Goal: Task Accomplishment & Management: Use online tool/utility

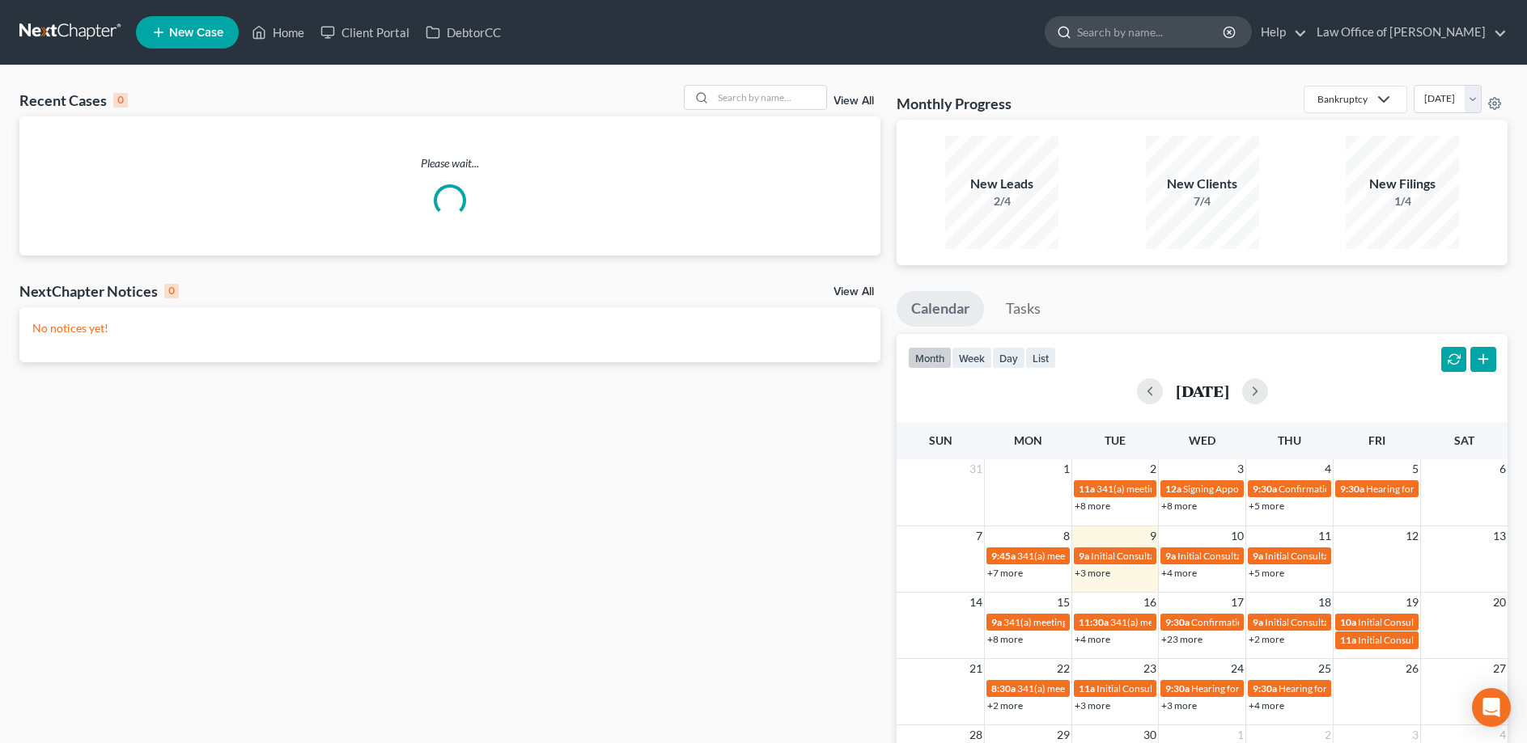
click at [1145, 32] on input "search" at bounding box center [1151, 32] width 148 height 30
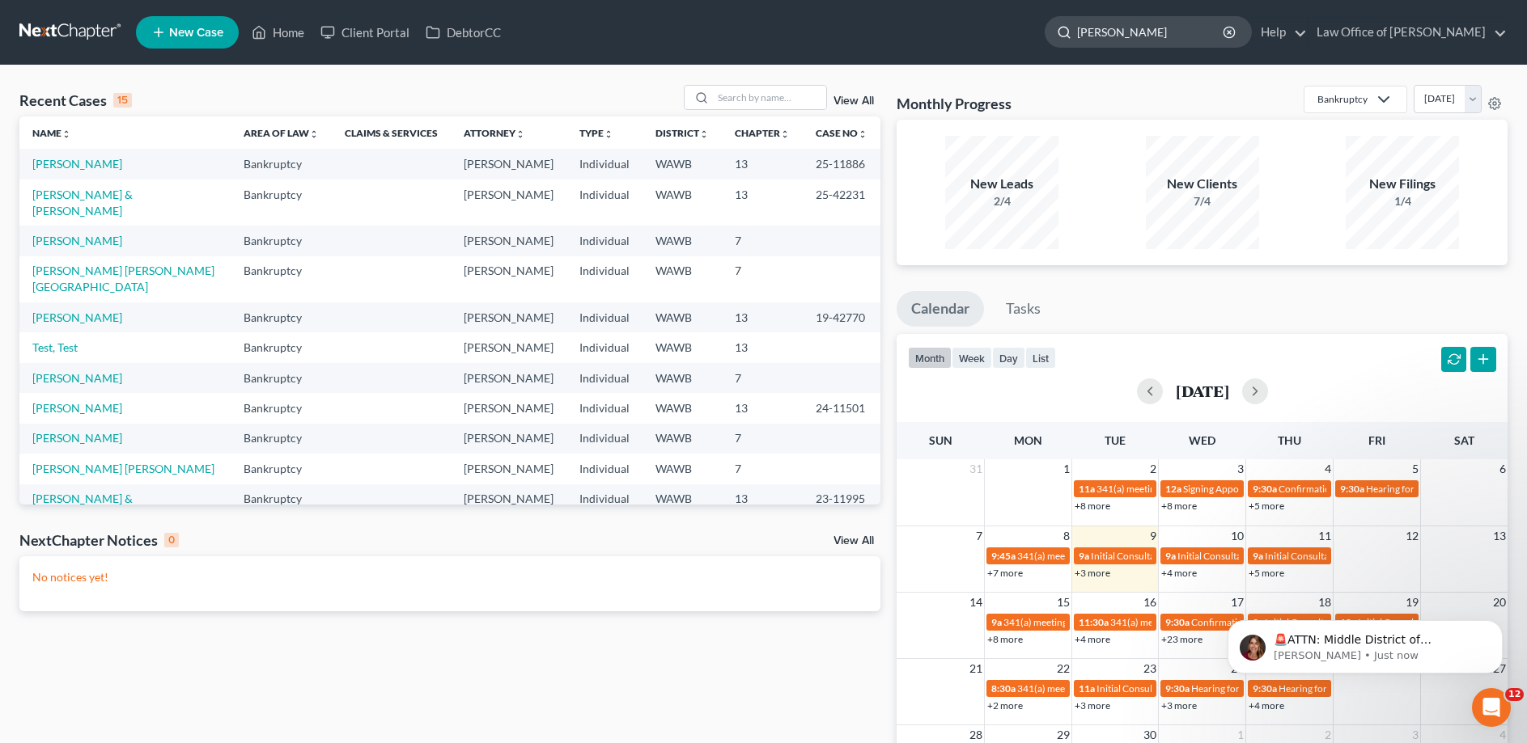
type input "[PERSON_NAME]"
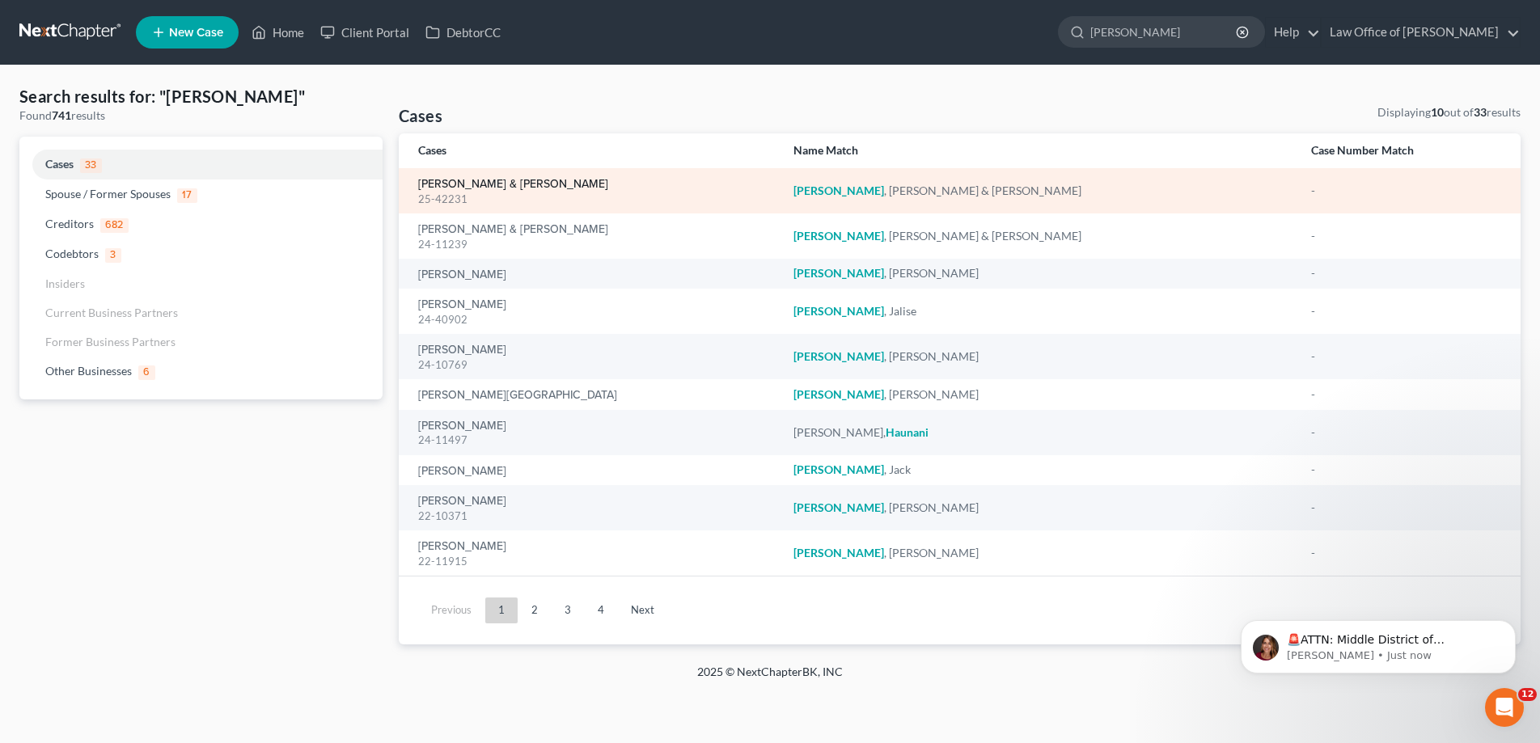
click at [506, 181] on link "[PERSON_NAME] & [PERSON_NAME]" at bounding box center [513, 184] width 190 height 11
select select "6"
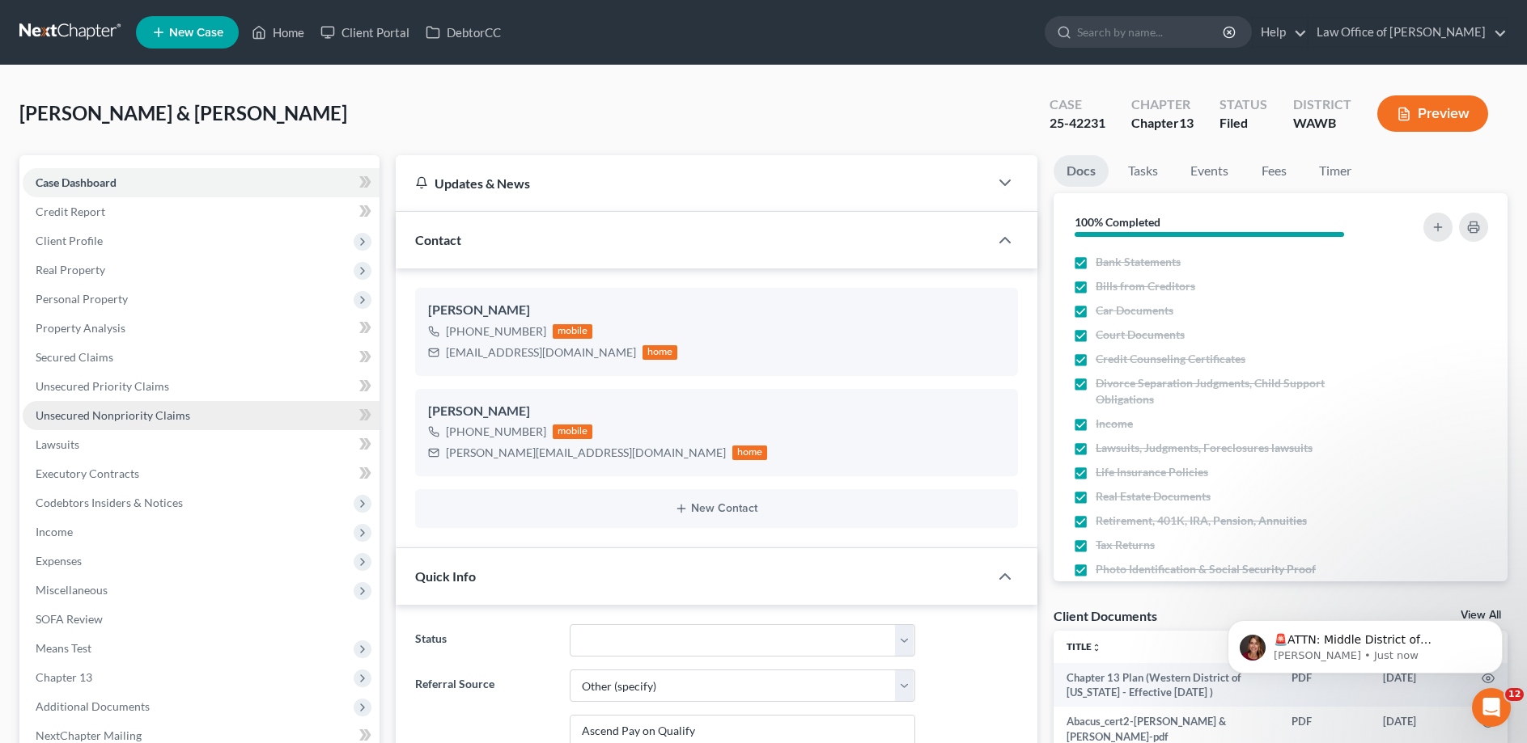
scroll to position [248, 0]
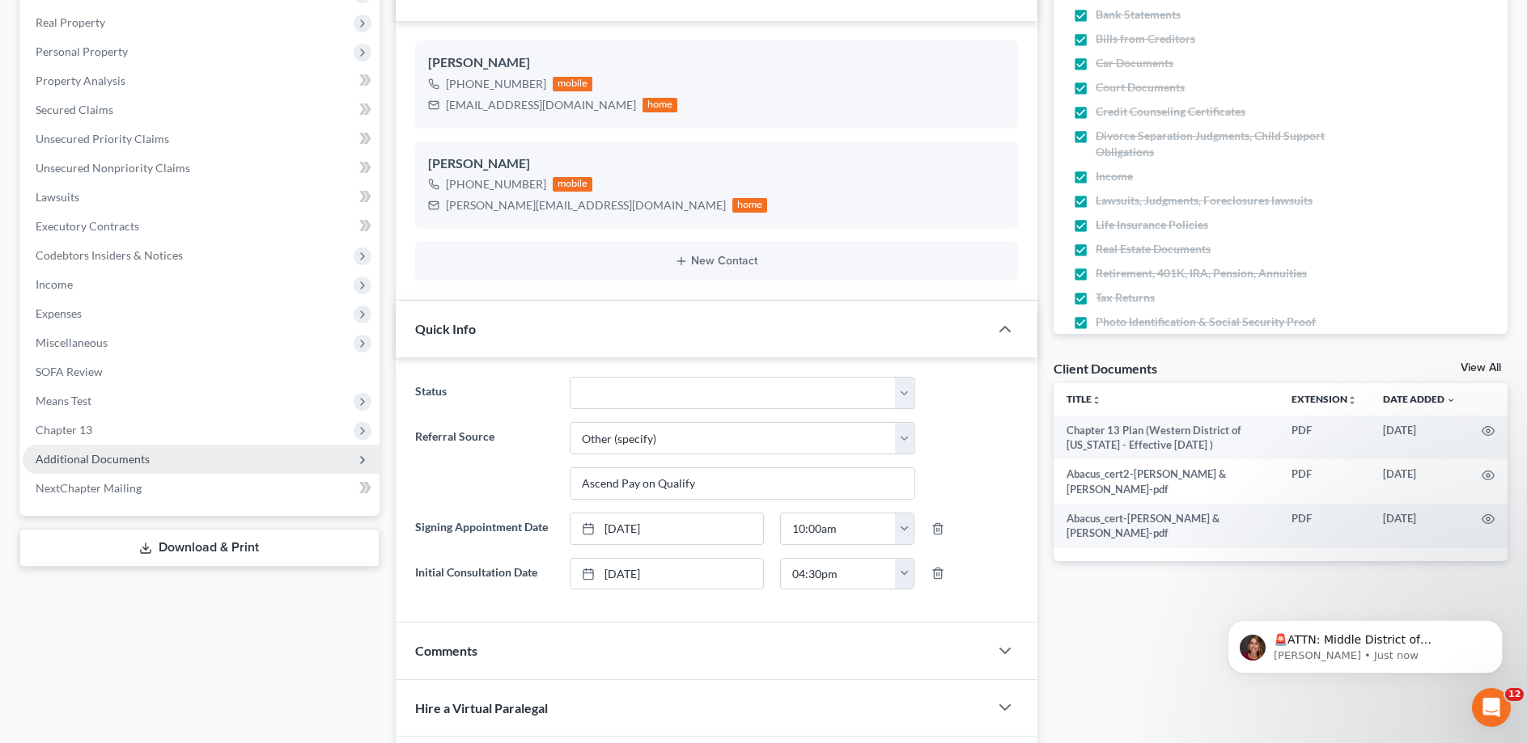
click at [125, 455] on span "Additional Documents" at bounding box center [93, 459] width 114 height 14
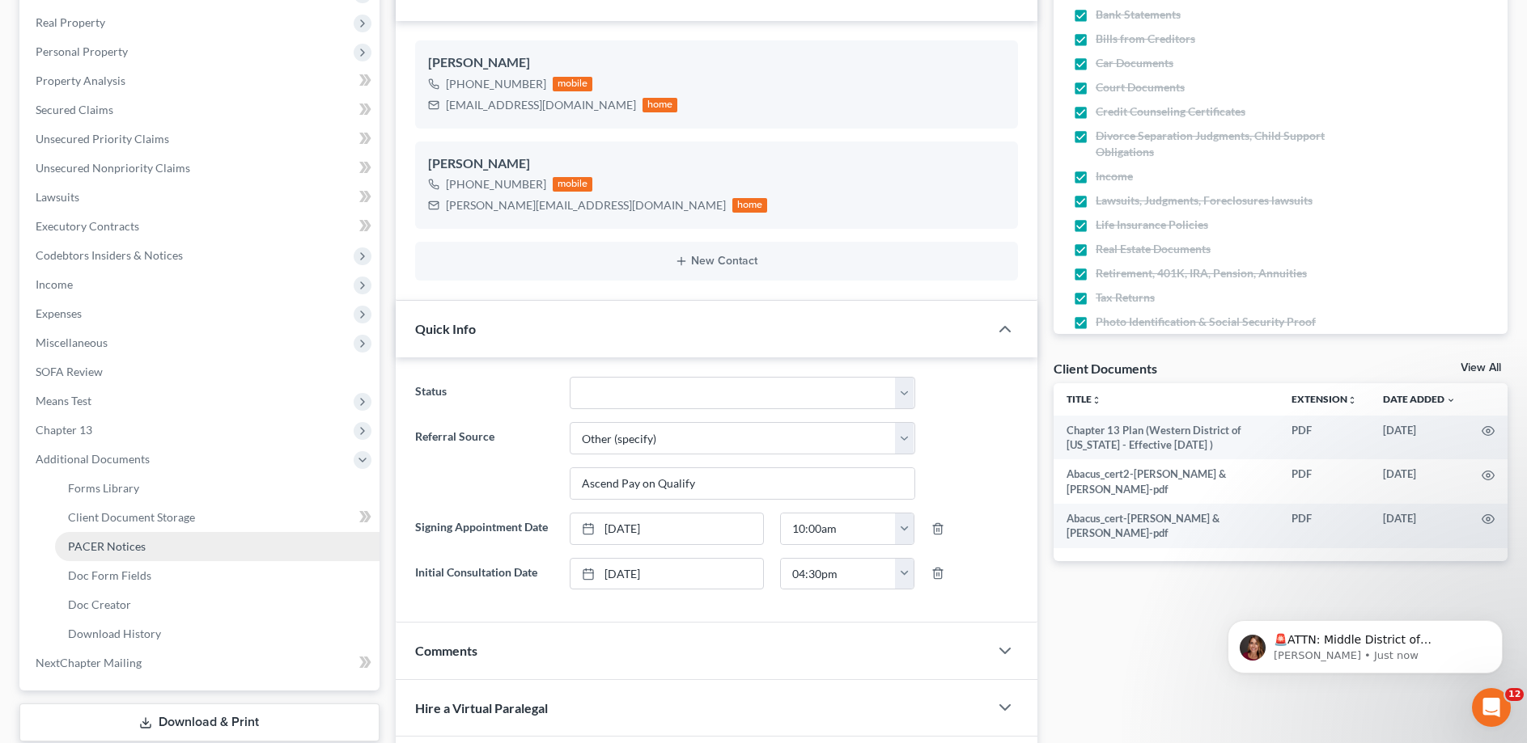
click at [123, 544] on span "PACER Notices" at bounding box center [107, 547] width 78 height 14
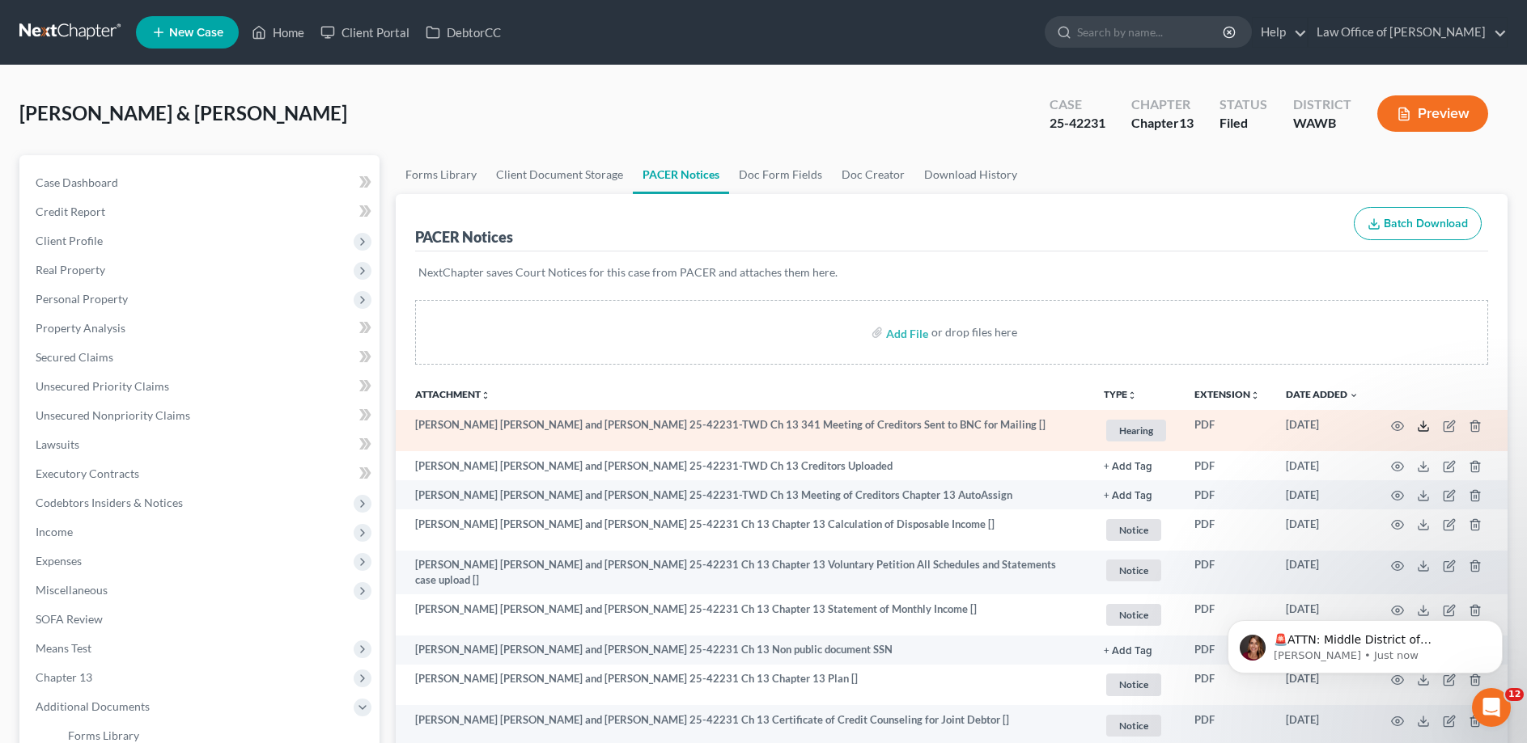
click at [1420, 426] on icon at bounding box center [1423, 426] width 13 height 13
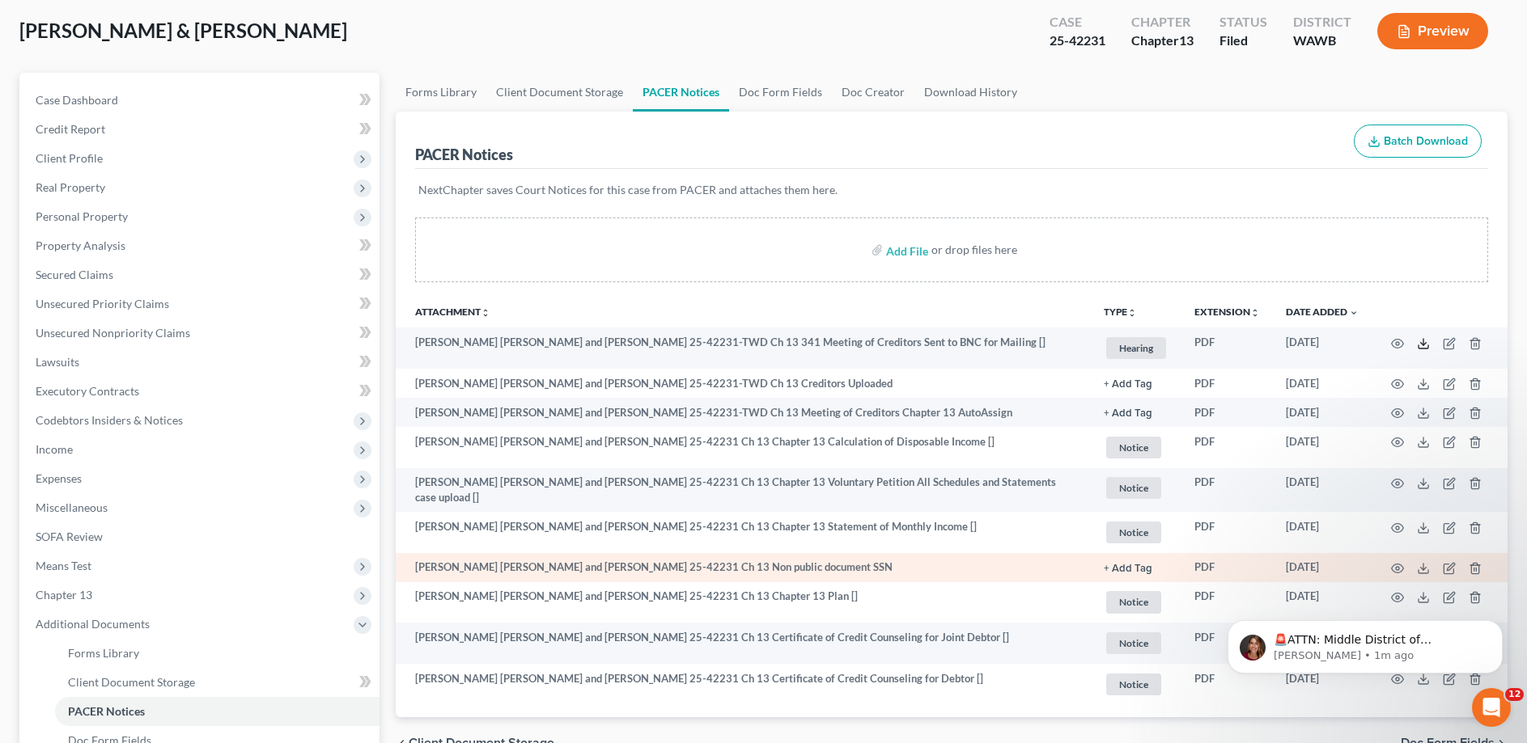
scroll to position [165, 0]
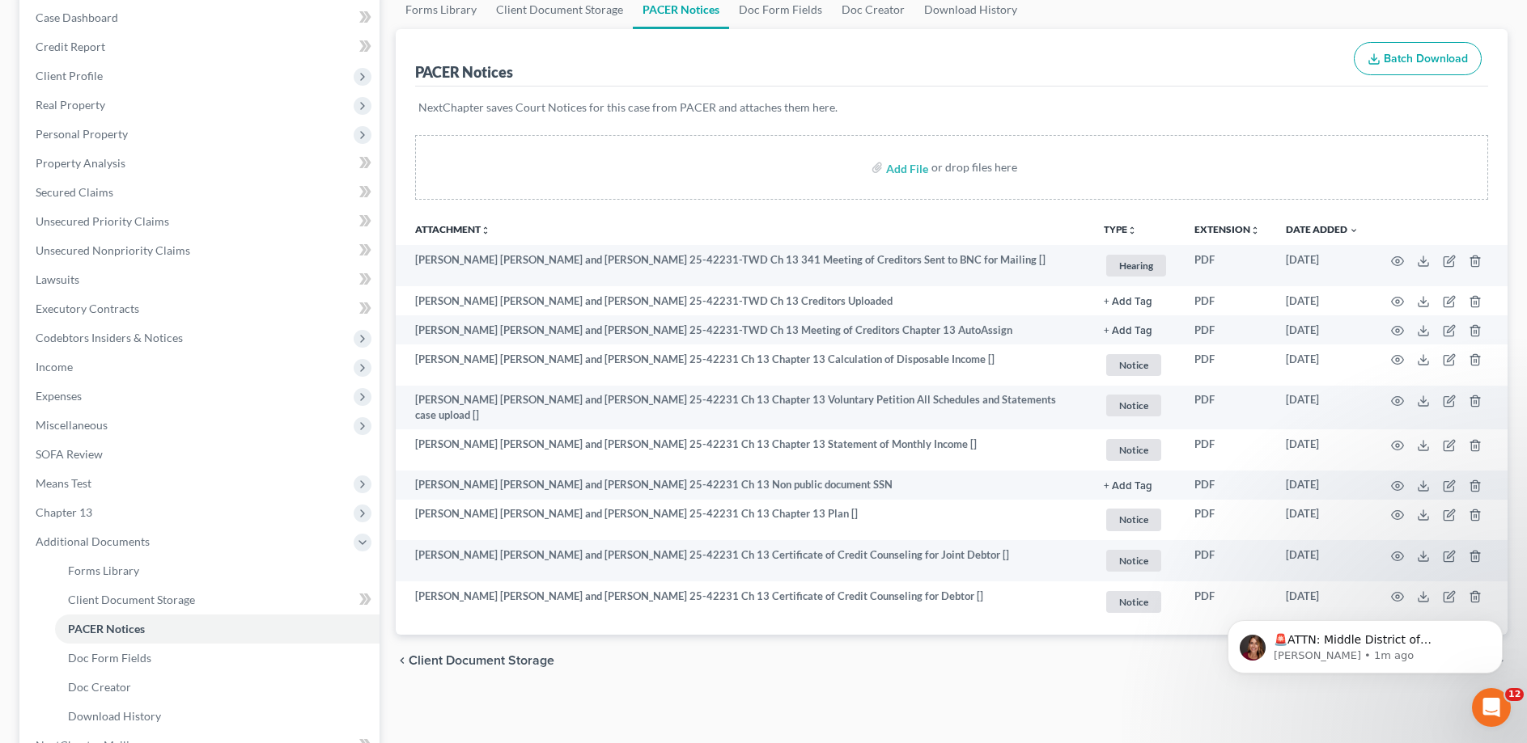
click at [1417, 591] on html "🚨ATTN: Middle District of [US_STATE] The court has added a new Credit Counselin…" at bounding box center [1365, 590] width 324 height 6
click at [1416, 593] on html "🚨ATTN: Middle District of [US_STATE] The court has added a new Credit Counselin…" at bounding box center [1365, 590] width 324 height 6
click at [1494, 629] on icon "Dismiss notification" at bounding box center [1497, 624] width 9 height 9
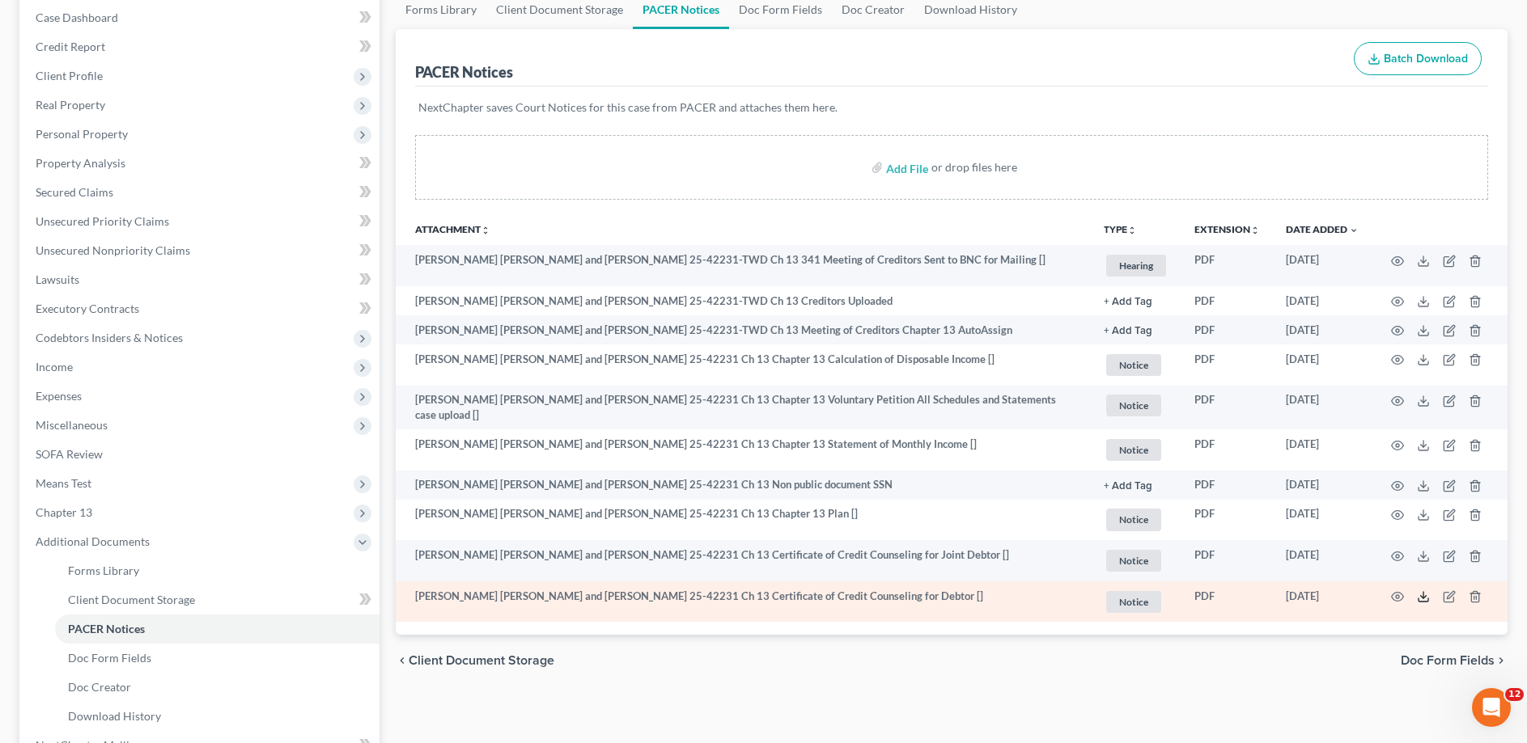
click at [1425, 595] on icon at bounding box center [1423, 597] width 13 height 13
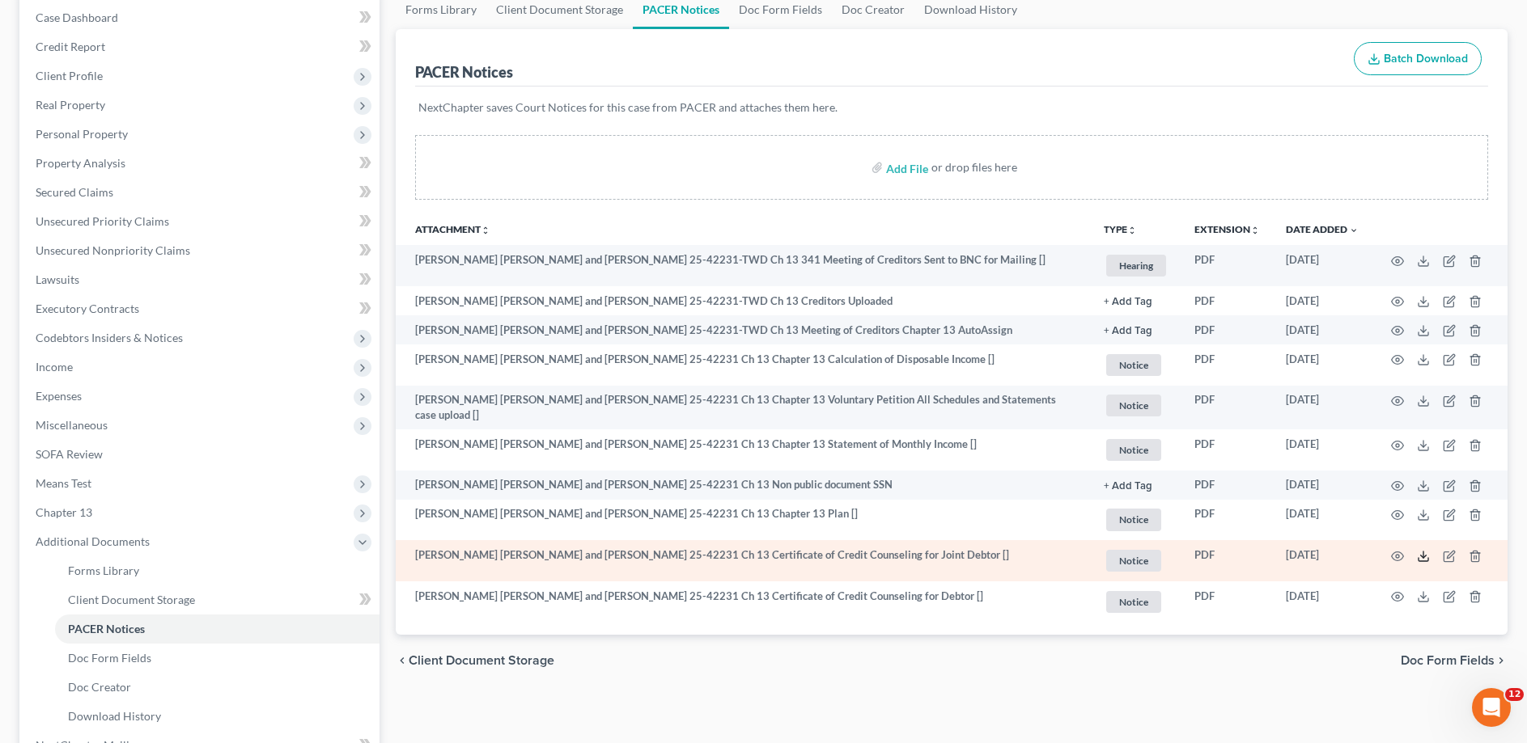
click at [1421, 555] on polyline at bounding box center [1424, 556] width 6 height 2
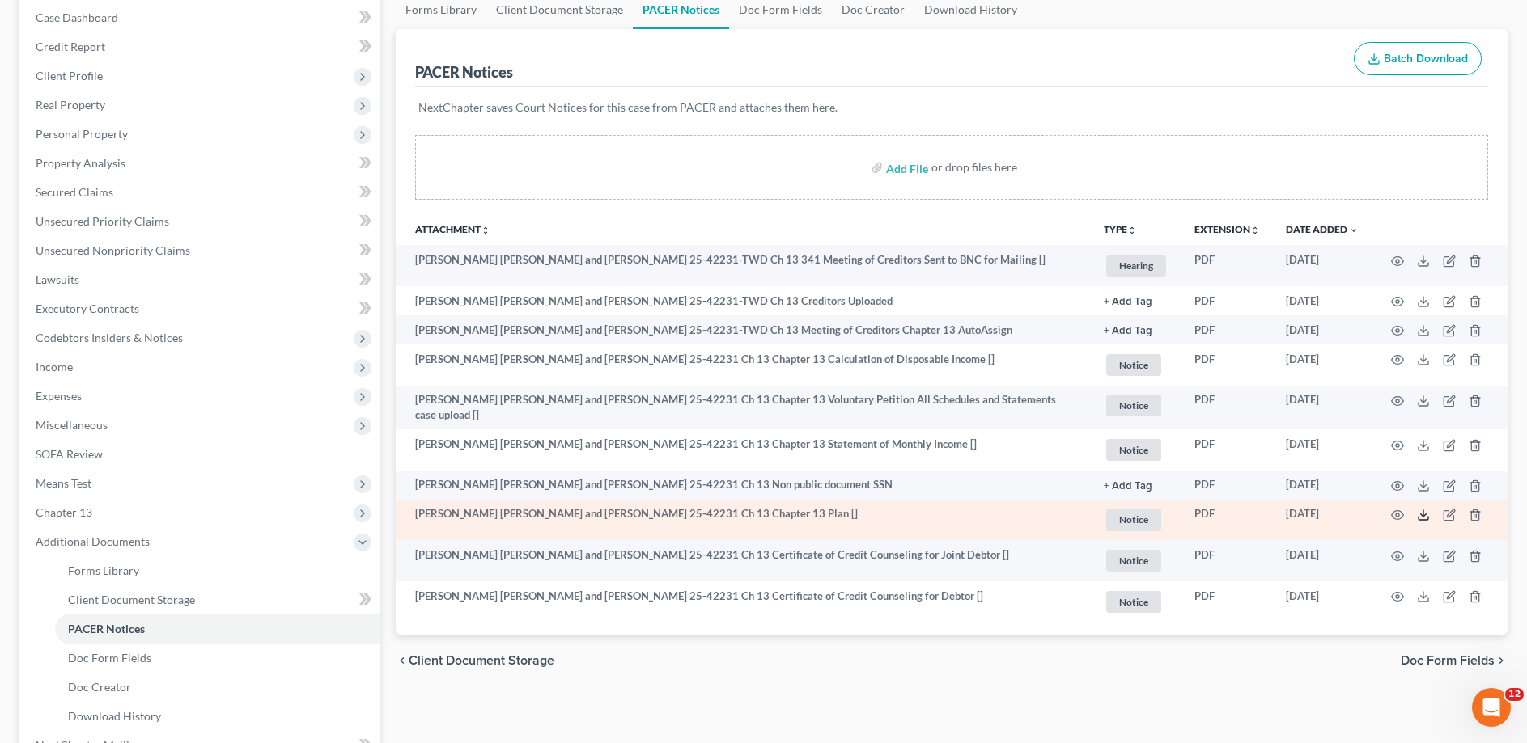
click at [1420, 510] on icon at bounding box center [1423, 515] width 13 height 13
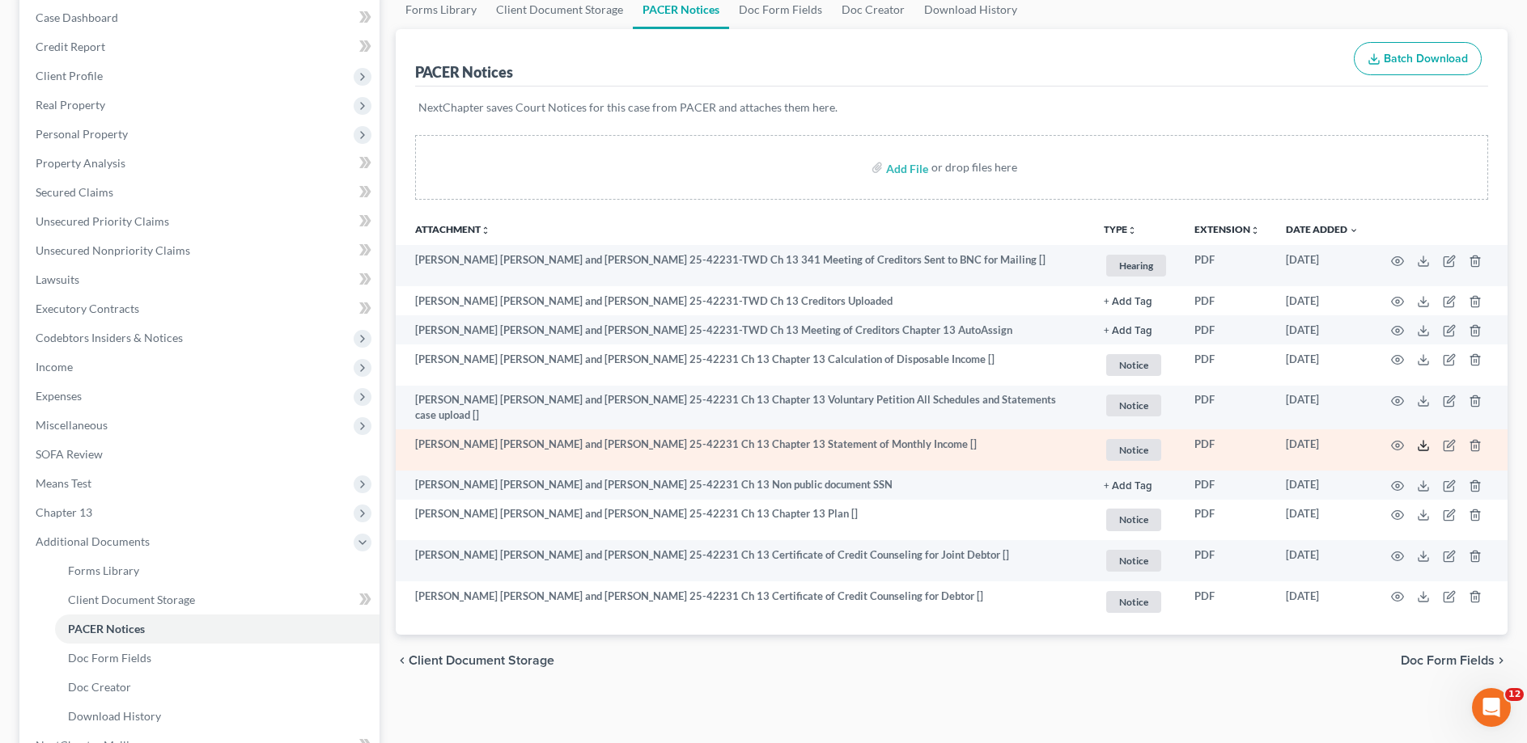
click at [1424, 439] on icon at bounding box center [1423, 445] width 13 height 13
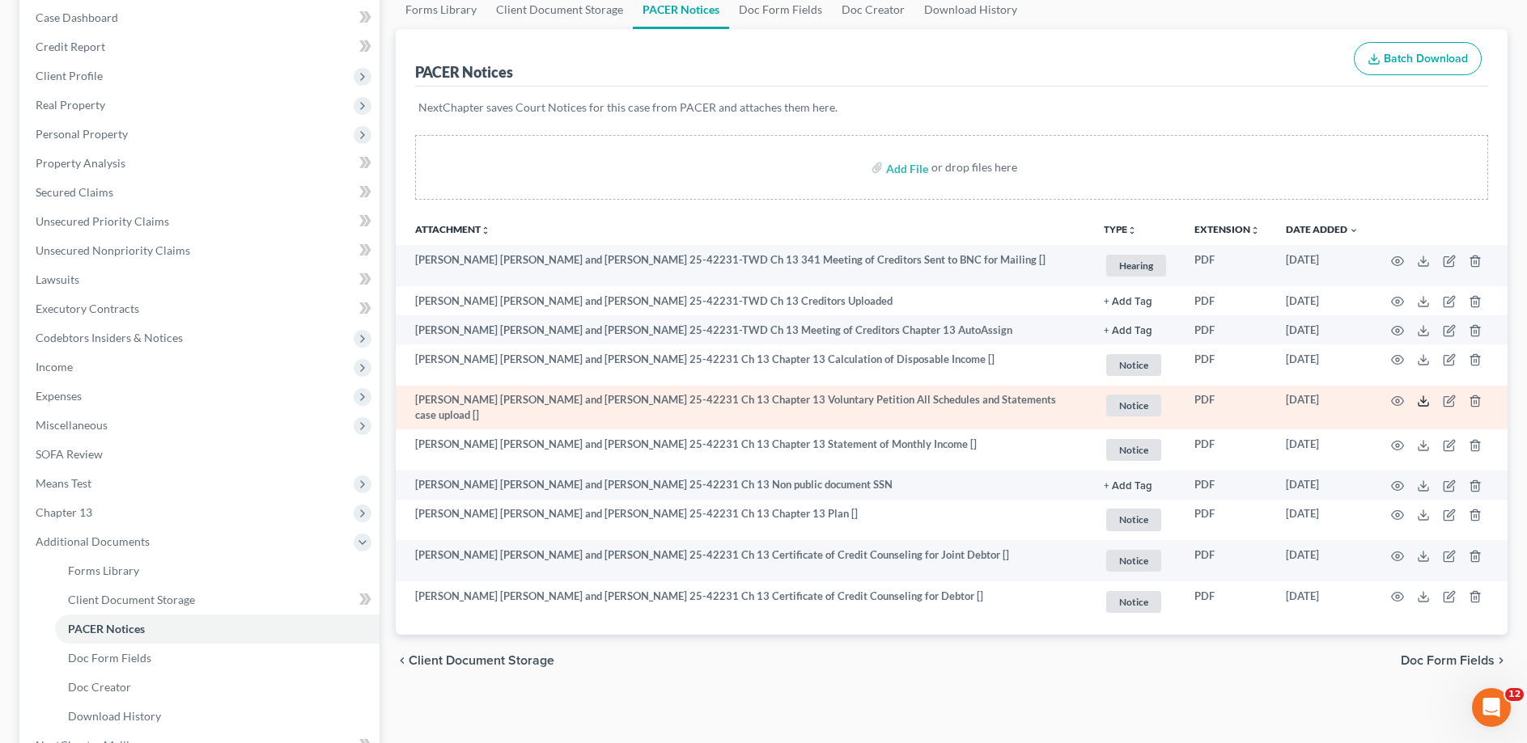
click at [1421, 398] on icon at bounding box center [1423, 401] width 13 height 13
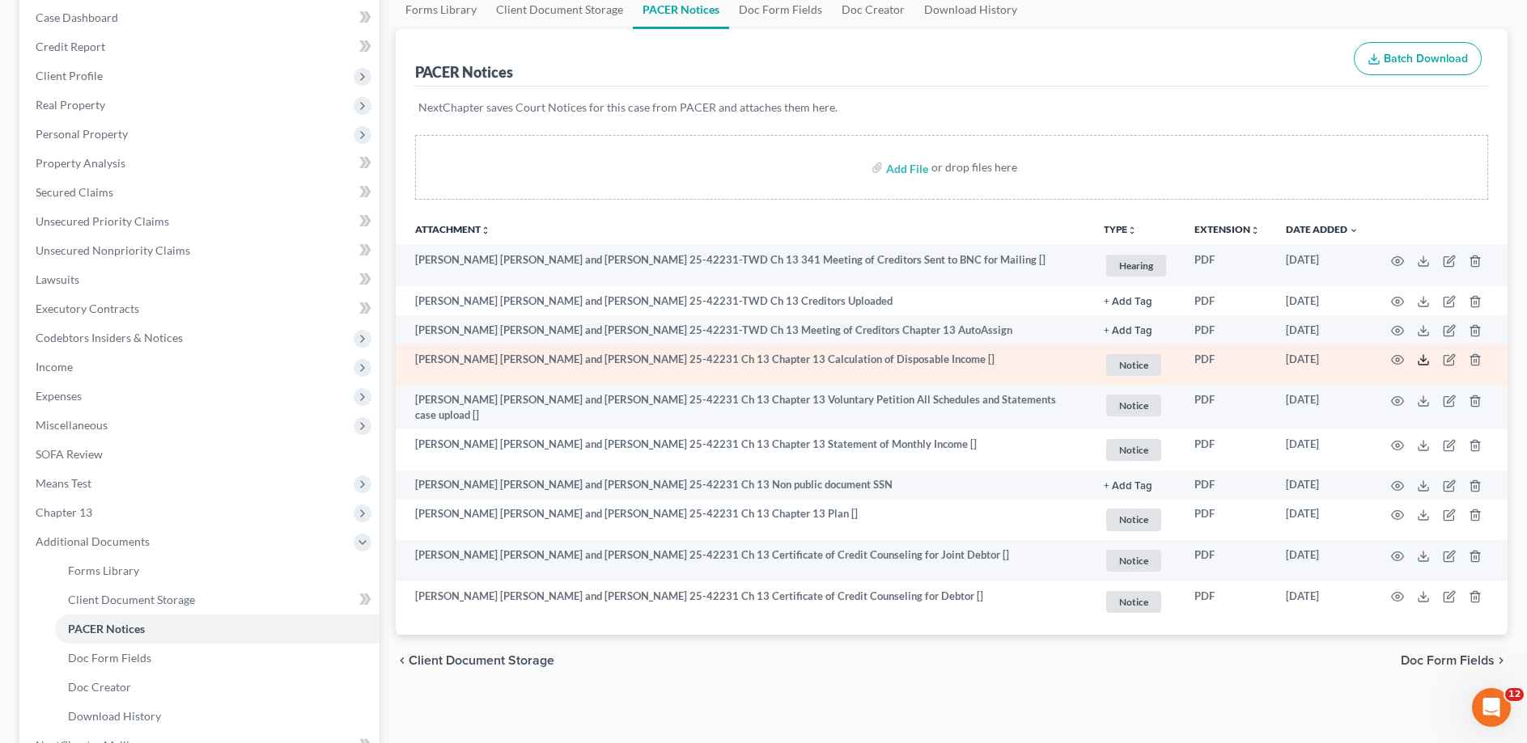
click at [1423, 361] on line at bounding box center [1423, 358] width 0 height 6
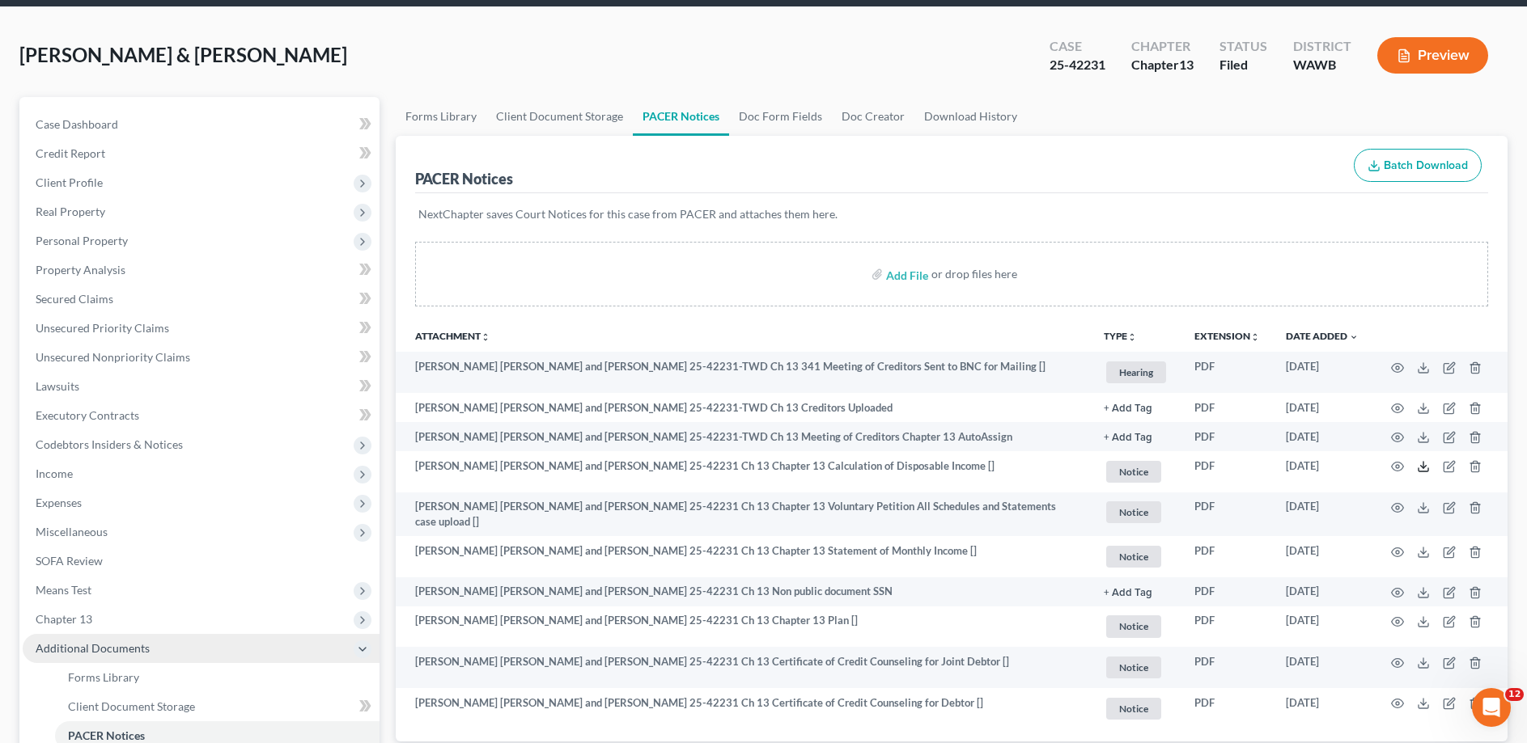
scroll to position [0, 0]
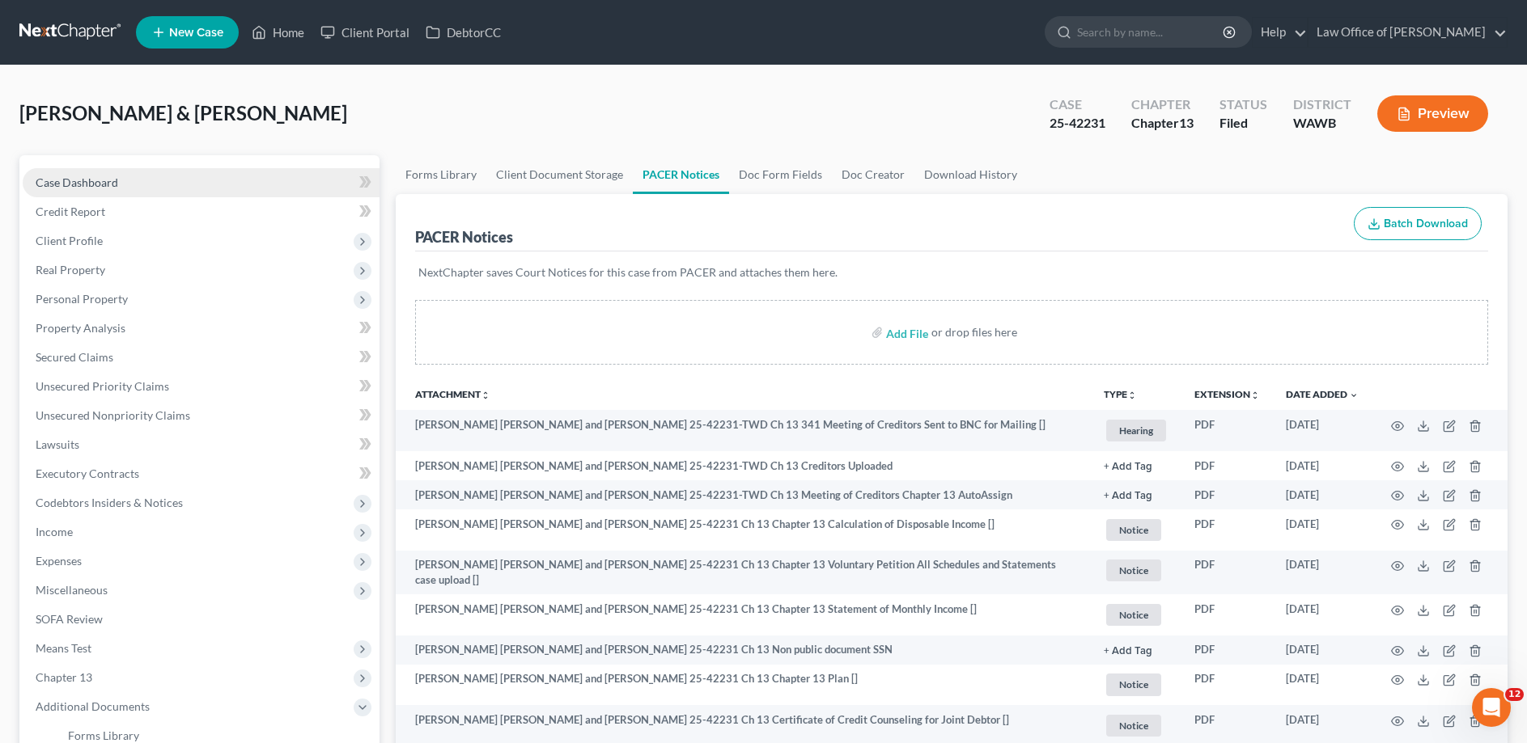
click at [100, 187] on span "Case Dashboard" at bounding box center [77, 183] width 83 height 14
select select "6"
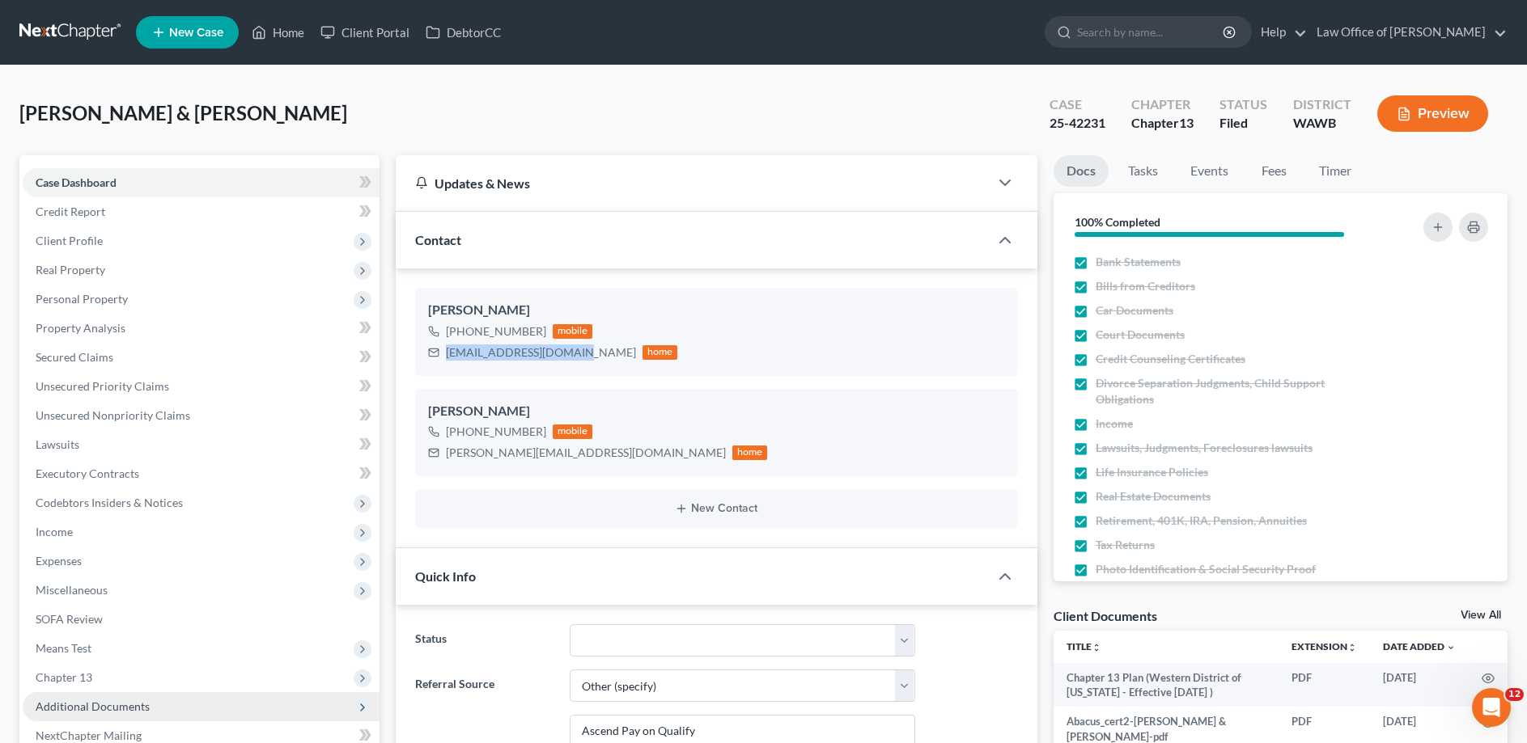
click at [106, 701] on span "Additional Documents" at bounding box center [93, 707] width 114 height 14
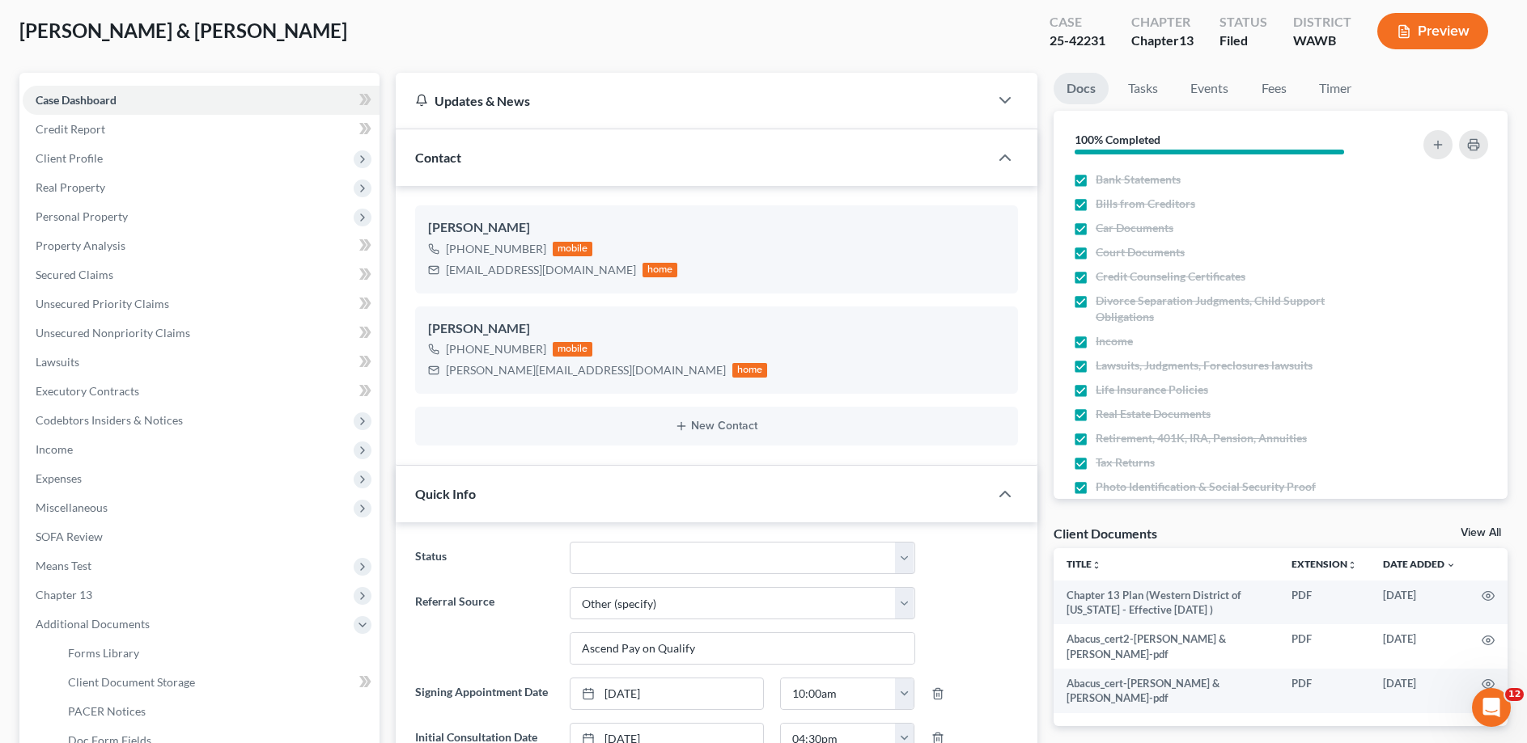
scroll to position [248, 0]
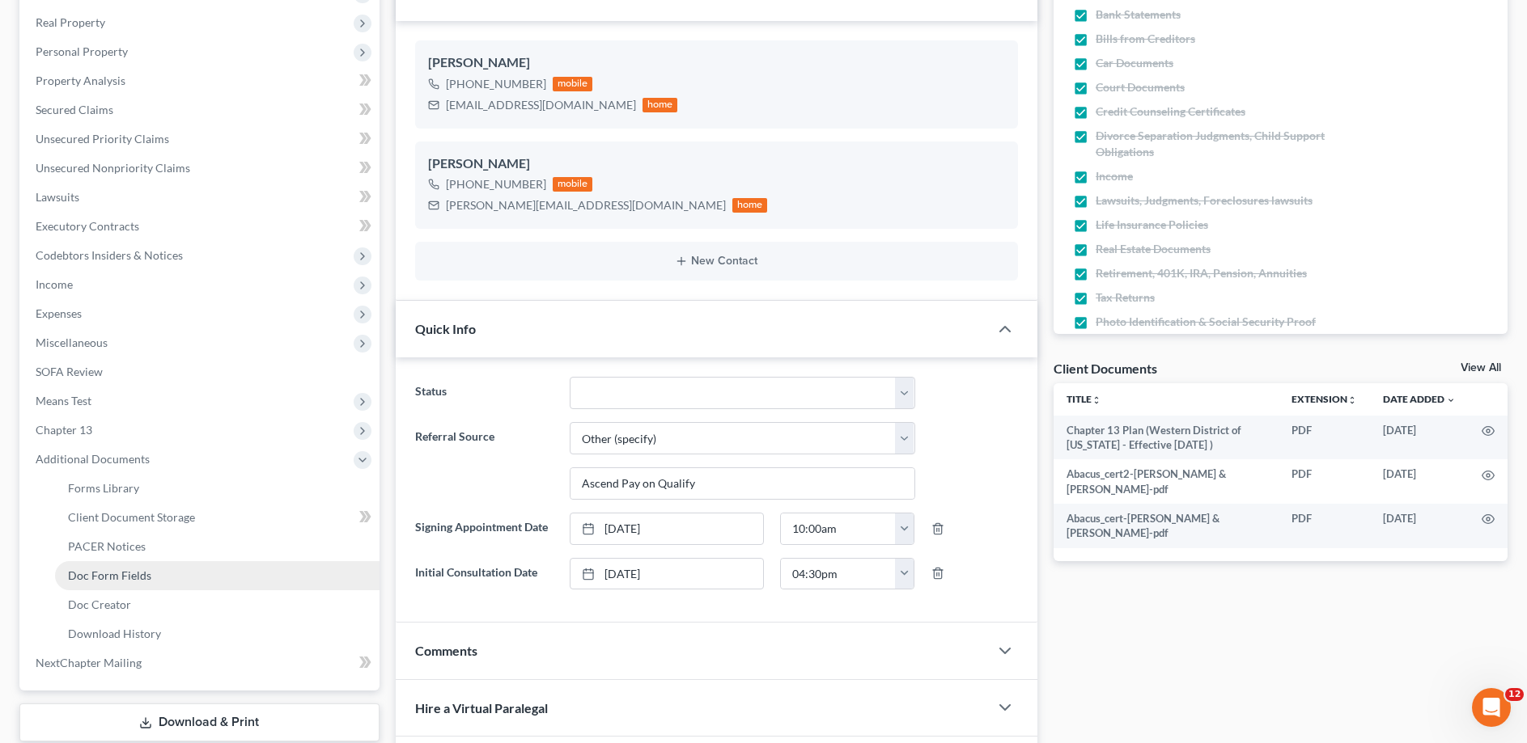
click at [116, 578] on span "Doc Form Fields" at bounding box center [109, 576] width 83 height 14
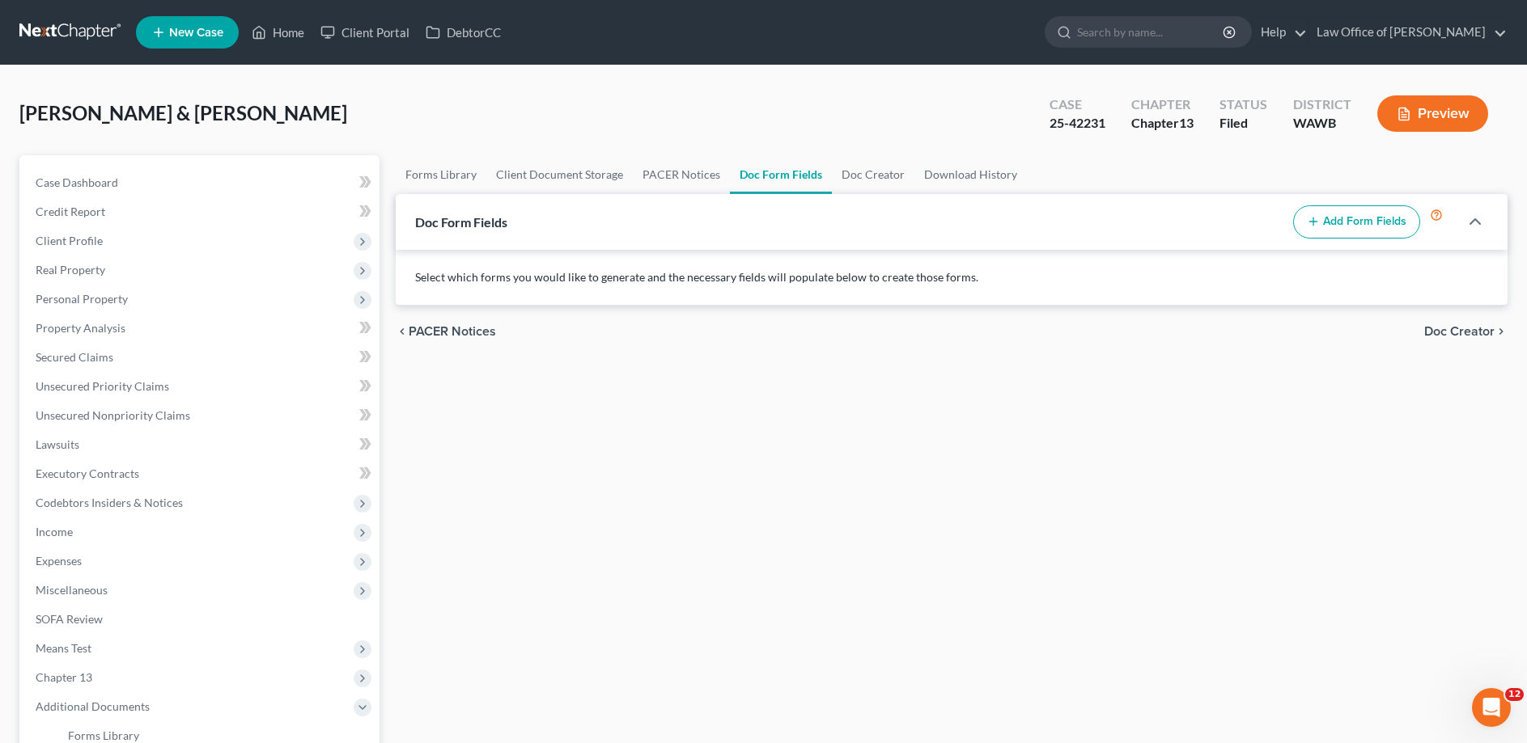
click at [1364, 214] on button "Add Form Fields" at bounding box center [1356, 222] width 127 height 34
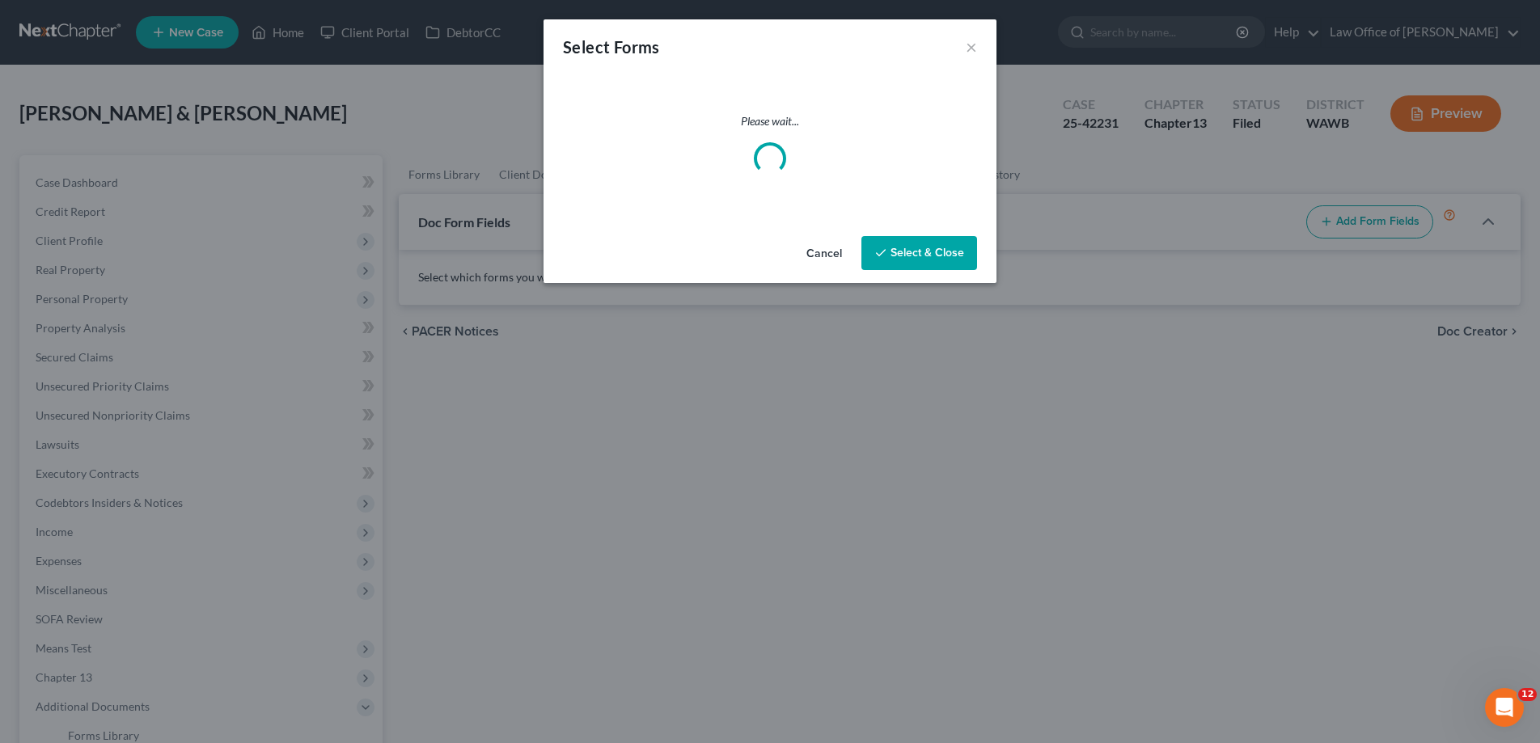
select select
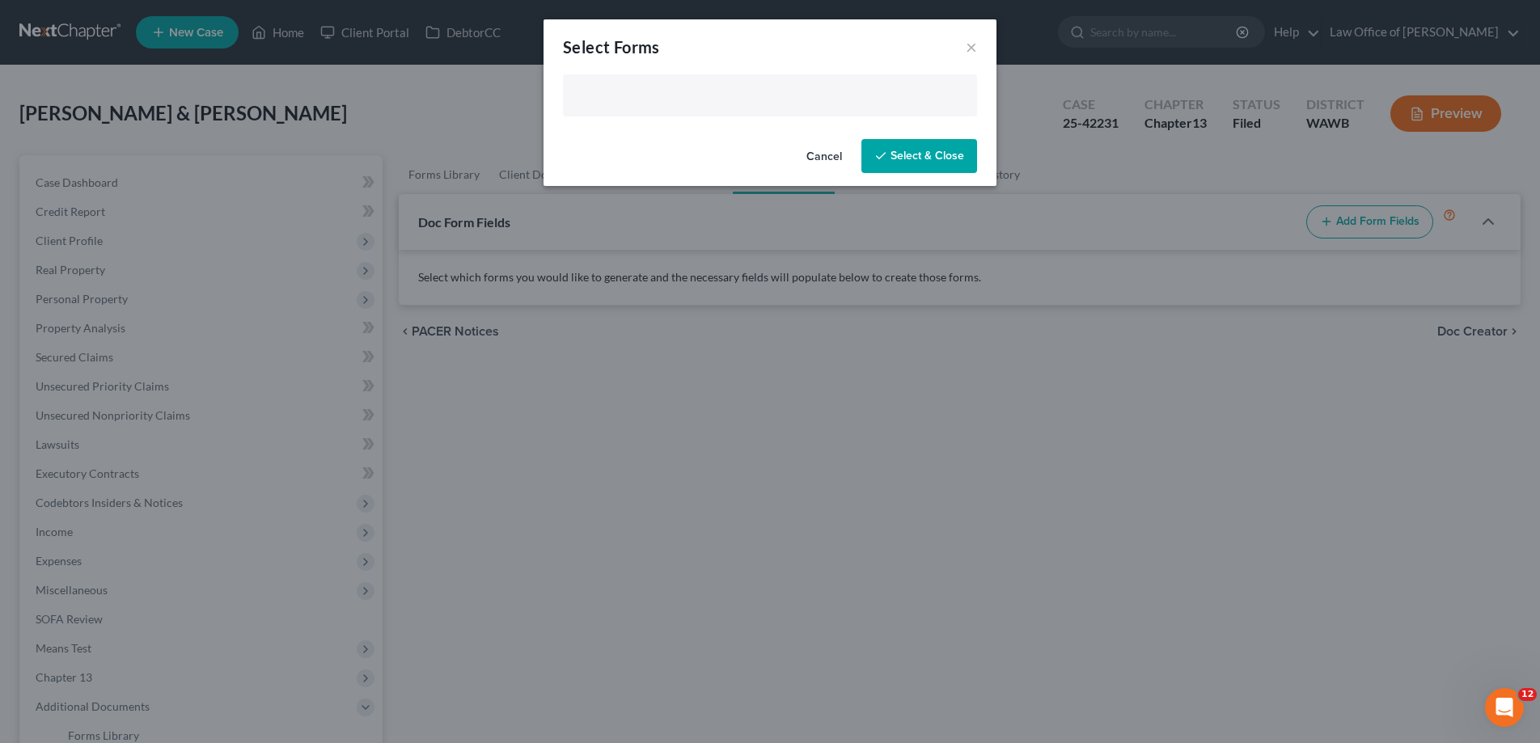
click at [694, 100] on input "text" at bounding box center [769, 97] width 392 height 24
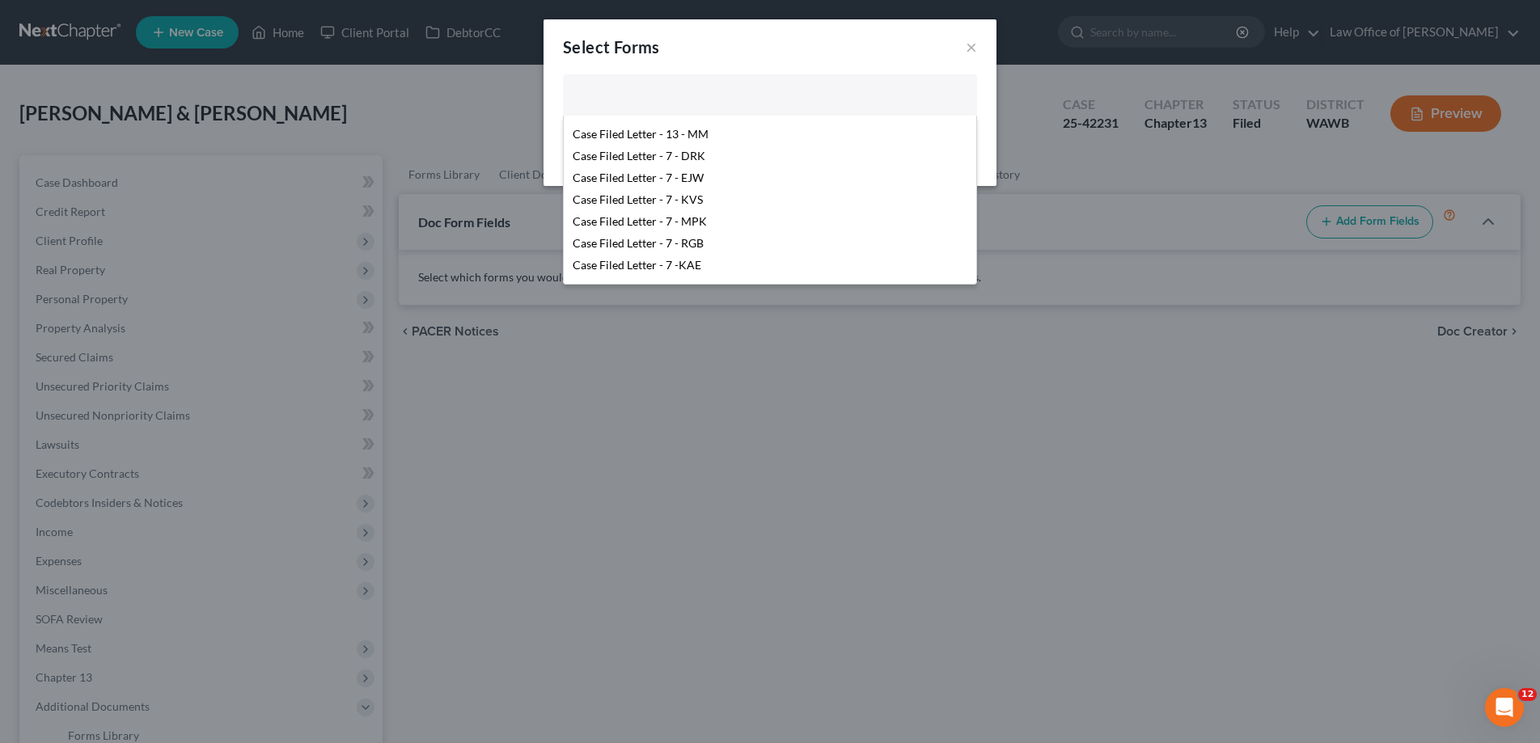
scroll to position [41, 0]
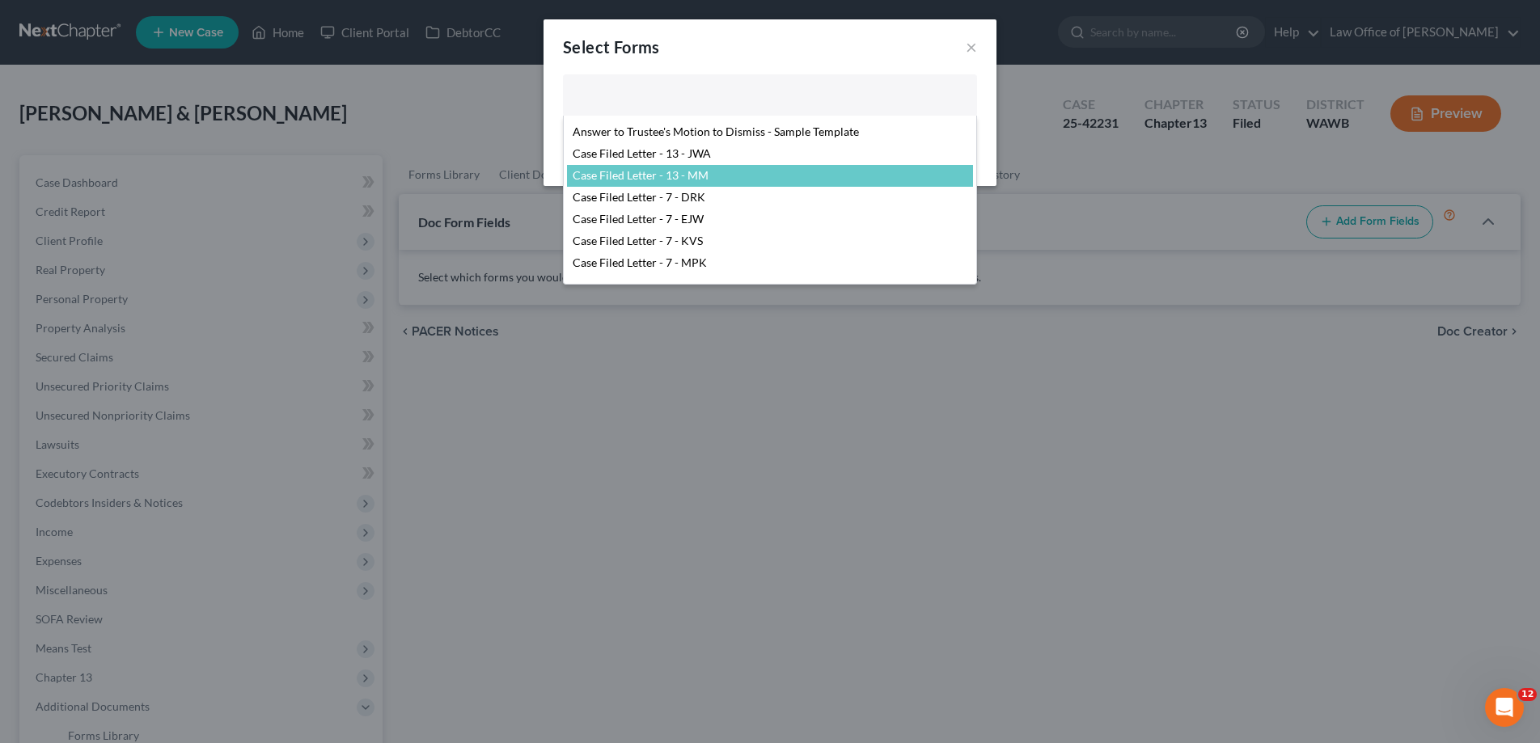
select select "104396"
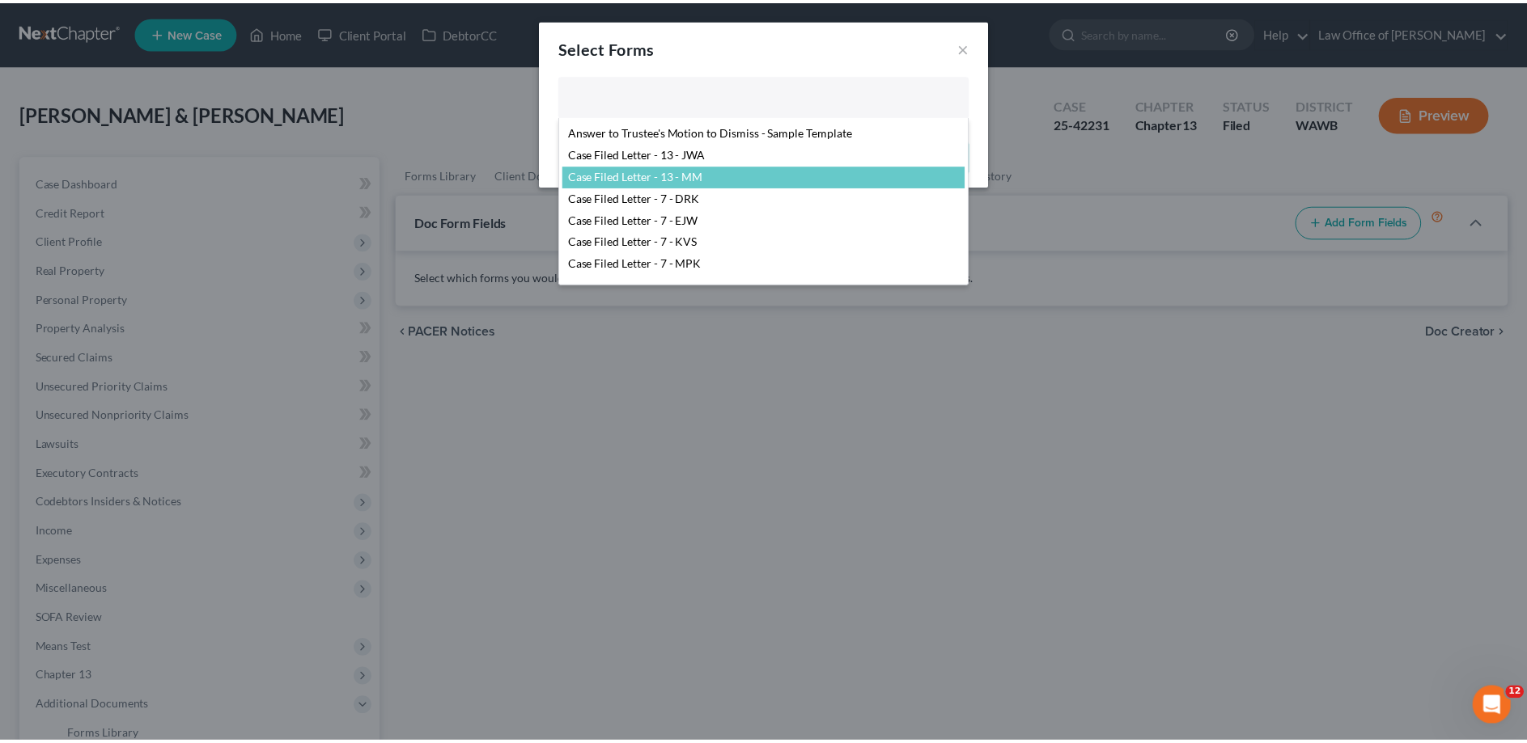
scroll to position [68, 0]
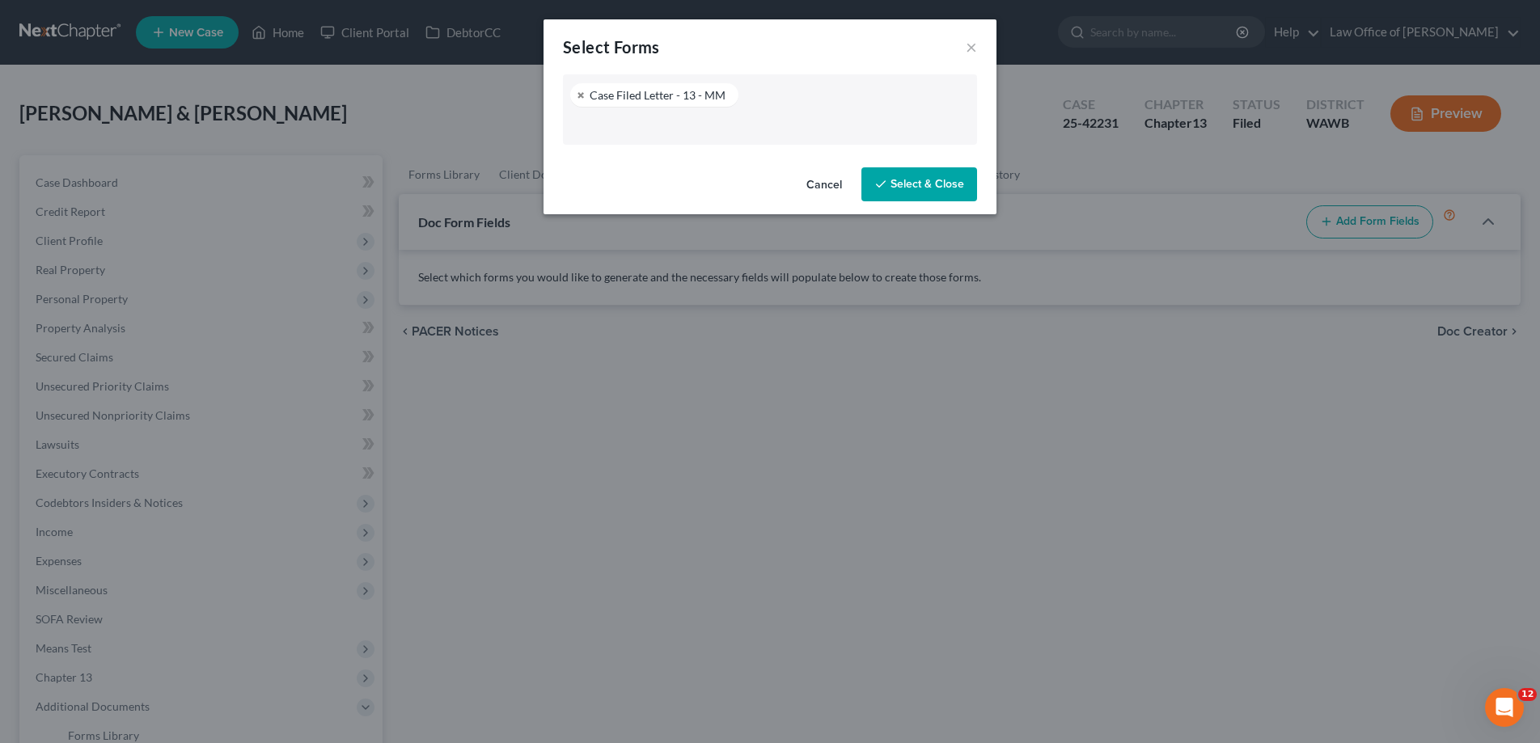
click at [711, 172] on div "Cancel Select & Close" at bounding box center [770, 187] width 453 height 53
click at [910, 179] on button "Select & Close" at bounding box center [920, 184] width 116 height 34
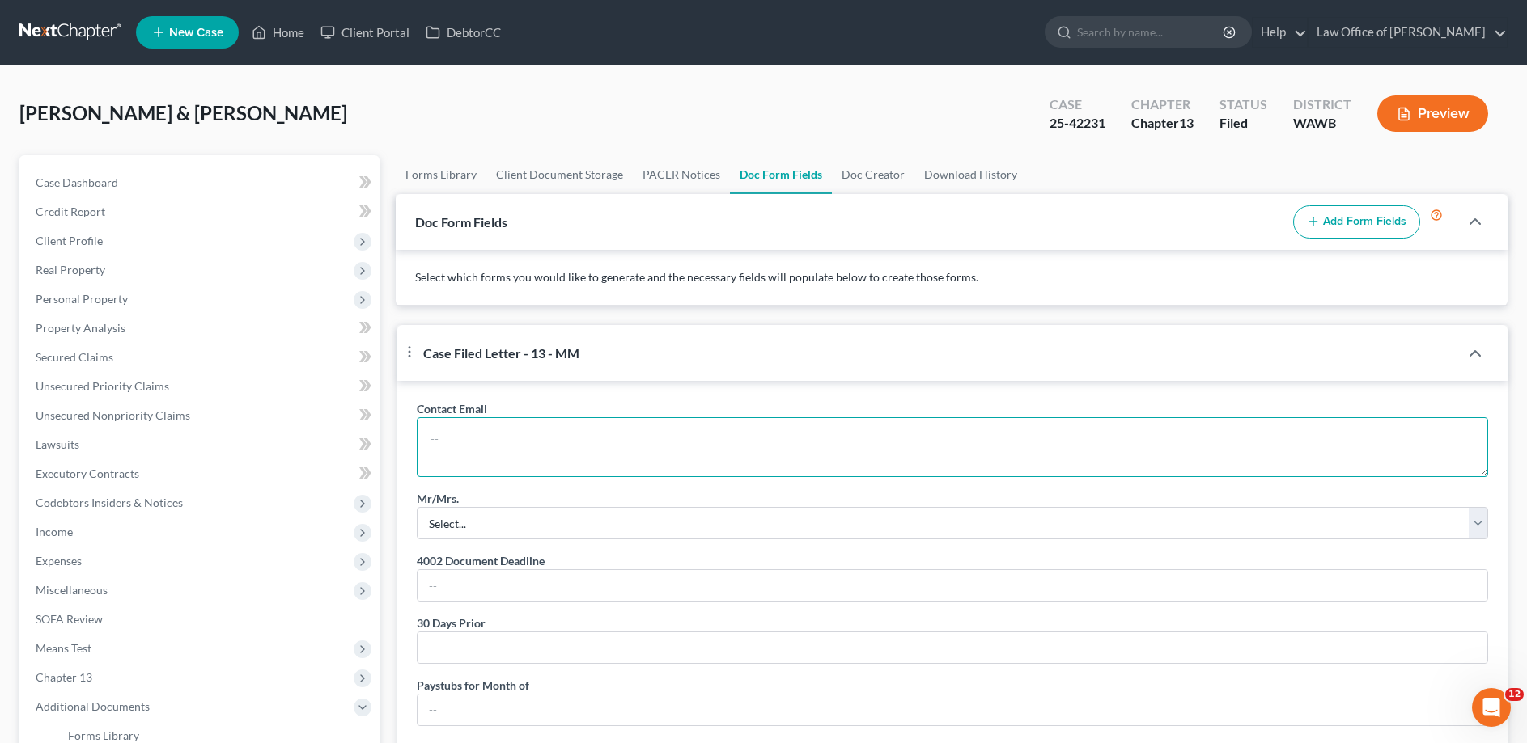
click at [461, 455] on textarea at bounding box center [952, 447] width 1071 height 60
paste textarea "25-42231 CCC1 - [PERSON_NAME] and [PERSON_NAME]"
type textarea "25-"
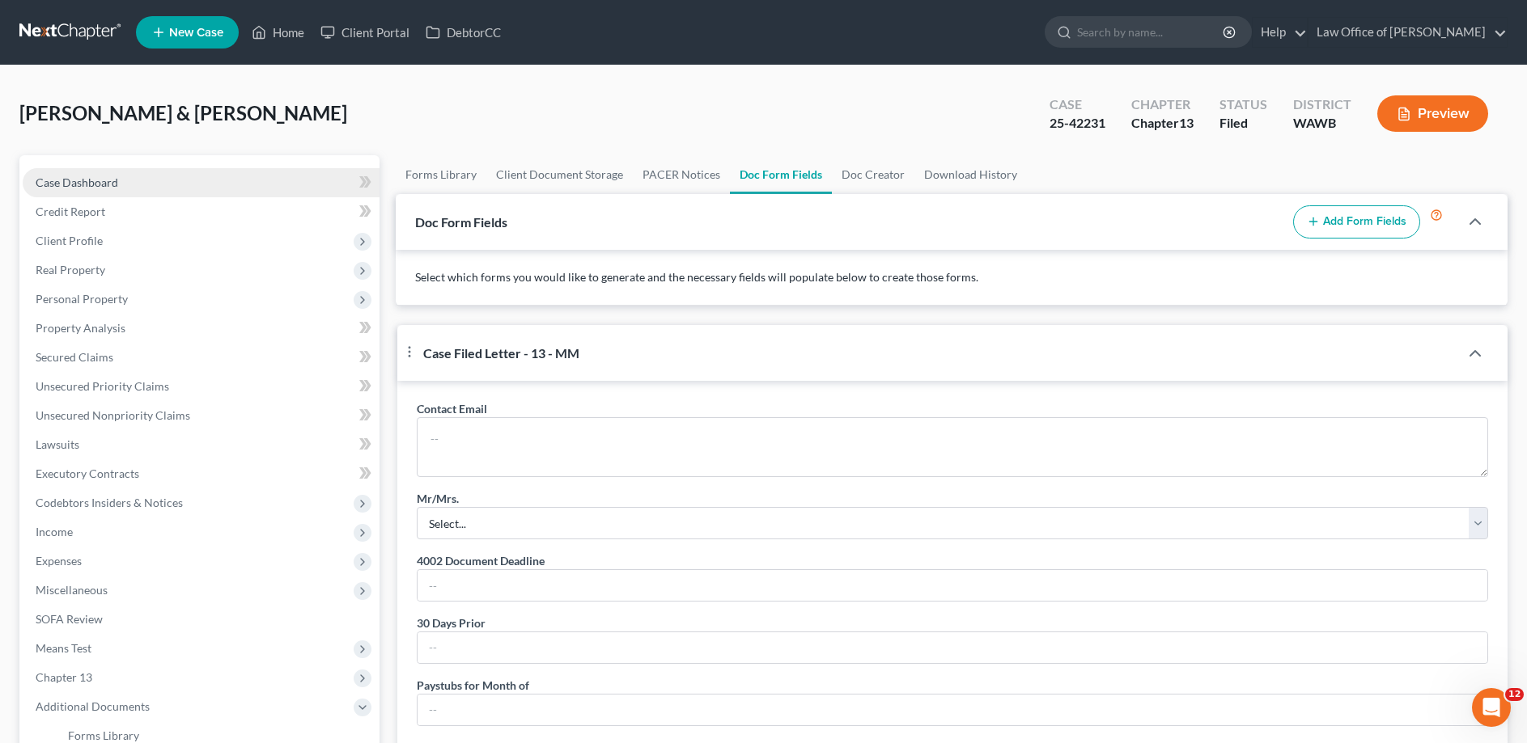
click at [130, 178] on link "Case Dashboard" at bounding box center [201, 182] width 357 height 29
select select "6"
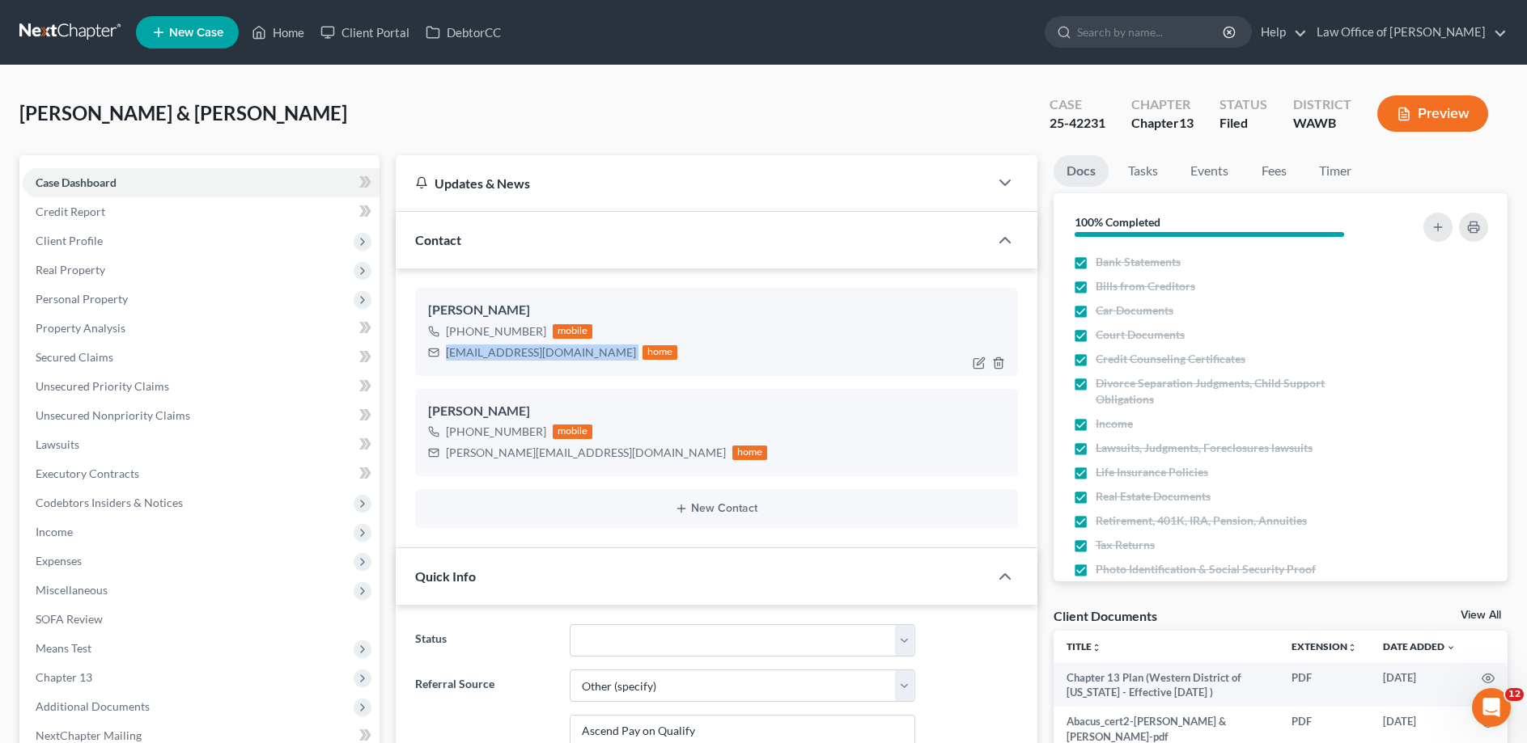
drag, startPoint x: 580, startPoint y: 351, endPoint x: 441, endPoint y: 356, distance: 139.2
click at [441, 356] on div "[EMAIL_ADDRESS][DOMAIN_NAME] home" at bounding box center [553, 352] width 250 height 21
copy div "[EMAIL_ADDRESS][DOMAIN_NAME]"
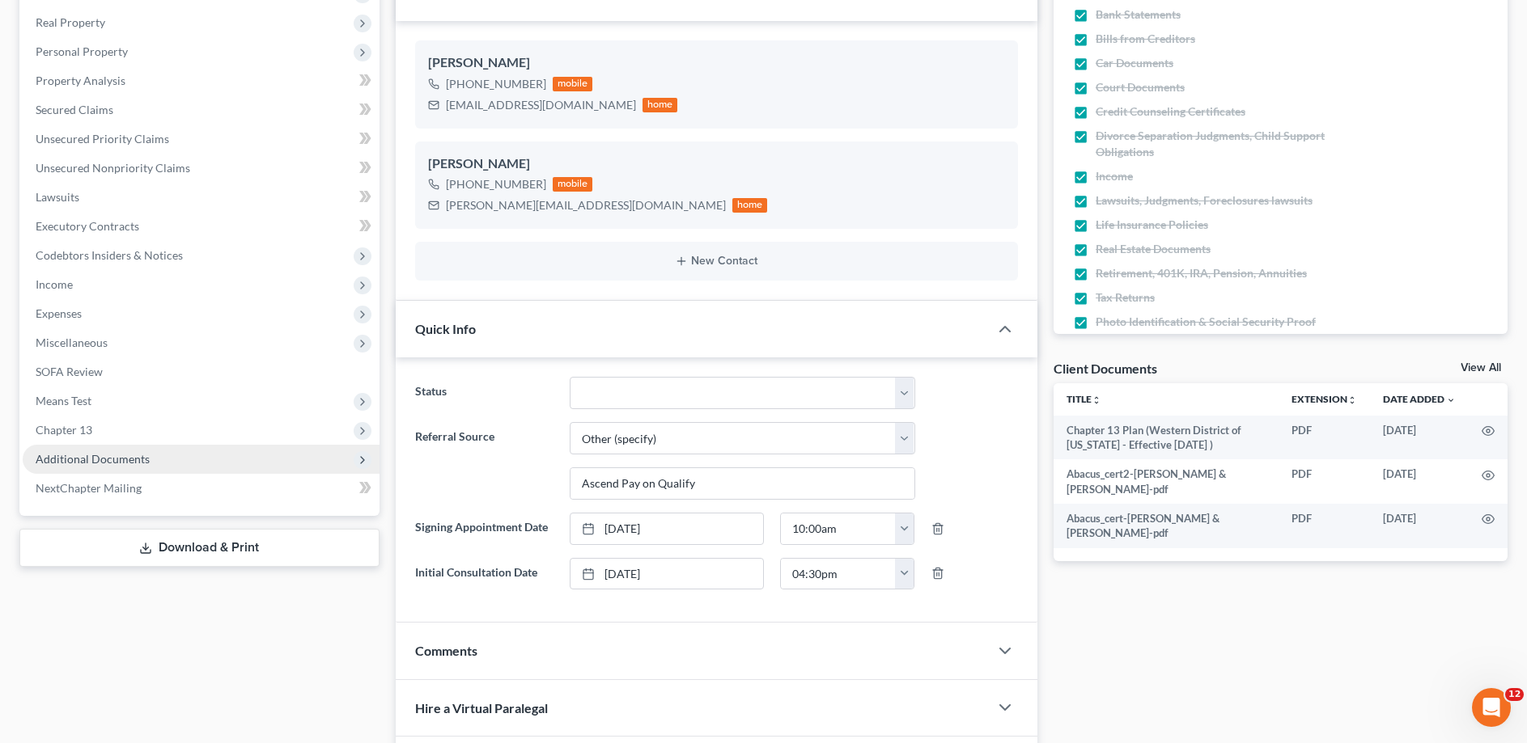
click at [112, 451] on span "Additional Documents" at bounding box center [201, 459] width 357 height 29
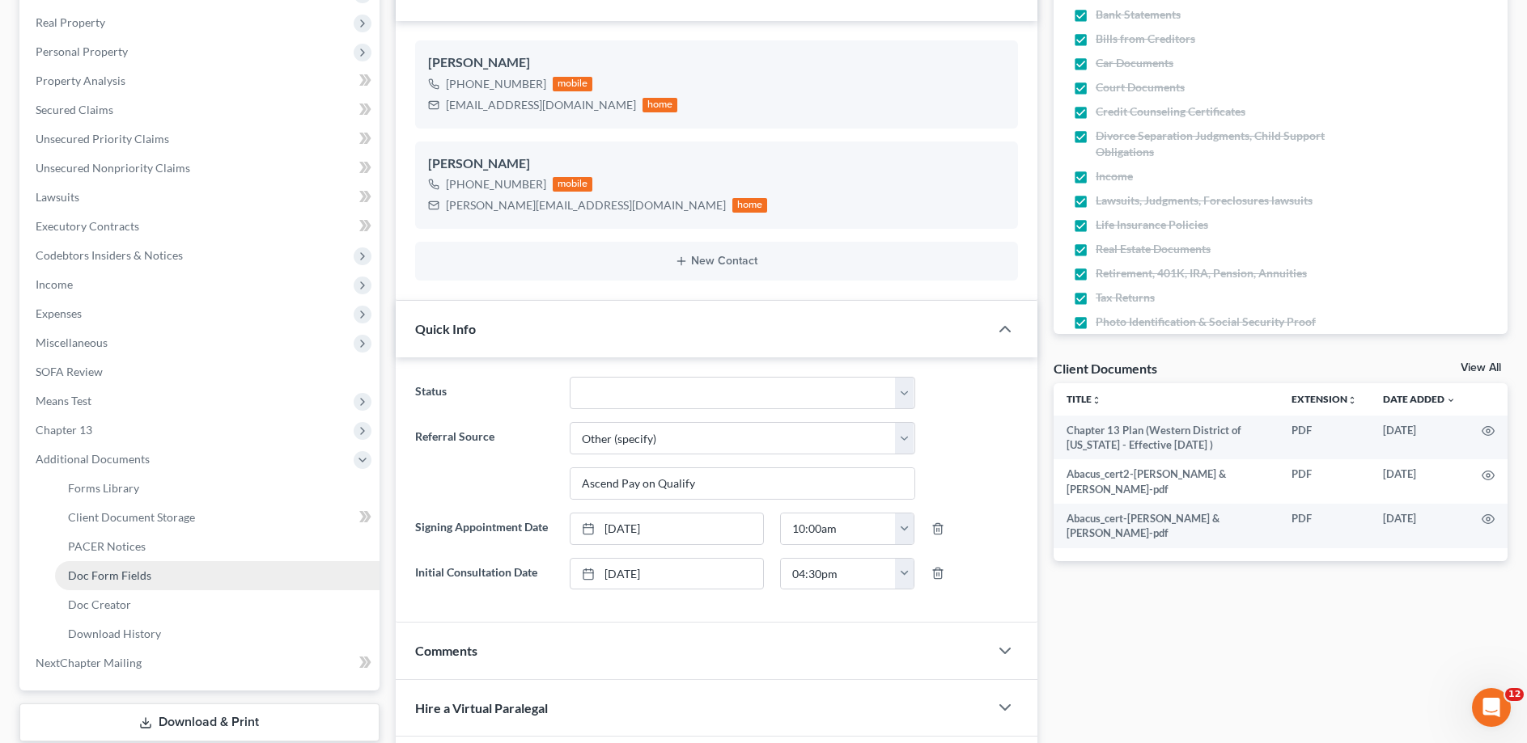
click at [141, 578] on span "Doc Form Fields" at bounding box center [109, 576] width 83 height 14
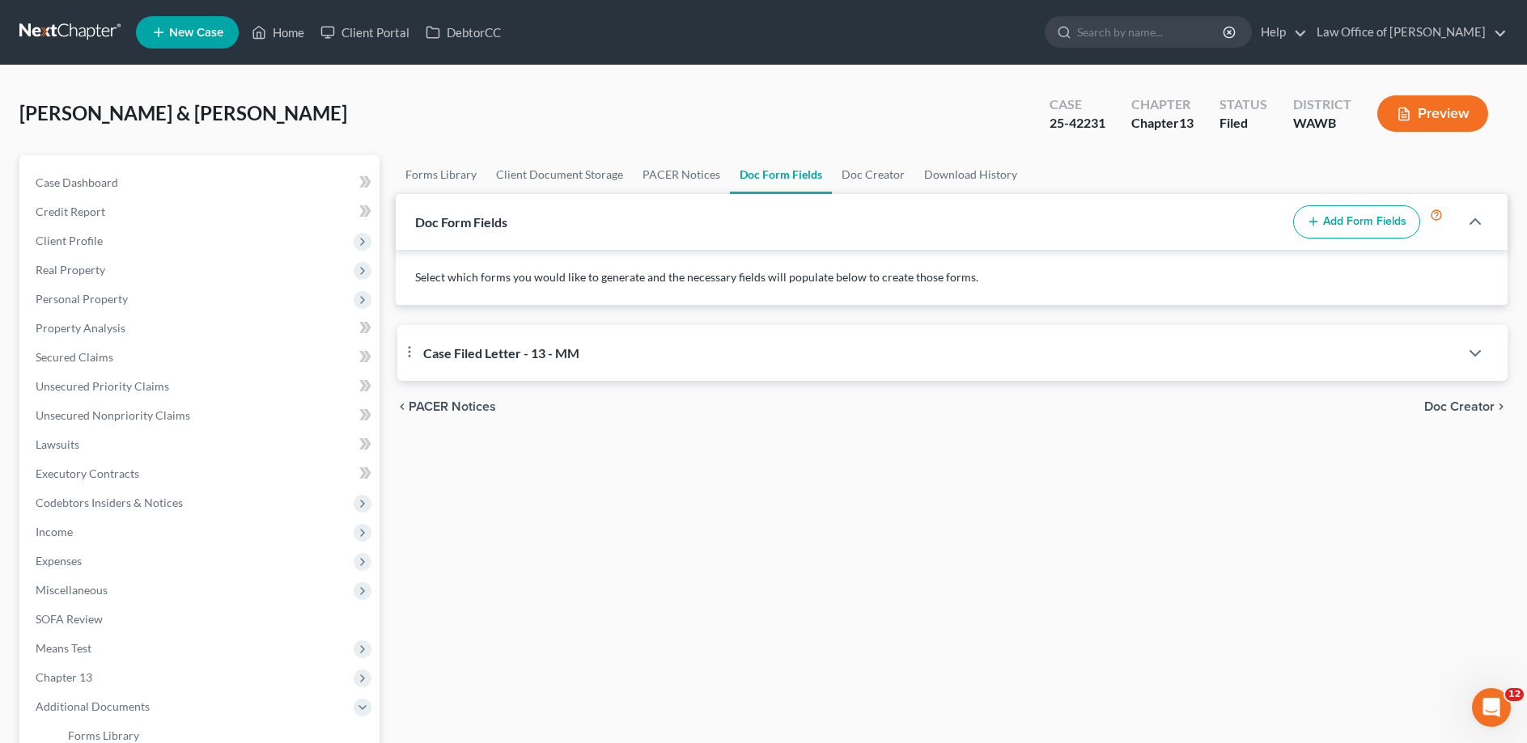
click at [1463, 353] on div at bounding box center [1483, 353] width 49 height 32
click at [1480, 351] on polyline "button" at bounding box center [1475, 353] width 10 height 5
click at [444, 462] on textarea at bounding box center [952, 447] width 1071 height 60
paste textarea "[EMAIL_ADDRESS][DOMAIN_NAME]"
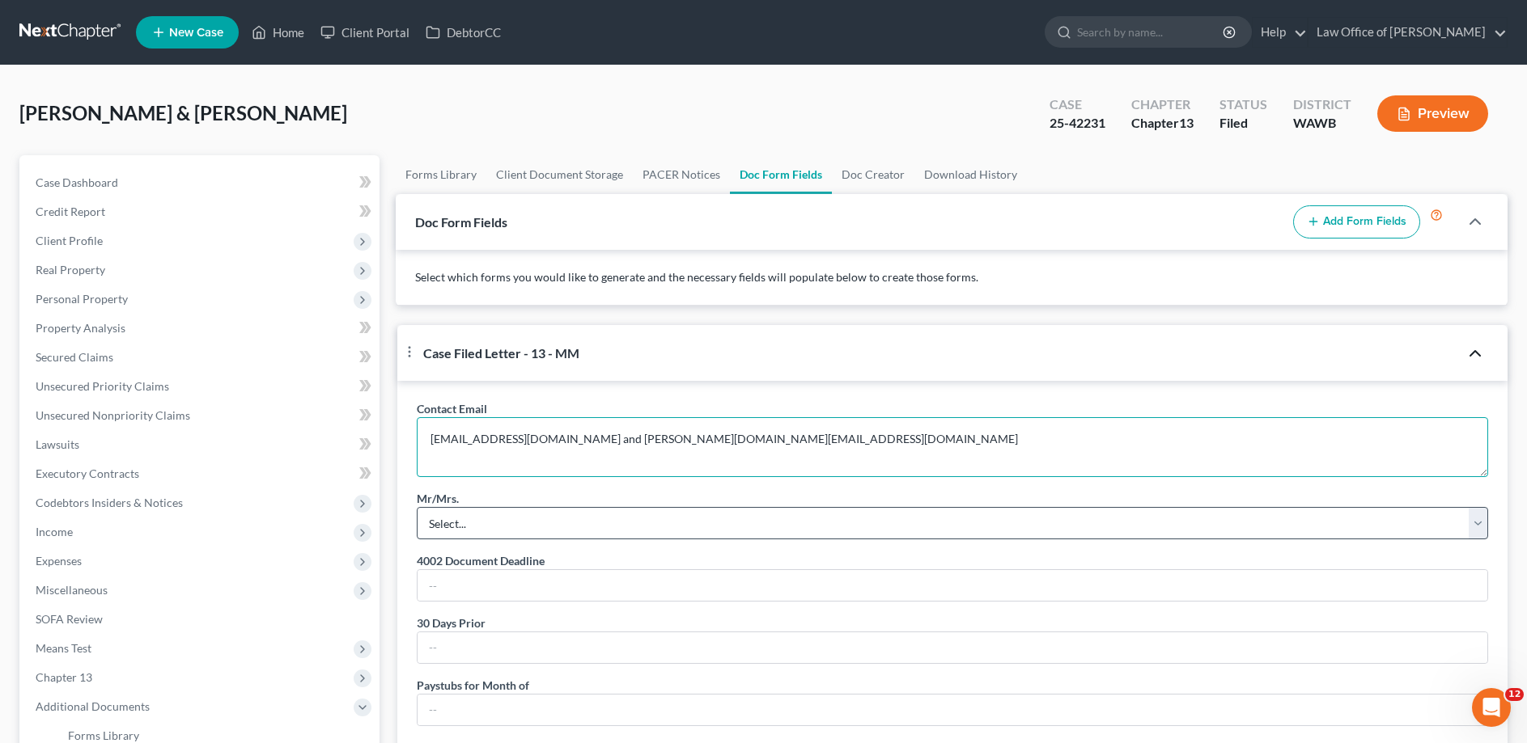
type textarea "[EMAIL_ADDRESS][DOMAIN_NAME] and [PERSON_NAME][DOMAIN_NAME][EMAIL_ADDRESS][DOMA…"
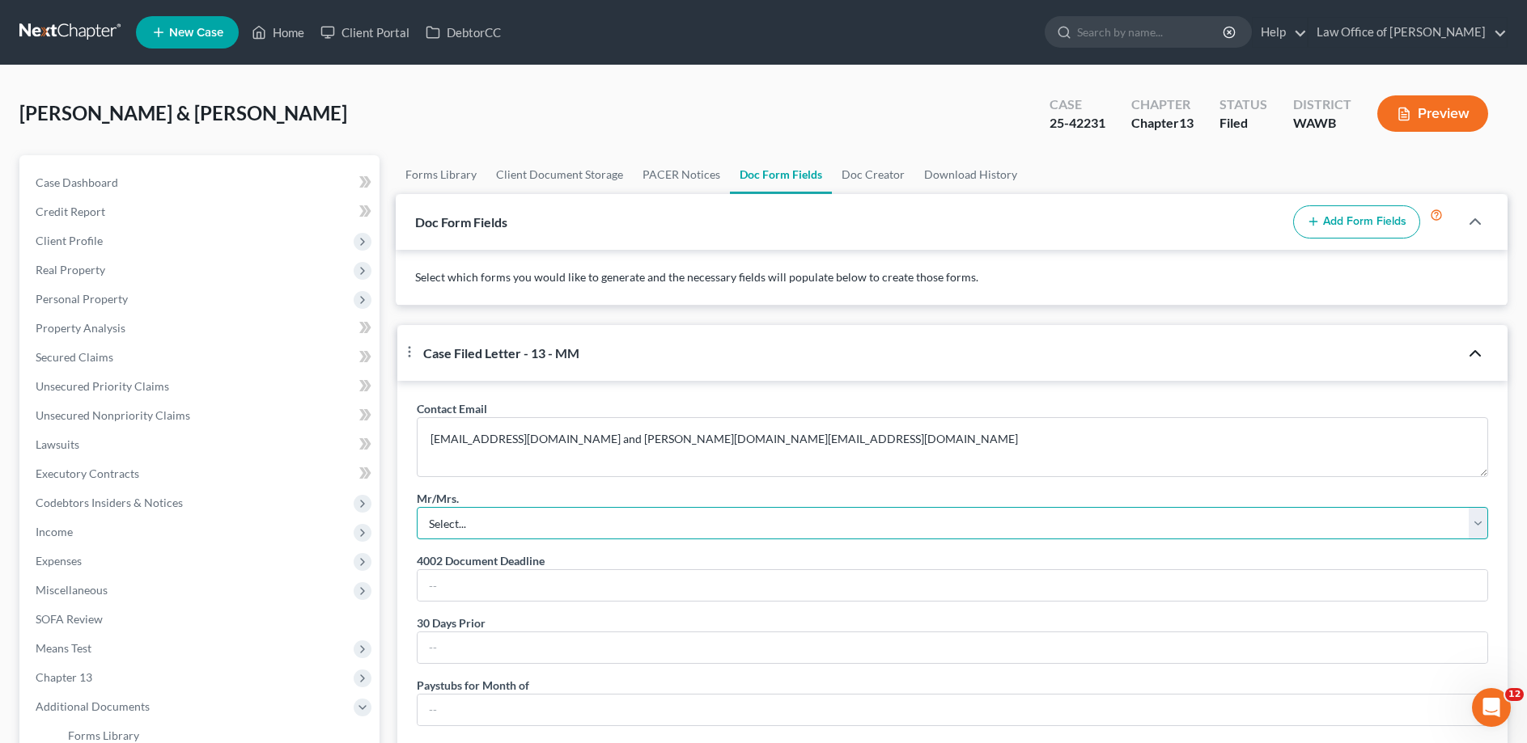
click at [417, 507] on select "Select... Mr. Mrs. Mr. and Mrs. Ms. Mr. and Mr. Mrs. and Mrs." at bounding box center [952, 523] width 1071 height 32
select select "2"
click option "Mr. and Mrs." at bounding box center [0, 0] width 0 height 0
click at [449, 601] on input "text" at bounding box center [951, 585] width 1069 height 31
type input "[DATE]"
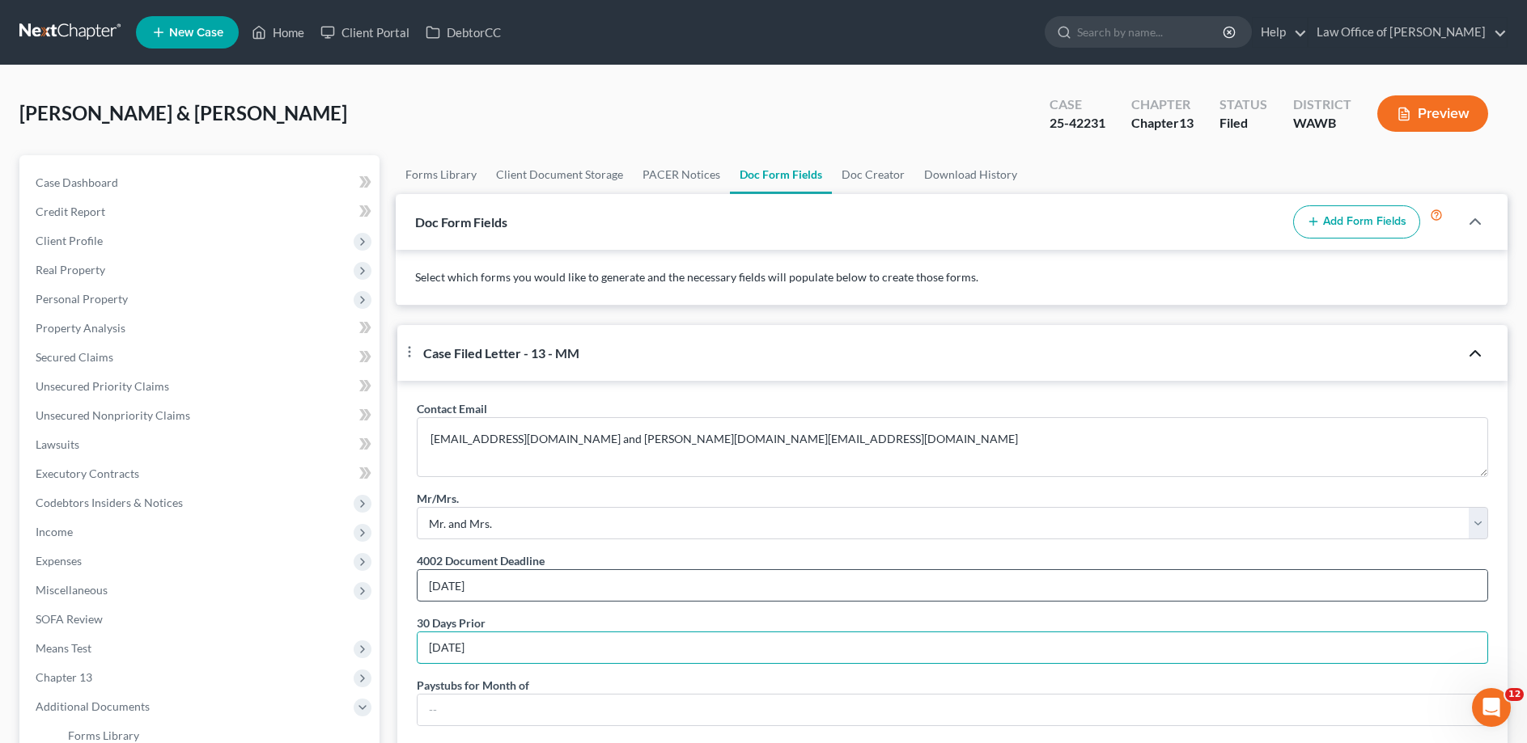
type input "[DATE]"
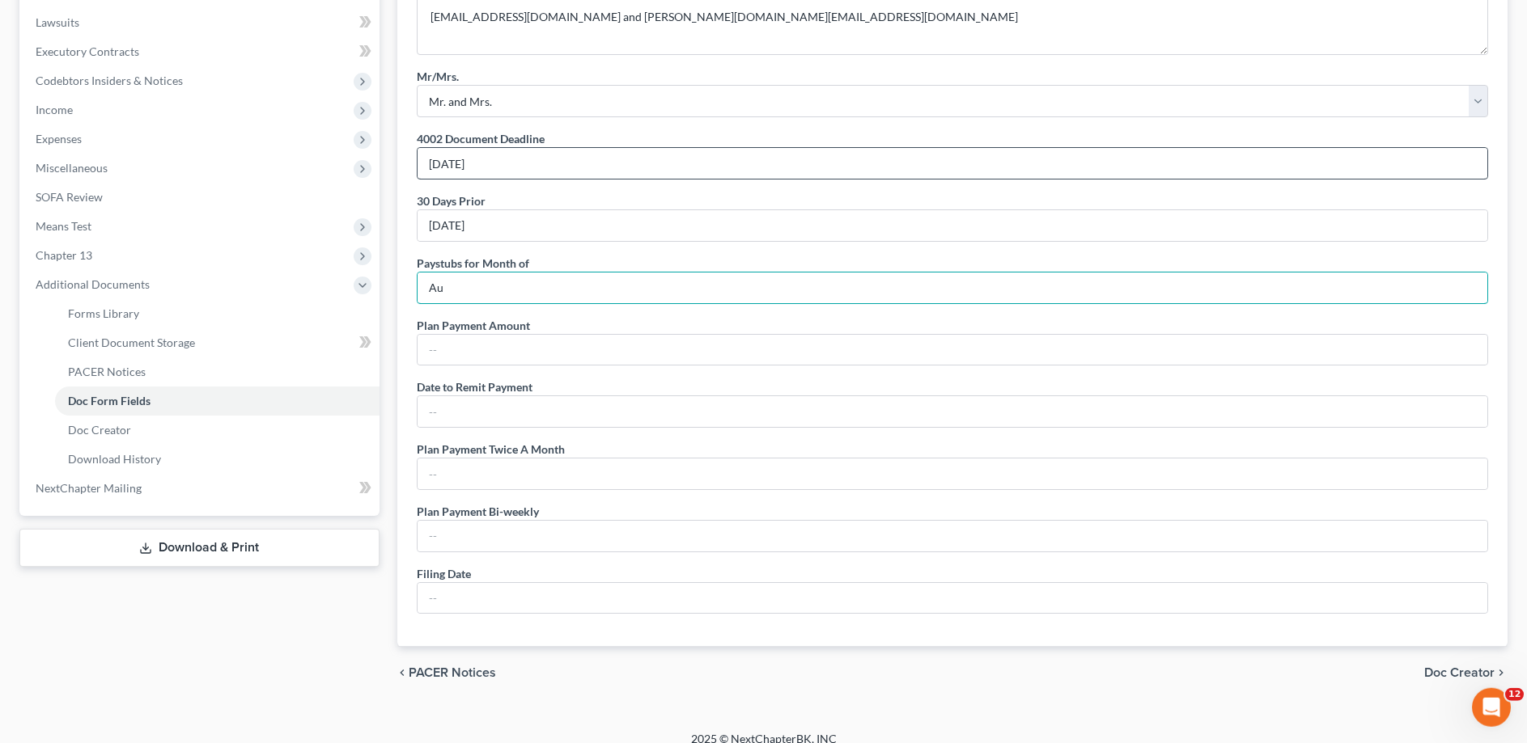
type input "A"
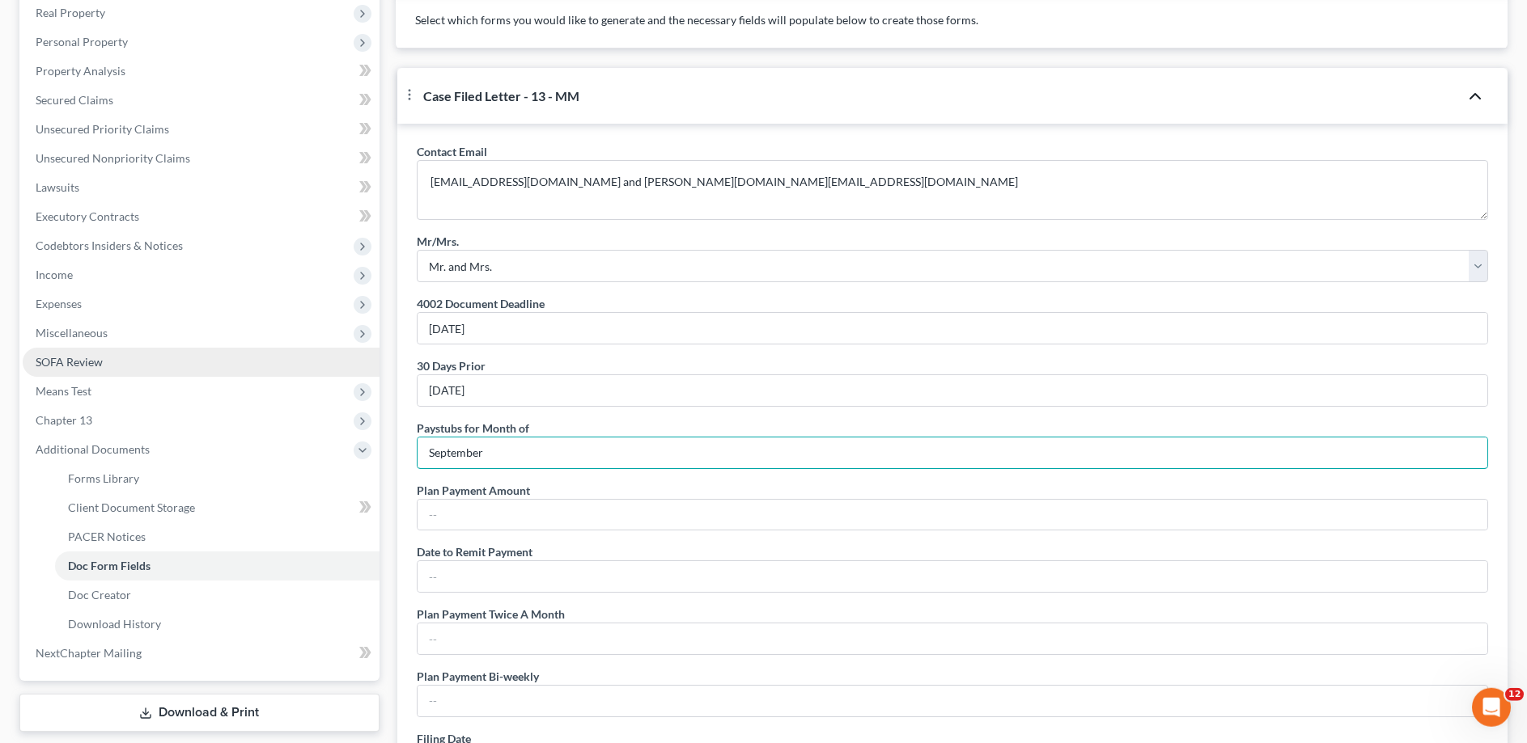
scroll to position [340, 0]
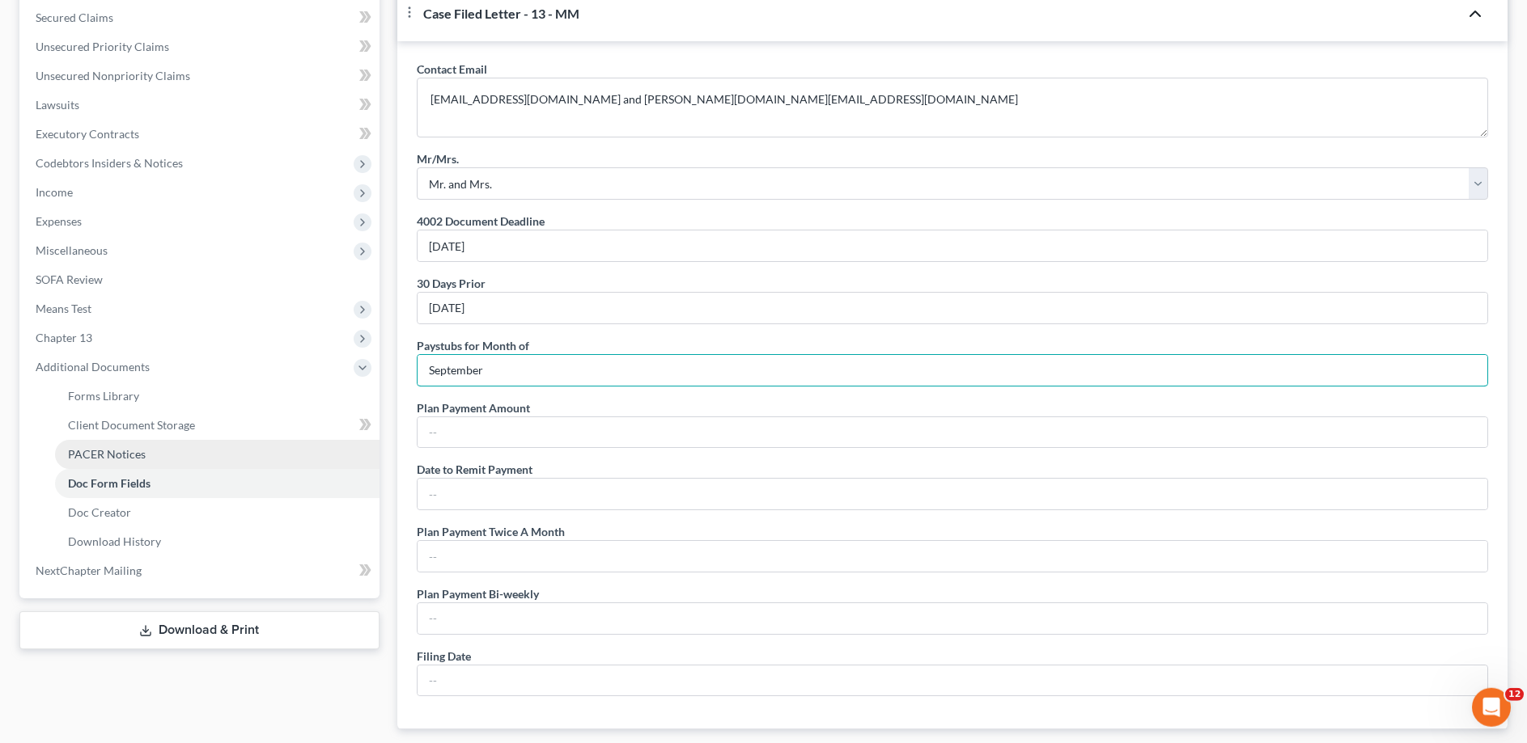
type input "September"
click at [115, 452] on span "PACER Notices" at bounding box center [107, 454] width 78 height 14
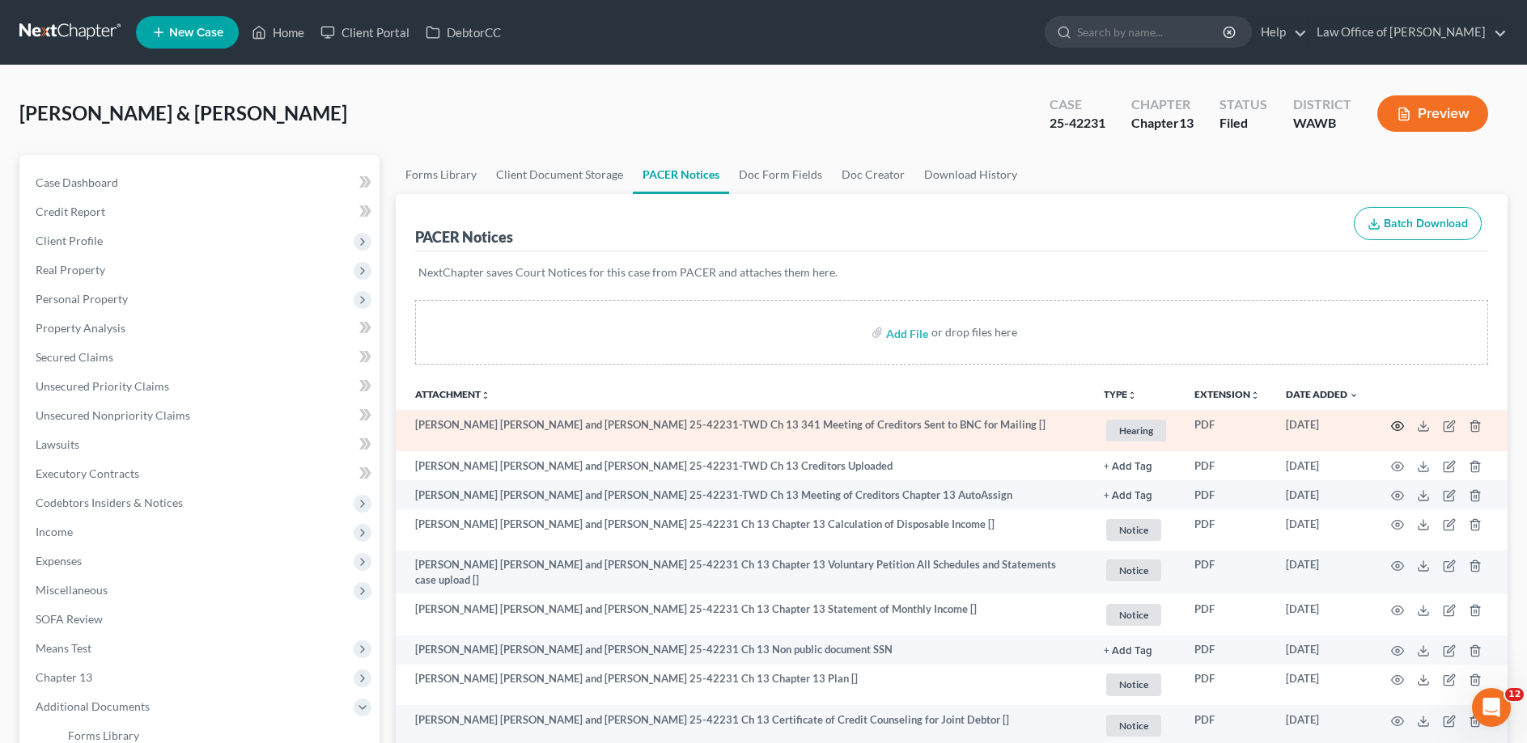
click at [1398, 429] on icon "button" at bounding box center [1397, 426] width 13 height 13
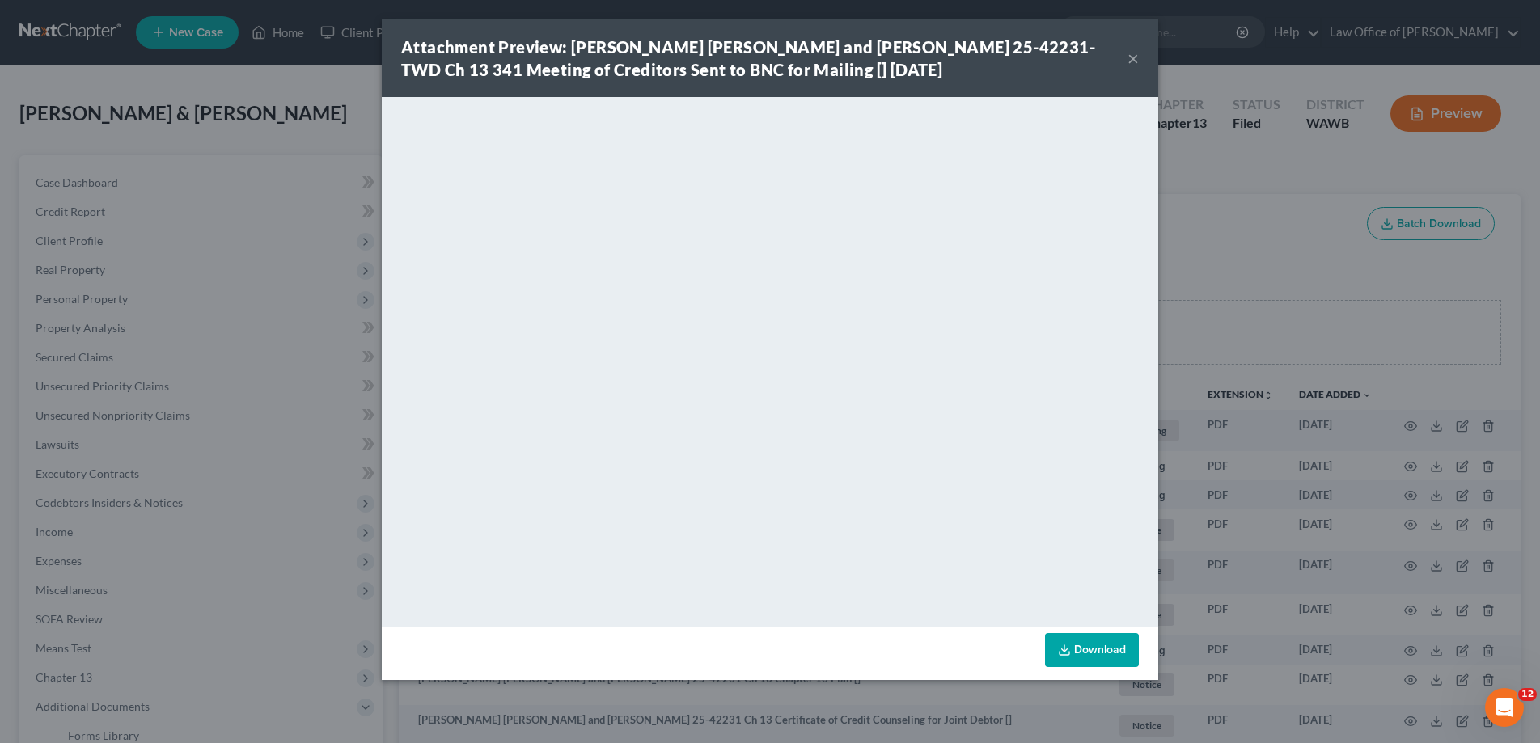
click at [1130, 59] on button "×" at bounding box center [1133, 58] width 11 height 19
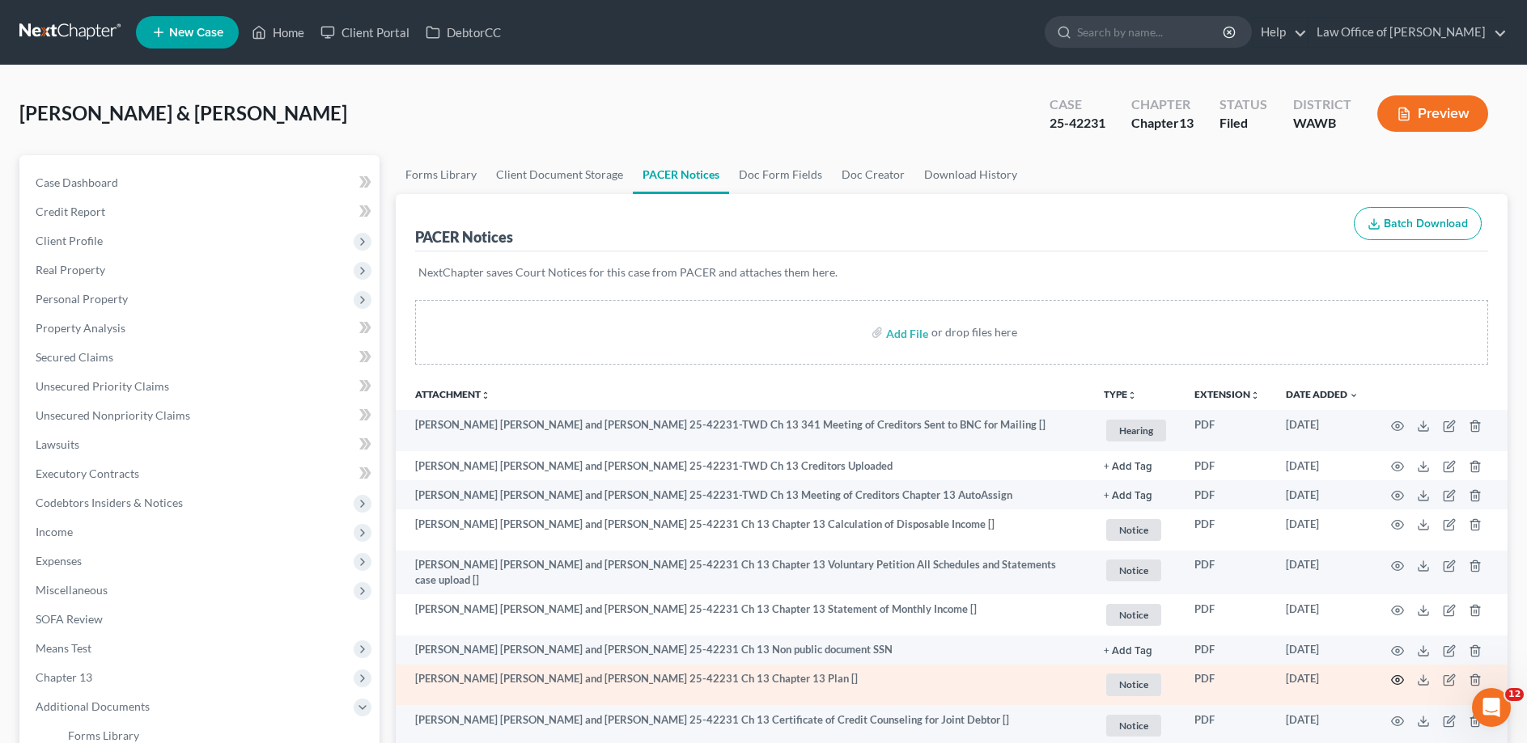
click at [1392, 676] on icon "button" at bounding box center [1397, 680] width 12 height 9
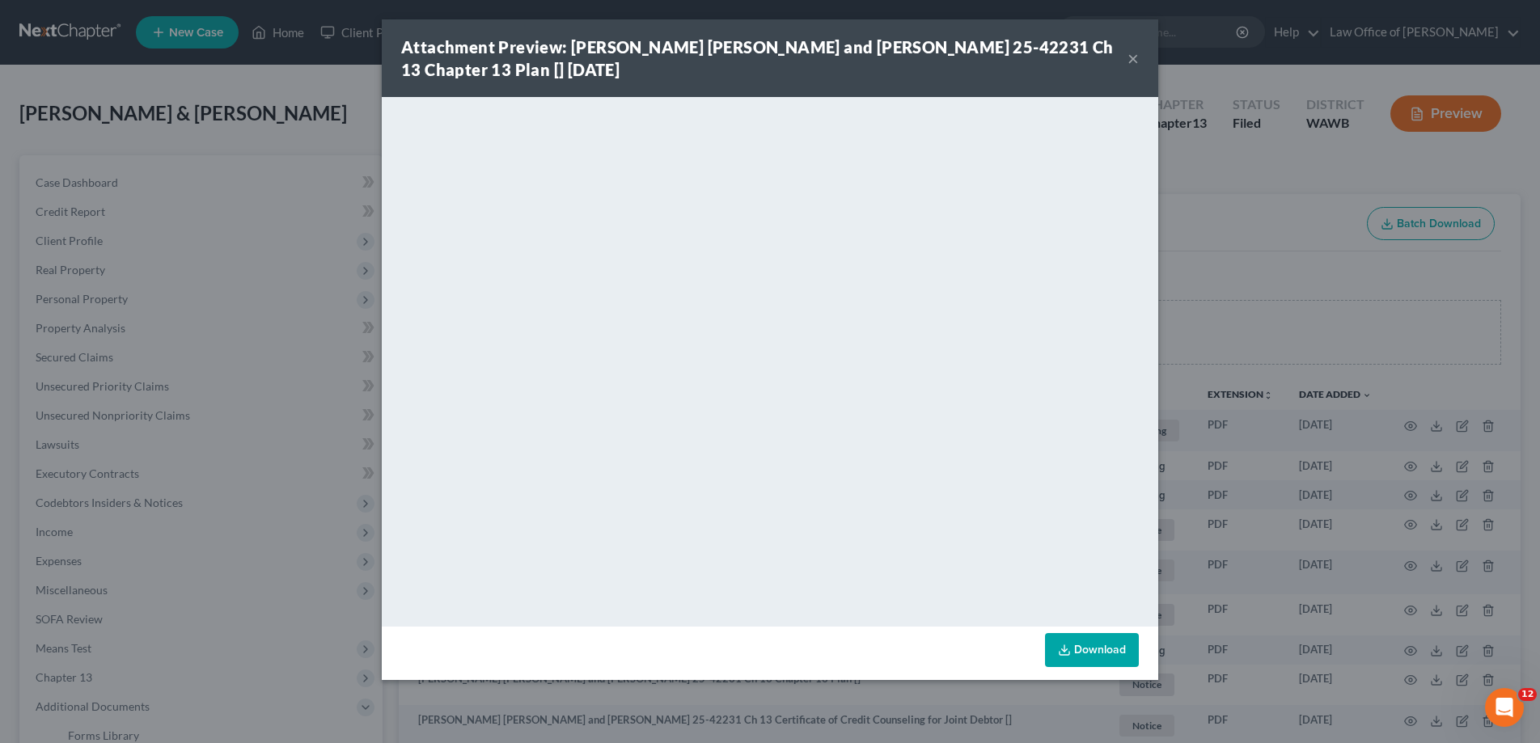
click at [1129, 45] on div "Attachment Preview: [PERSON_NAME] [PERSON_NAME] and [PERSON_NAME] 25-42231 Ch 1…" at bounding box center [770, 58] width 777 height 78
click at [1136, 54] on button "×" at bounding box center [1133, 58] width 11 height 19
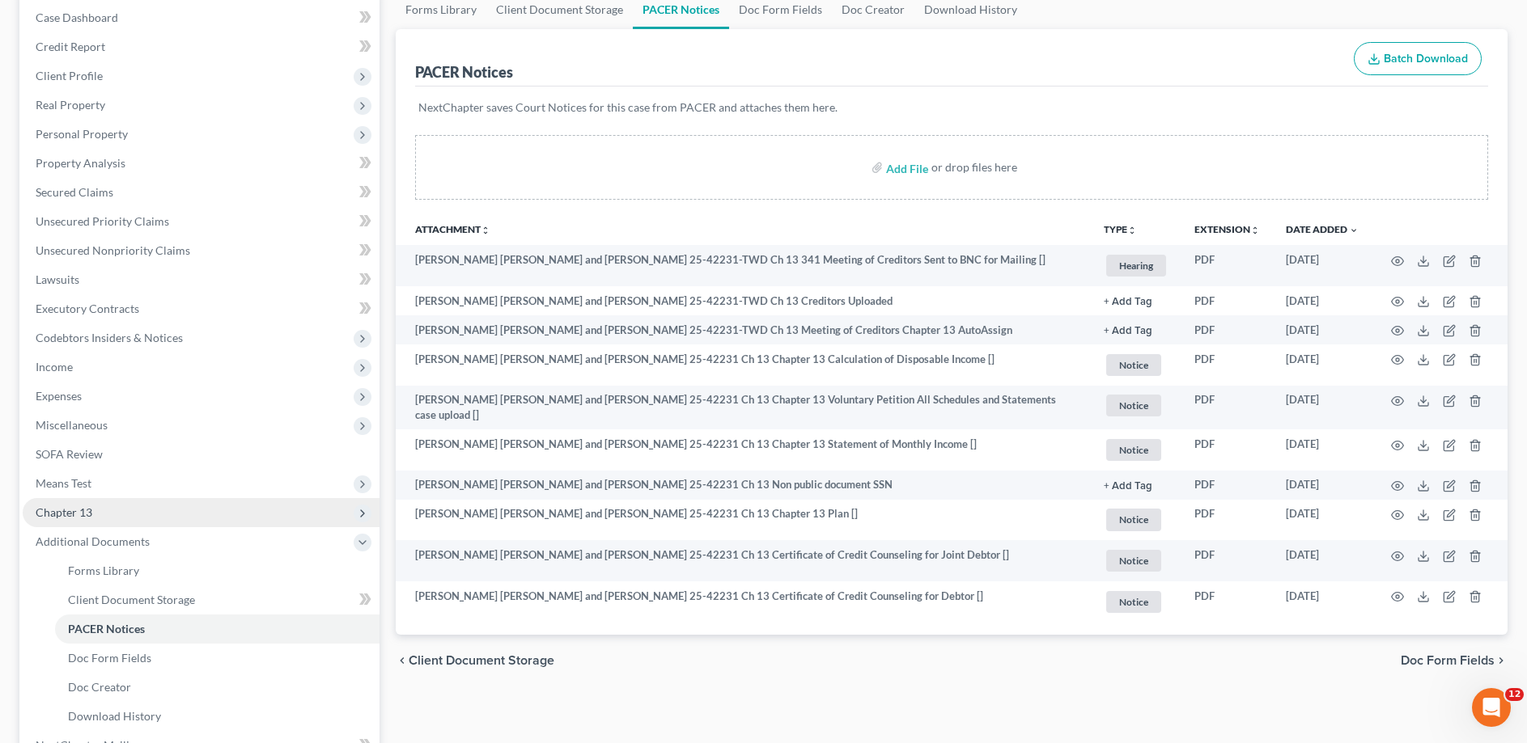
scroll to position [248, 0]
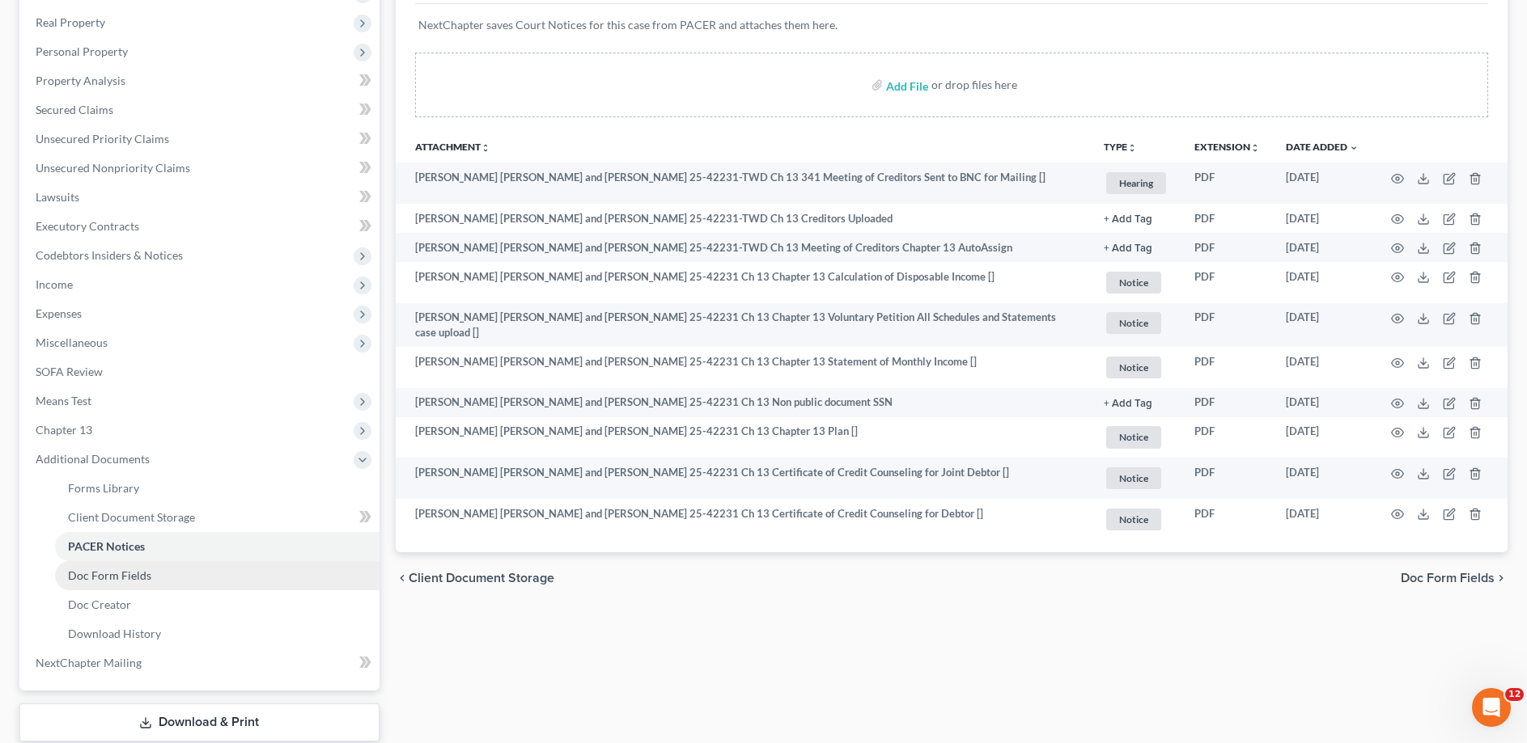
click at [125, 576] on span "Doc Form Fields" at bounding box center [109, 576] width 83 height 14
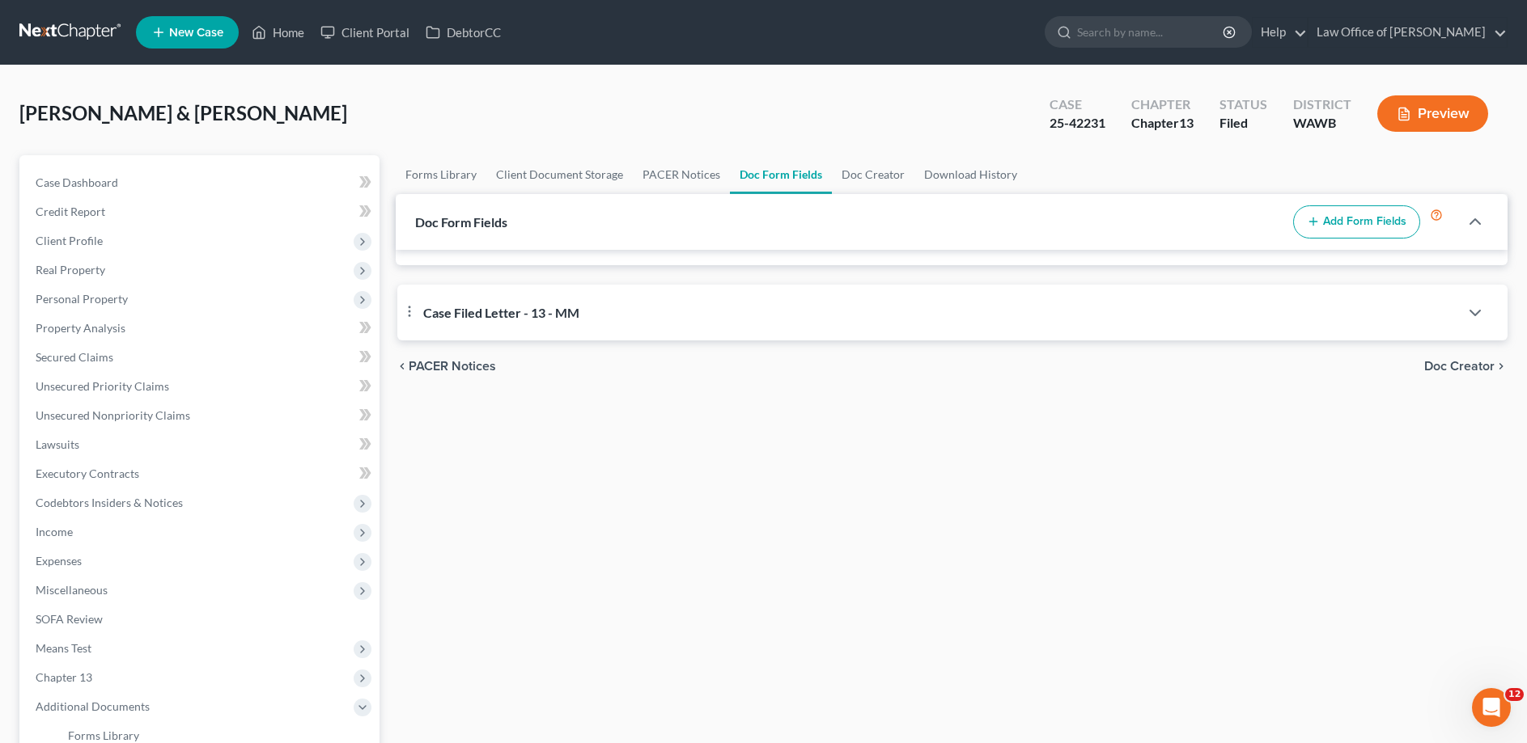
select select "2"
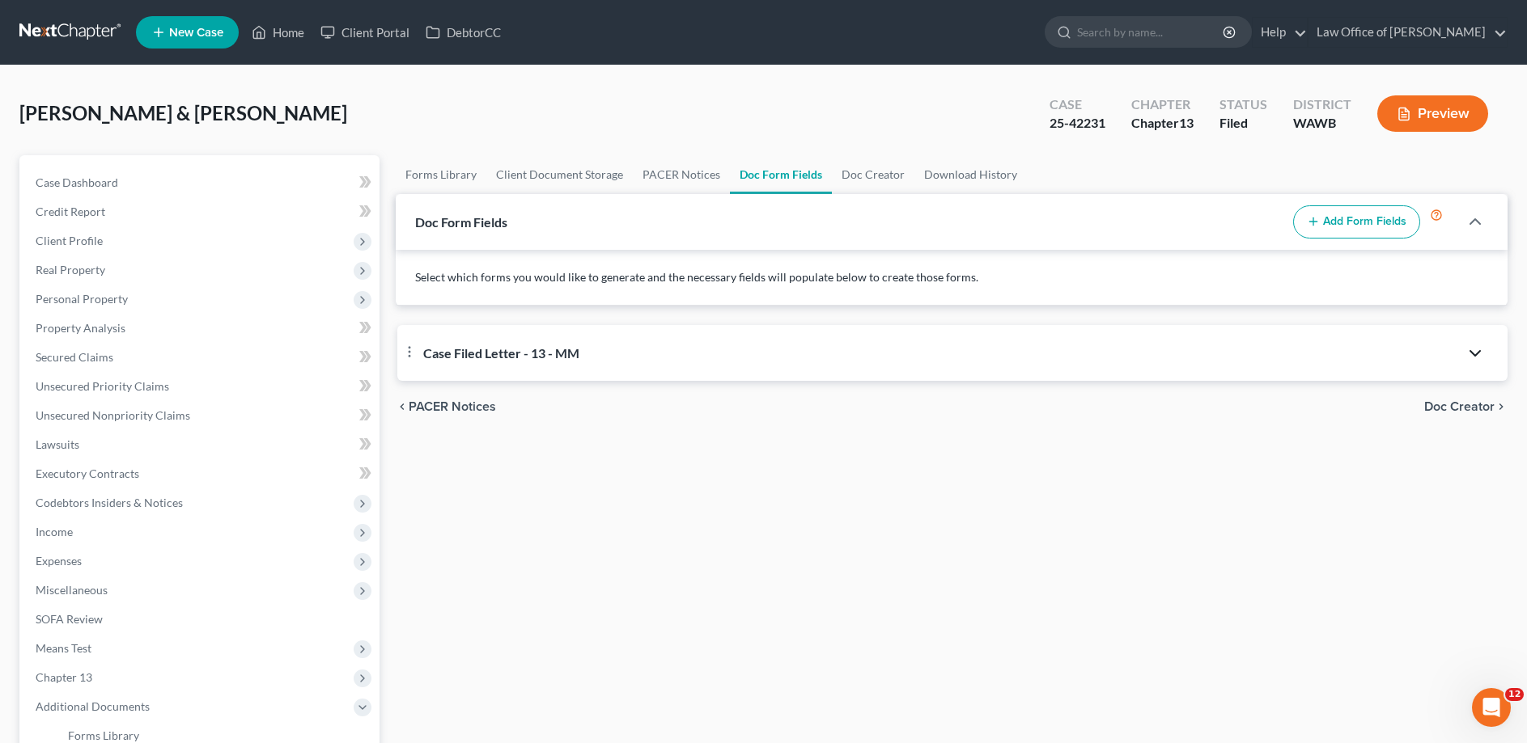
click at [1476, 355] on icon "button" at bounding box center [1474, 353] width 19 height 19
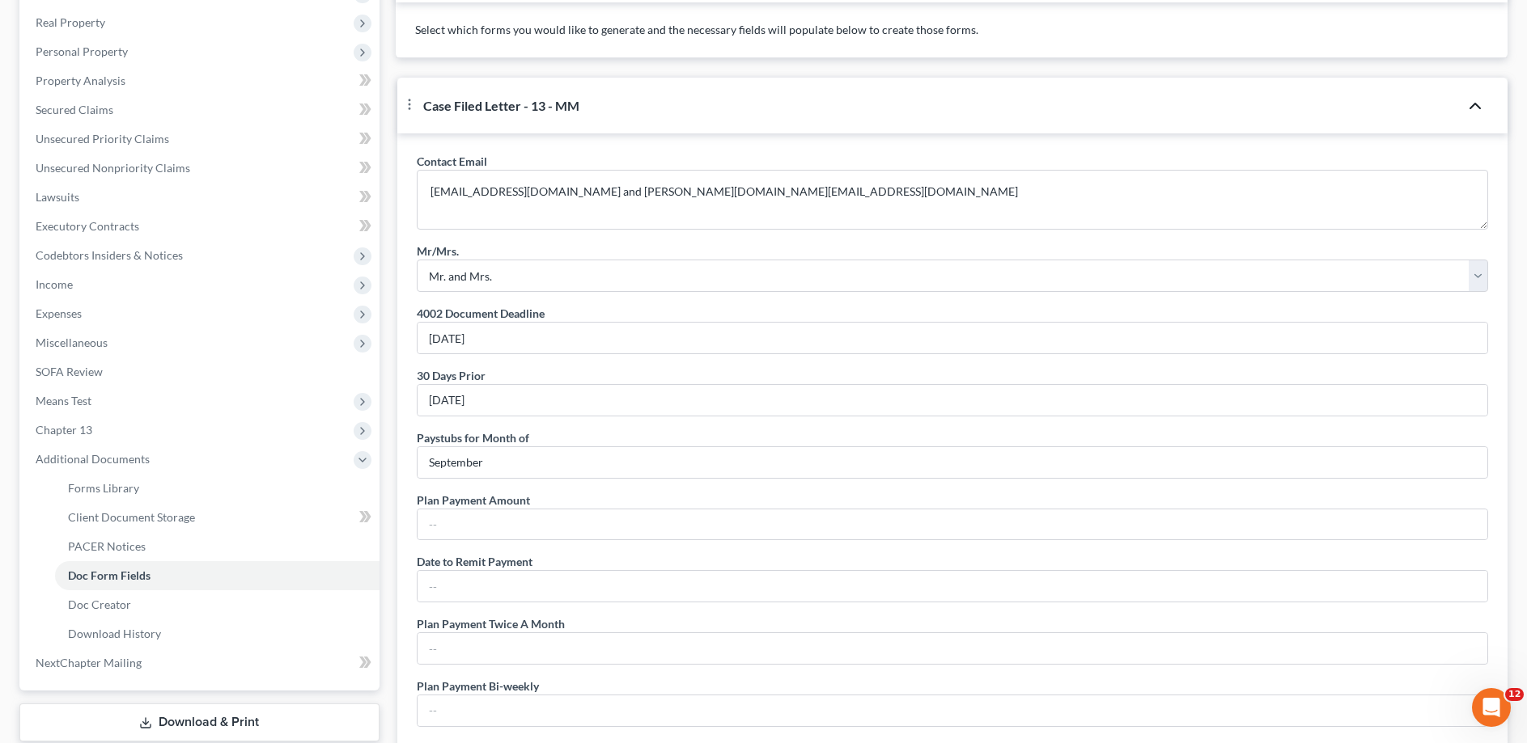
scroll to position [330, 0]
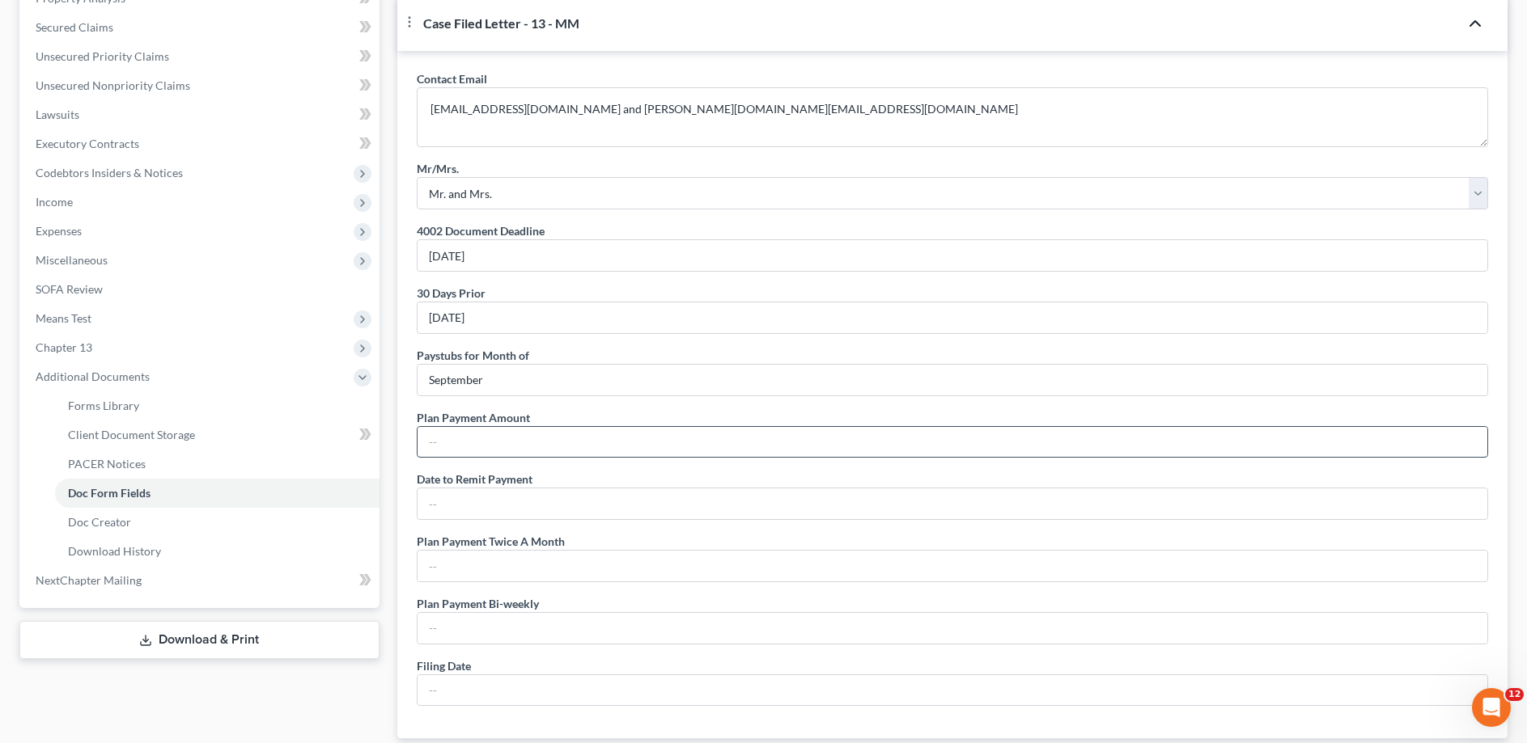
click at [480, 458] on input "text" at bounding box center [951, 442] width 1069 height 31
type input "$2,500.00"
type input "9th"
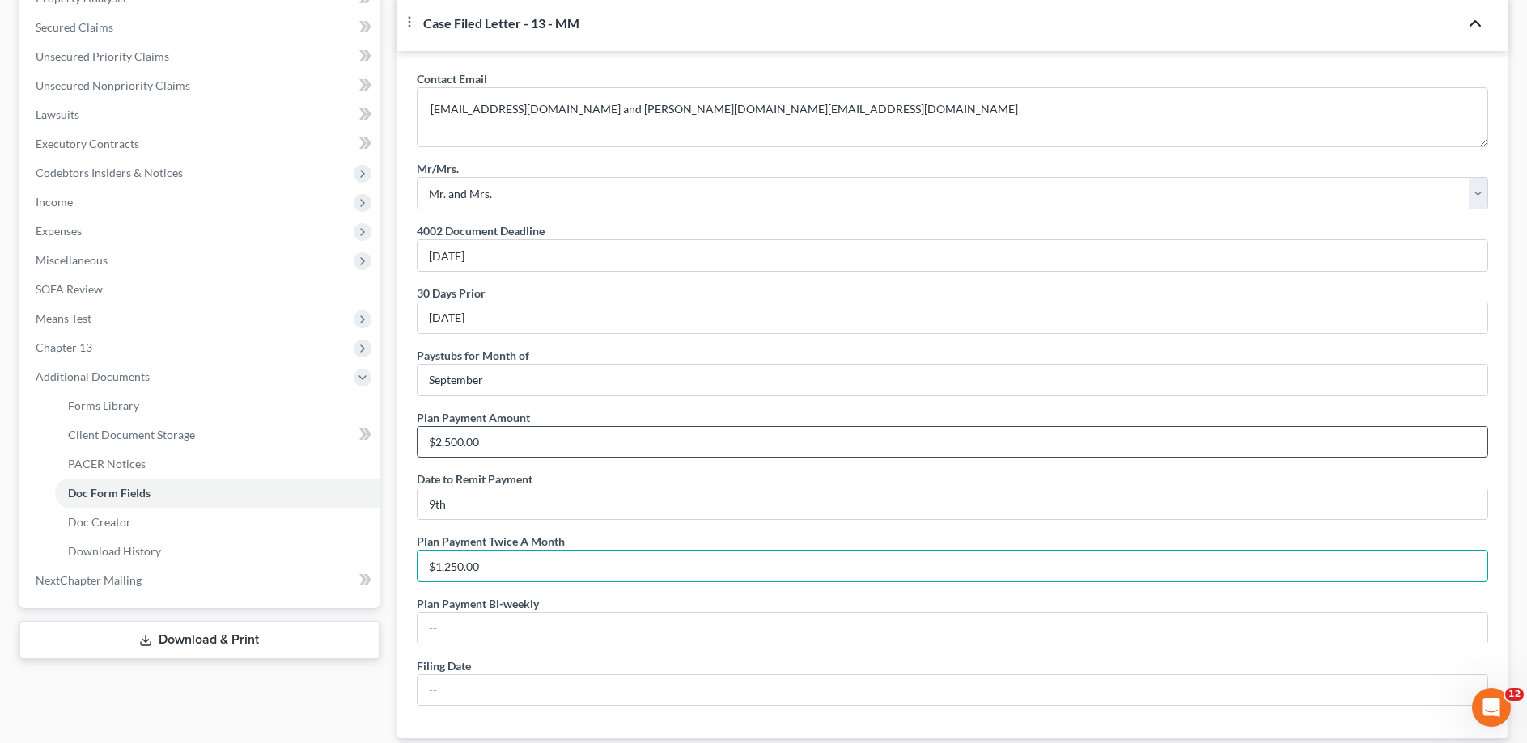
type input "$1,250.00"
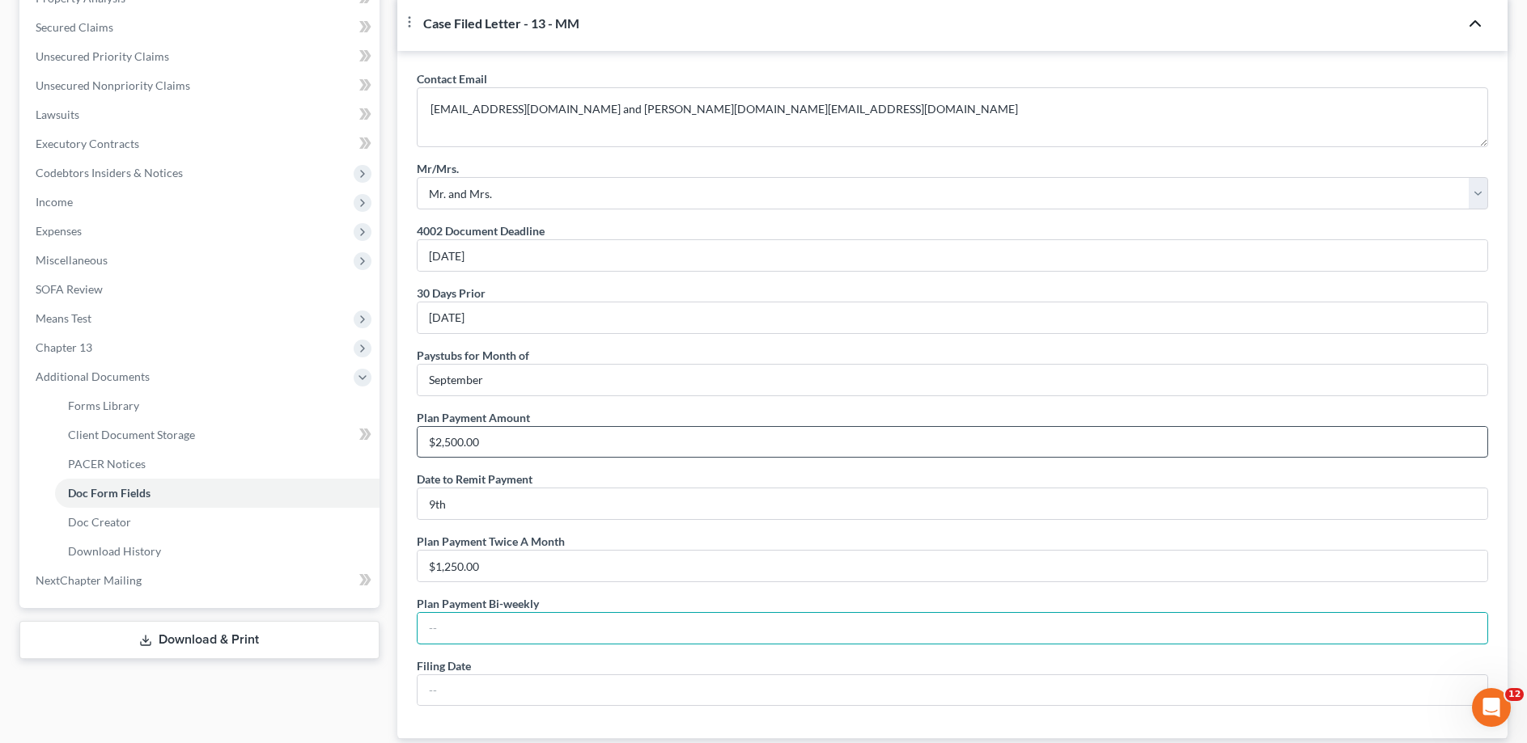
scroll to position [609, 0]
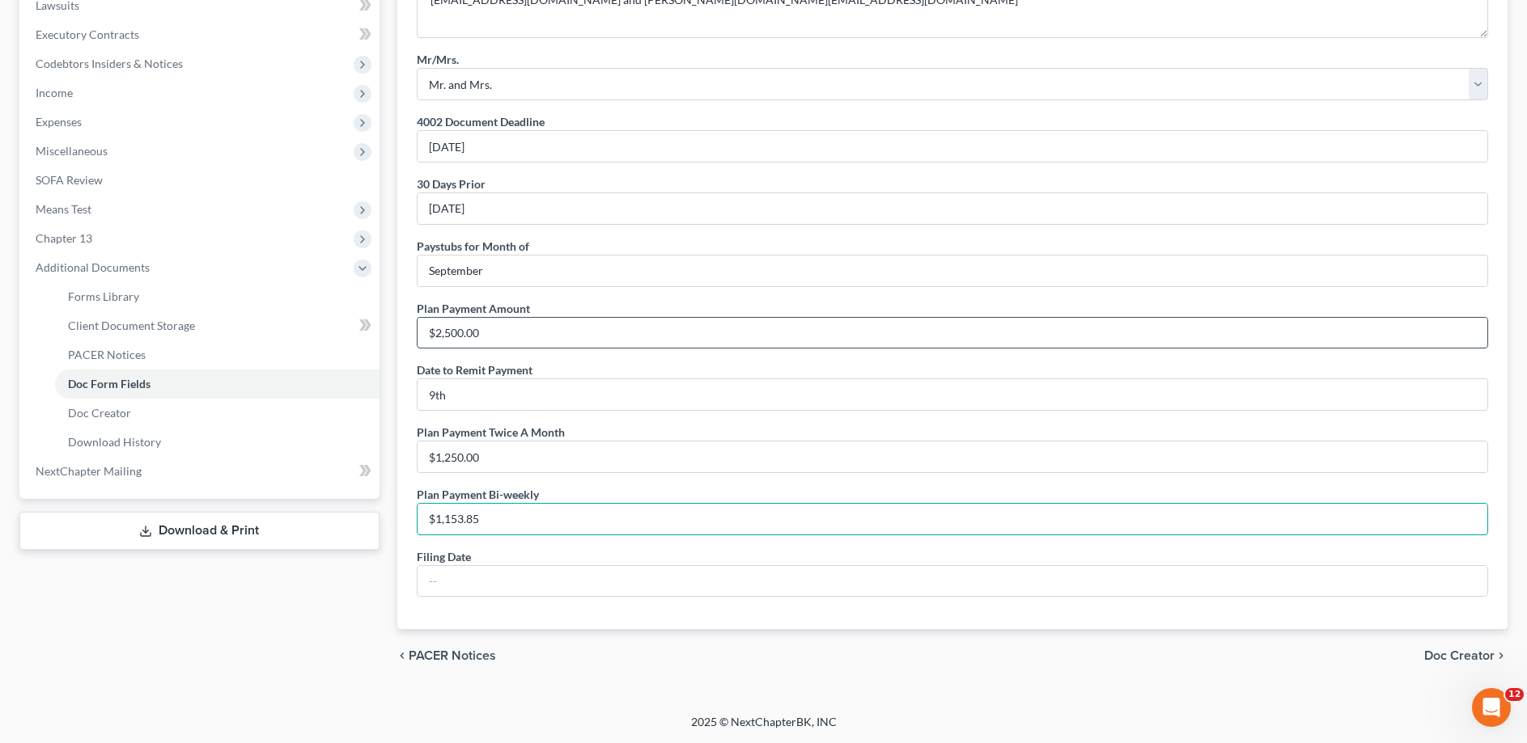
type input "$1,153.85"
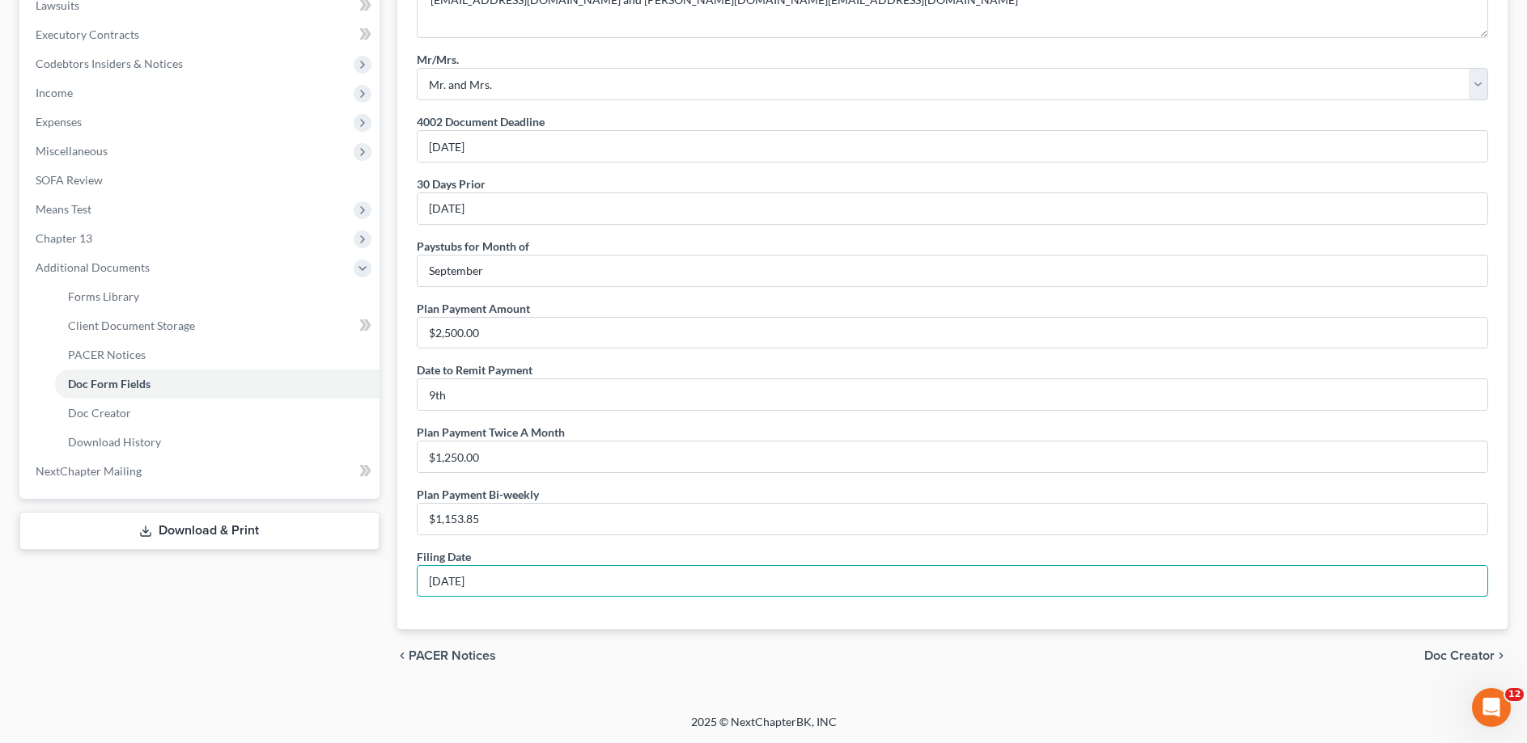
type input "[DATE]"
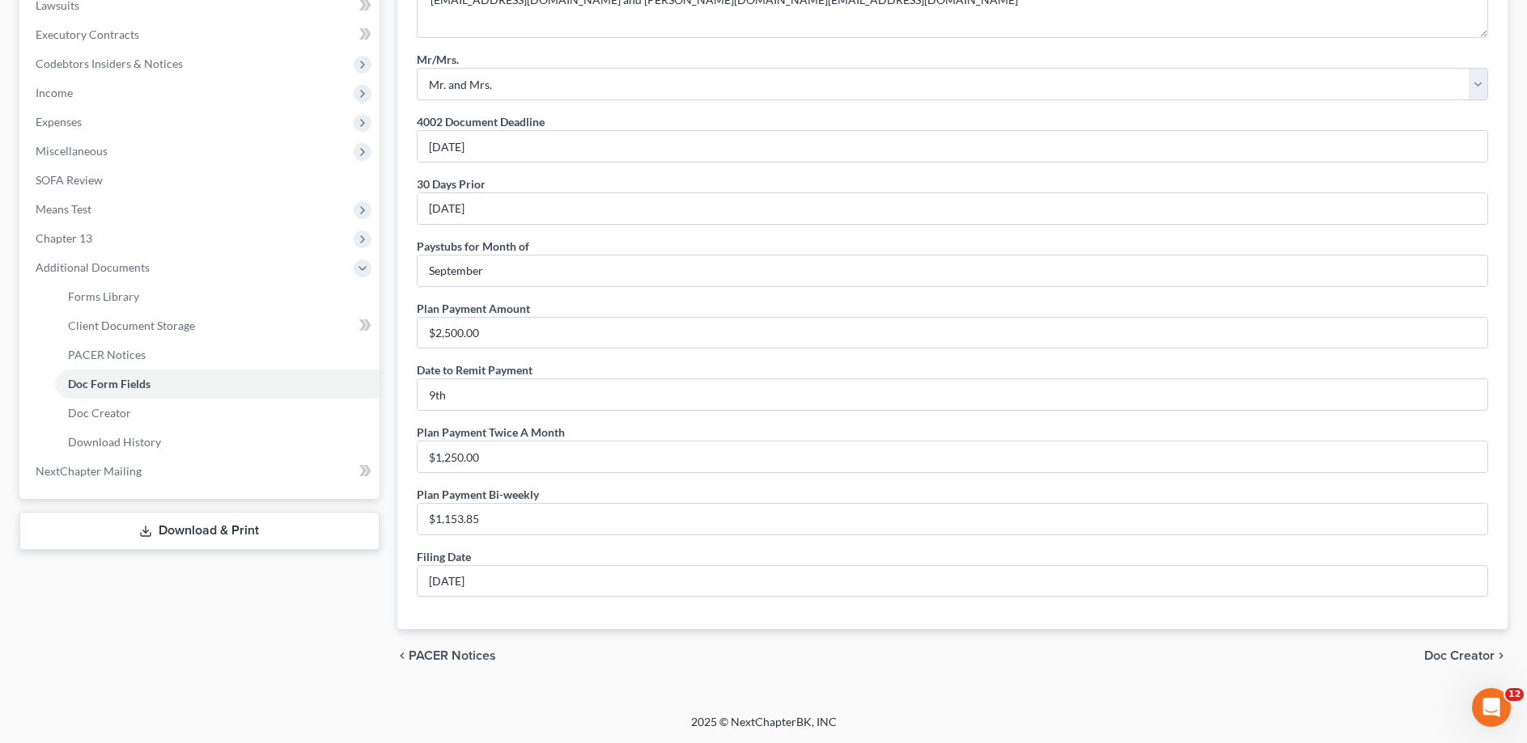
click at [1465, 659] on span "Doc Creator" at bounding box center [1459, 656] width 70 height 13
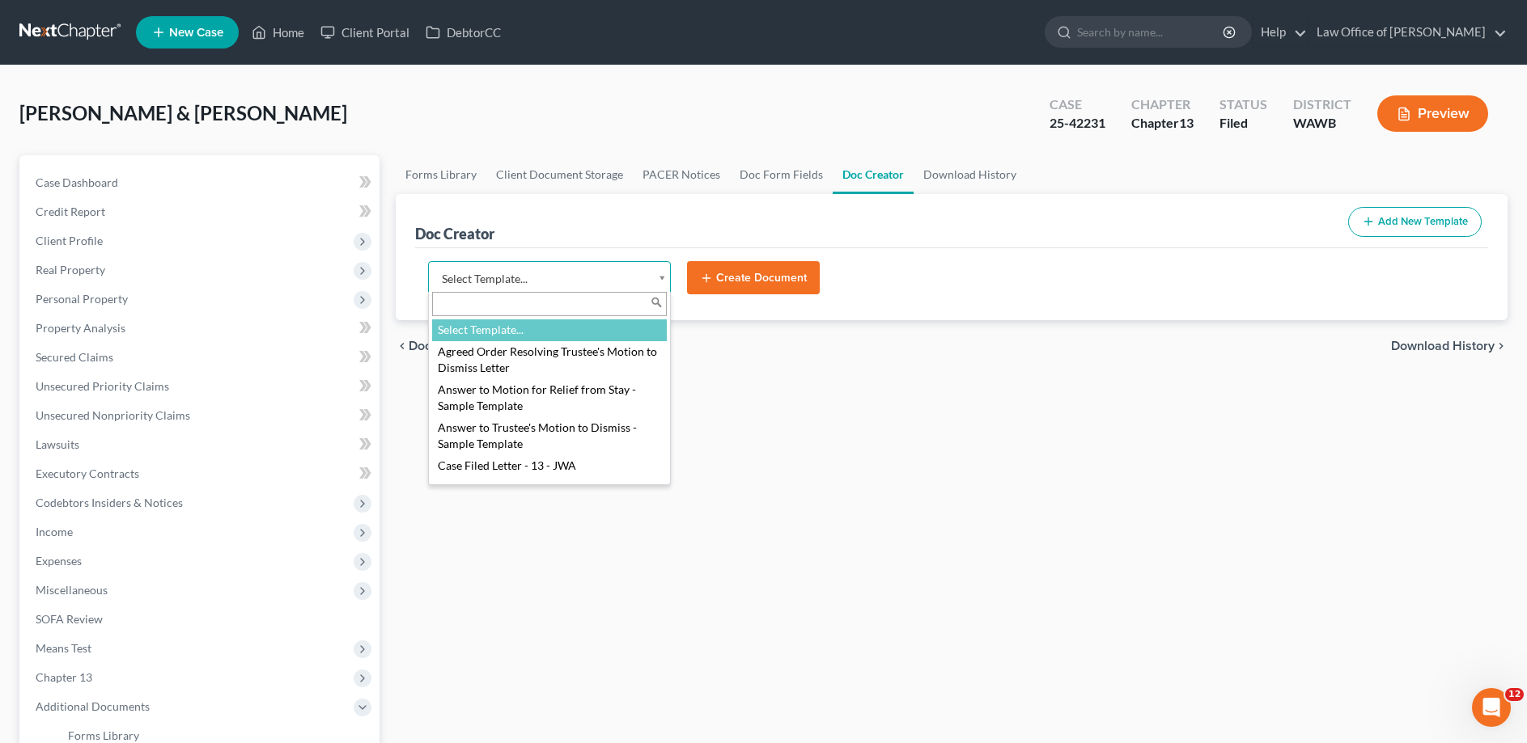
click at [599, 279] on body "Home New Case Client Portal DebtorCC Law Office of [PERSON_NAME] [EMAIL_ADDRESS…" at bounding box center [763, 525] width 1527 height 1051
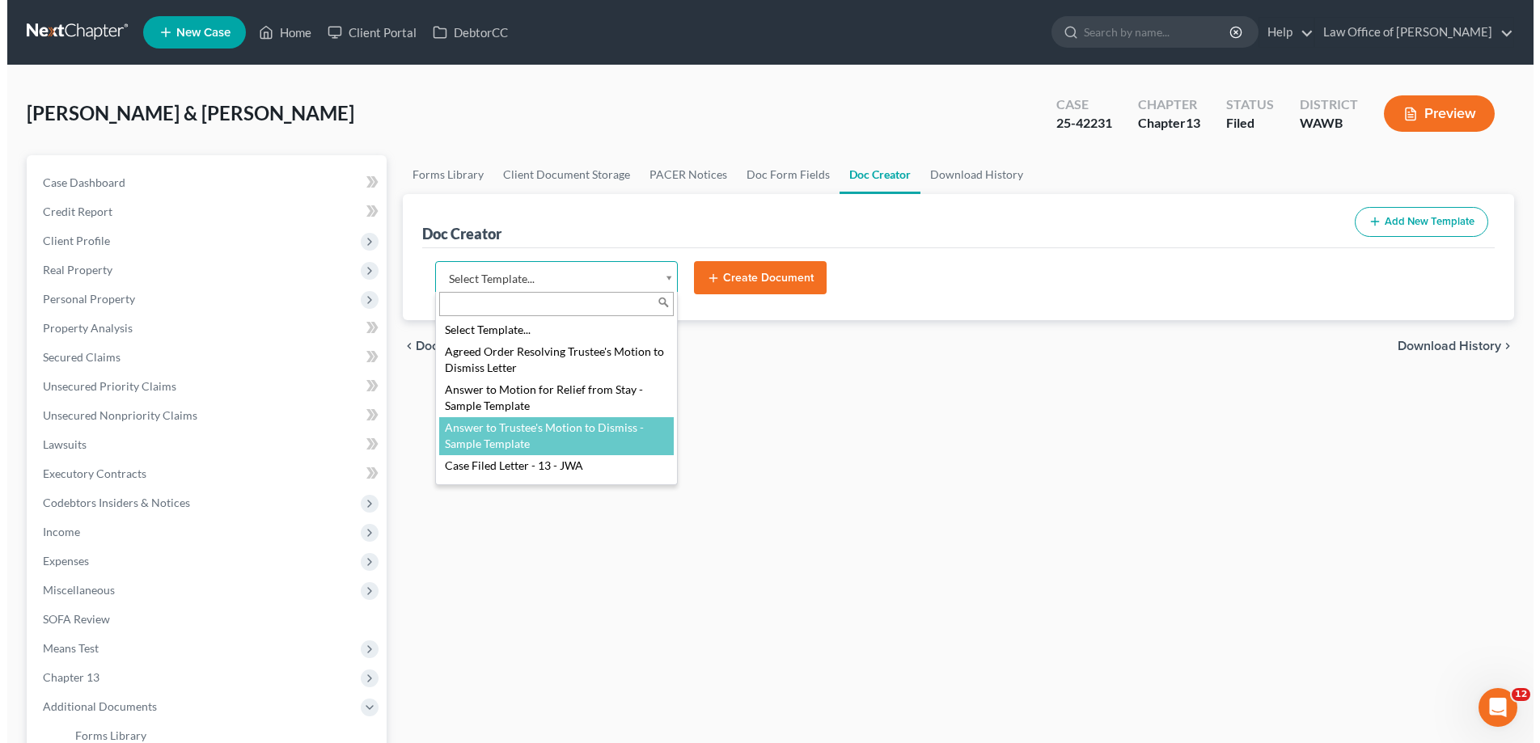
scroll to position [83, 0]
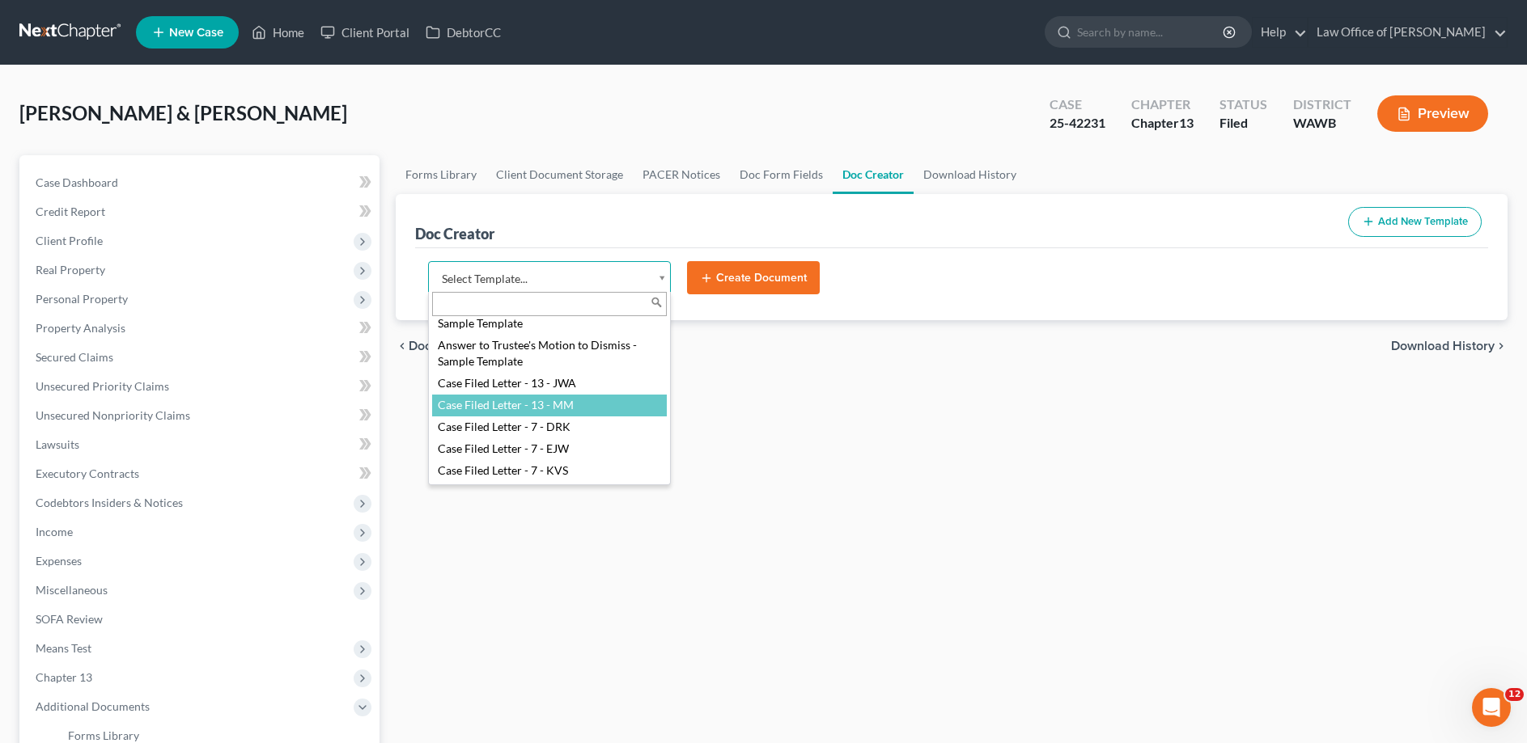
select select "104396"
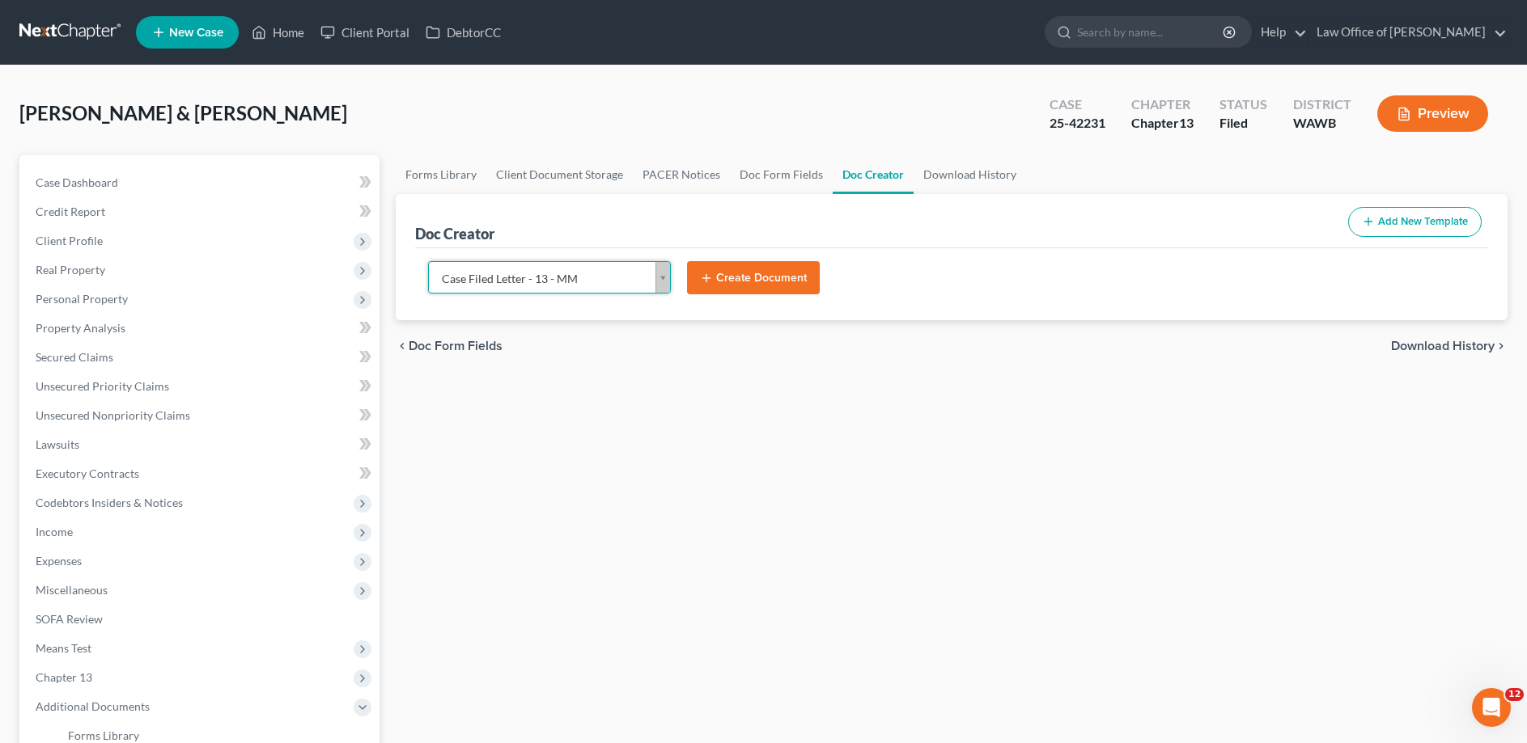
click at [727, 282] on button "Create Document" at bounding box center [753, 278] width 133 height 34
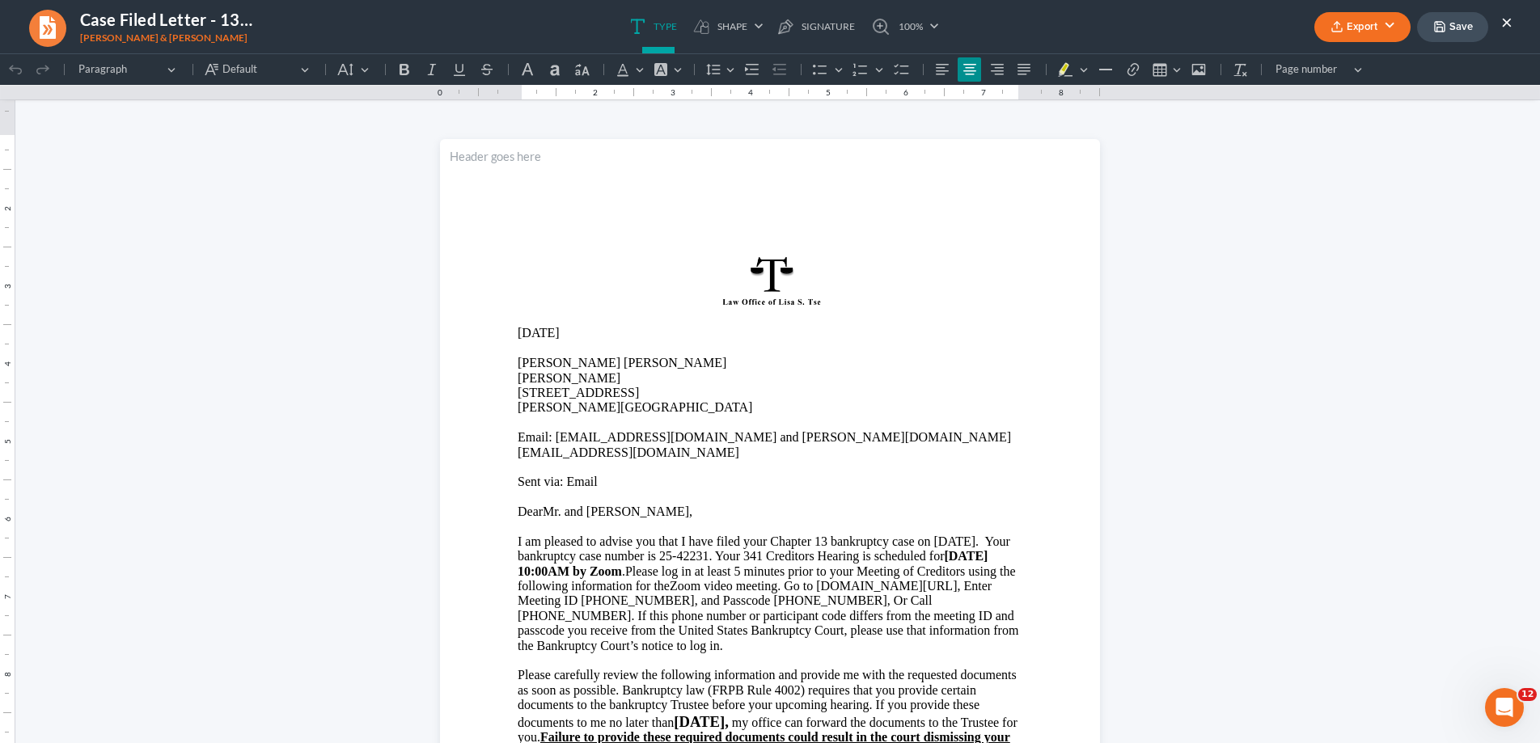
scroll to position [0, 0]
click at [540, 505] on span "DearMr. and [PERSON_NAME]," at bounding box center [605, 512] width 175 height 14
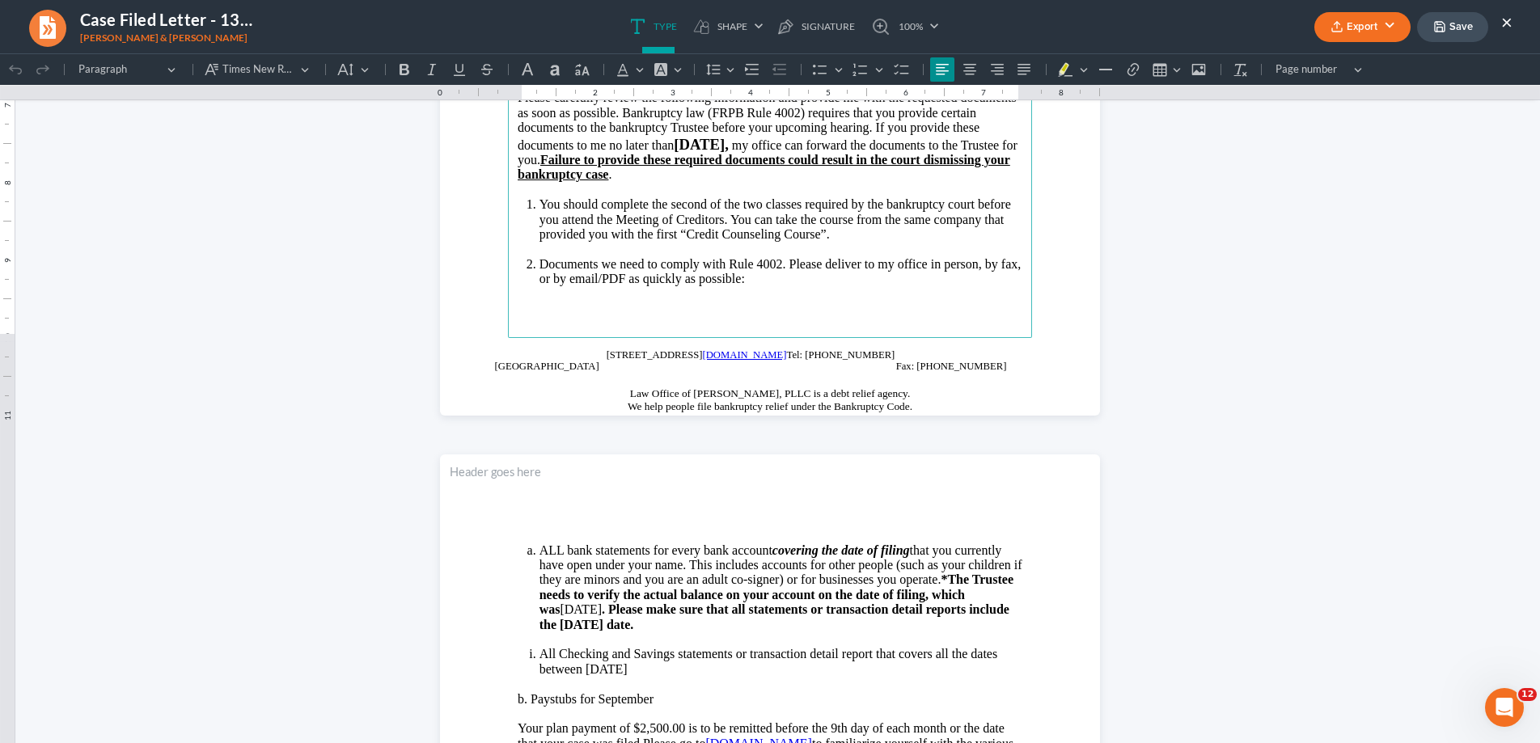
scroll to position [660, 0]
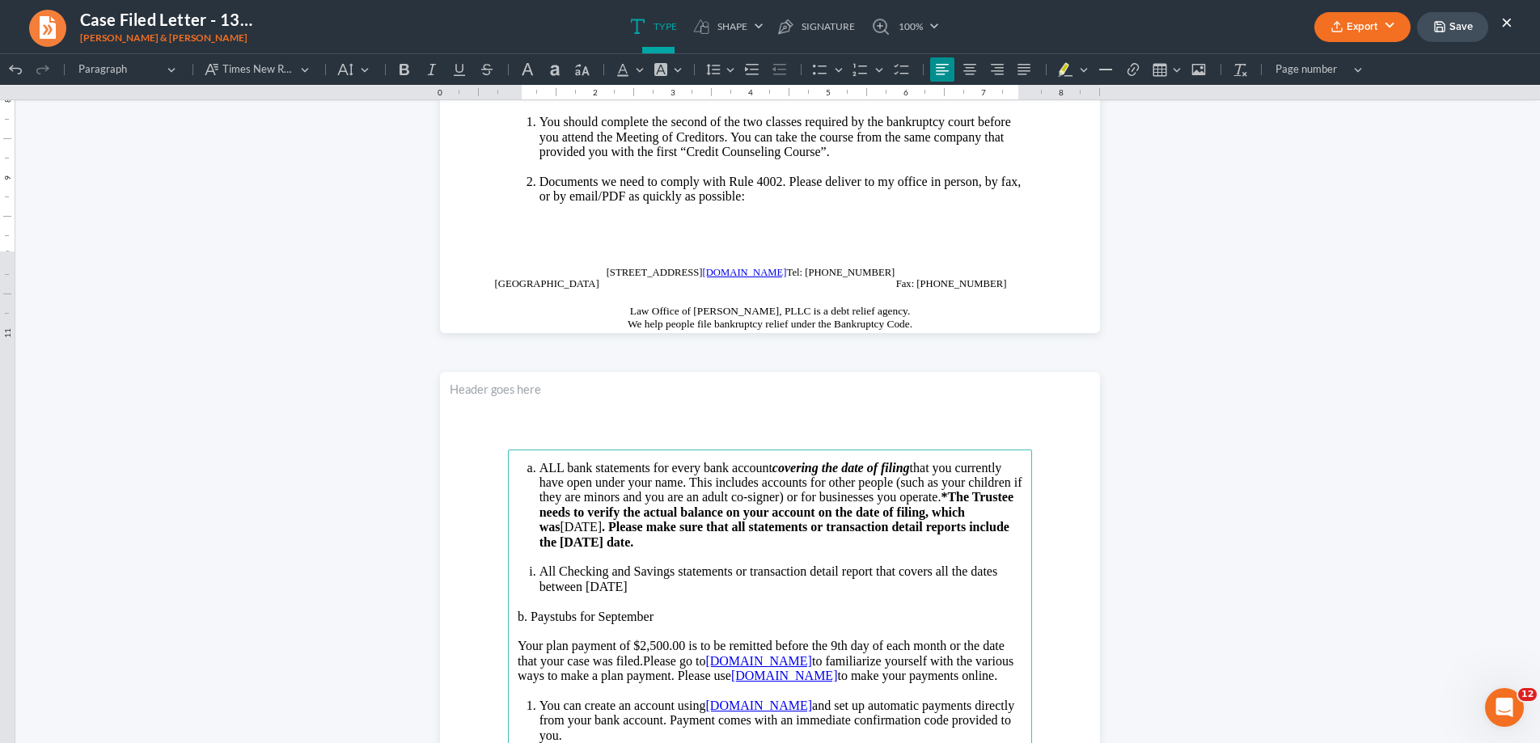
click at [693, 594] on li "All Checking and Savings statements or transaction detail report that covers al…" at bounding box center [781, 580] width 483 height 30
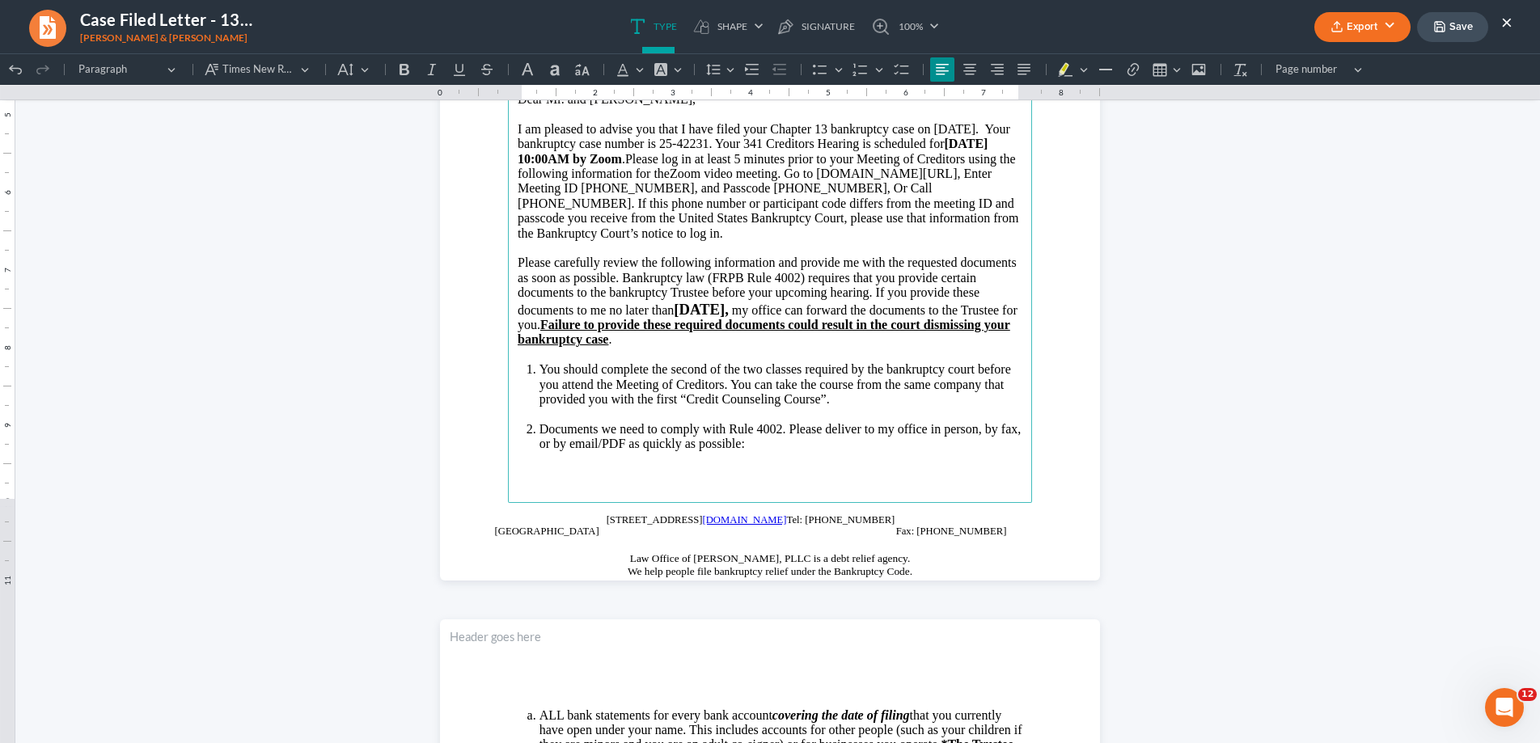
scroll to position [330, 0]
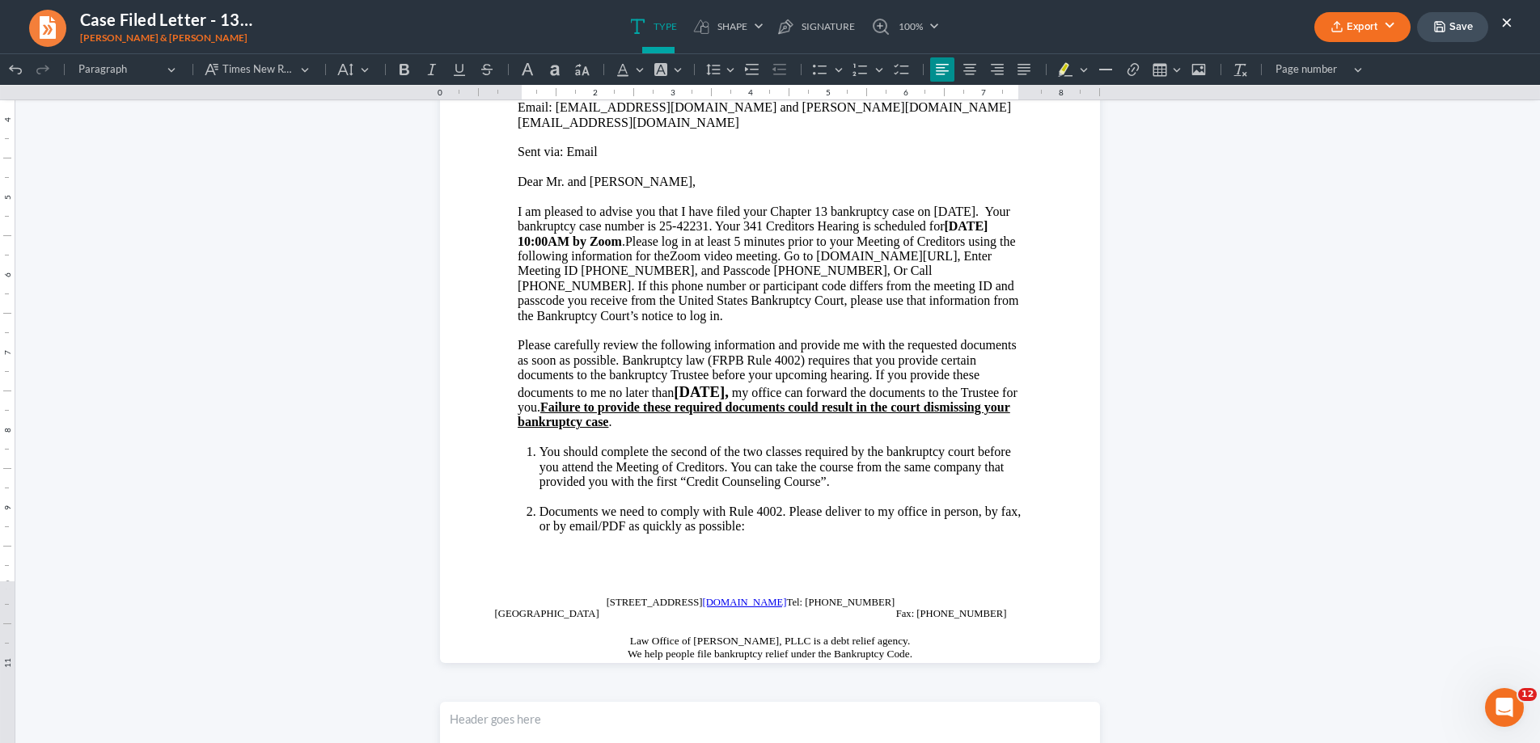
click at [1357, 21] on button "Export" at bounding box center [1363, 27] width 96 height 30
click at [1333, 87] on link "Word" at bounding box center [1360, 92] width 125 height 28
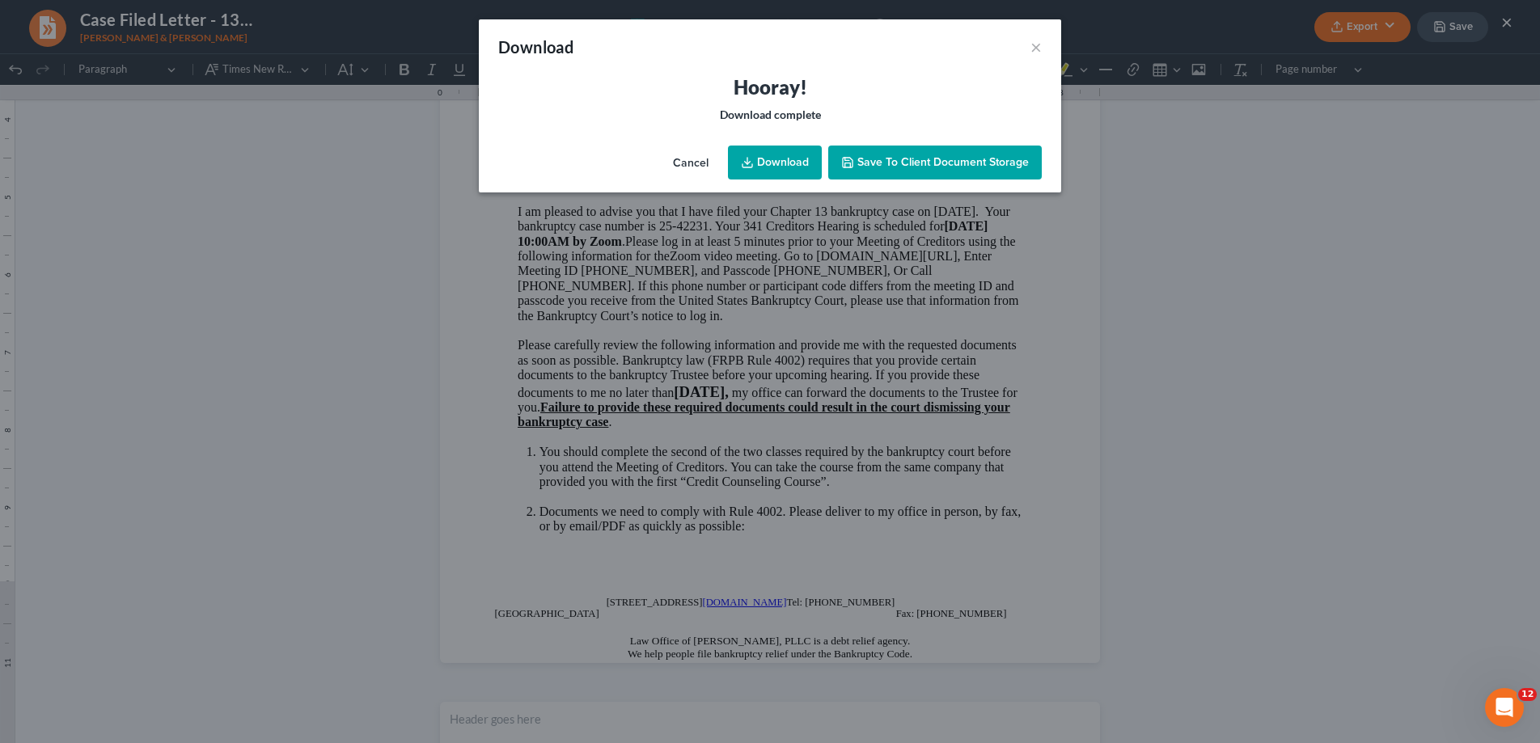
click at [782, 155] on link "Download" at bounding box center [775, 163] width 94 height 34
click at [1032, 45] on button "×" at bounding box center [1036, 46] width 11 height 19
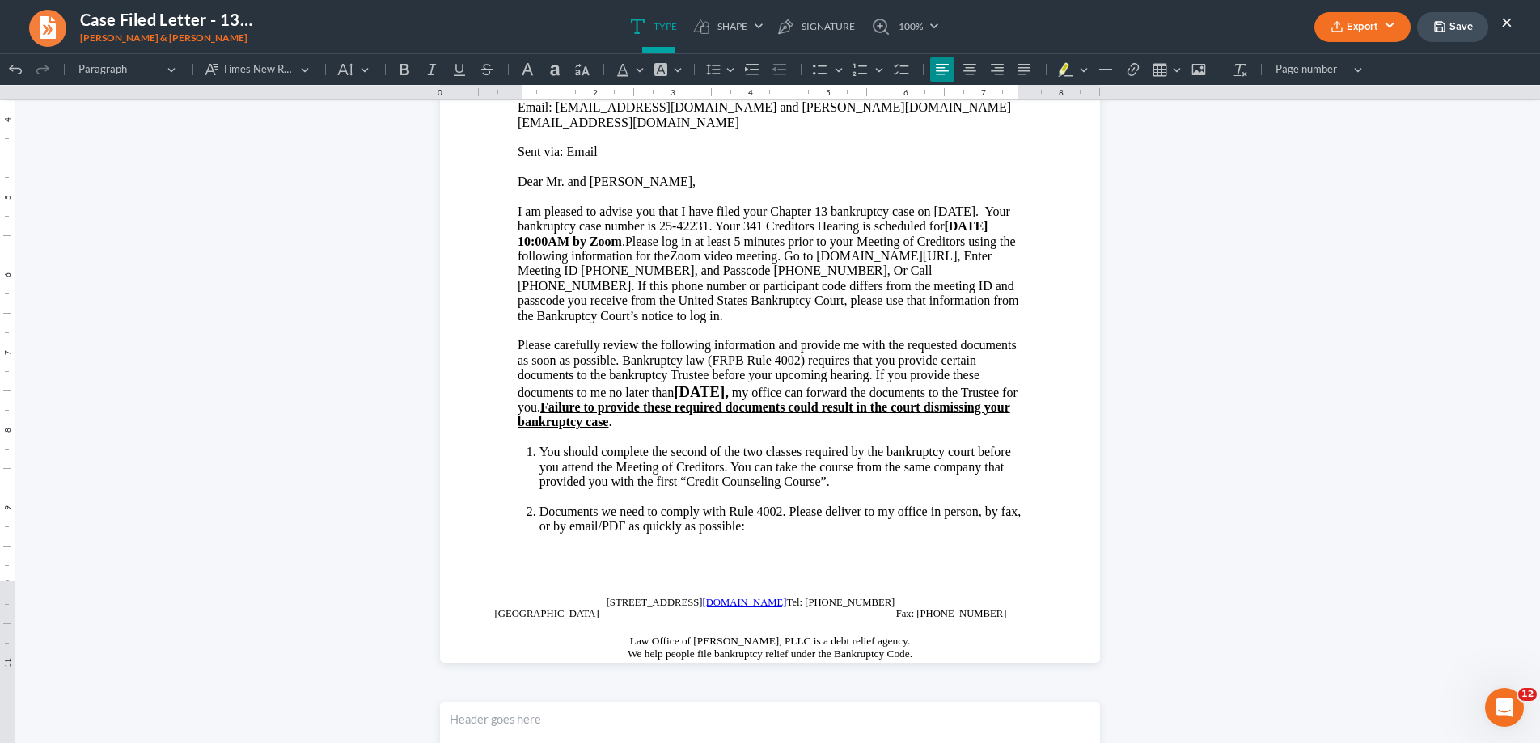
click at [1510, 15] on button "×" at bounding box center [1506, 21] width 11 height 19
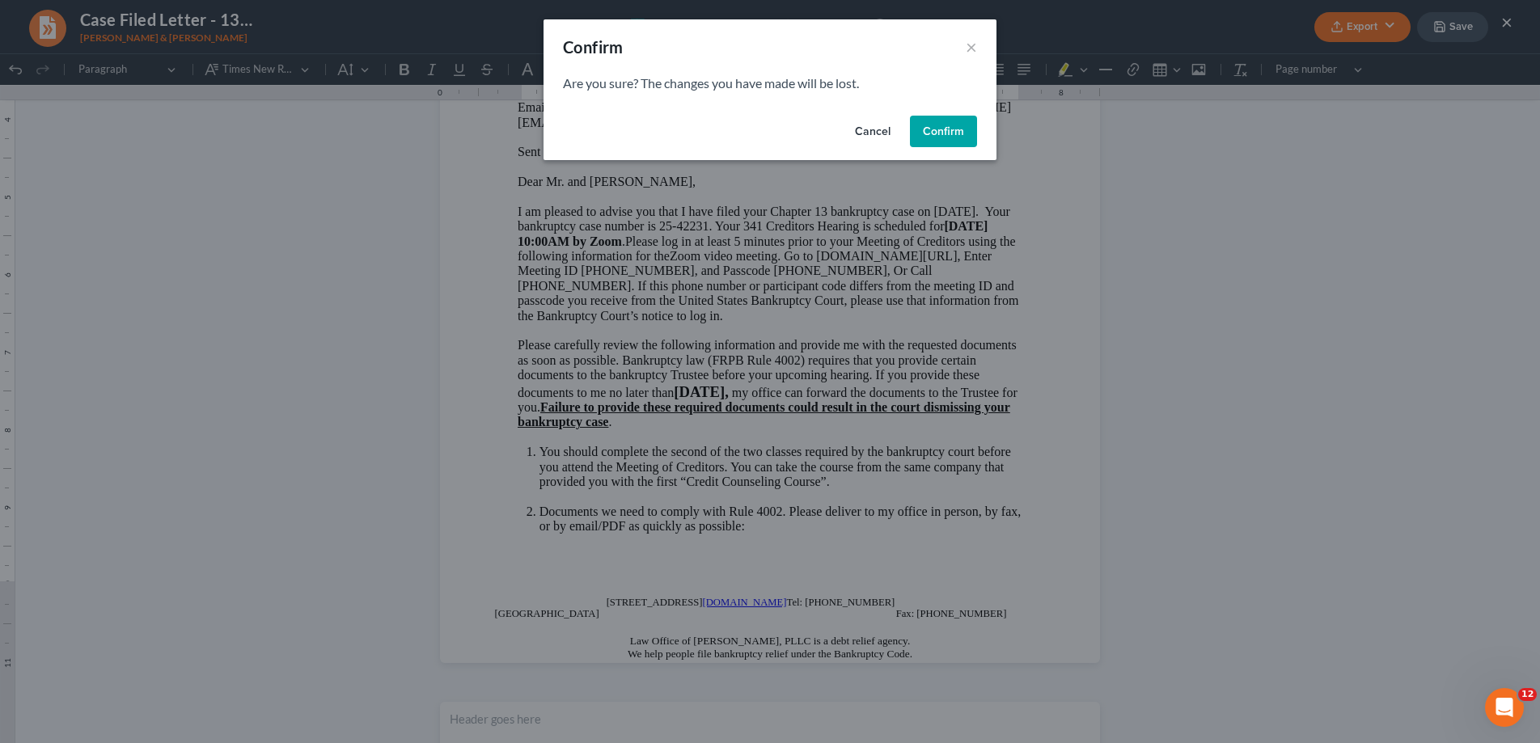
click at [937, 121] on button "Confirm" at bounding box center [943, 132] width 67 height 32
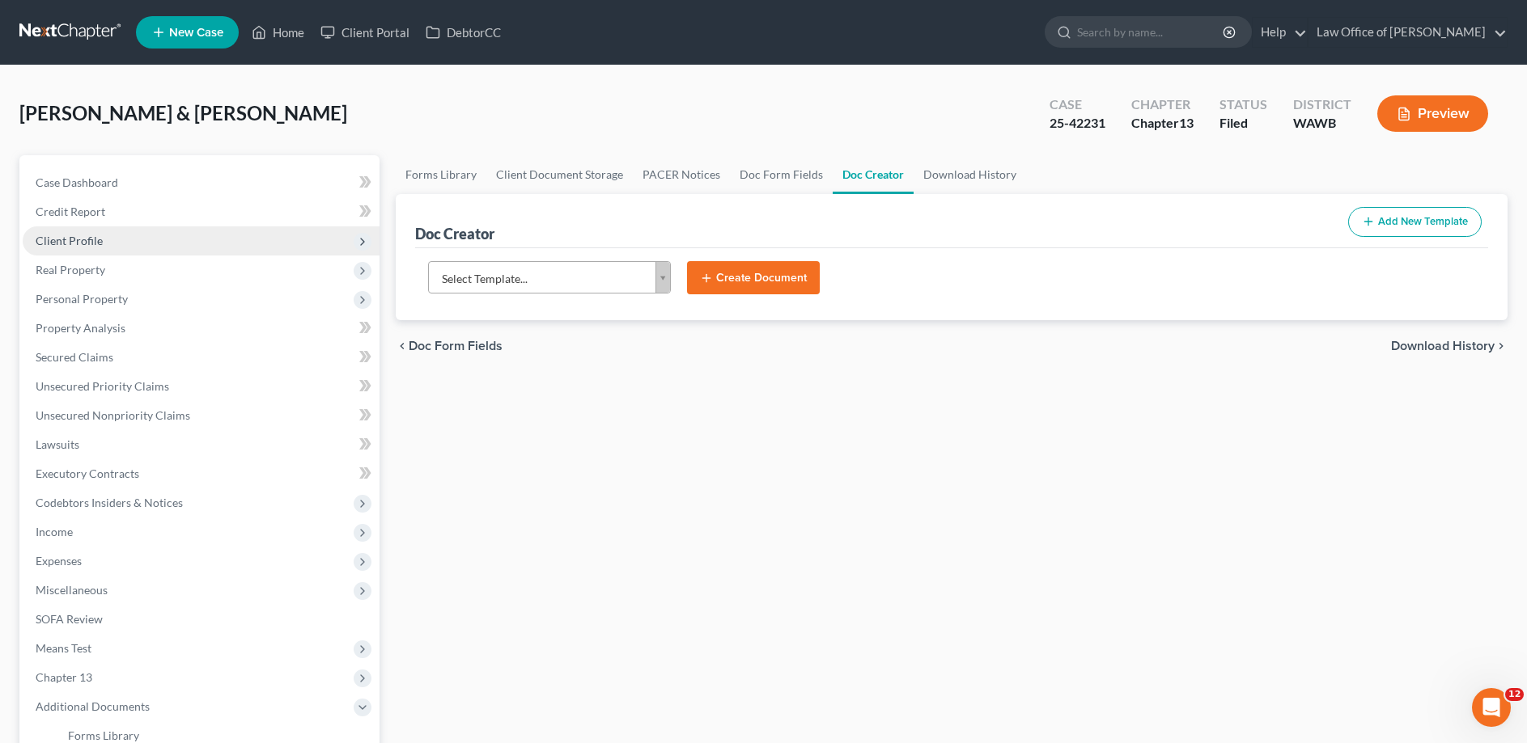
click at [78, 243] on span "Client Profile" at bounding box center [69, 241] width 67 height 14
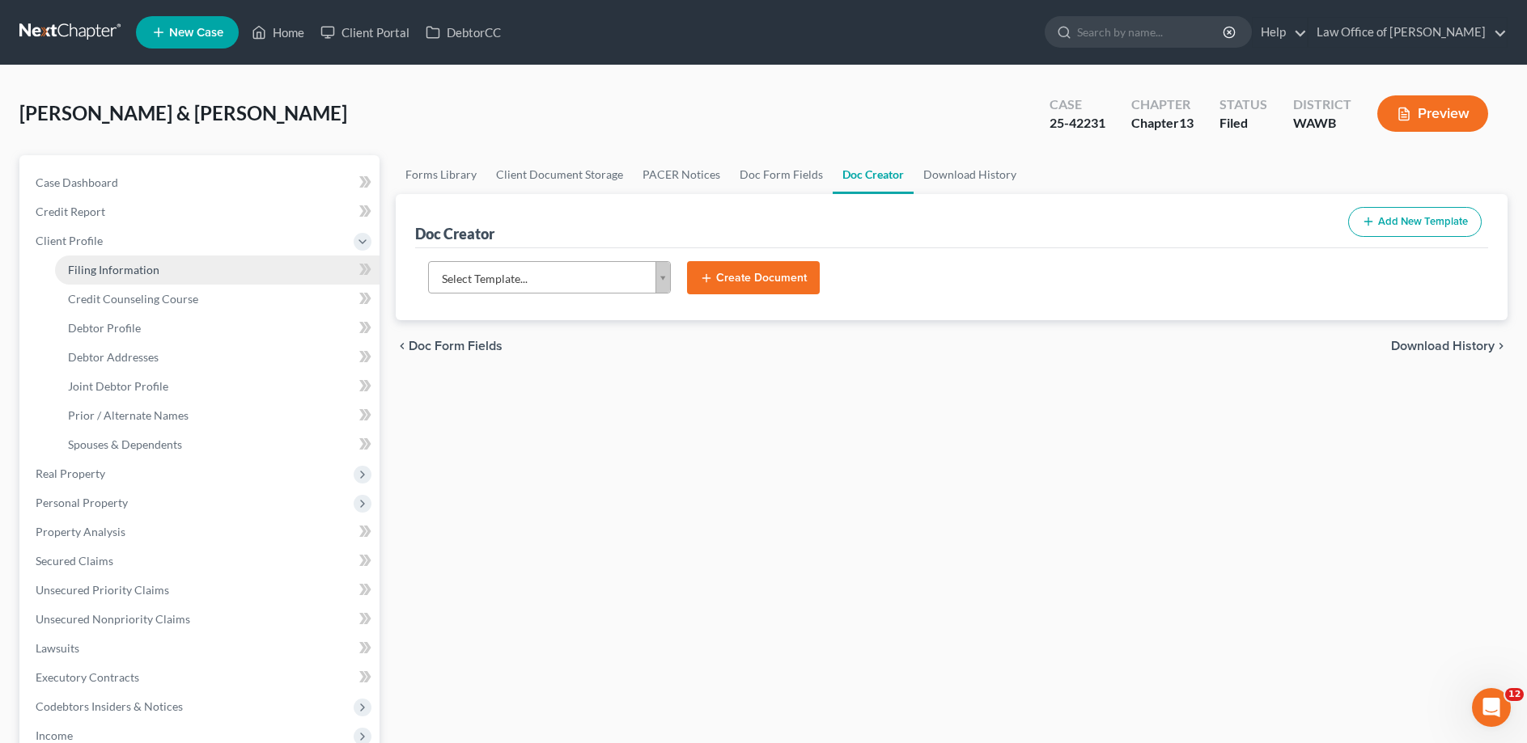
click at [94, 269] on span "Filing Information" at bounding box center [113, 270] width 91 height 14
select select "1"
select select "3"
select select "0"
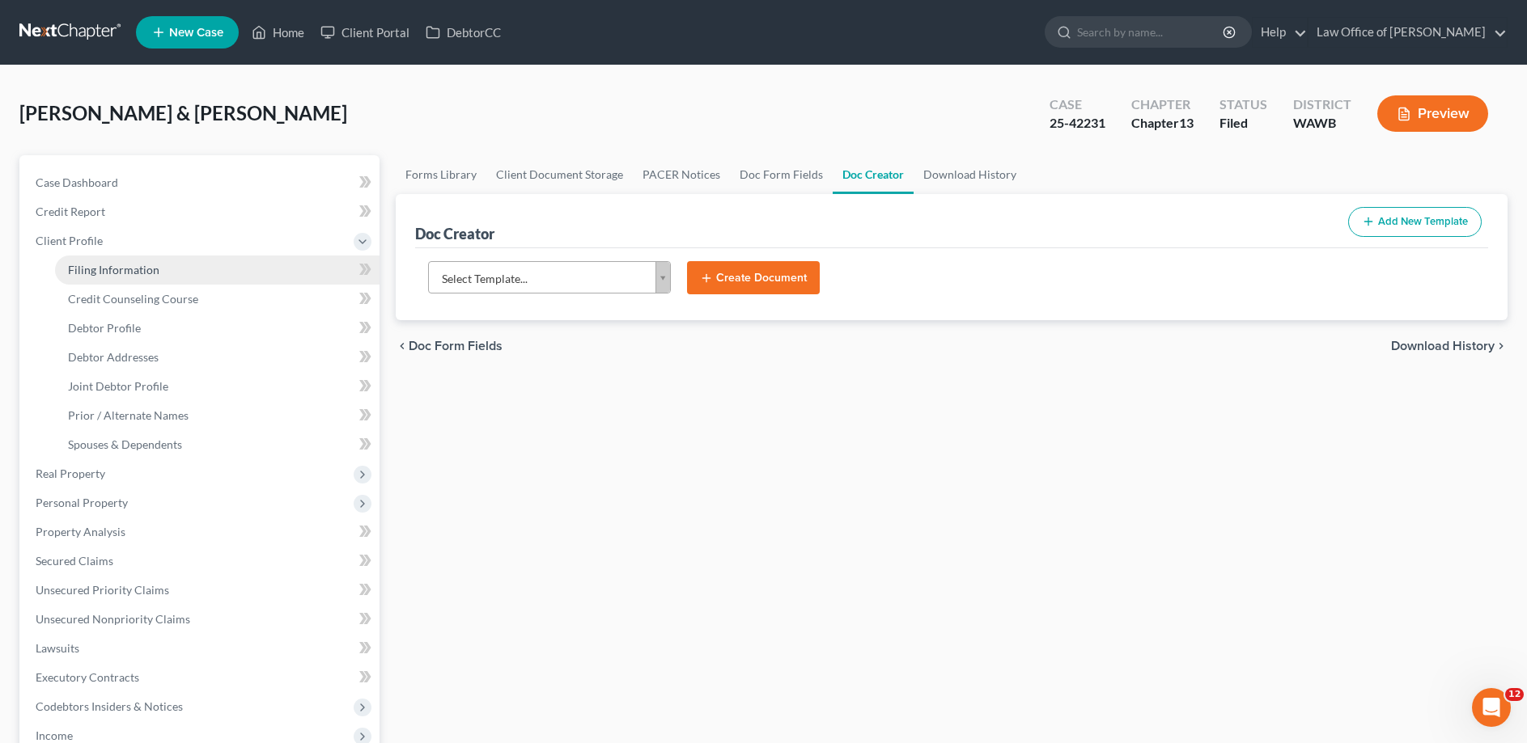
select select "50"
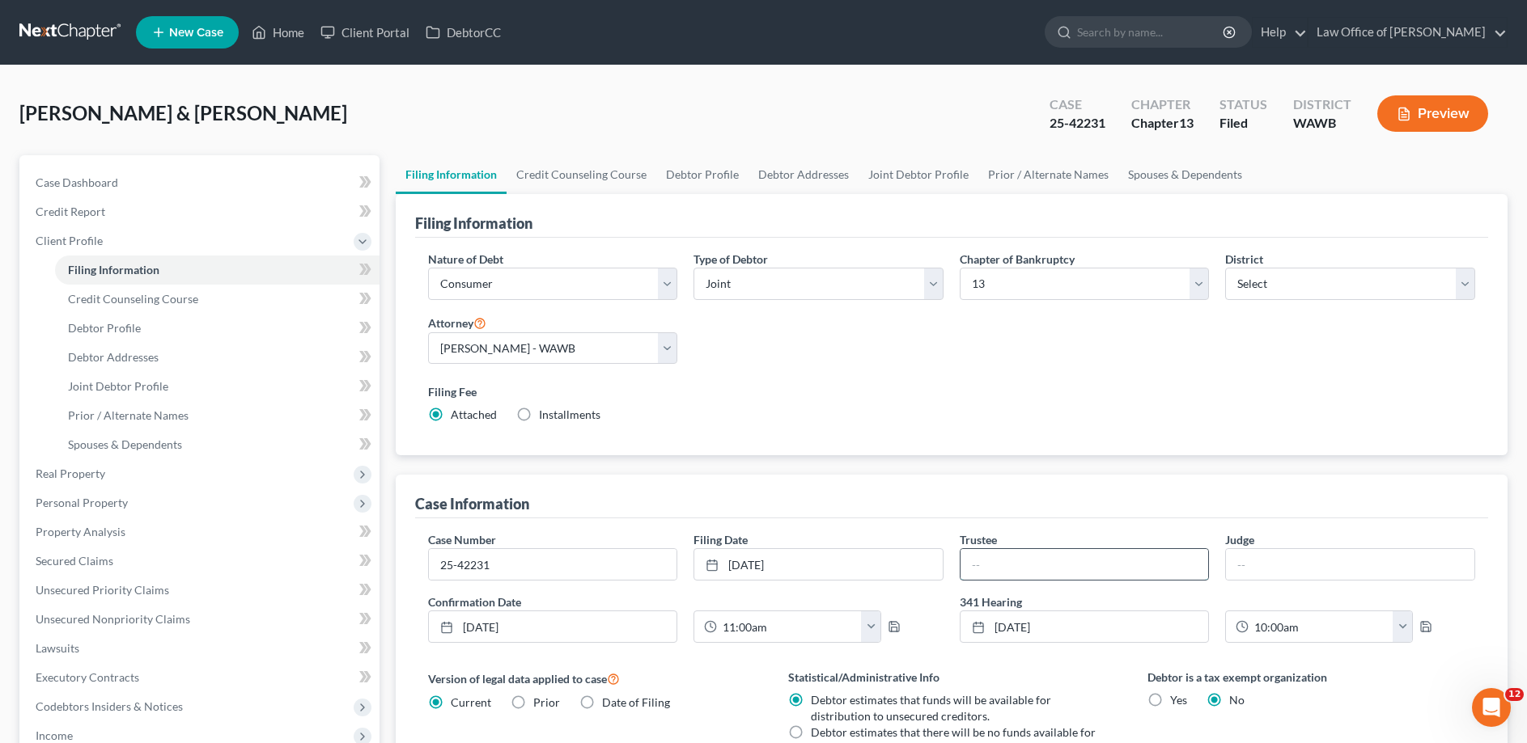
click at [1013, 565] on input "text" at bounding box center [1084, 564] width 248 height 31
type input "[PERSON_NAME]"
click at [289, 32] on link "Home" at bounding box center [277, 32] width 69 height 29
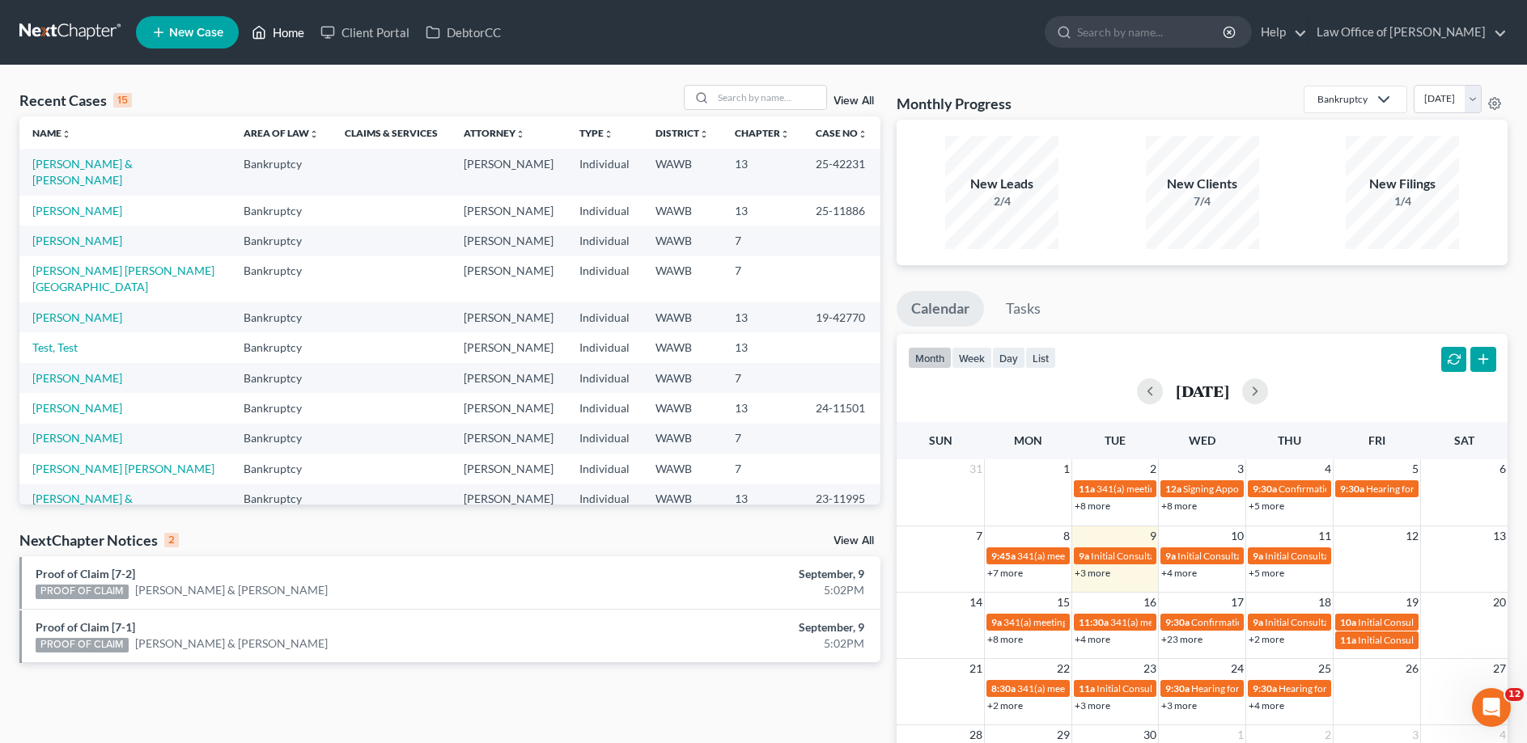
click at [281, 30] on link "Home" at bounding box center [277, 32] width 69 height 29
click at [739, 99] on input "search" at bounding box center [769, 97] width 113 height 23
type input "[PERSON_NAME]"
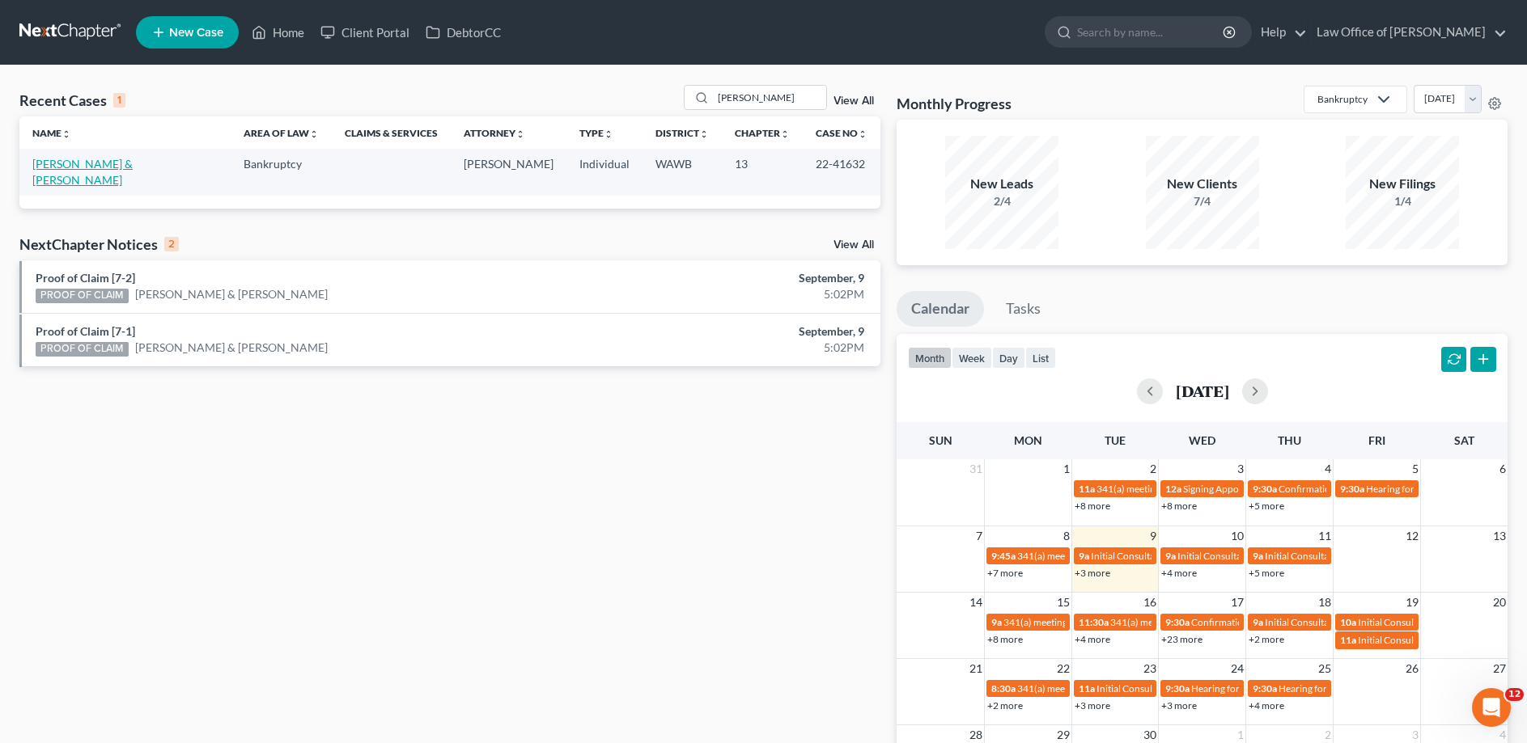
click at [116, 164] on link "[PERSON_NAME] & [PERSON_NAME]" at bounding box center [82, 172] width 100 height 30
select select "6"
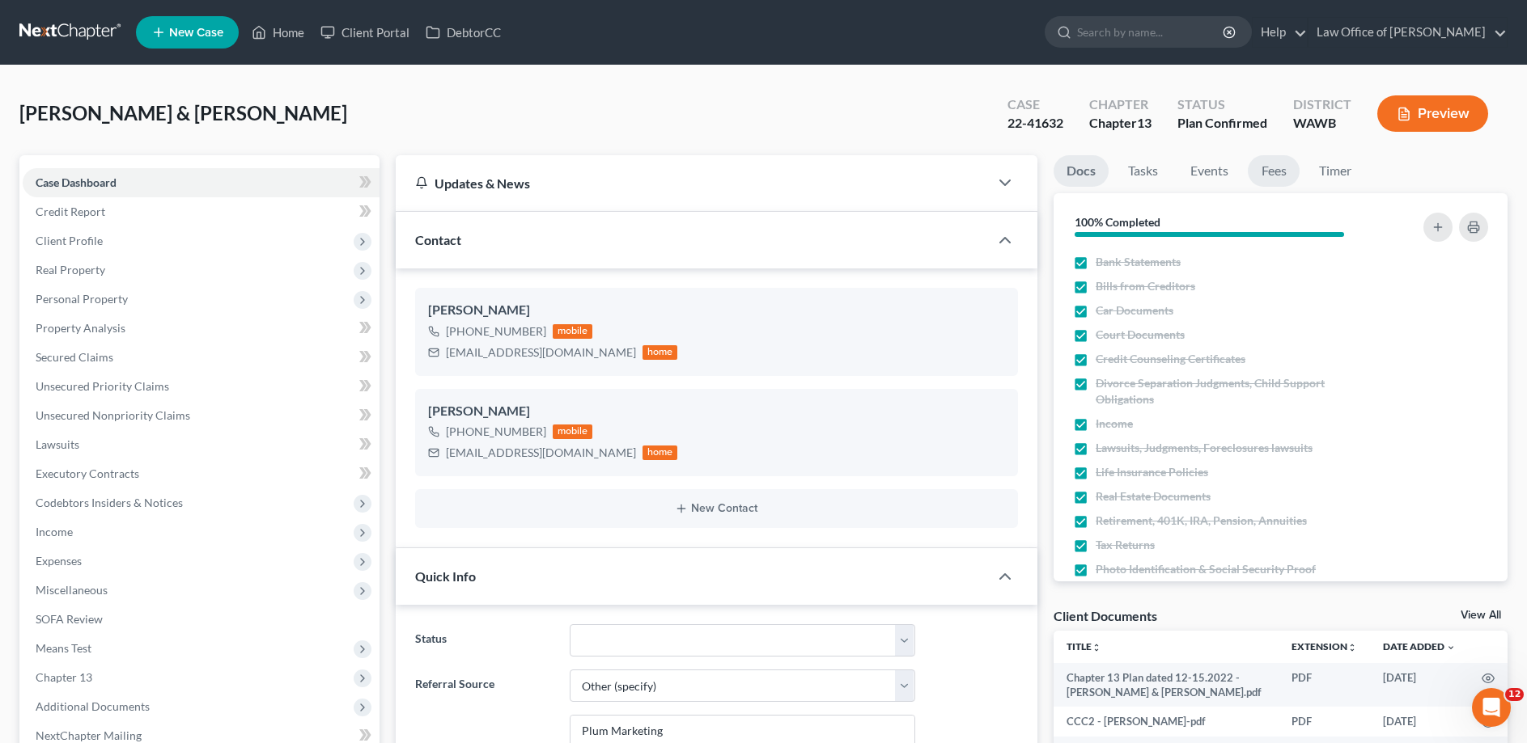
click at [1251, 175] on link "Fees" at bounding box center [1273, 171] width 52 height 32
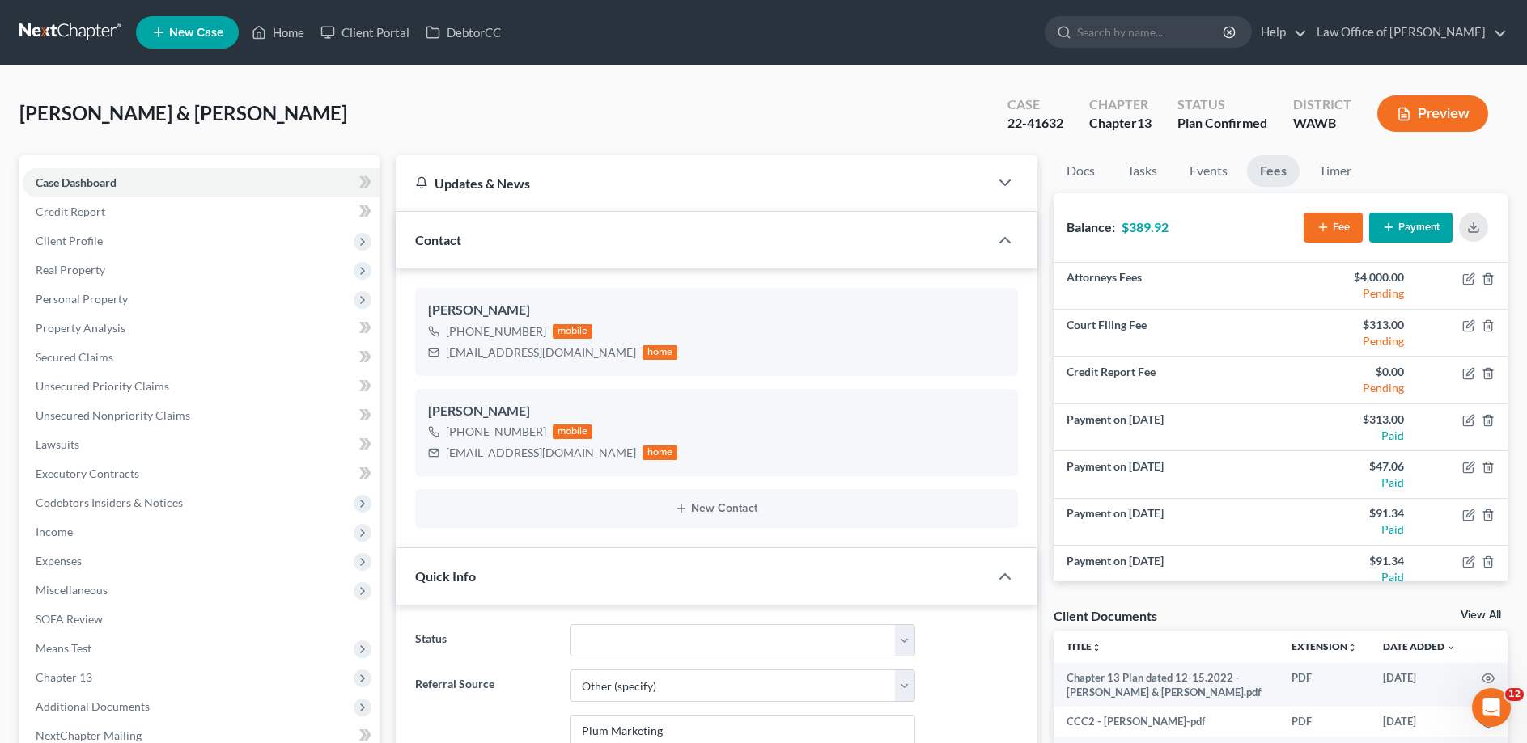
click at [1399, 223] on button "Payment" at bounding box center [1410, 228] width 83 height 30
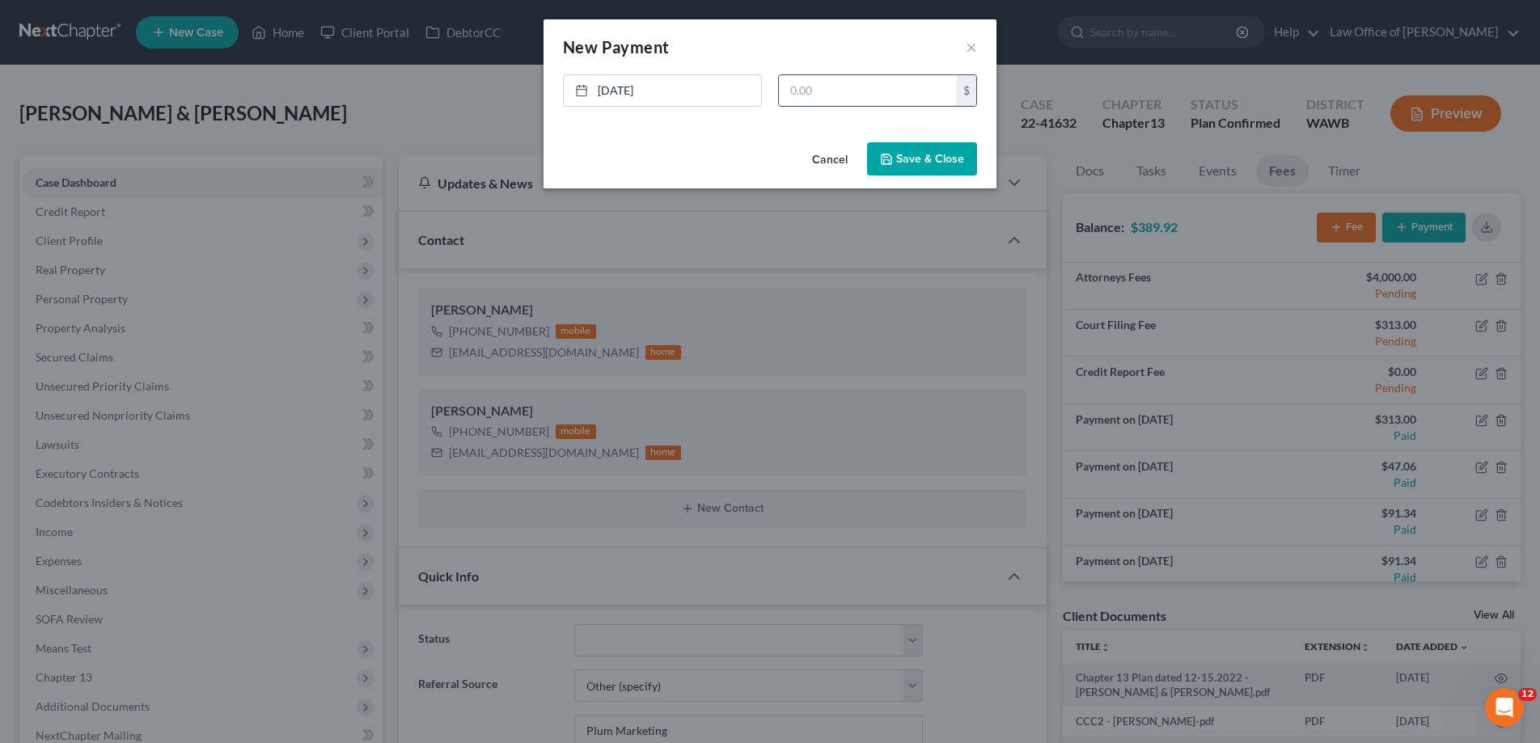
click at [813, 87] on input "text" at bounding box center [868, 90] width 178 height 31
type input "86.96"
click at [920, 159] on button "Save & Close" at bounding box center [922, 159] width 110 height 34
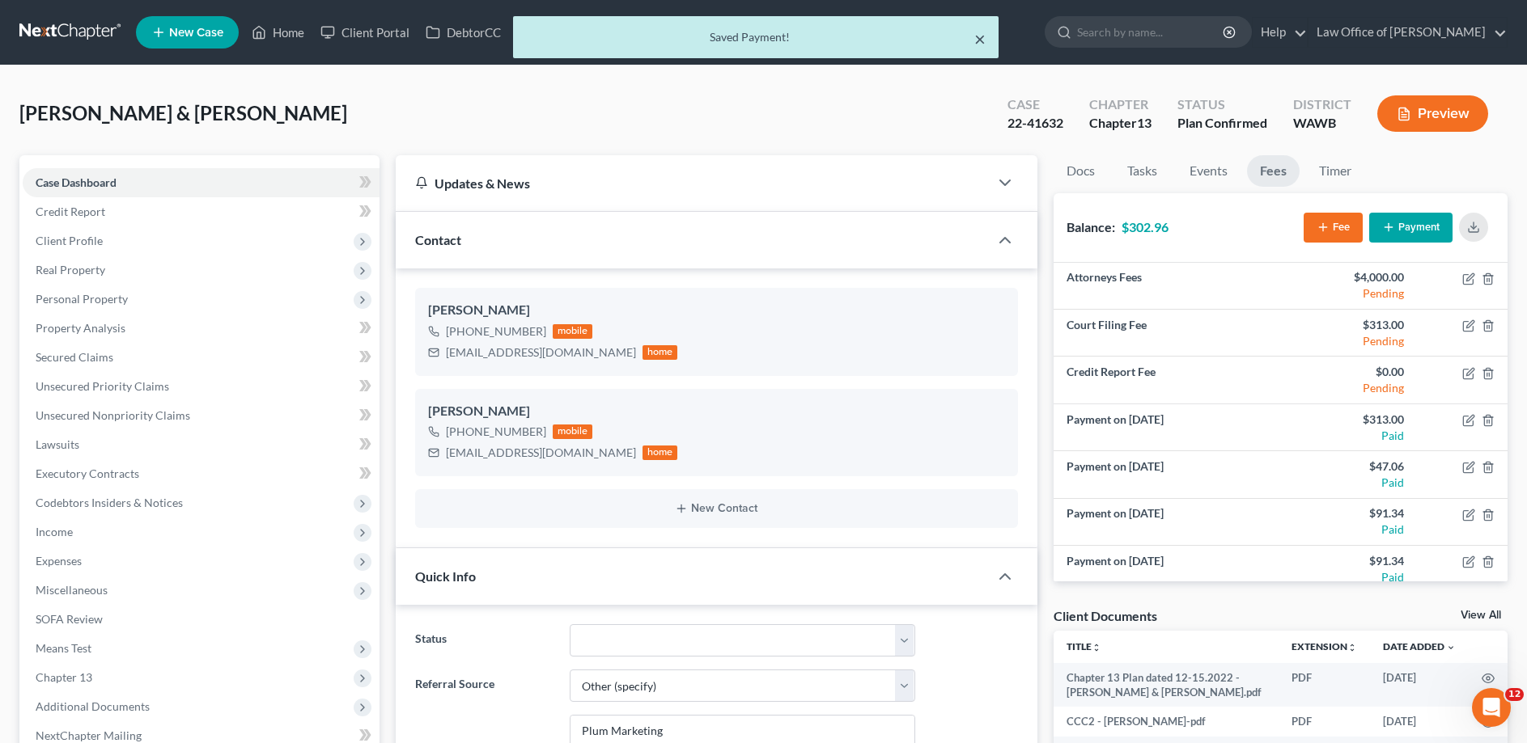
click at [981, 40] on button "×" at bounding box center [979, 38] width 11 height 19
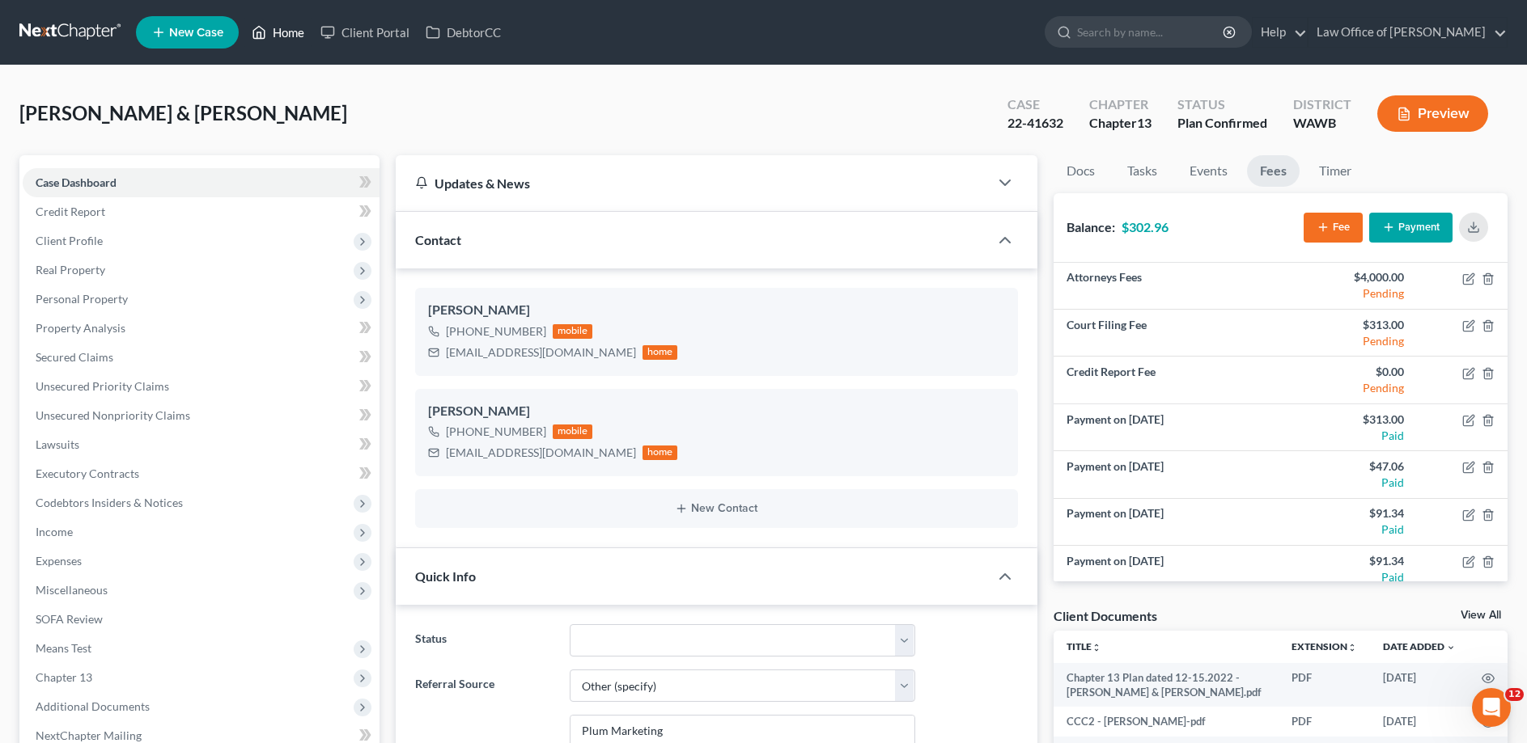
click at [286, 30] on link "Home" at bounding box center [277, 32] width 69 height 29
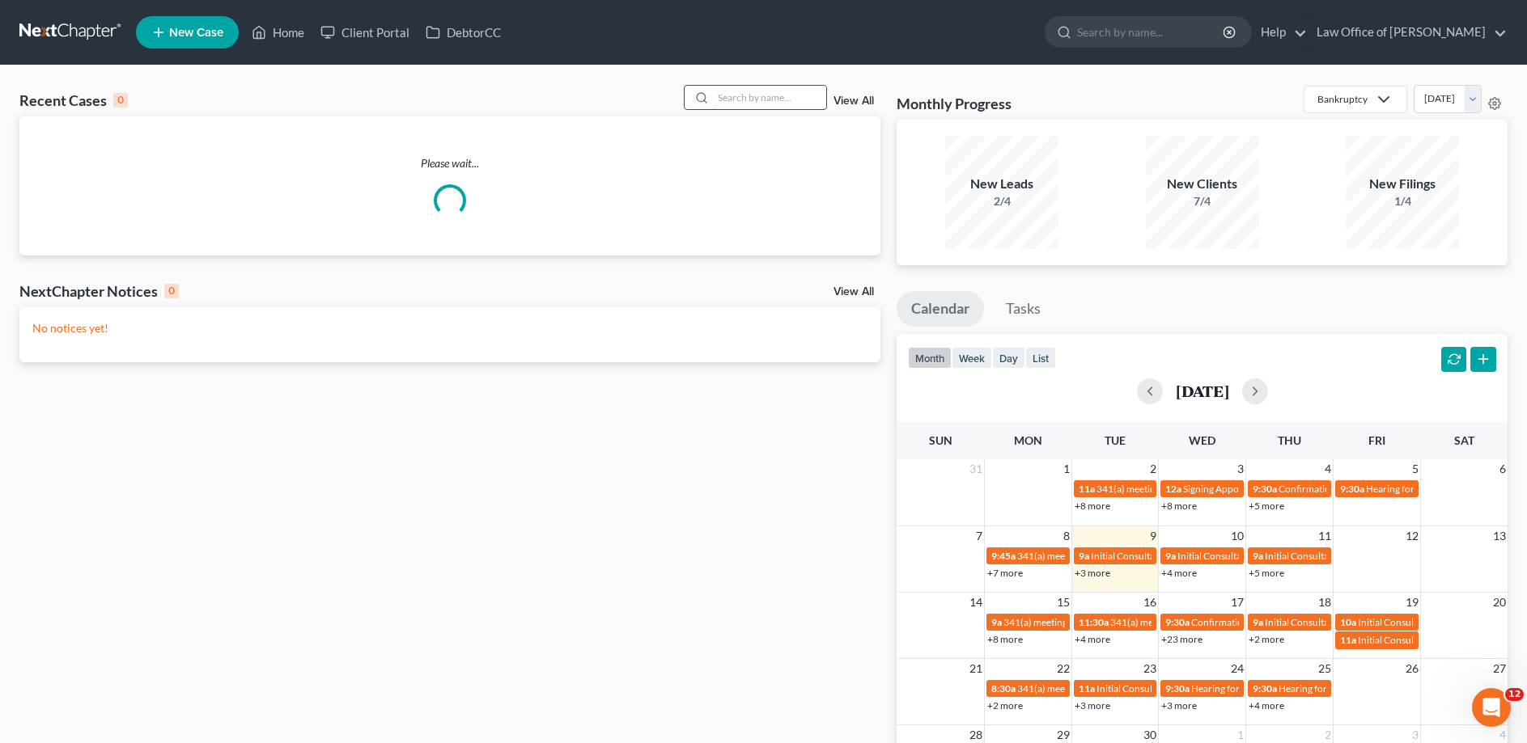
click at [725, 95] on input "search" at bounding box center [769, 97] width 113 height 23
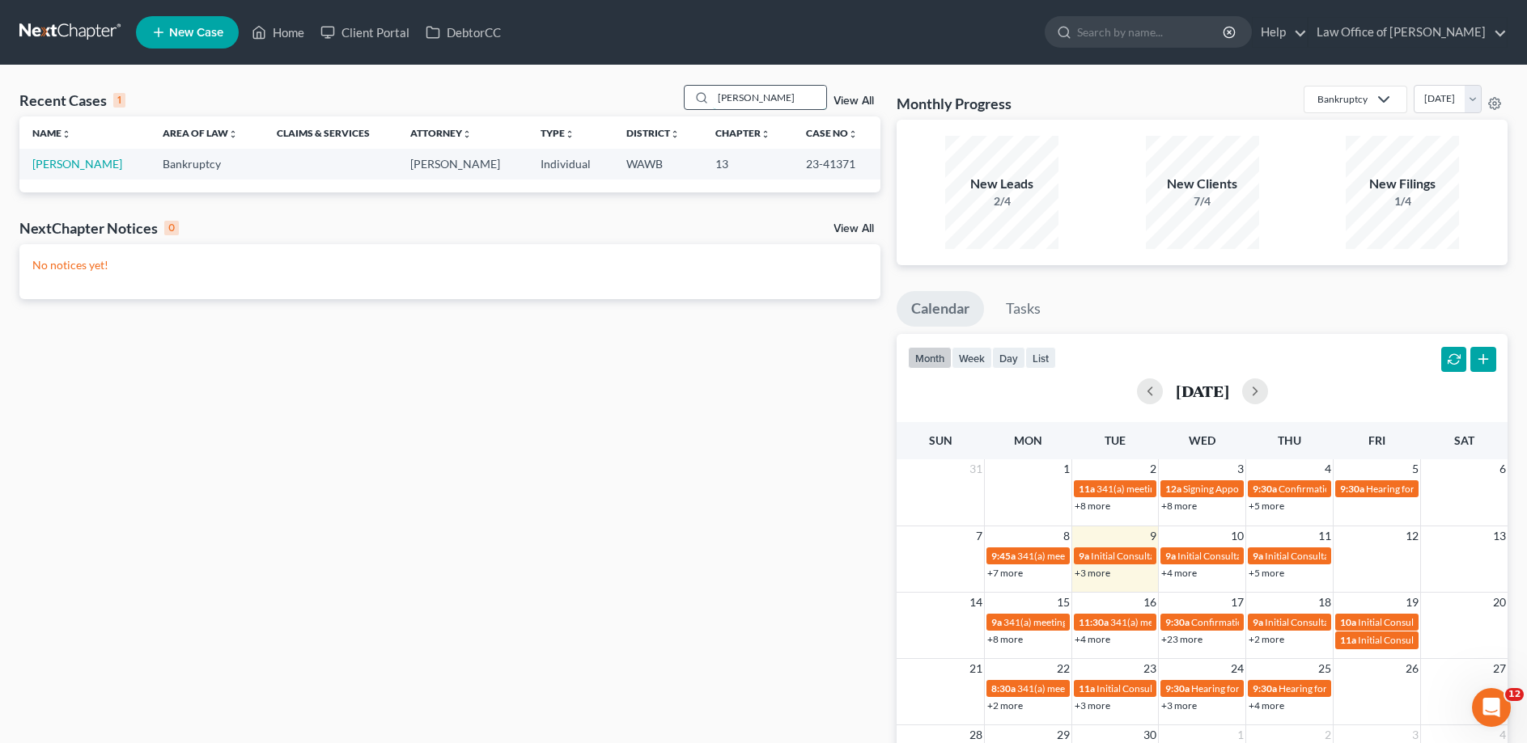
type input "[PERSON_NAME]"
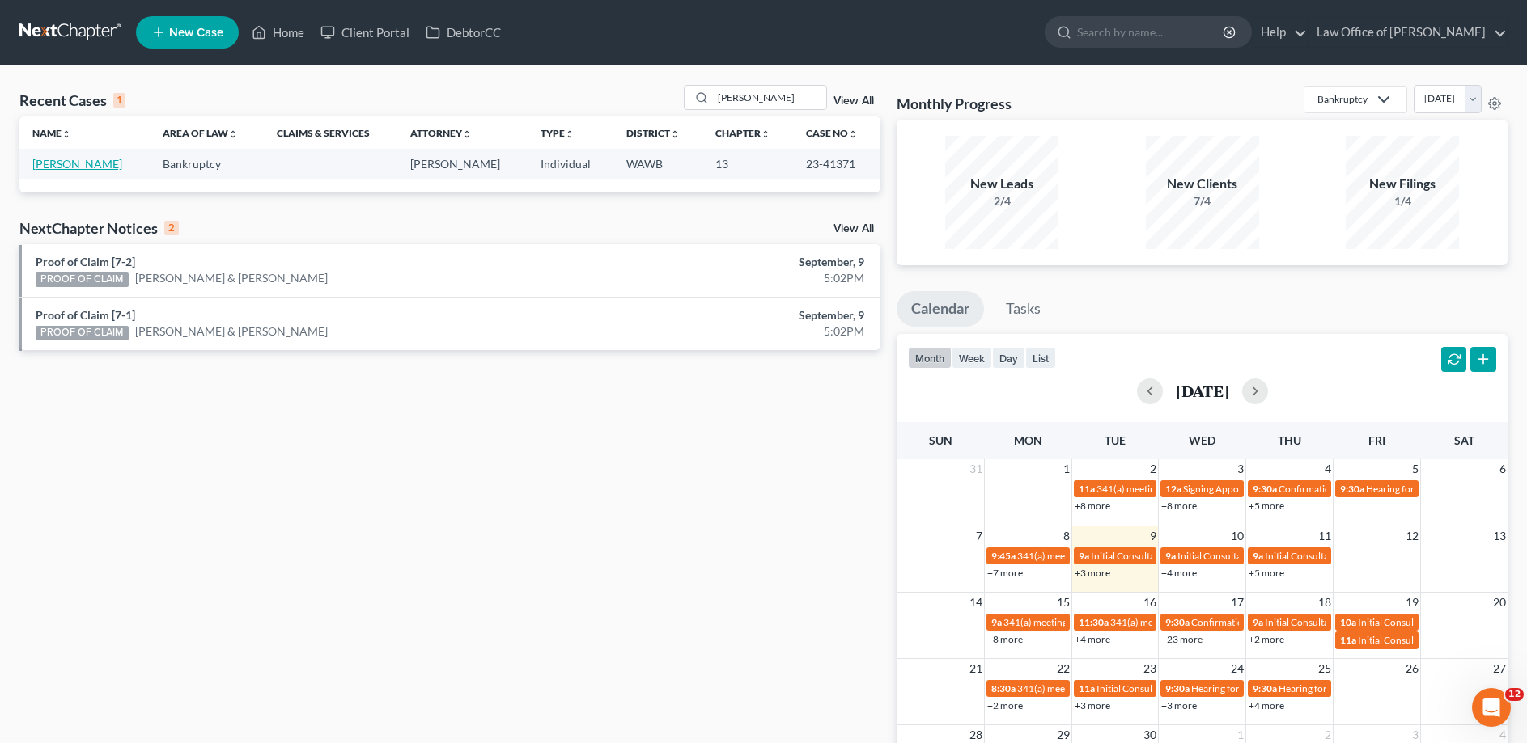
click at [71, 167] on link "[PERSON_NAME]" at bounding box center [77, 164] width 90 height 14
select select "6"
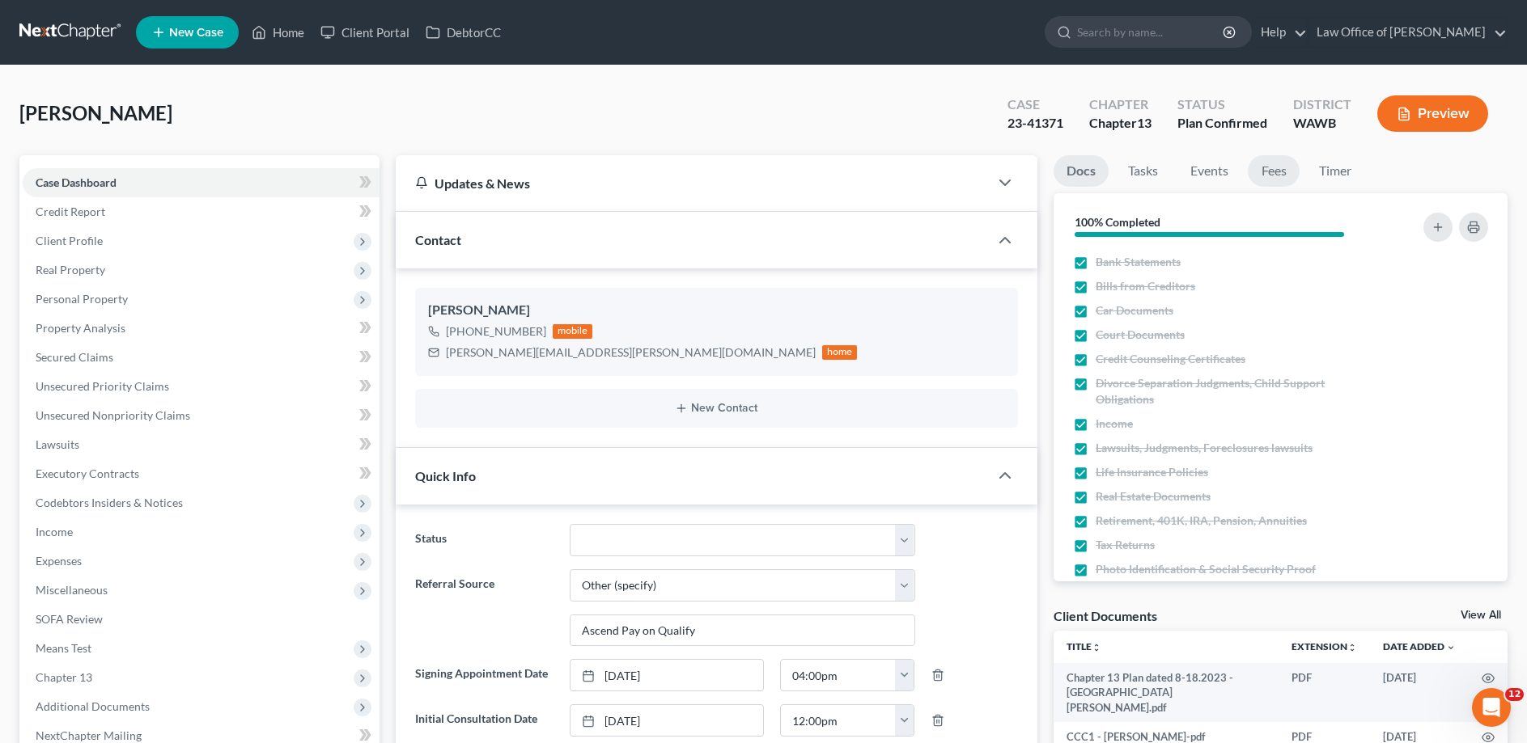
click at [1266, 172] on link "Fees" at bounding box center [1273, 171] width 52 height 32
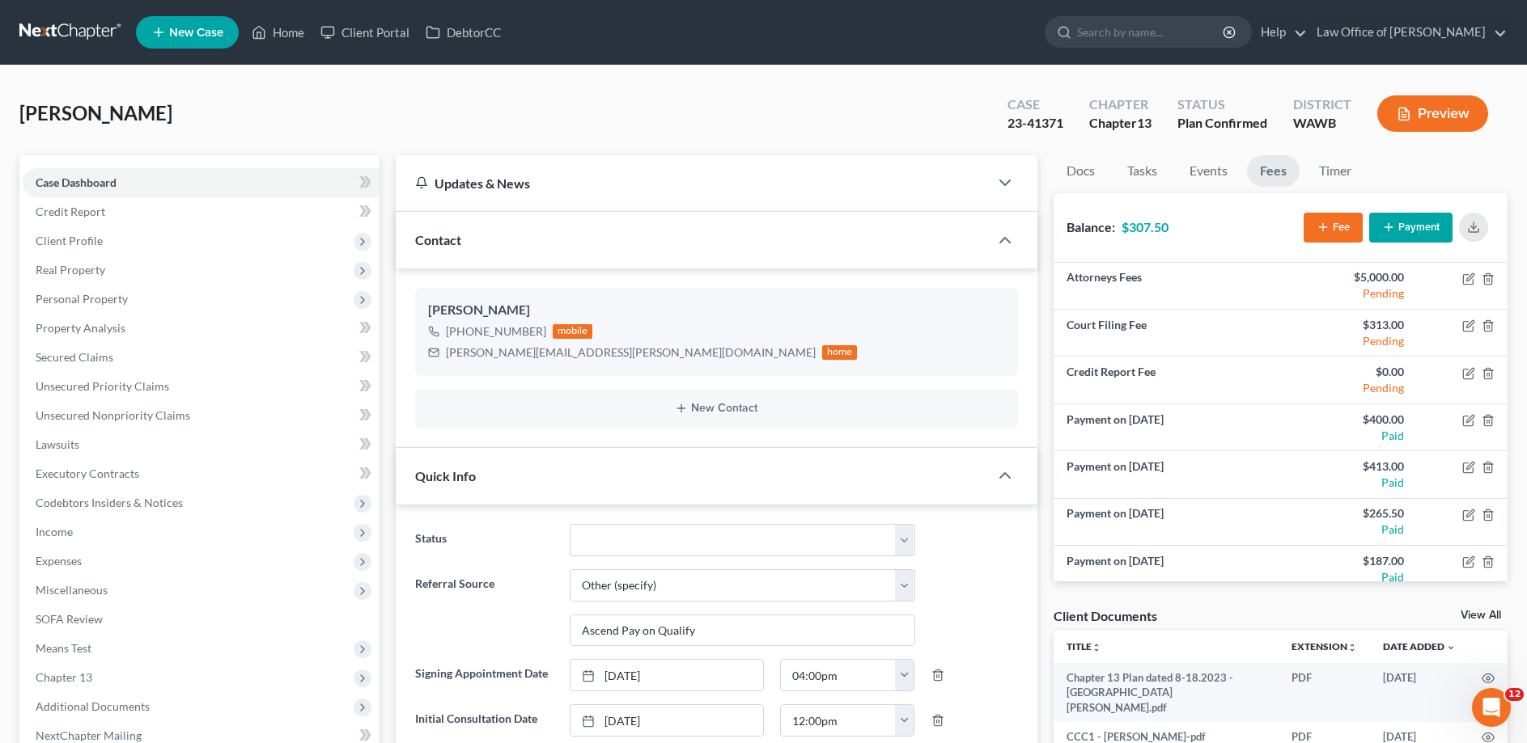
click at [1389, 222] on icon "button" at bounding box center [1388, 227] width 13 height 13
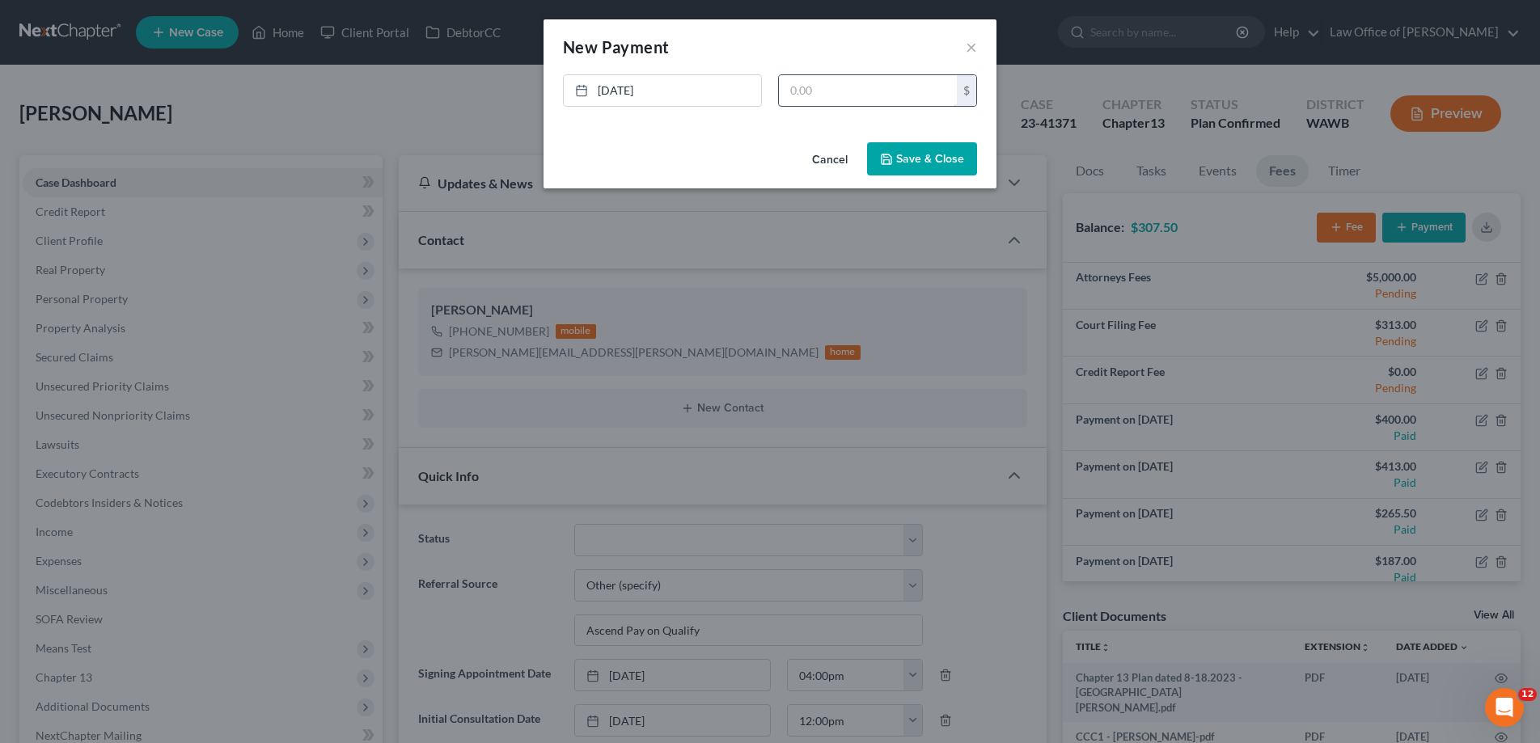
click at [810, 84] on input "text" at bounding box center [868, 90] width 178 height 31
type input "187."
click at [905, 154] on button "Save & Close" at bounding box center [922, 159] width 110 height 34
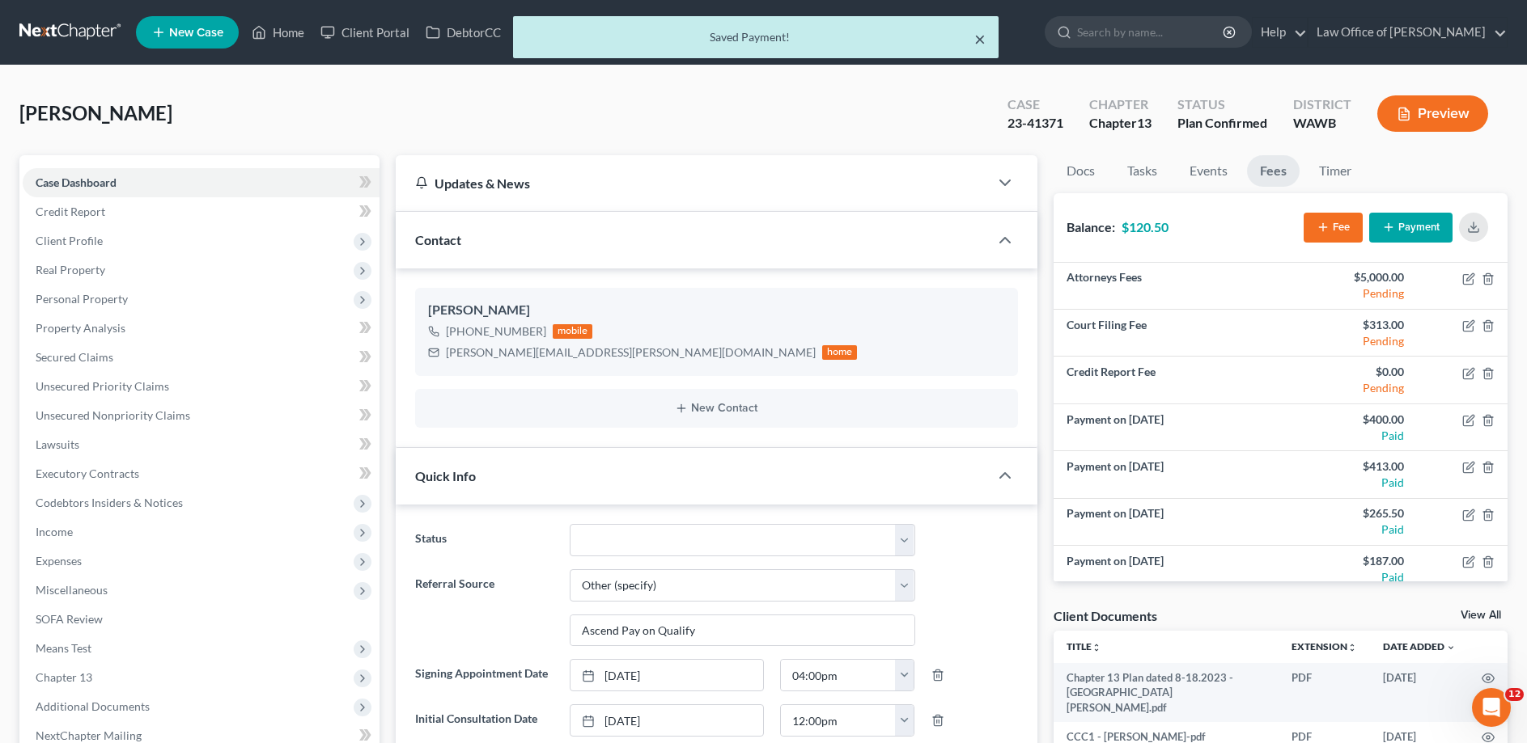
drag, startPoint x: 976, startPoint y: 43, endPoint x: 755, endPoint y: 61, distance: 222.4
click at [972, 43] on div "× Saved Payment!" at bounding box center [755, 37] width 485 height 42
click at [287, 29] on div "× Saved Payment!" at bounding box center [755, 41] width 1527 height 50
click at [977, 37] on ul "New Case Home Client Portal DebtorCC - No Result - See all results Or Press Ent…" at bounding box center [821, 32] width 1371 height 42
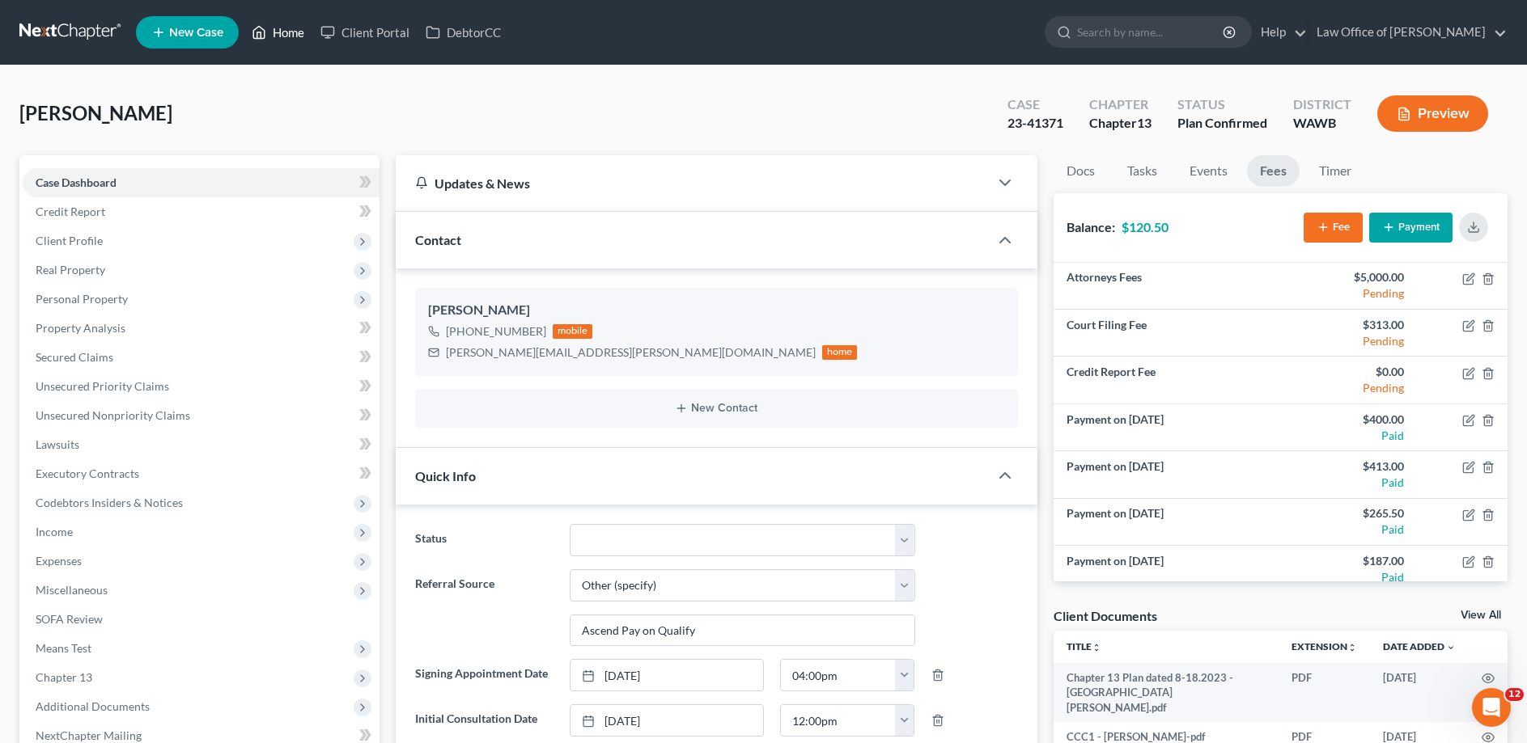
click at [282, 32] on link "Home" at bounding box center [277, 32] width 69 height 29
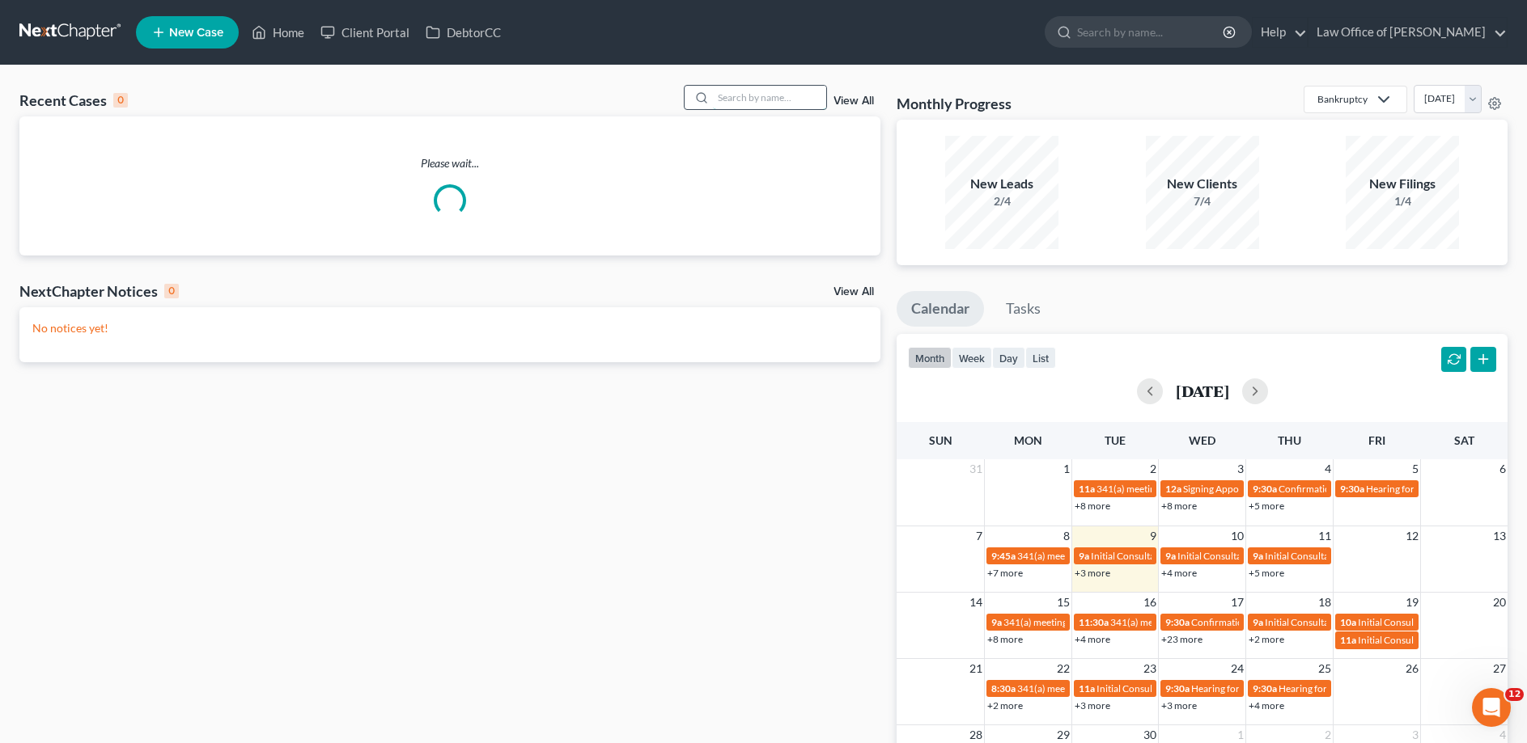
click at [779, 97] on input "search" at bounding box center [769, 97] width 113 height 23
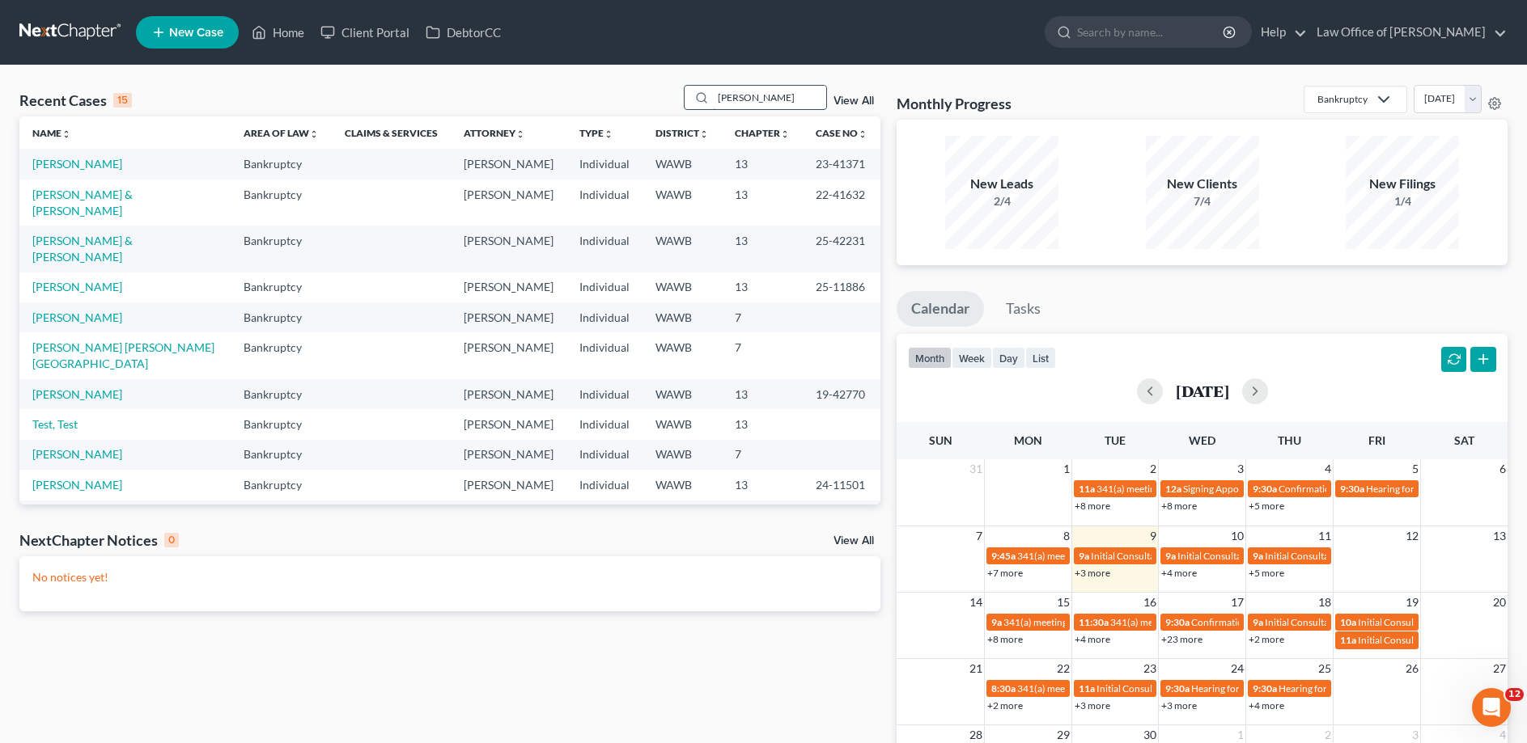
type input "[PERSON_NAME]"
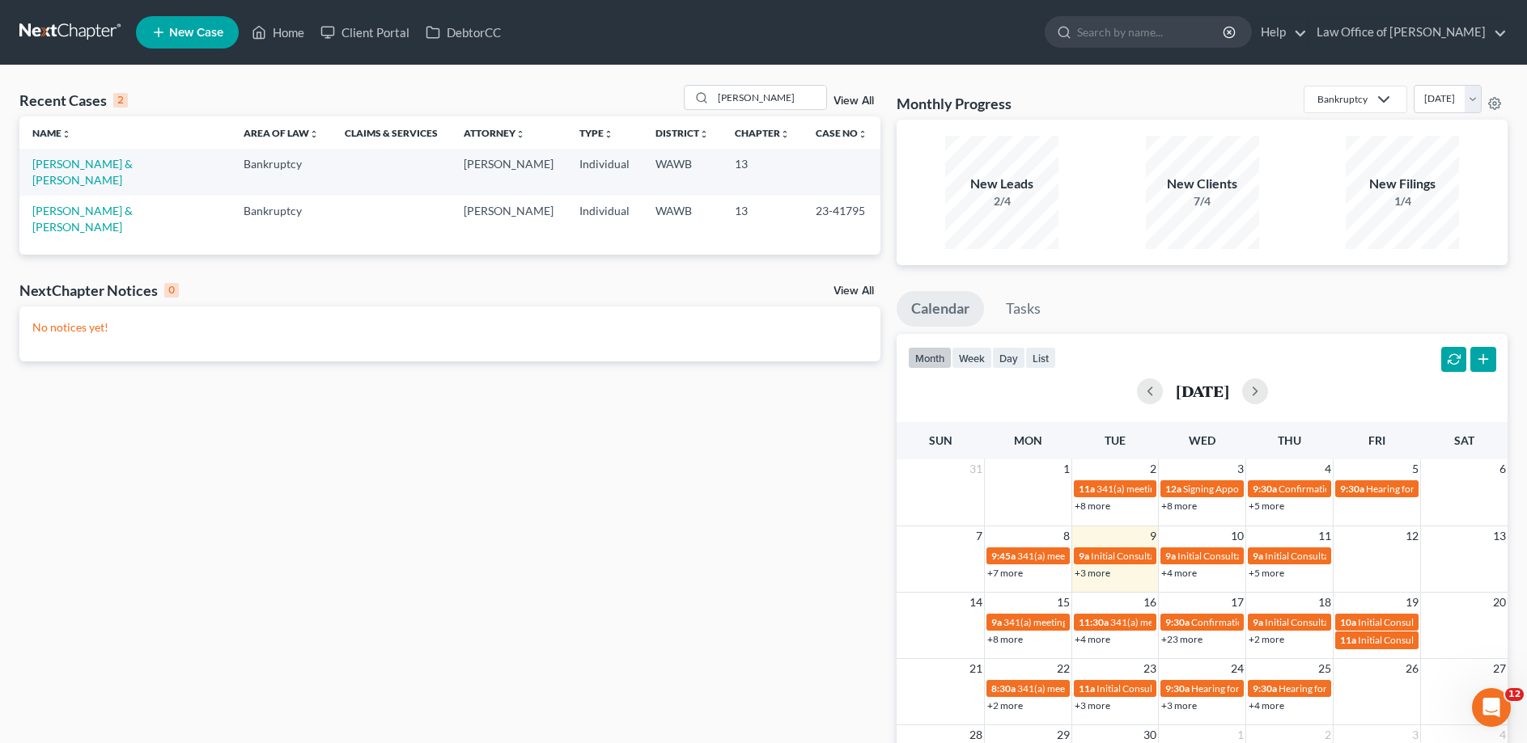
click at [104, 196] on td "[PERSON_NAME] & [PERSON_NAME]" at bounding box center [124, 219] width 211 height 46
click at [104, 204] on link "[PERSON_NAME] & [PERSON_NAME]" at bounding box center [82, 219] width 100 height 30
select select "6"
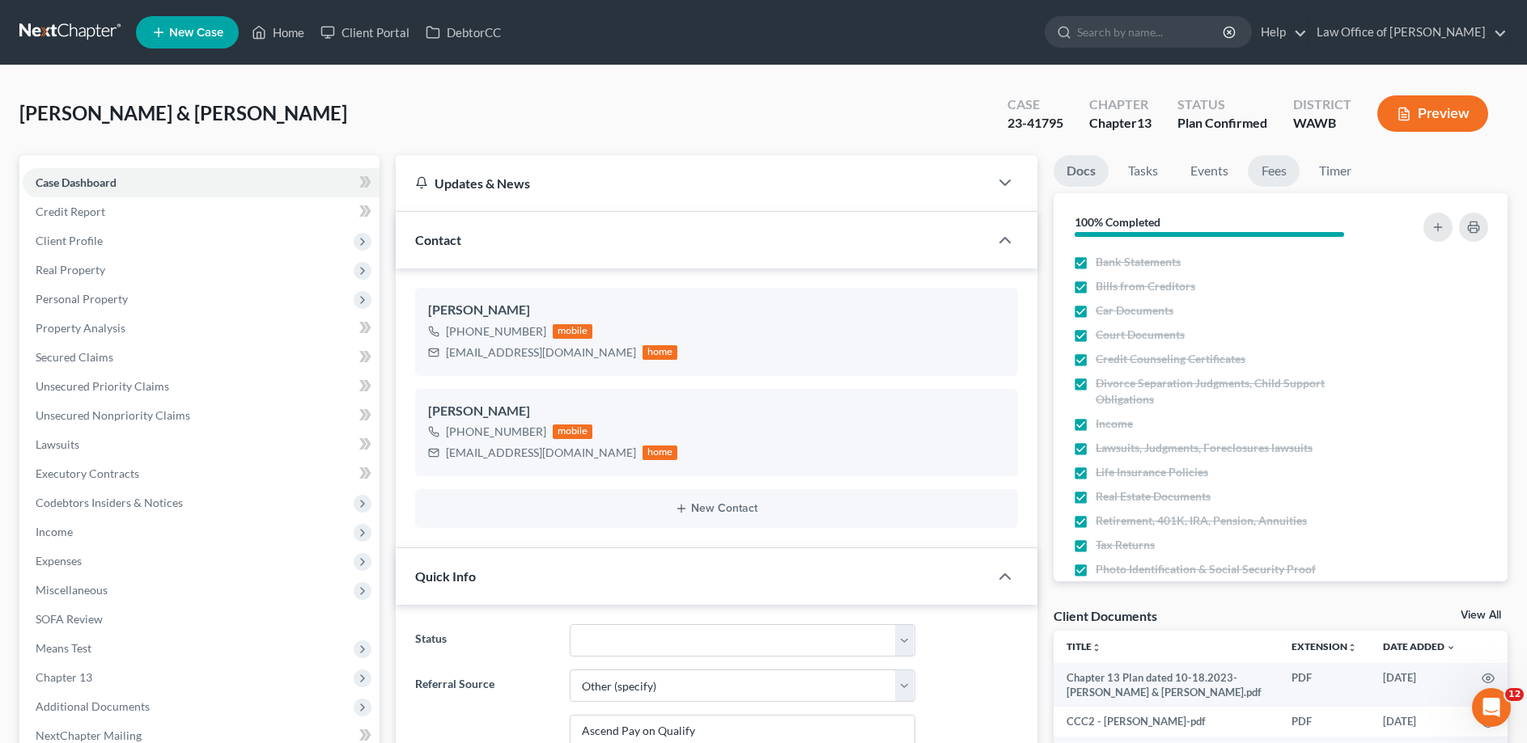
click at [1255, 174] on link "Fees" at bounding box center [1273, 171] width 52 height 32
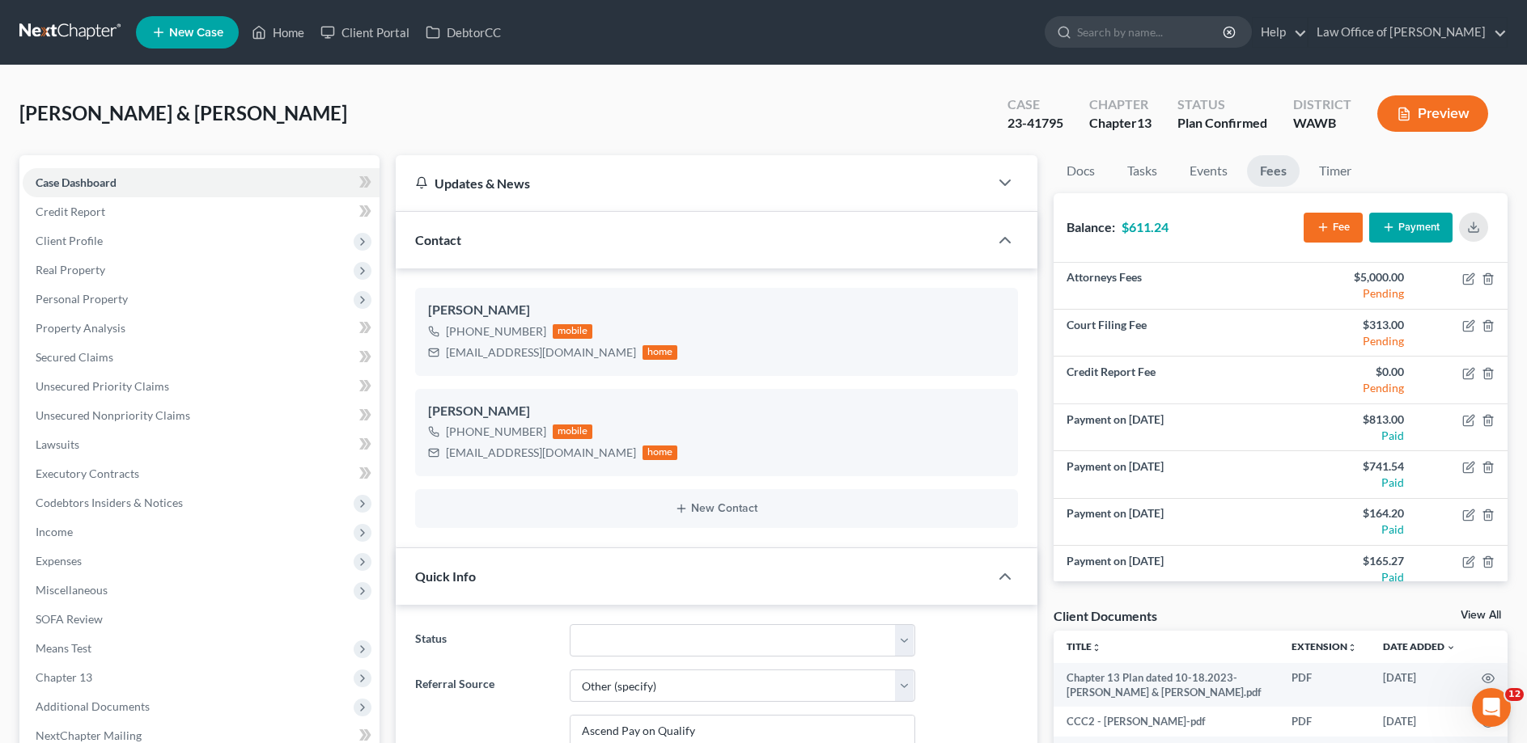
click at [1391, 222] on icon "button" at bounding box center [1388, 227] width 13 height 13
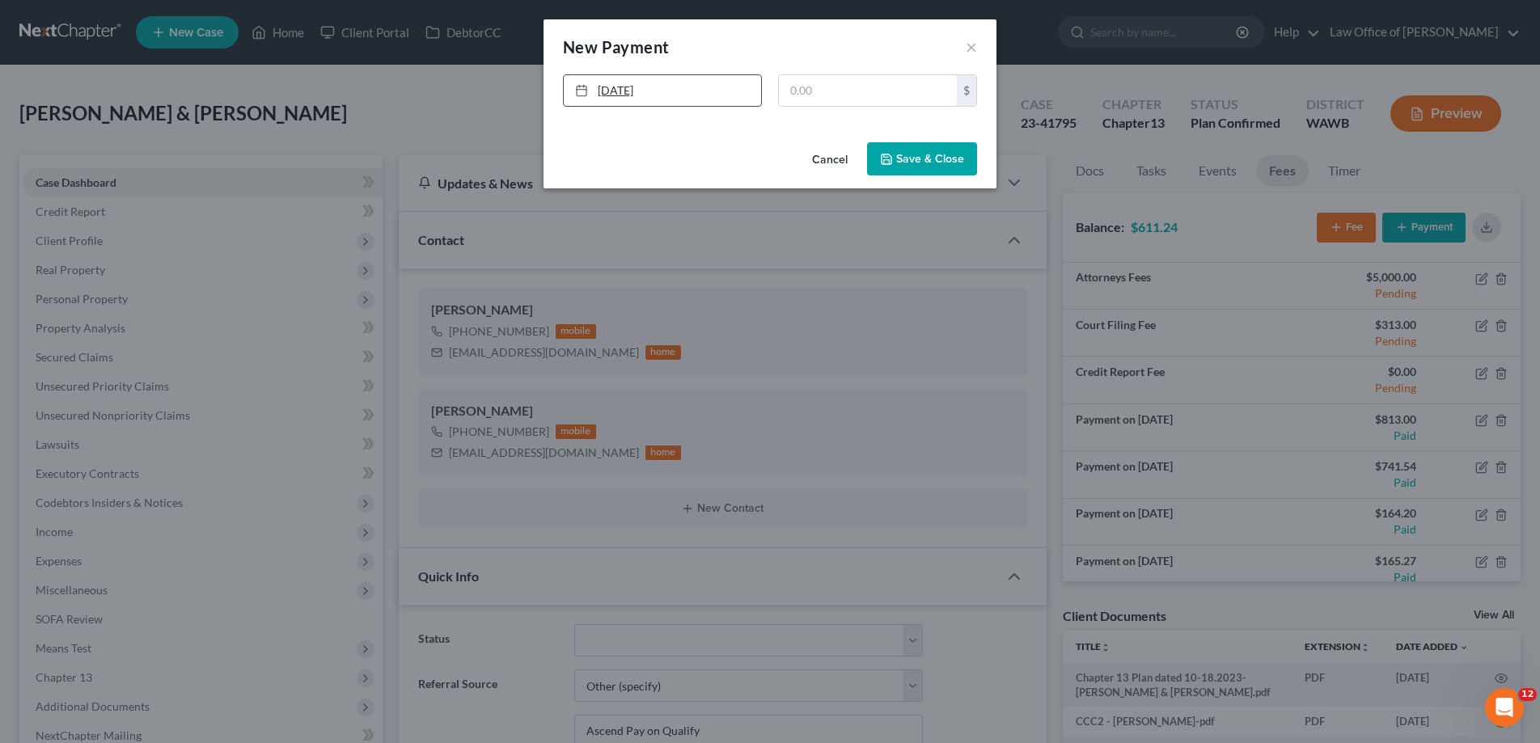
click at [759, 100] on link "[DATE]" at bounding box center [662, 90] width 197 height 31
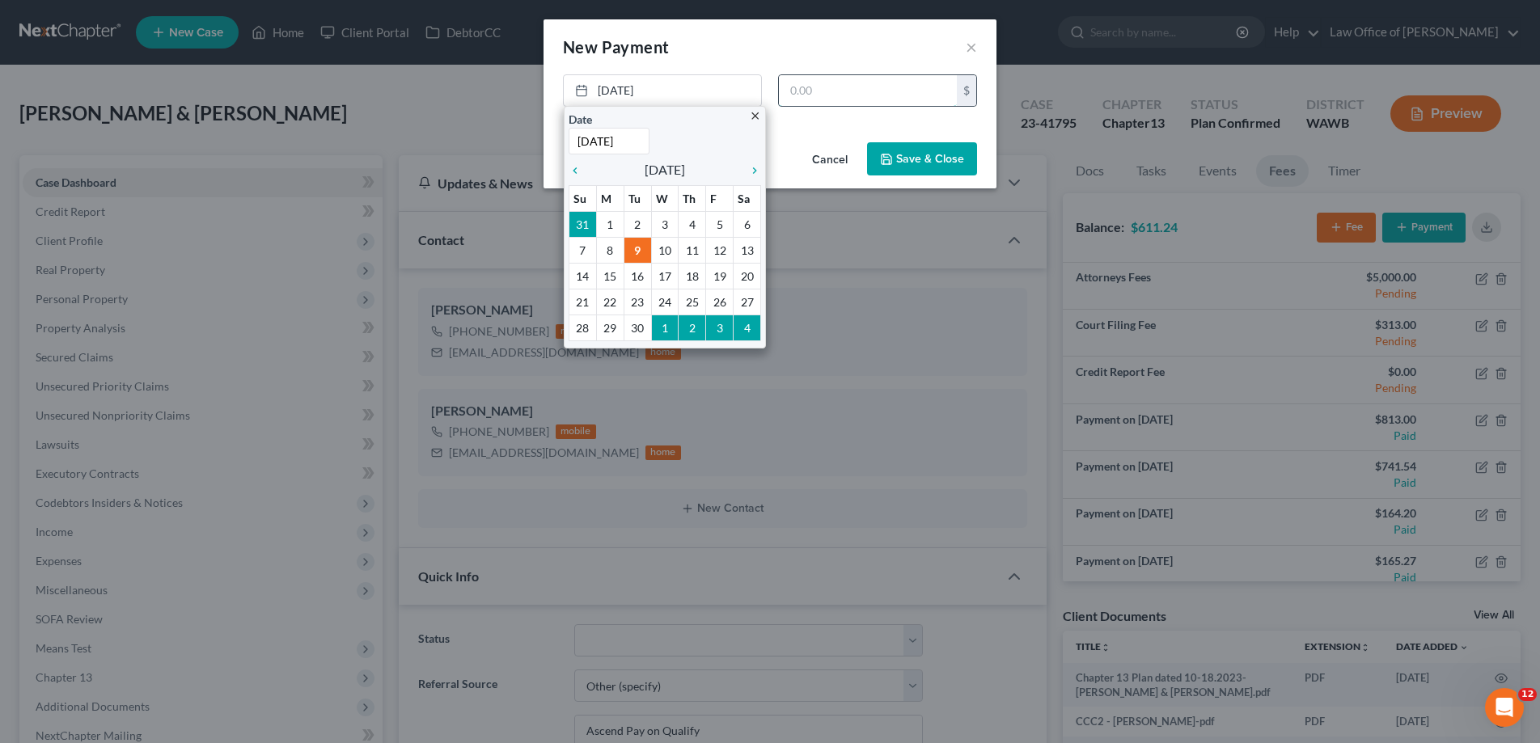
click at [791, 91] on input "text" at bounding box center [868, 90] width 178 height 31
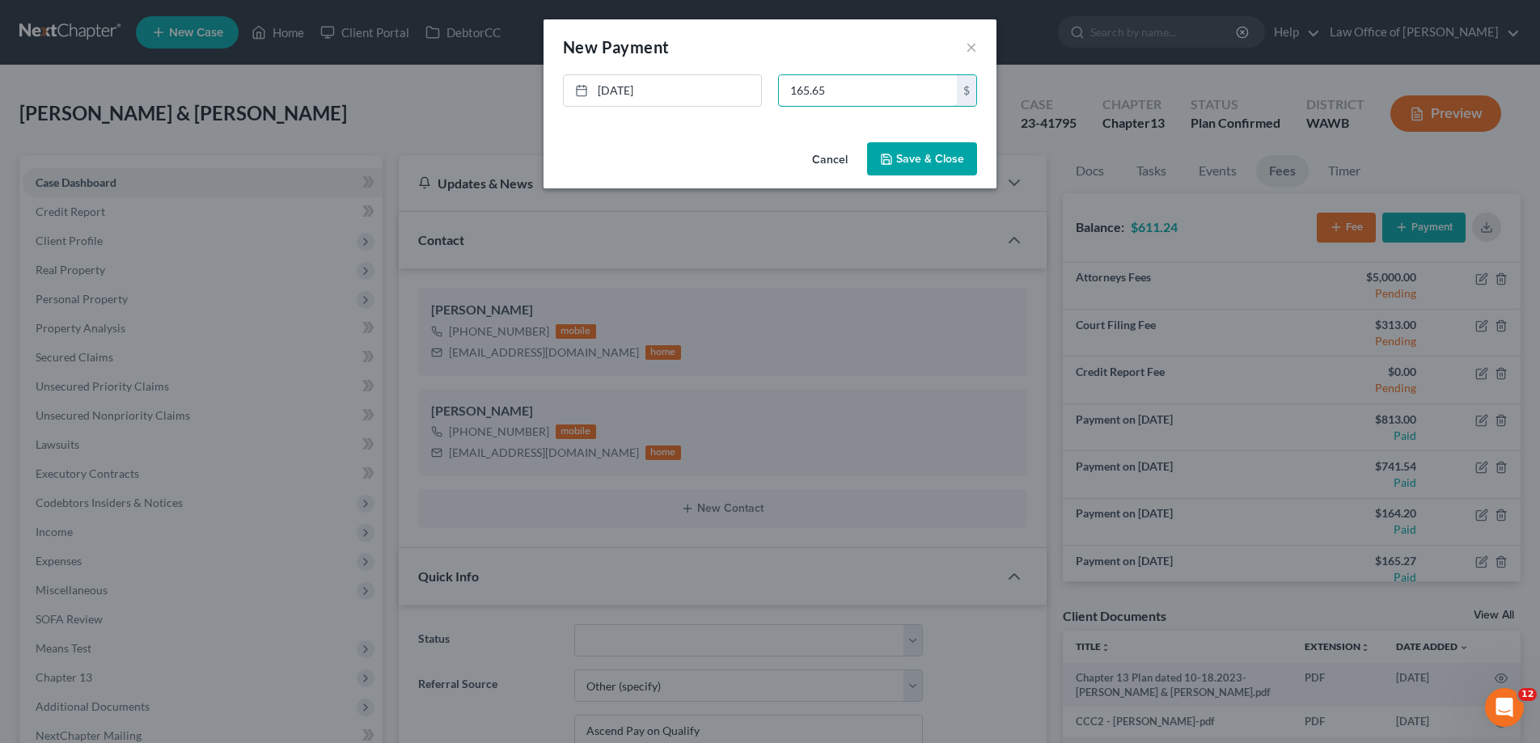
type input "165.65"
click at [904, 162] on button "Save & Close" at bounding box center [922, 159] width 110 height 34
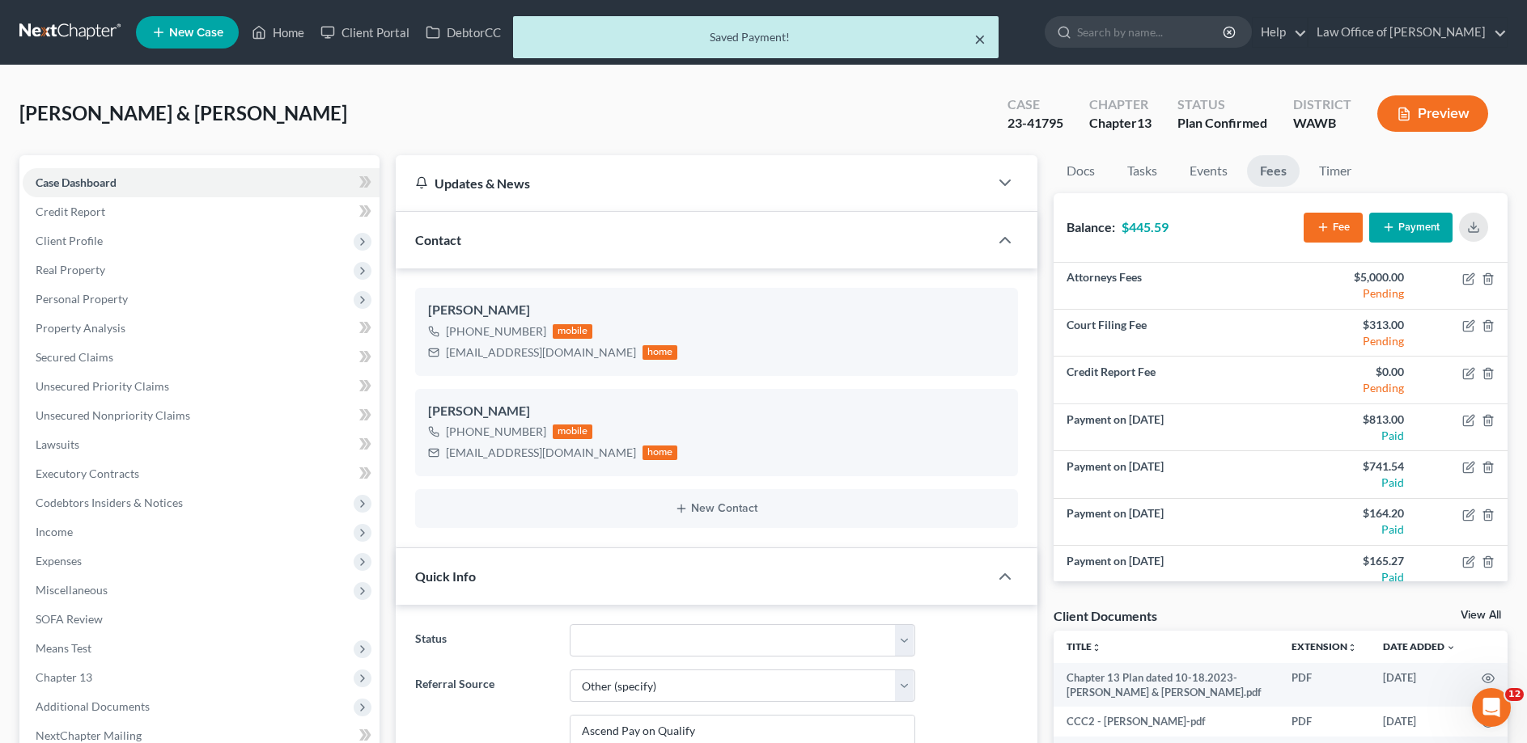
click at [980, 41] on button "×" at bounding box center [979, 38] width 11 height 19
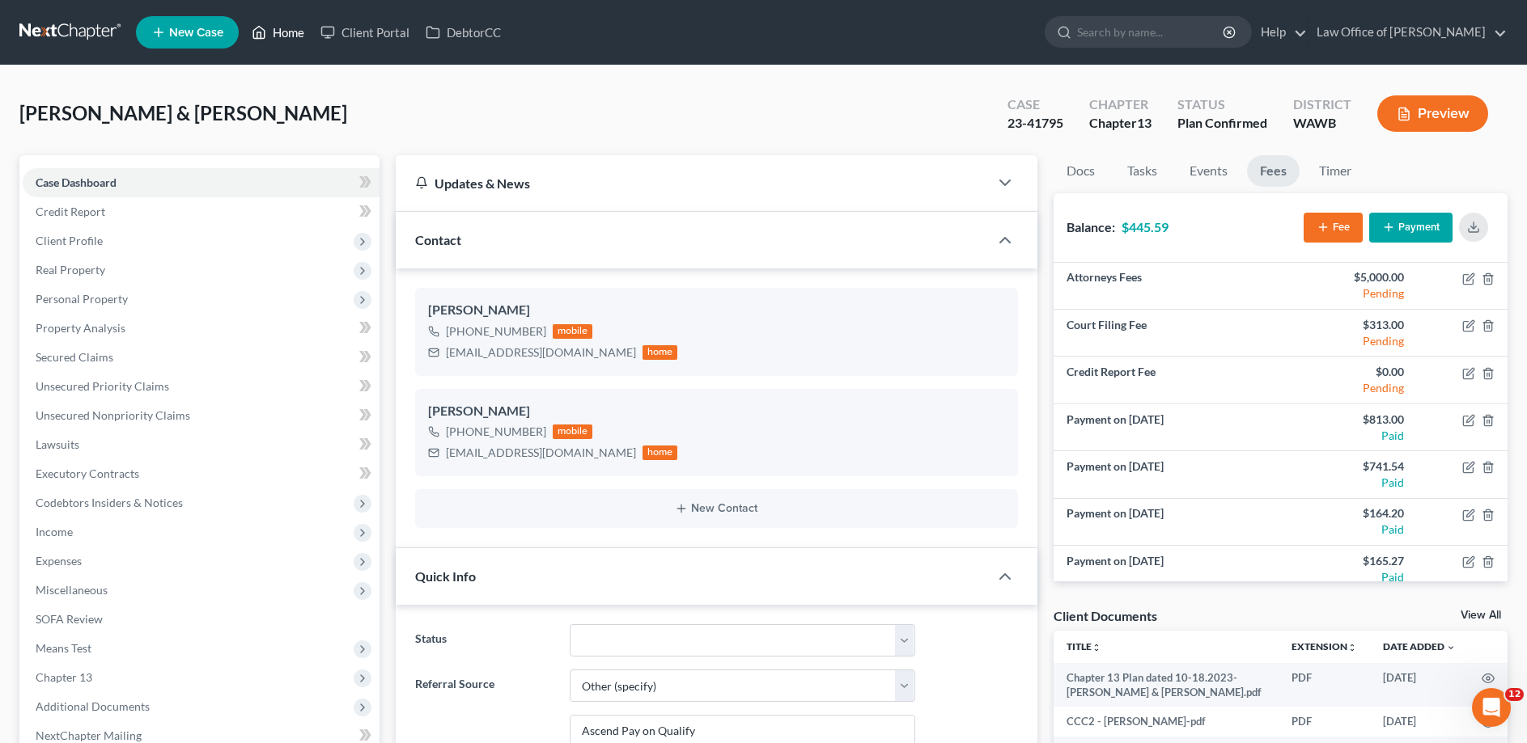
click at [273, 40] on link "Home" at bounding box center [277, 32] width 69 height 29
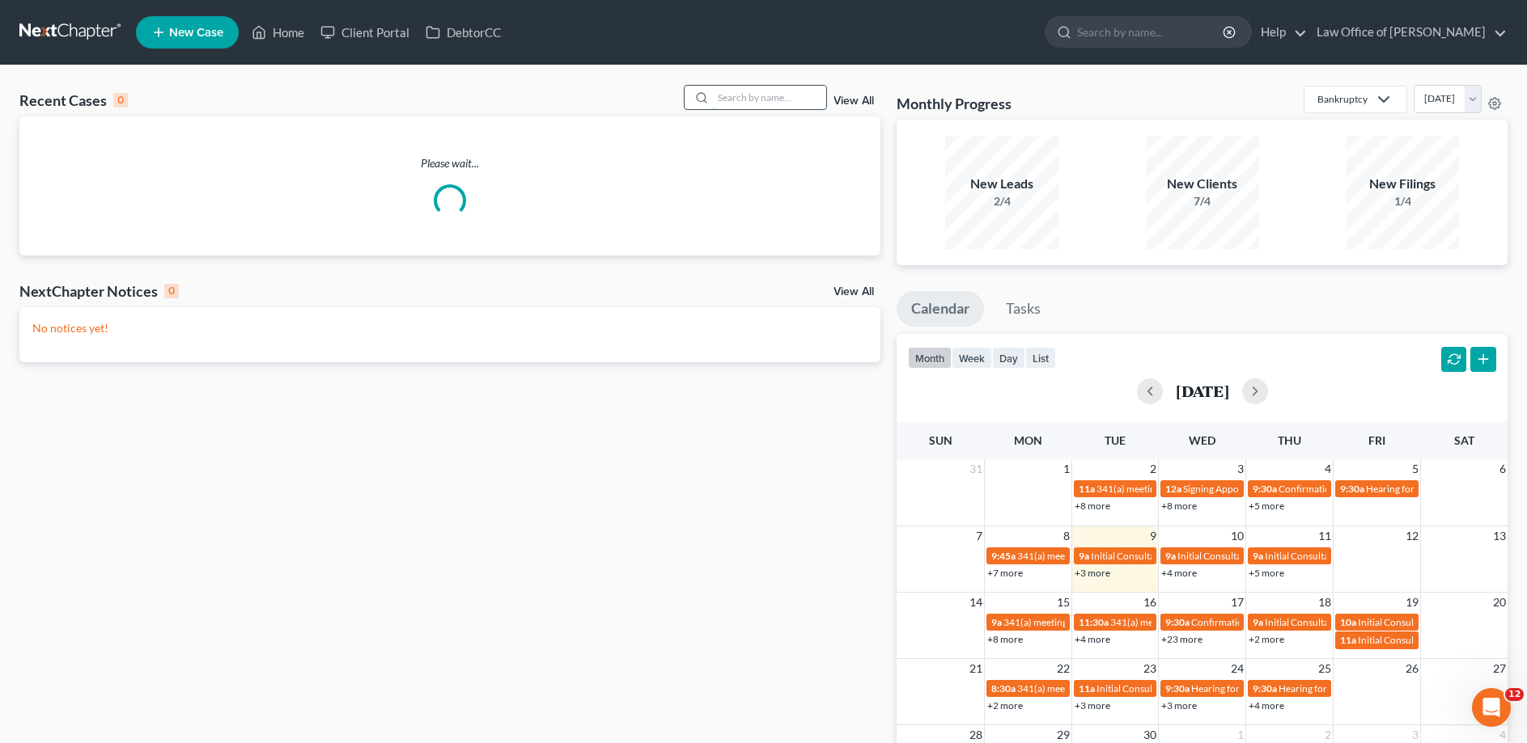
click at [768, 96] on input "search" at bounding box center [769, 97] width 113 height 23
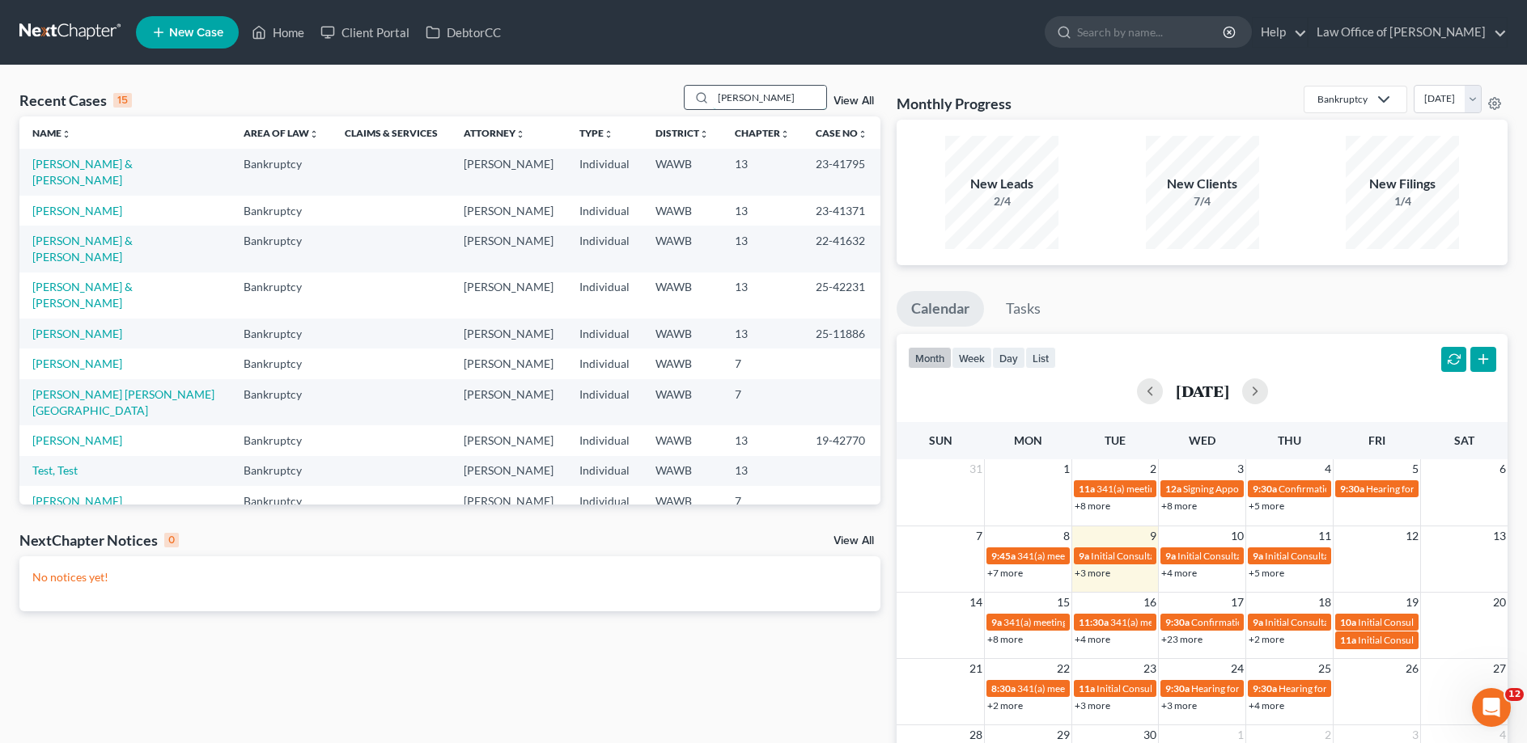
type input "[PERSON_NAME]"
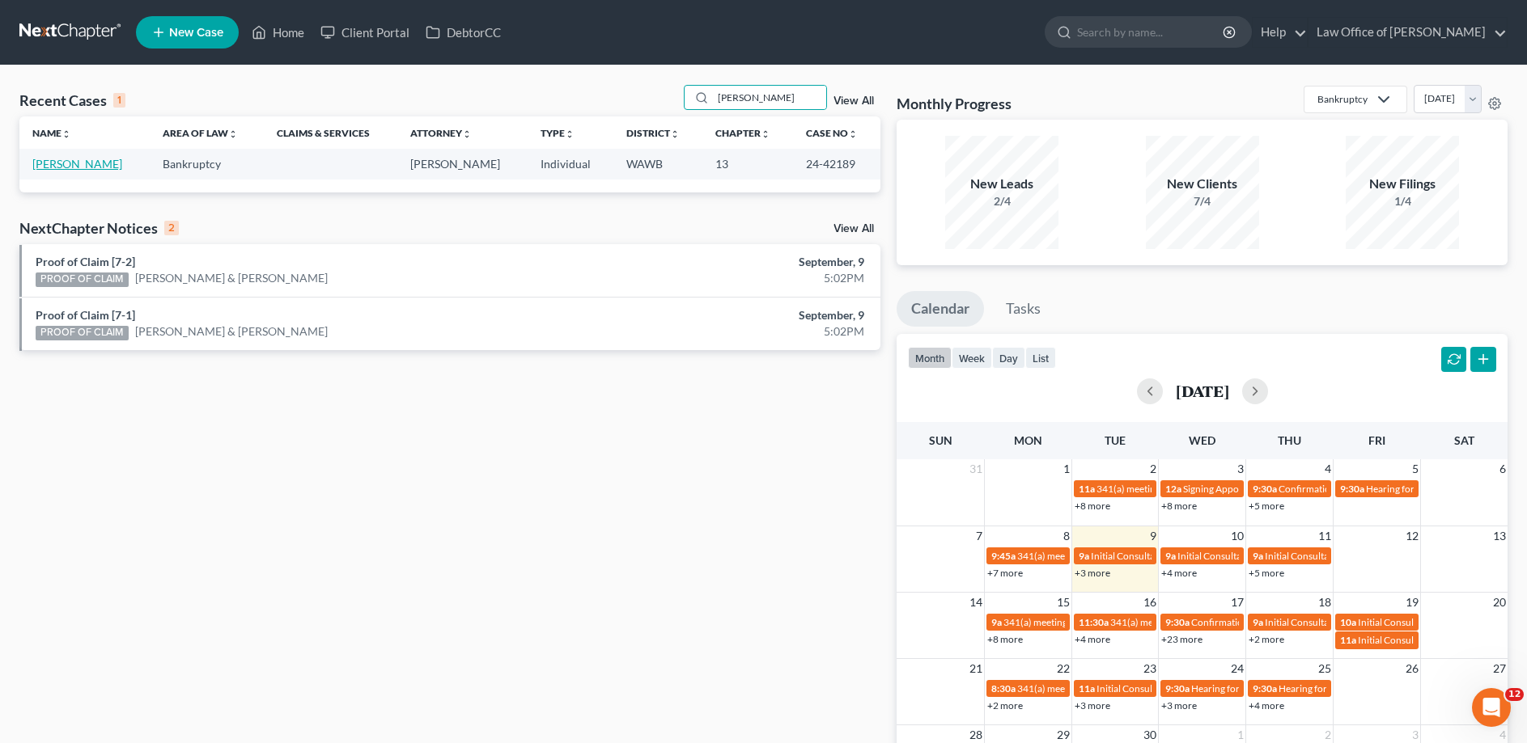
click at [97, 163] on link "[PERSON_NAME]" at bounding box center [77, 164] width 90 height 14
select select "6"
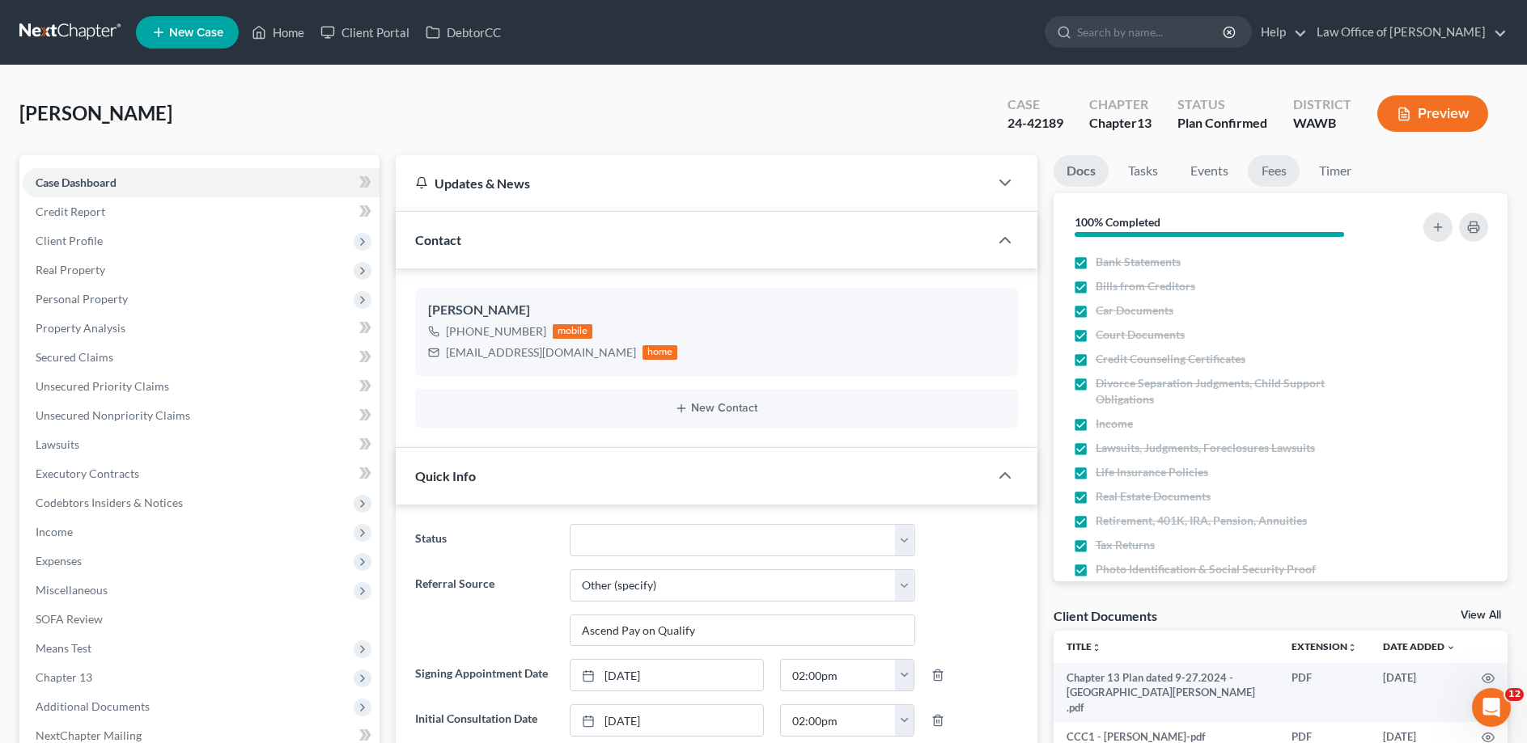
click at [1268, 168] on link "Fees" at bounding box center [1273, 171] width 52 height 32
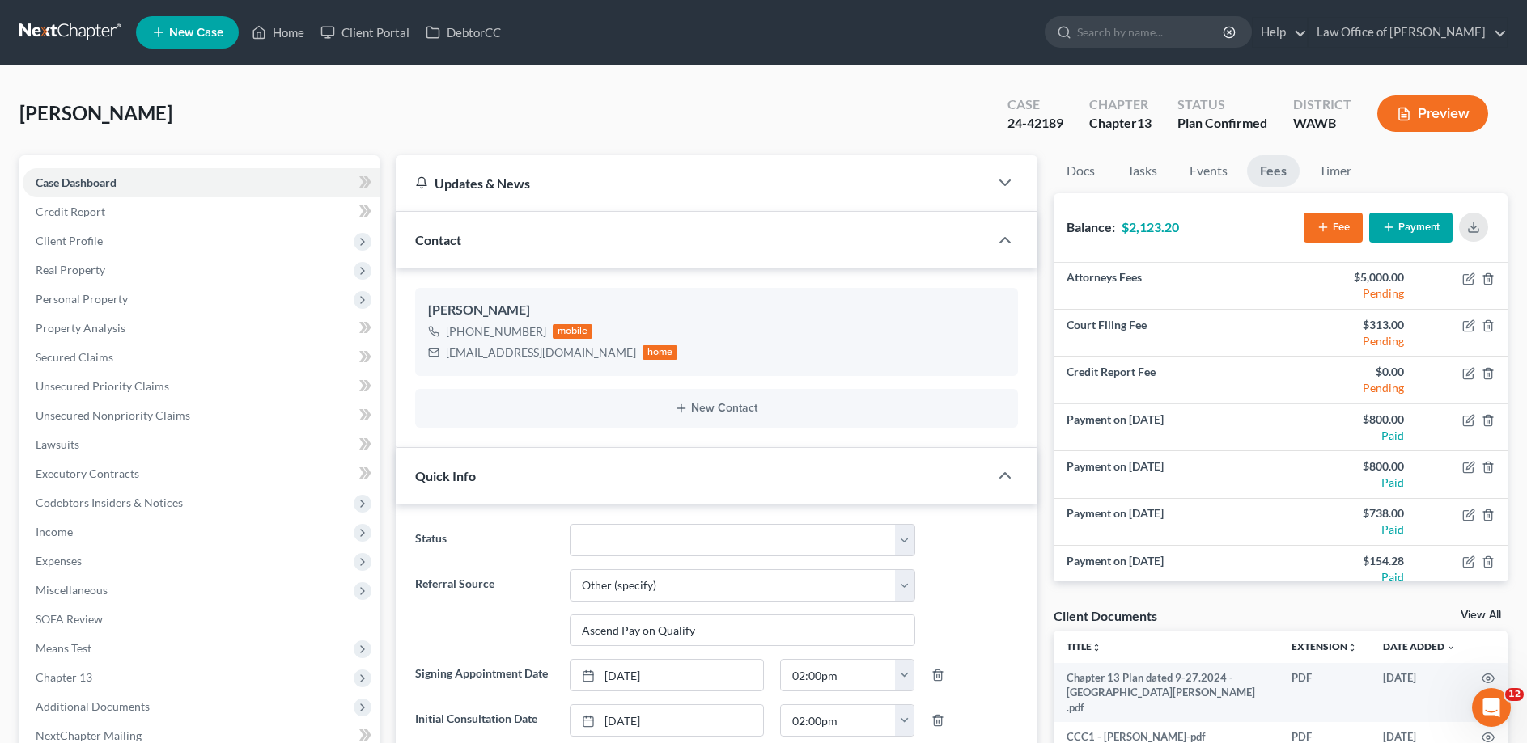
click at [1400, 224] on button "Payment" at bounding box center [1410, 228] width 83 height 30
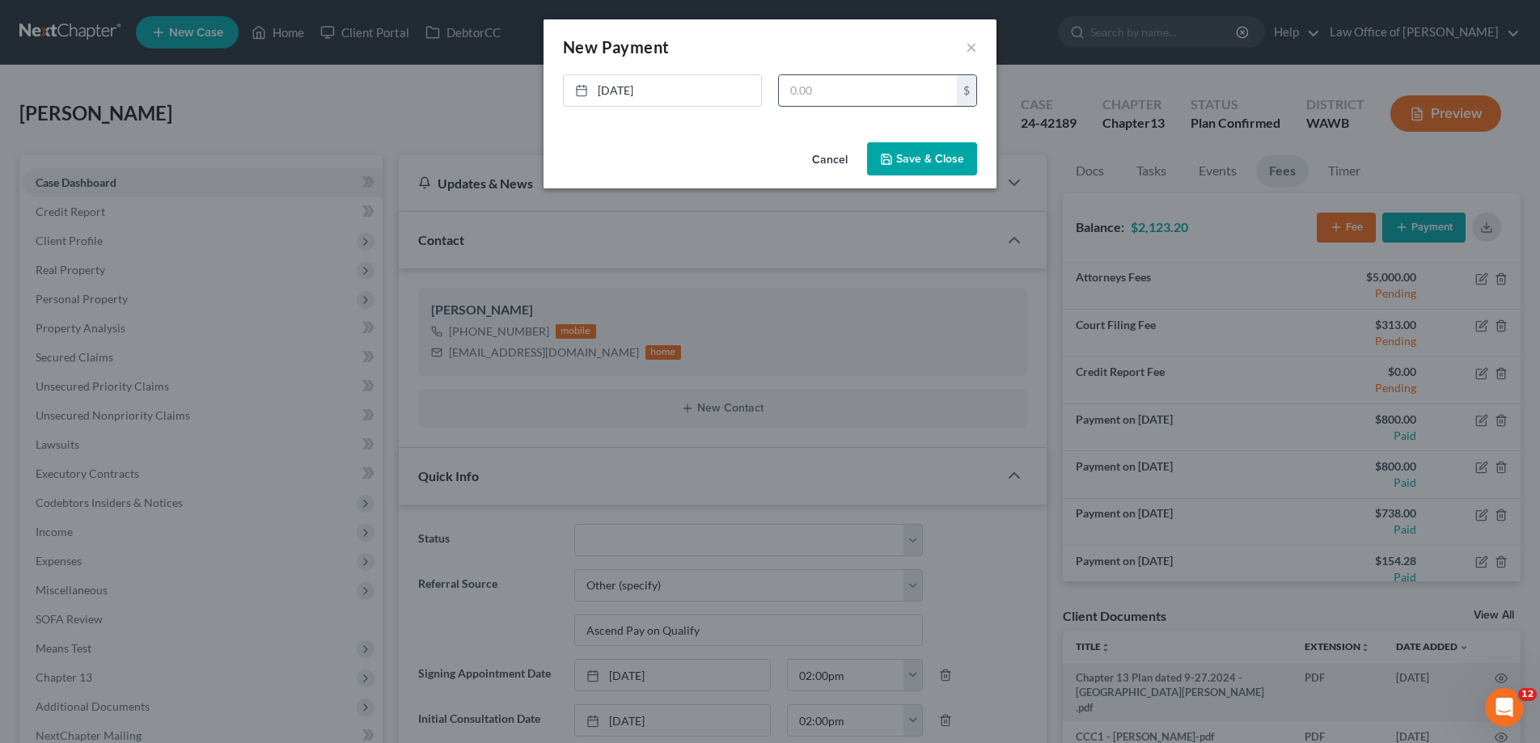
click at [826, 87] on input "text" at bounding box center [868, 90] width 178 height 31
type input "91.08"
click at [915, 160] on button "Save & Close" at bounding box center [922, 159] width 110 height 34
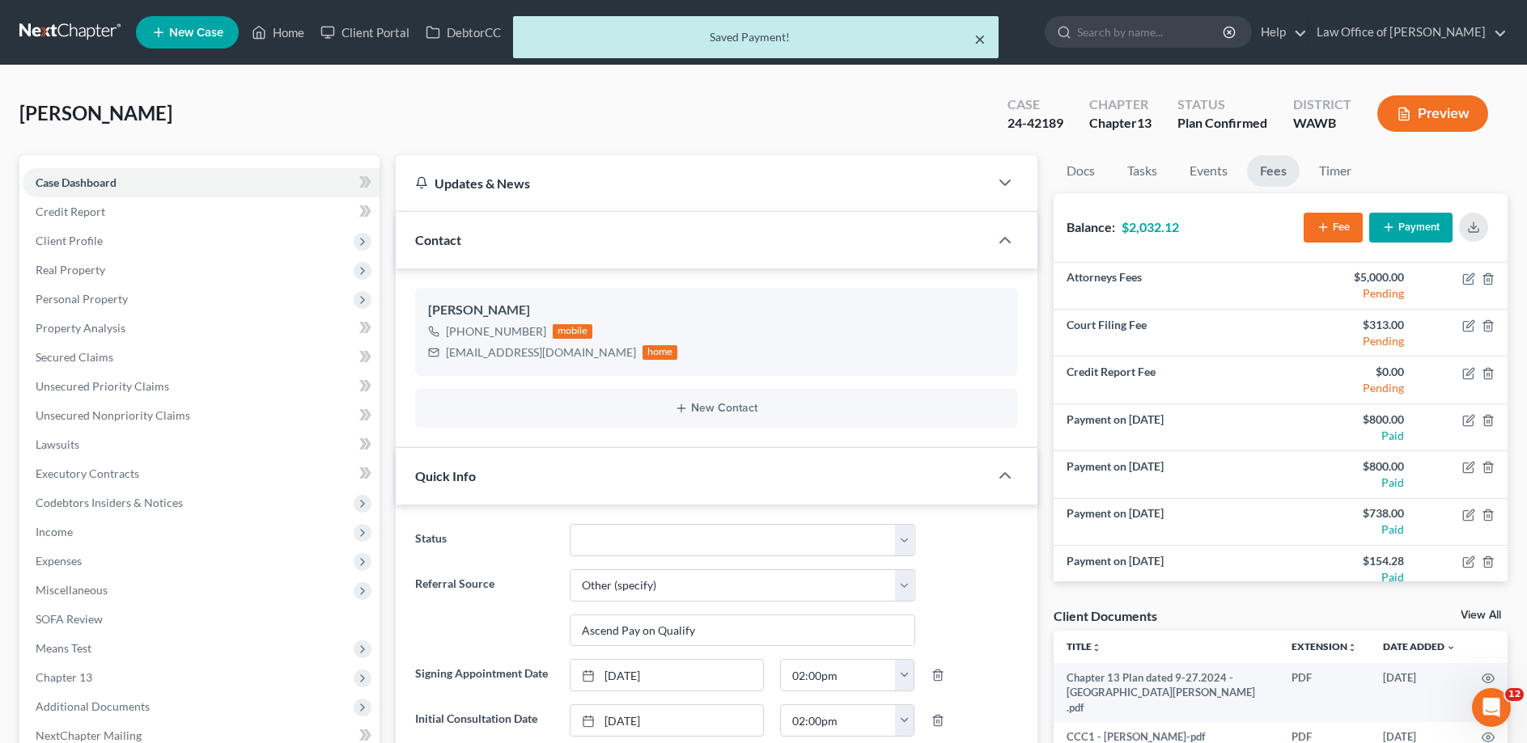
click at [976, 43] on button "×" at bounding box center [979, 38] width 11 height 19
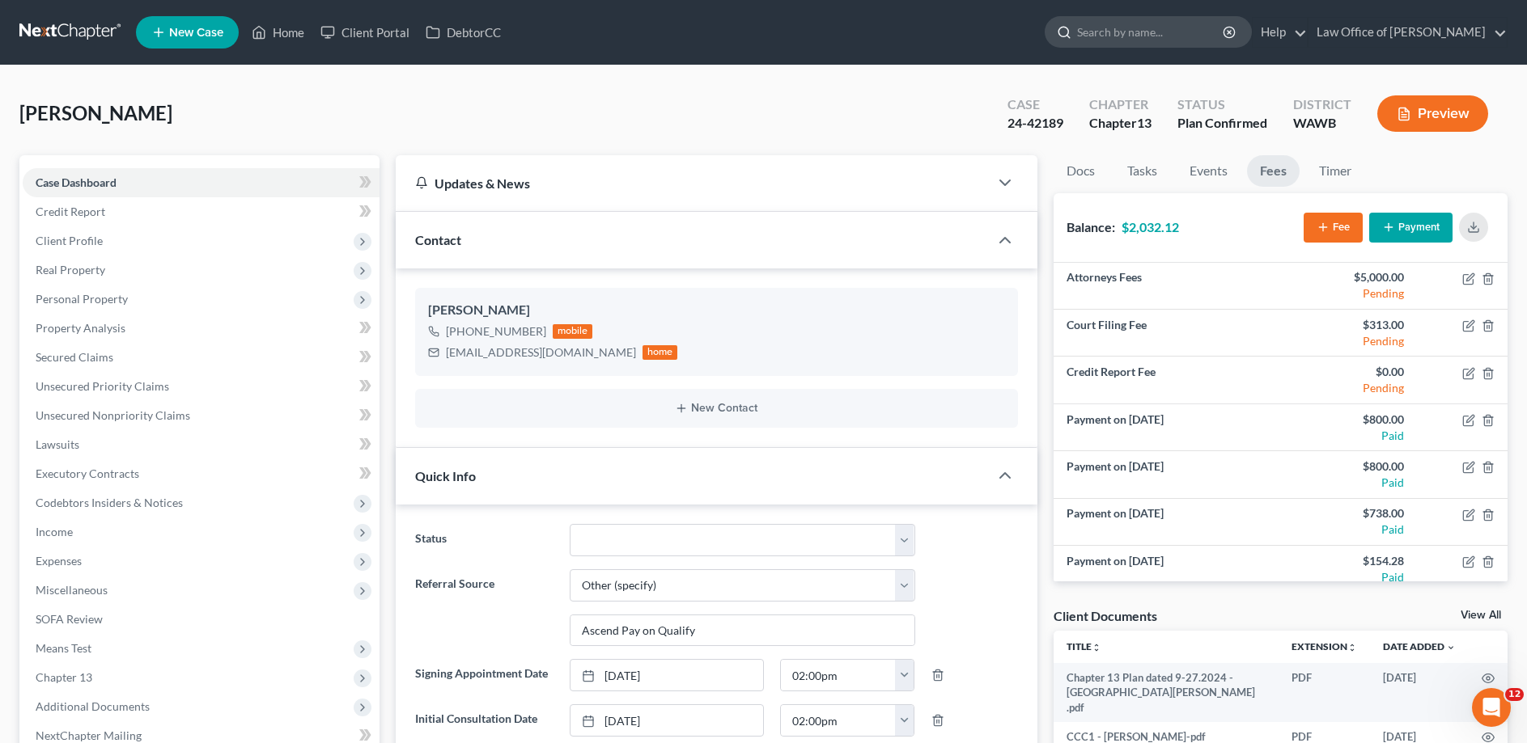
click at [1148, 35] on input "search" at bounding box center [1151, 32] width 148 height 30
type input "[PERSON_NAME]"
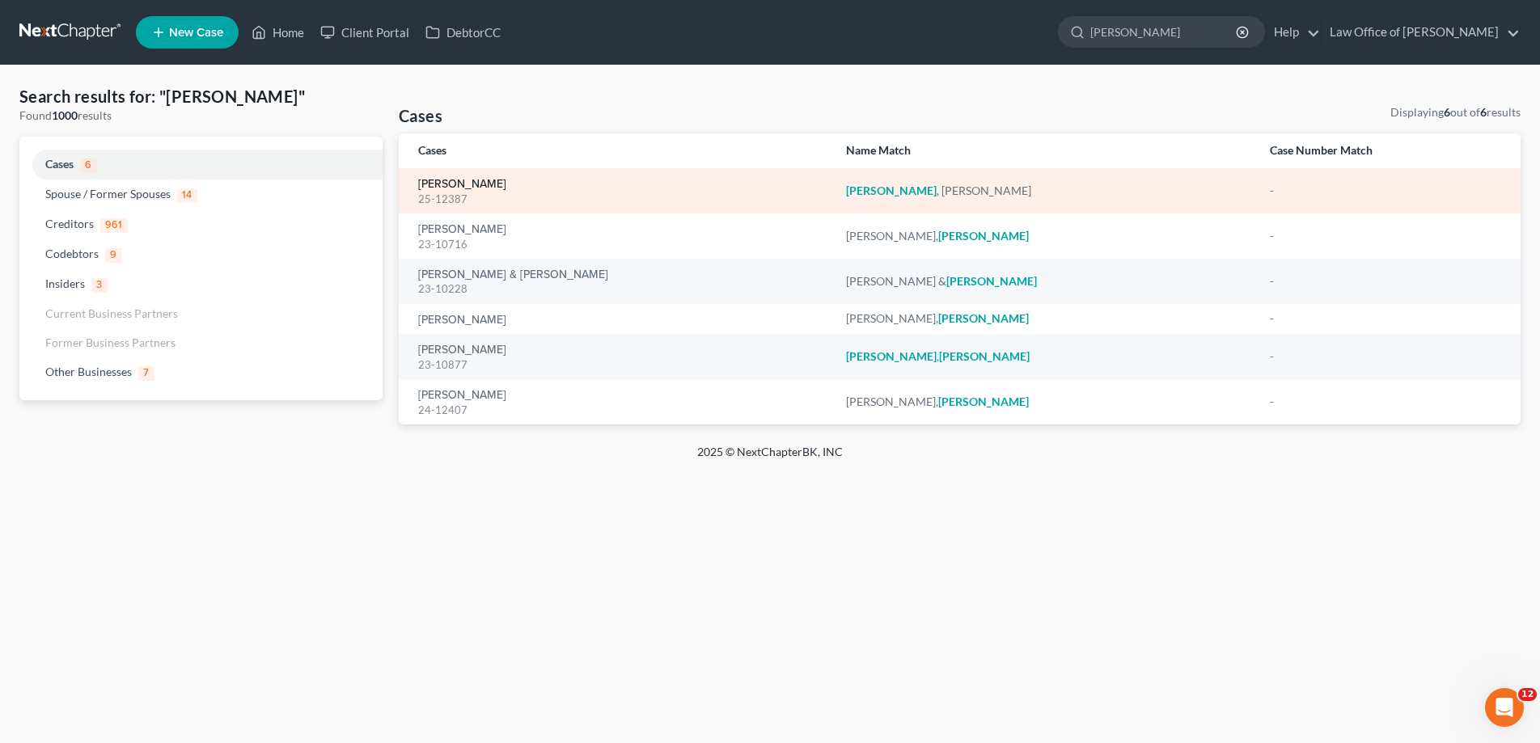
click at [493, 180] on link "[PERSON_NAME]" at bounding box center [462, 184] width 88 height 11
select select "6"
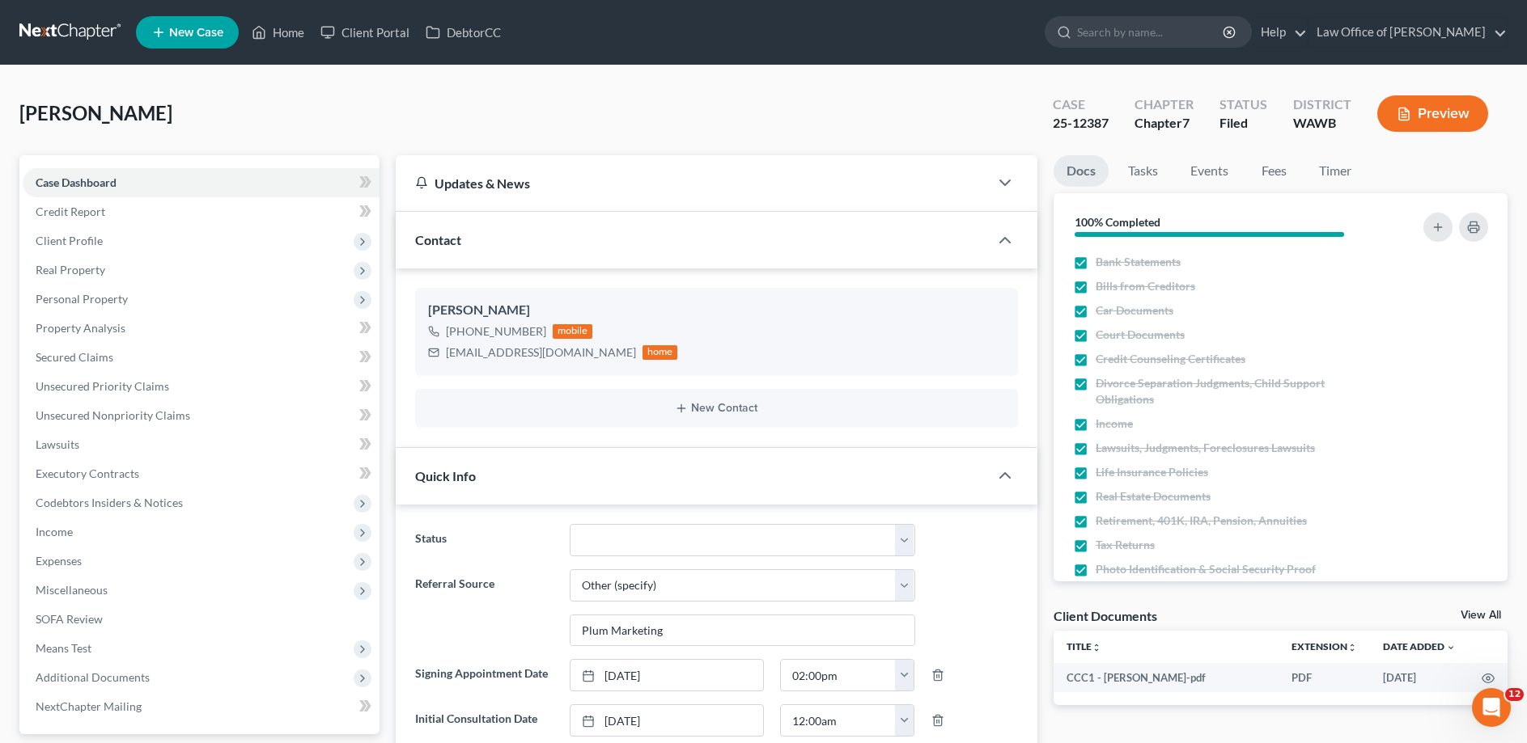
click at [1435, 117] on button "Preview" at bounding box center [1432, 113] width 111 height 36
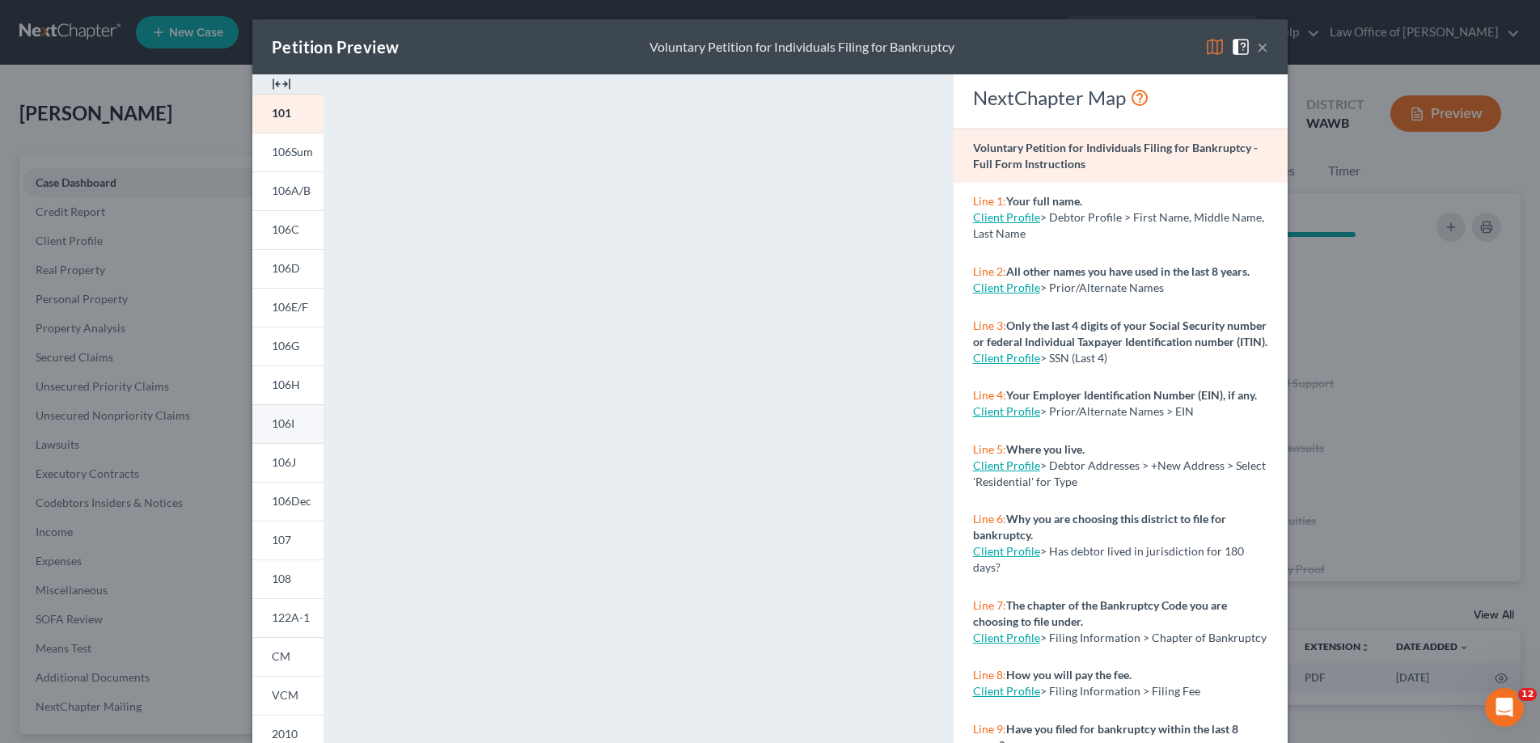
click at [281, 425] on span "106I" at bounding box center [283, 424] width 23 height 14
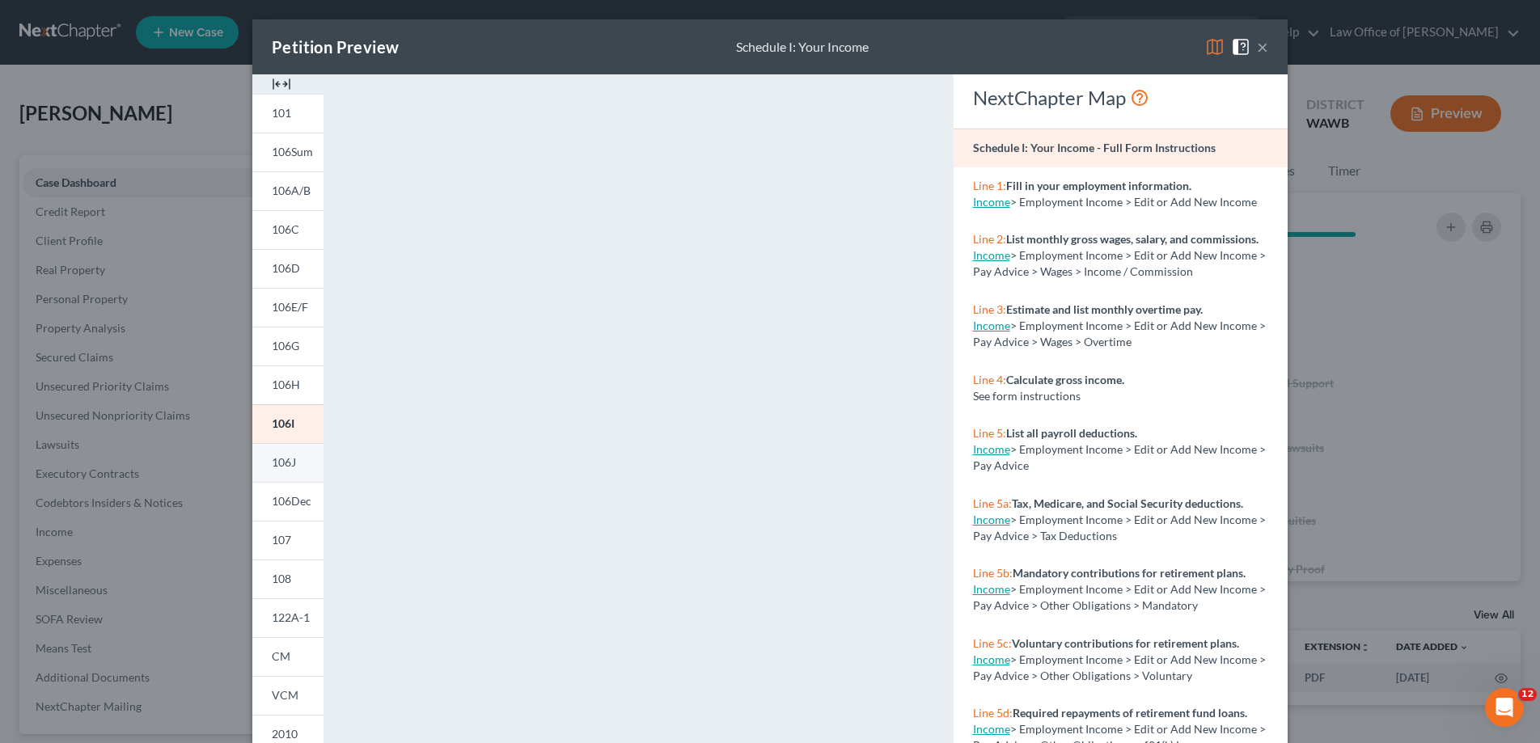
click at [279, 457] on span "106J" at bounding box center [284, 462] width 24 height 14
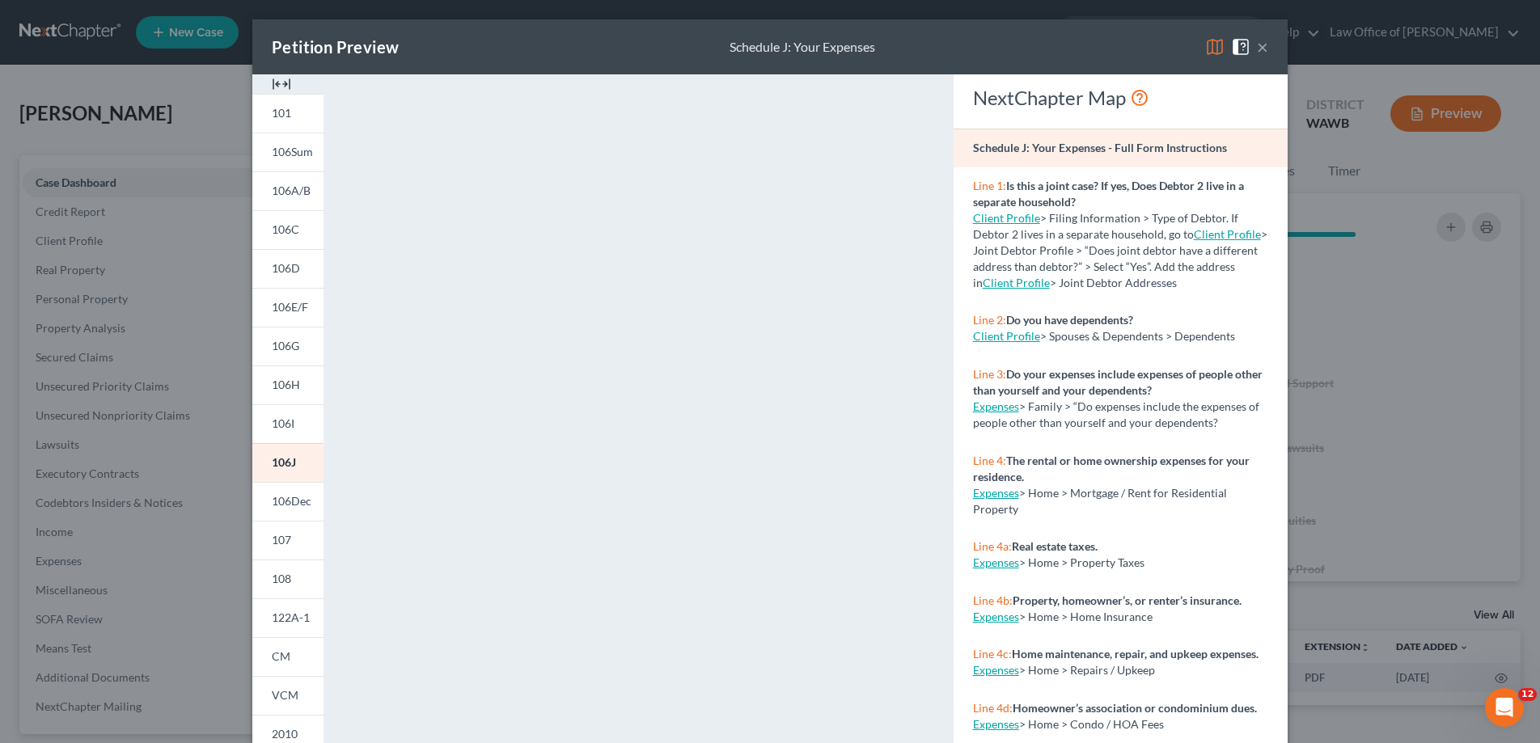
click at [1259, 46] on button "×" at bounding box center [1262, 46] width 11 height 19
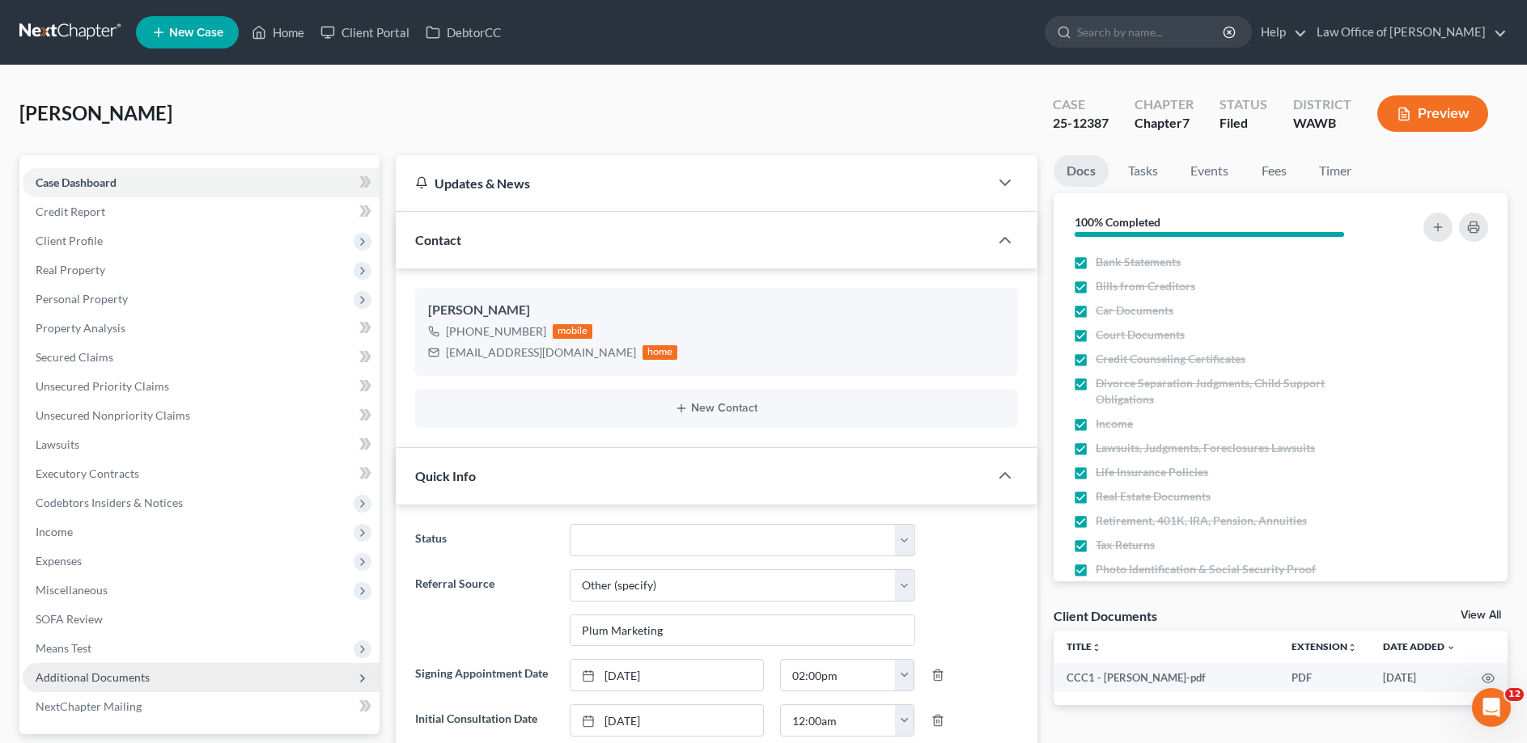
click at [79, 675] on span "Additional Documents" at bounding box center [93, 678] width 114 height 14
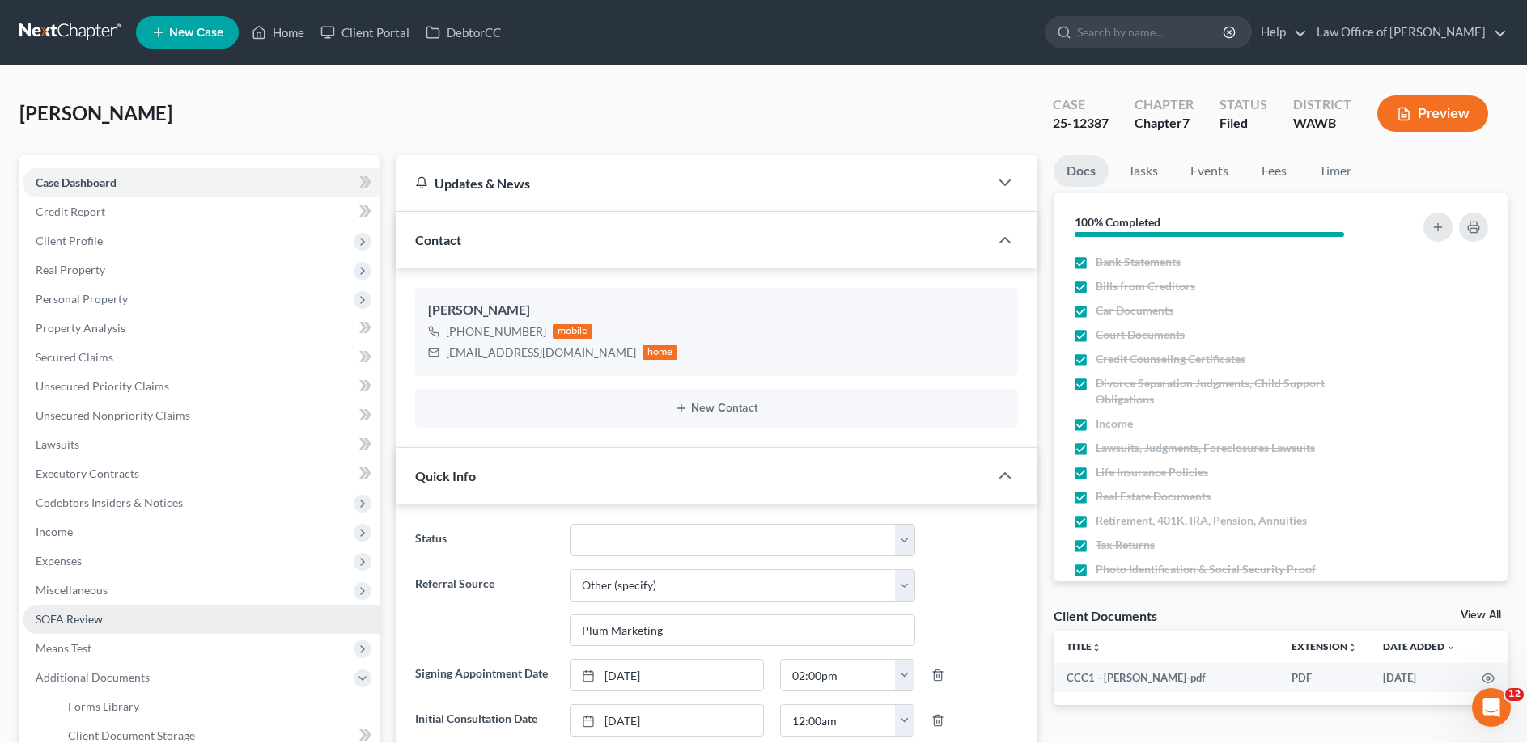
scroll to position [165, 0]
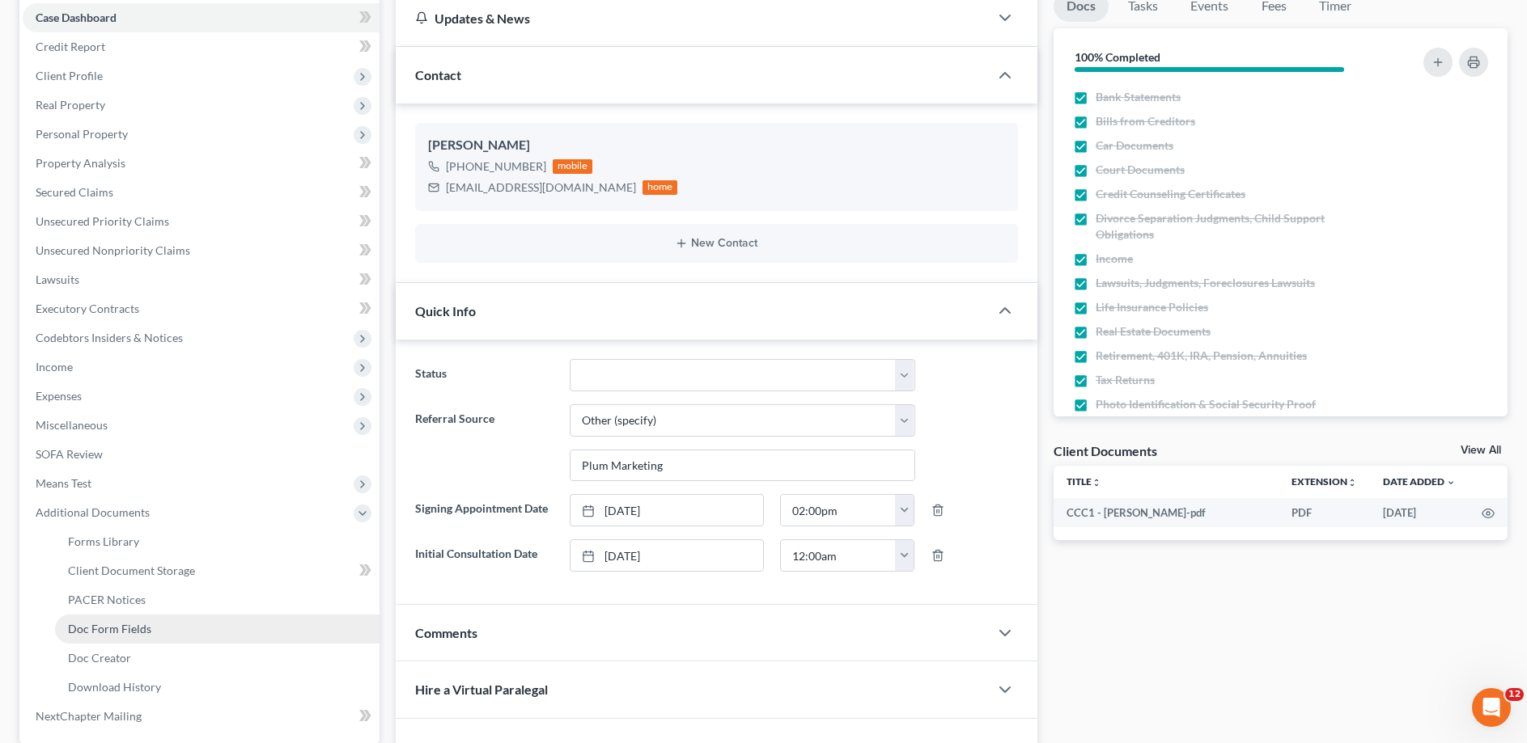
click at [126, 628] on span "Doc Form Fields" at bounding box center [109, 629] width 83 height 14
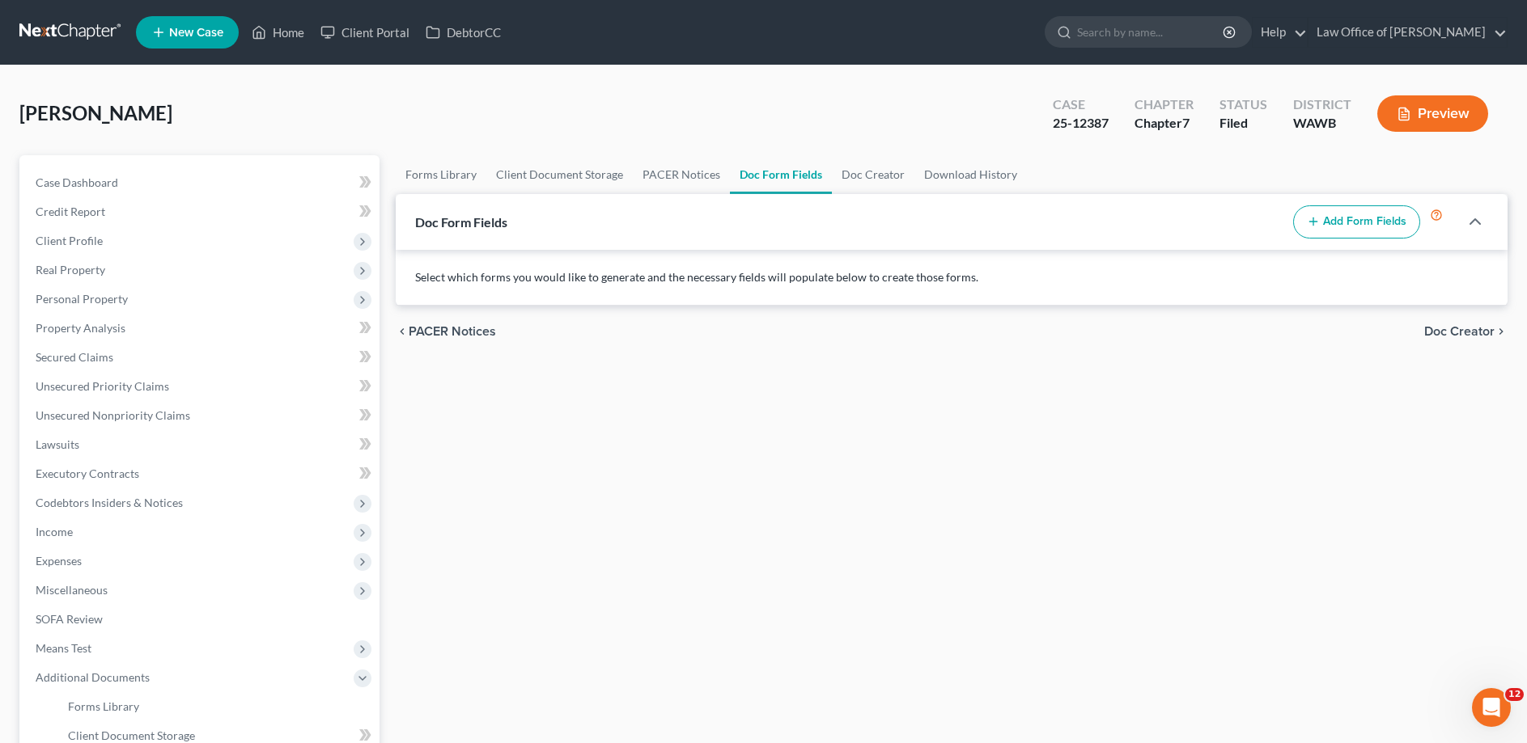
click at [1358, 218] on button "Add Form Fields" at bounding box center [1356, 222] width 127 height 34
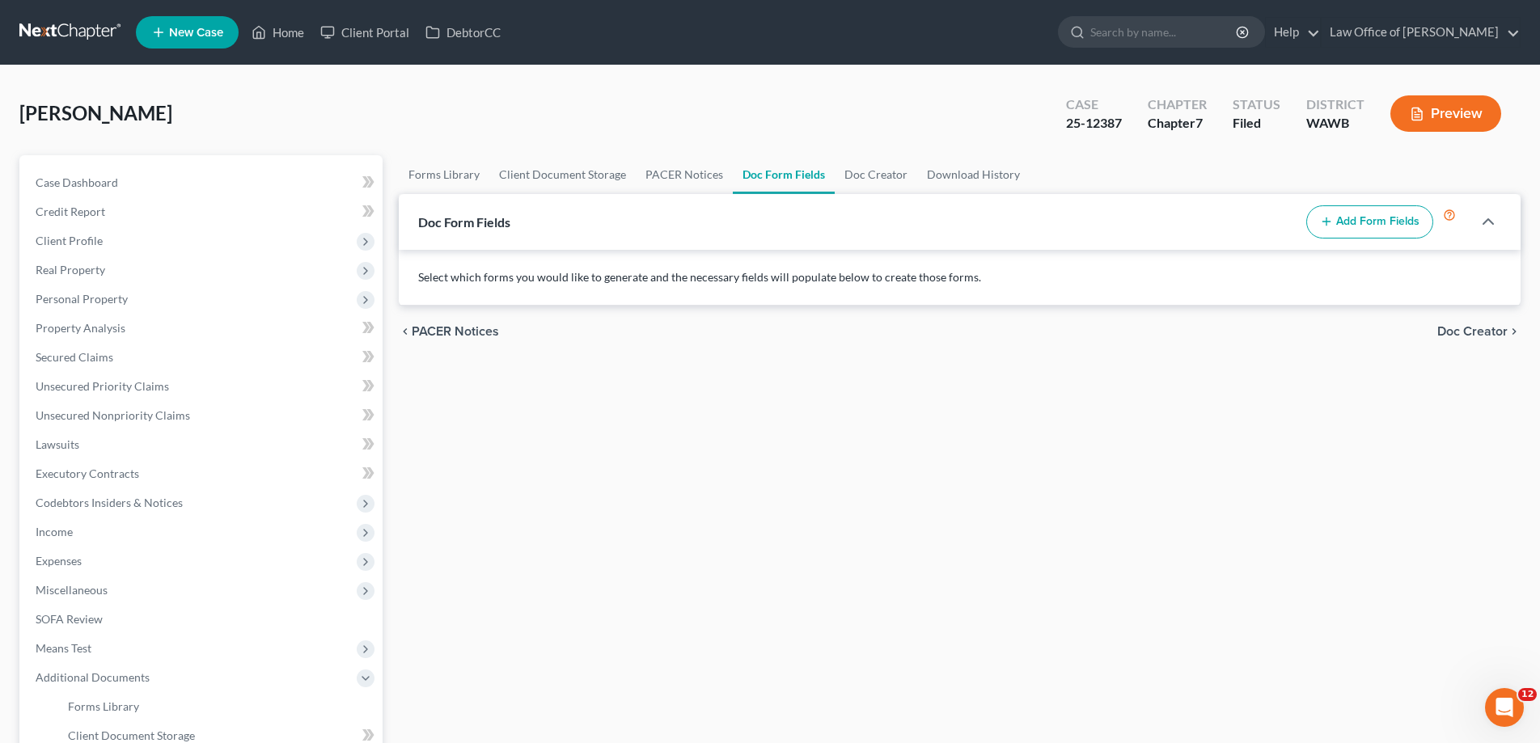
select select
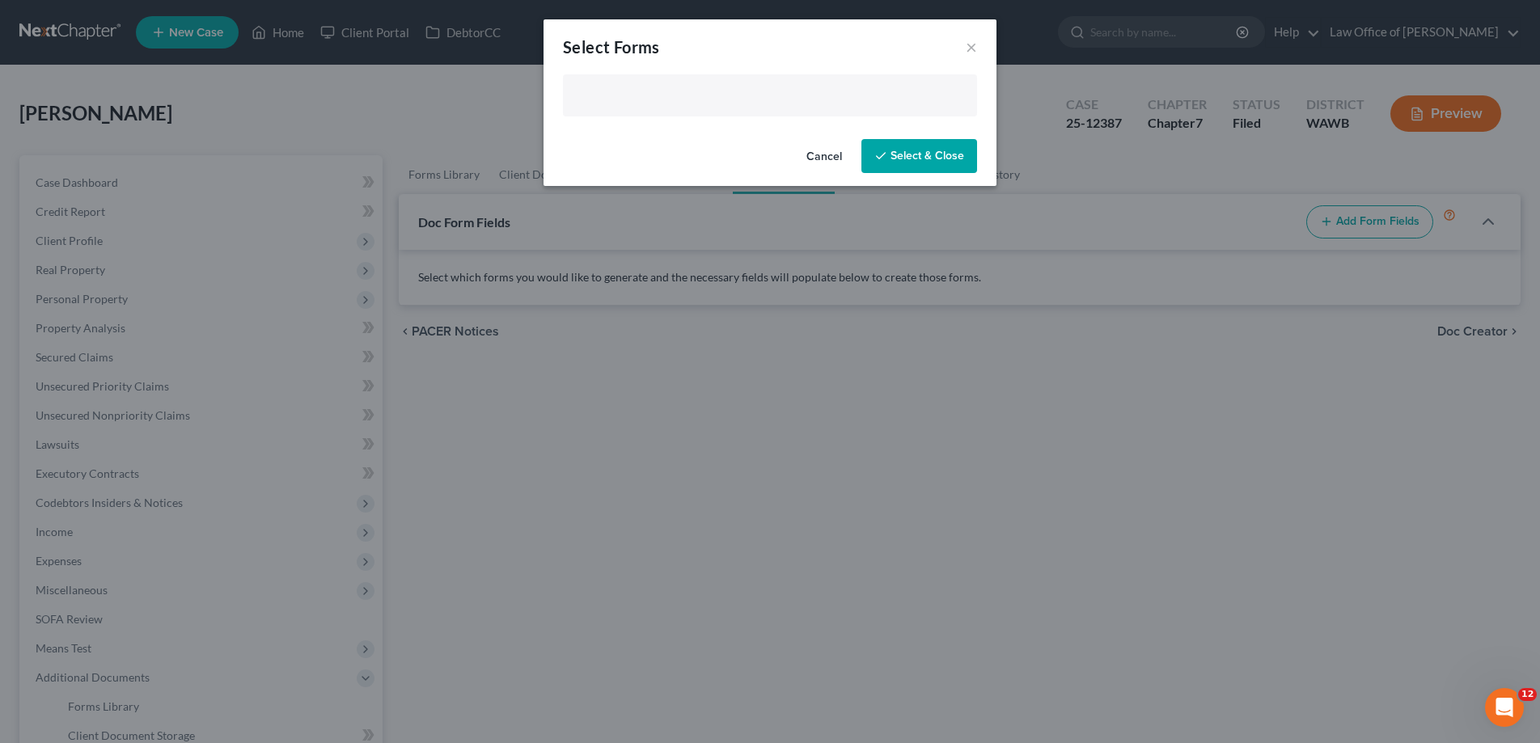
click at [634, 106] on input "text" at bounding box center [769, 97] width 392 height 24
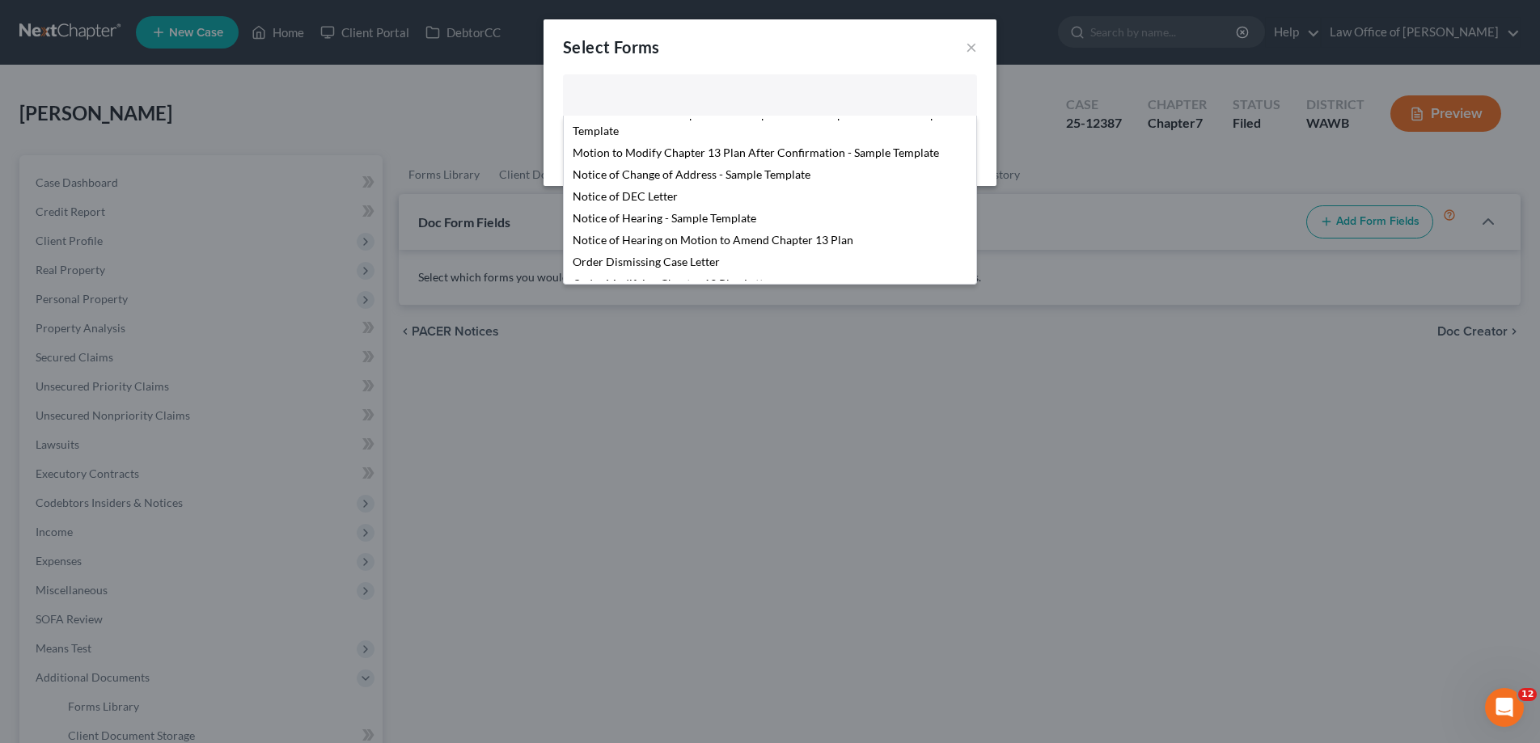
scroll to position [553, 0]
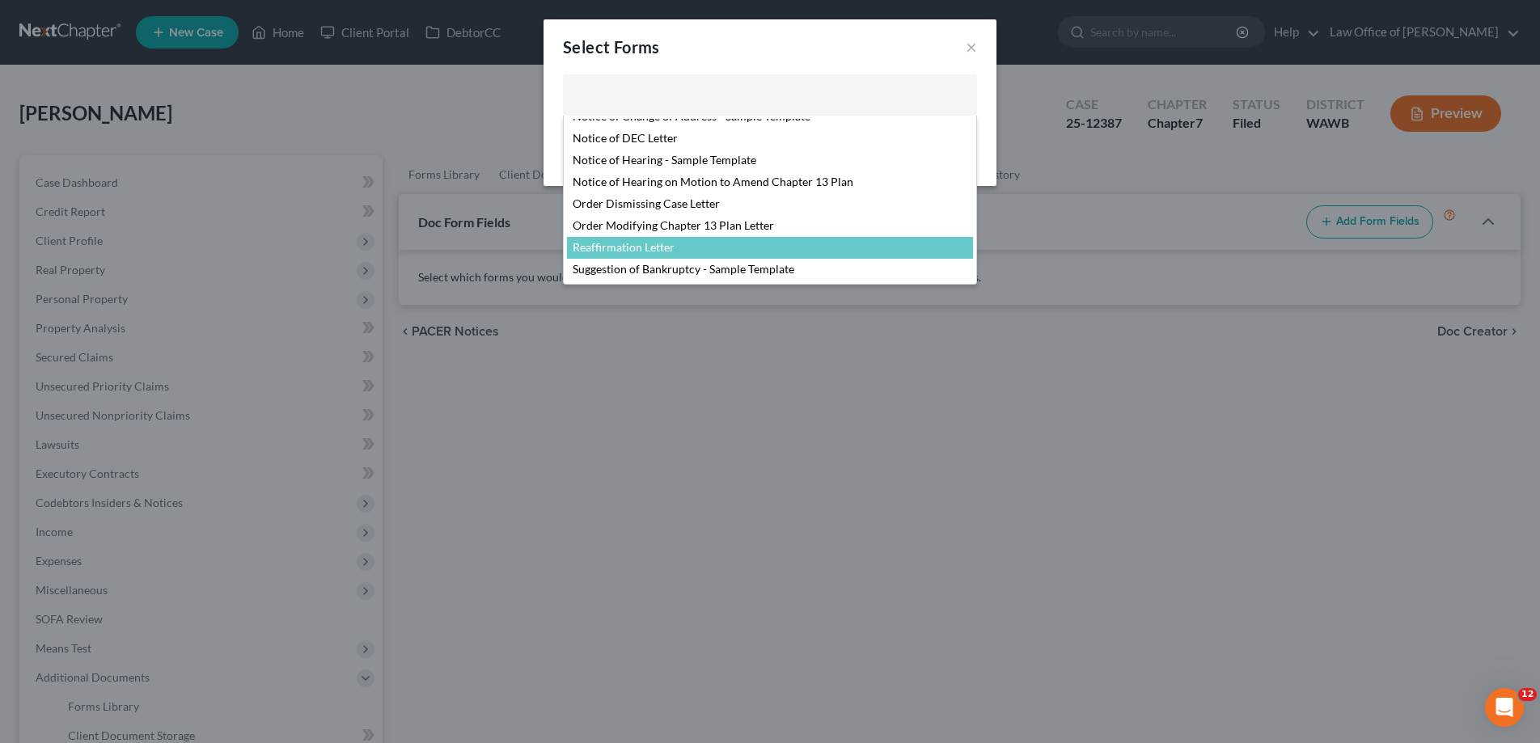
select select "104794"
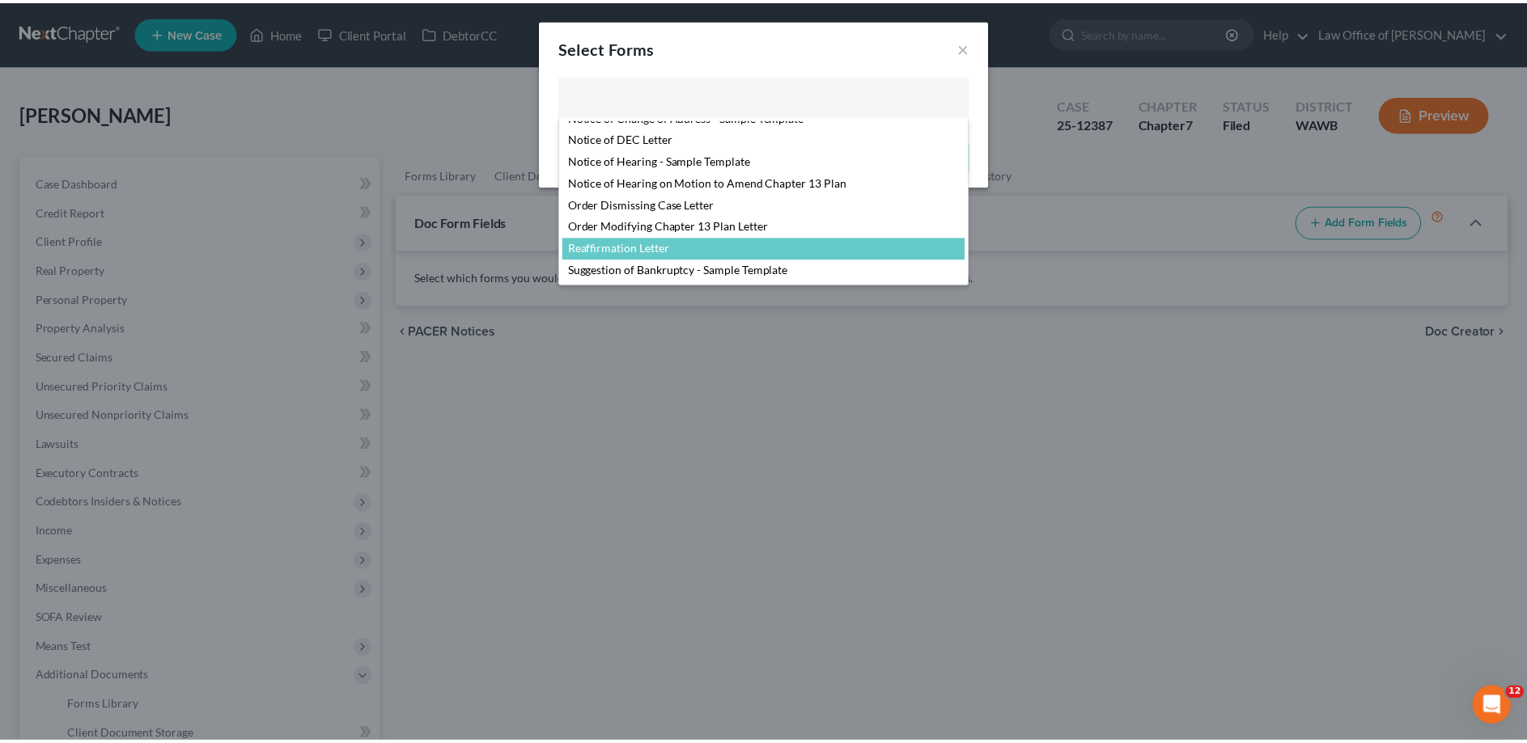
scroll to position [510, 0]
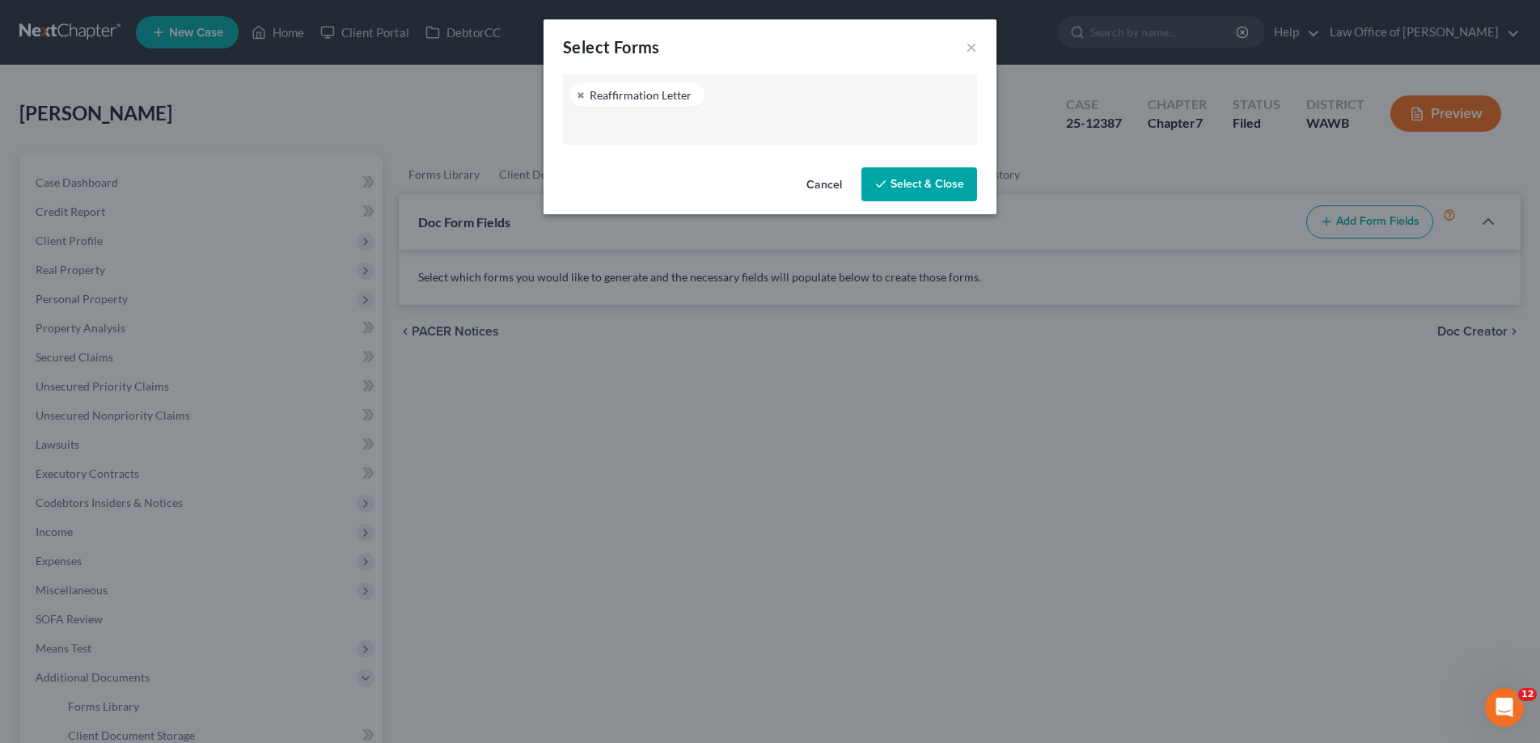
click at [915, 197] on button "Select & Close" at bounding box center [920, 184] width 116 height 34
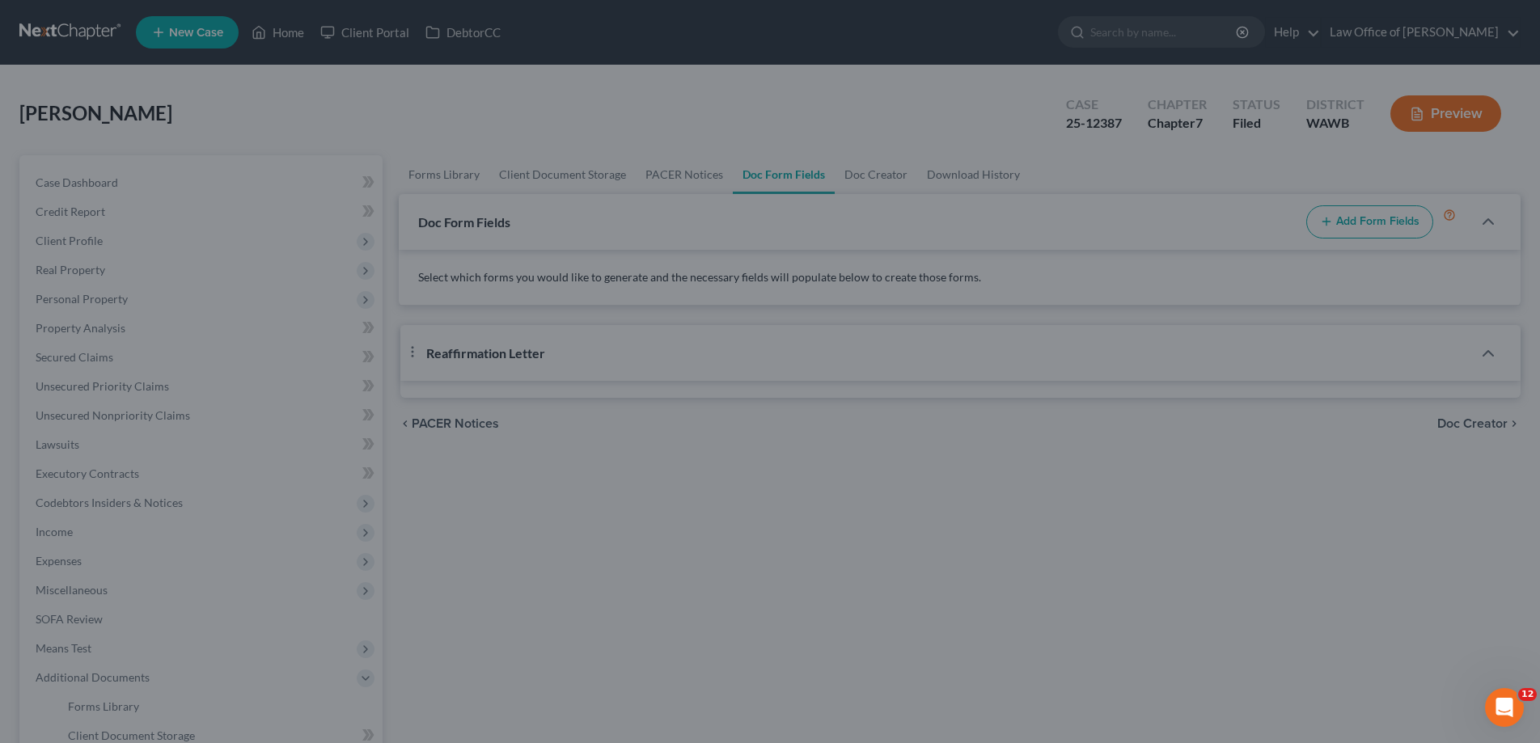
select select "3"
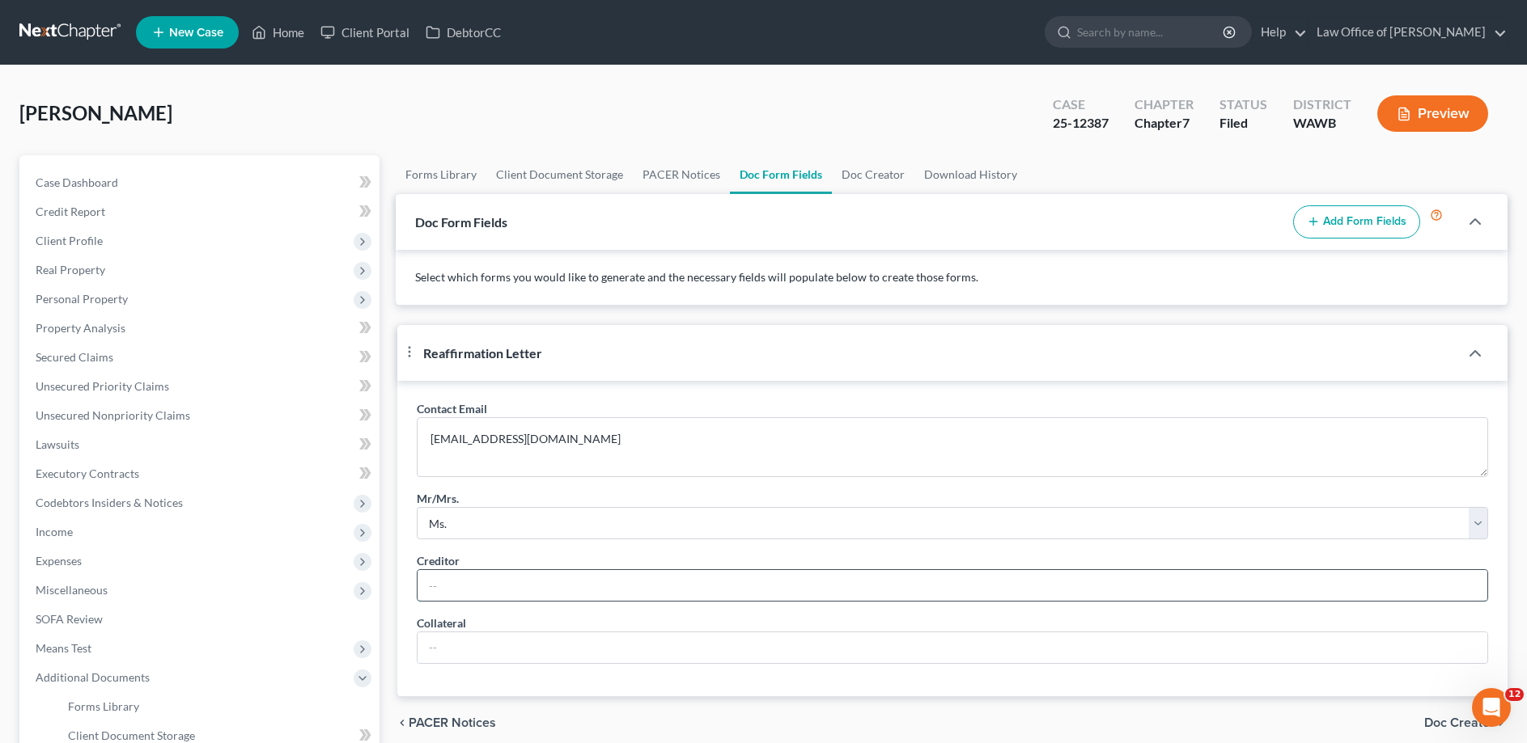
click at [460, 601] on input "text" at bounding box center [951, 585] width 1069 height 31
type input "v"
type input "VW Credit, Inc."
type input "2022 Volkwagen Tiguan"
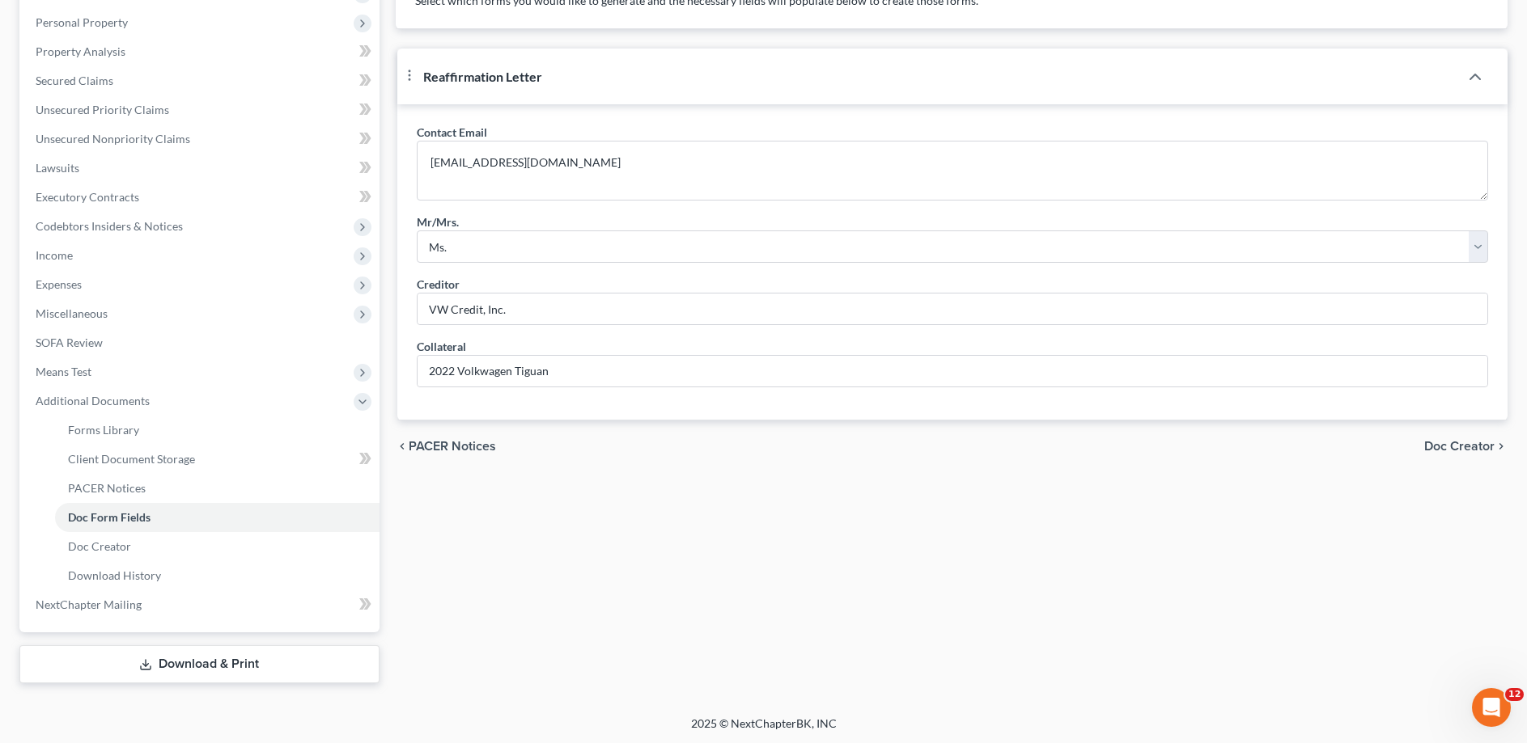
click at [1473, 453] on span "Doc Creator" at bounding box center [1459, 446] width 70 height 13
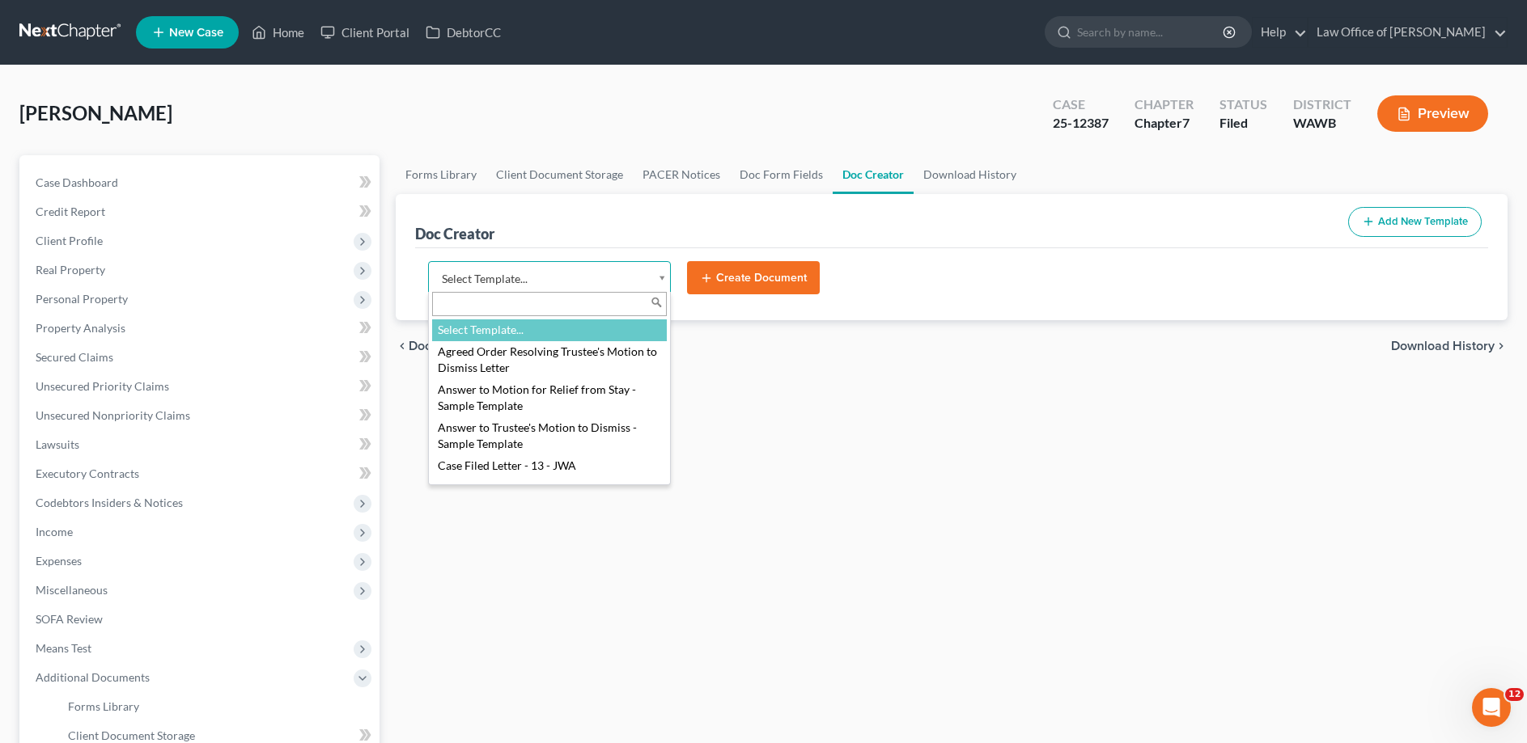
click at [535, 273] on body "Home New Case Client Portal DebtorCC Law Office of [PERSON_NAME] [EMAIL_ADDRESS…" at bounding box center [763, 511] width 1527 height 1022
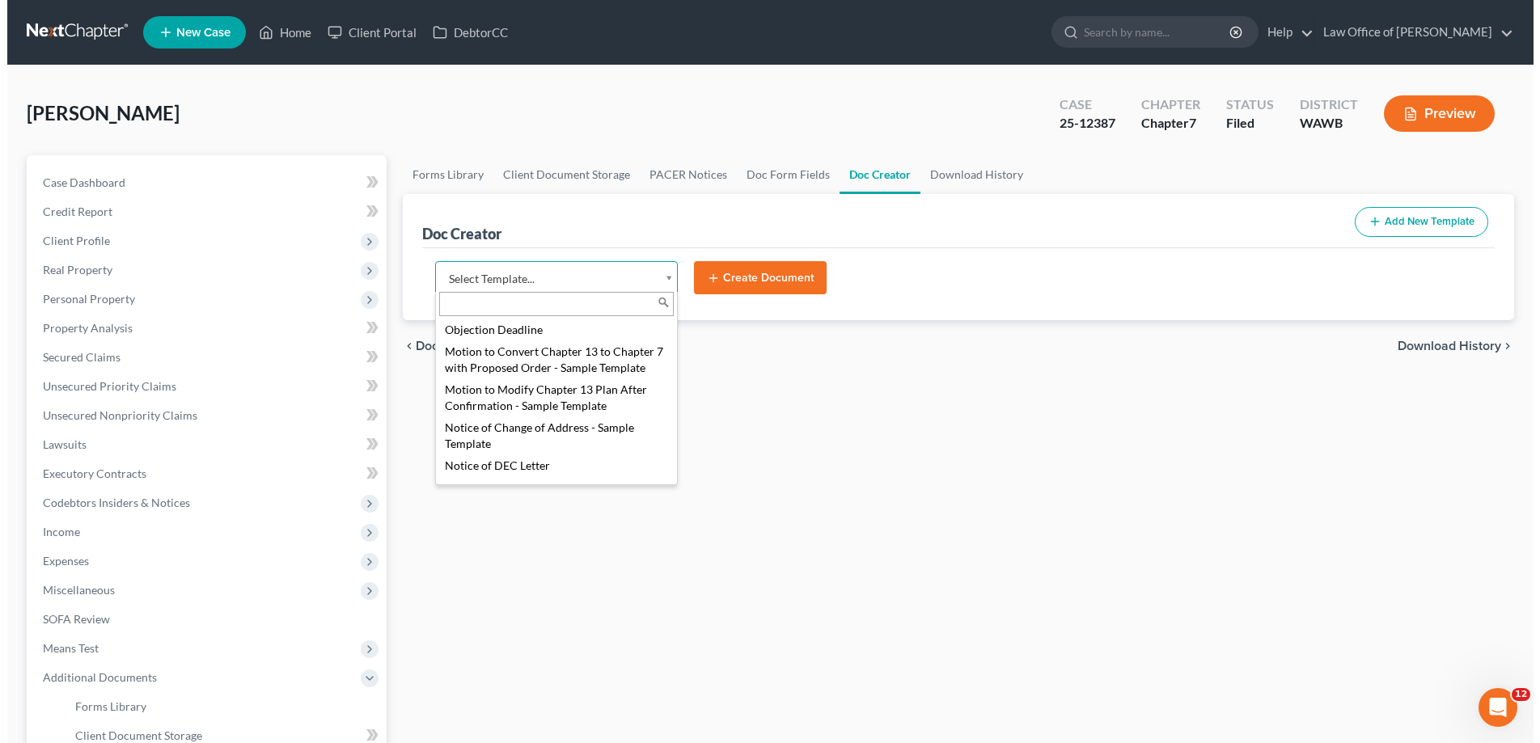
scroll to position [743, 0]
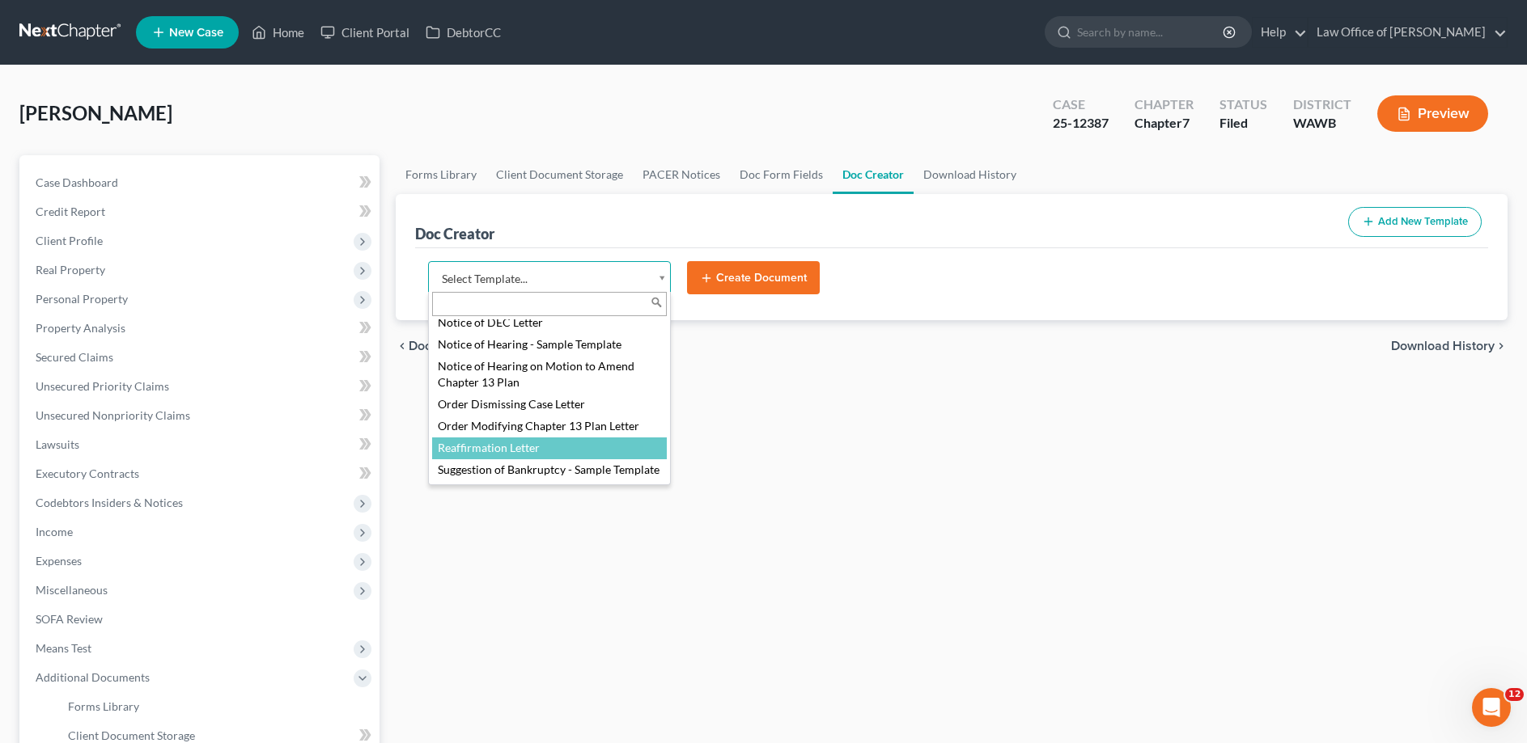
select select "104794"
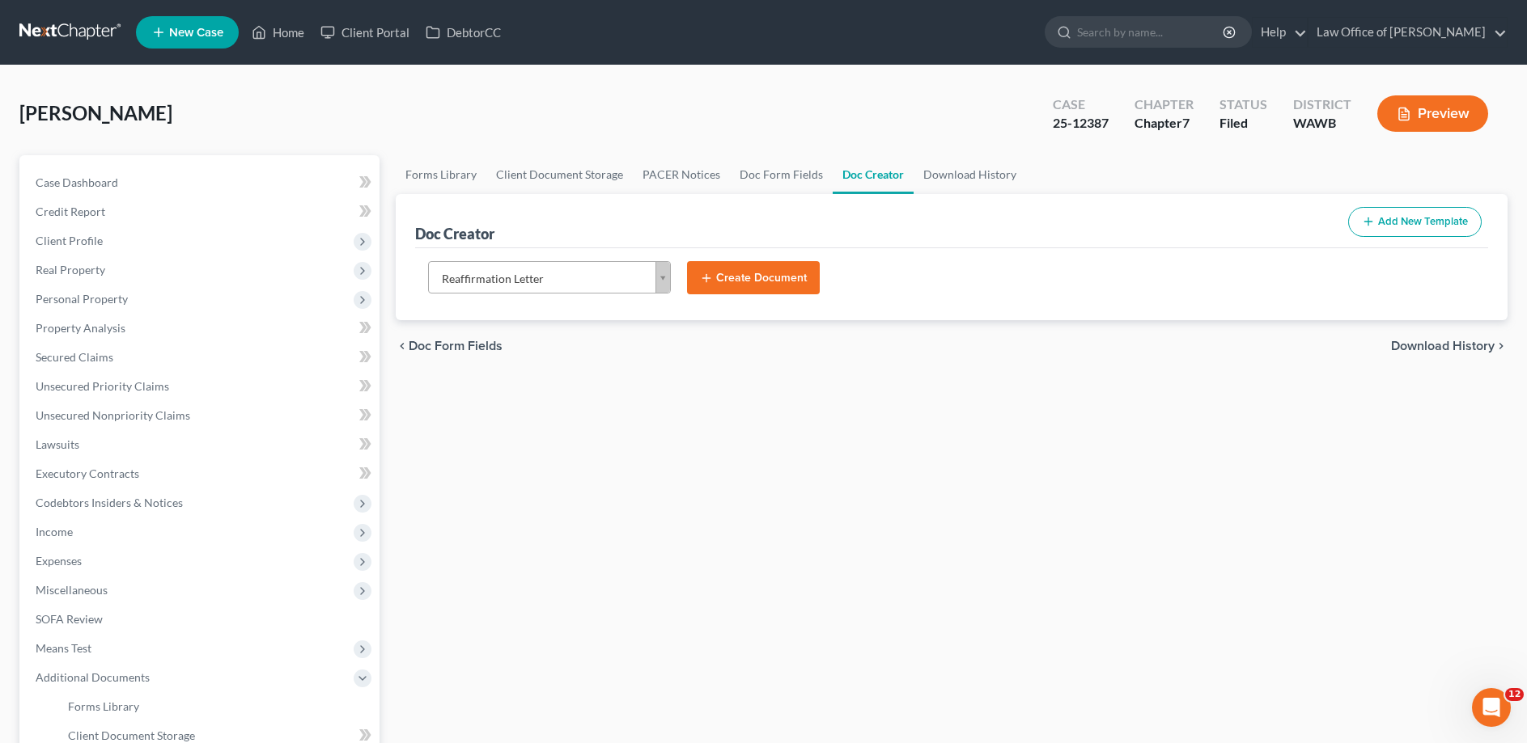
click at [738, 276] on button "Create Document" at bounding box center [753, 278] width 133 height 34
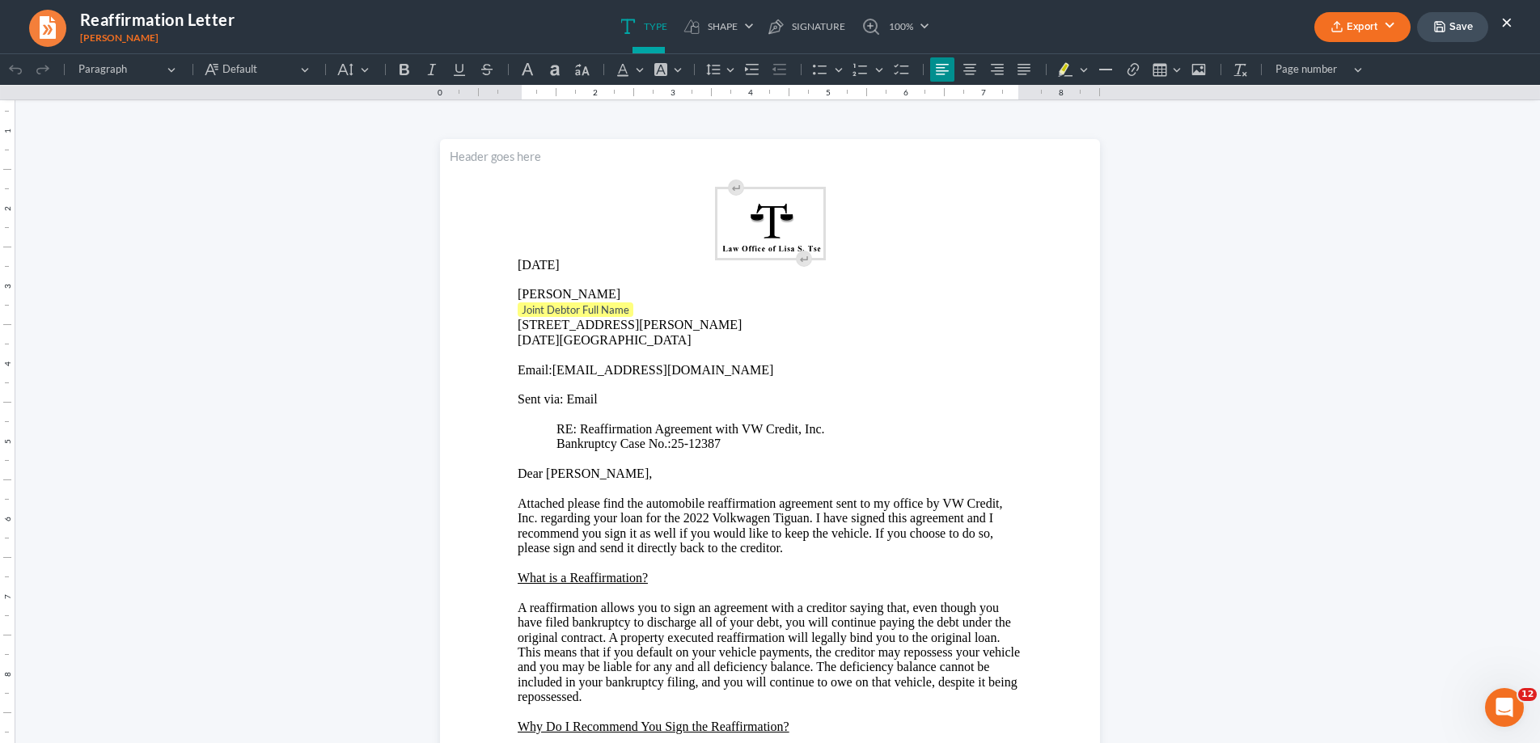
scroll to position [0, 0]
click at [675, 306] on p "Joint Debtor Full Name" at bounding box center [770, 311] width 505 height 16
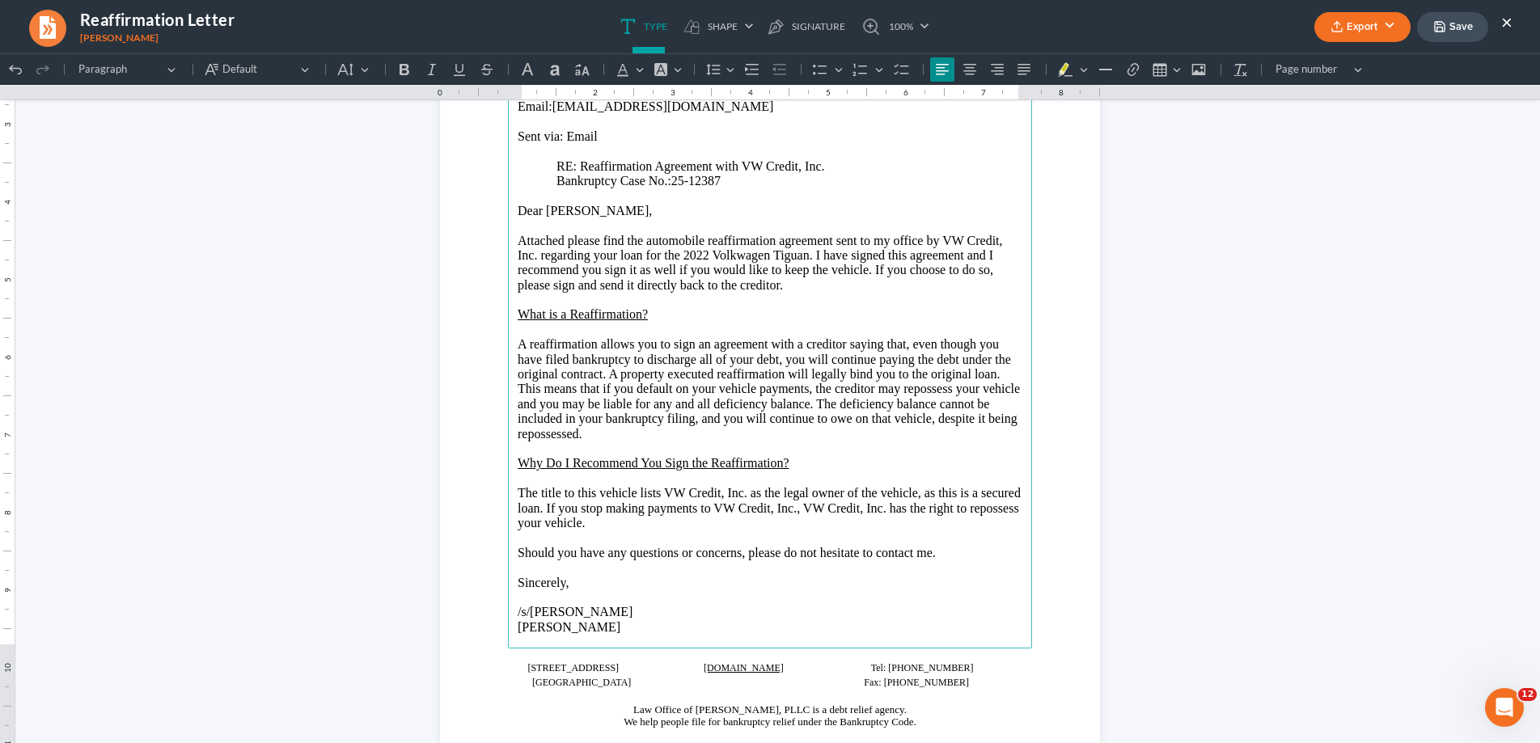
scroll to position [413, 0]
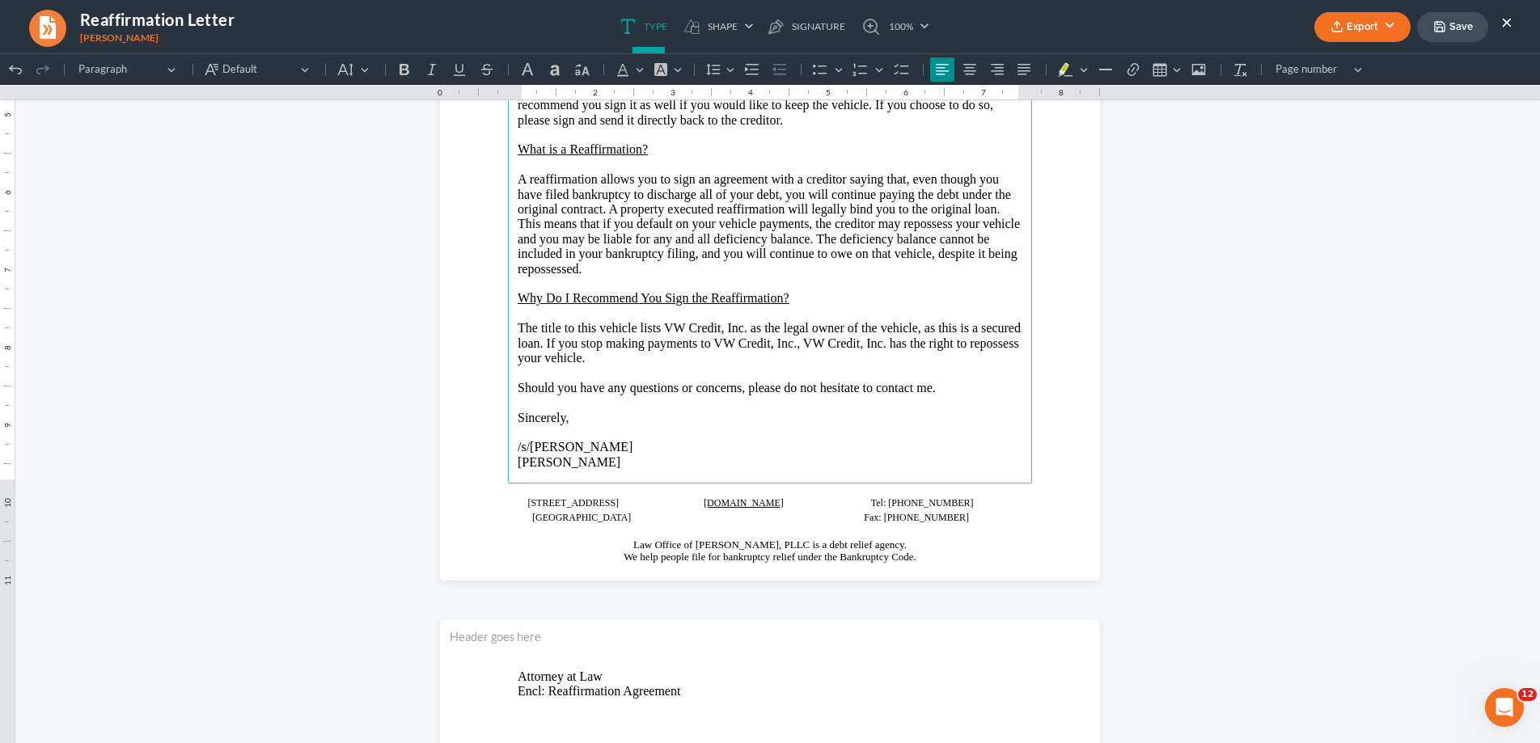
click at [1379, 23] on button "Export" at bounding box center [1363, 27] width 96 height 30
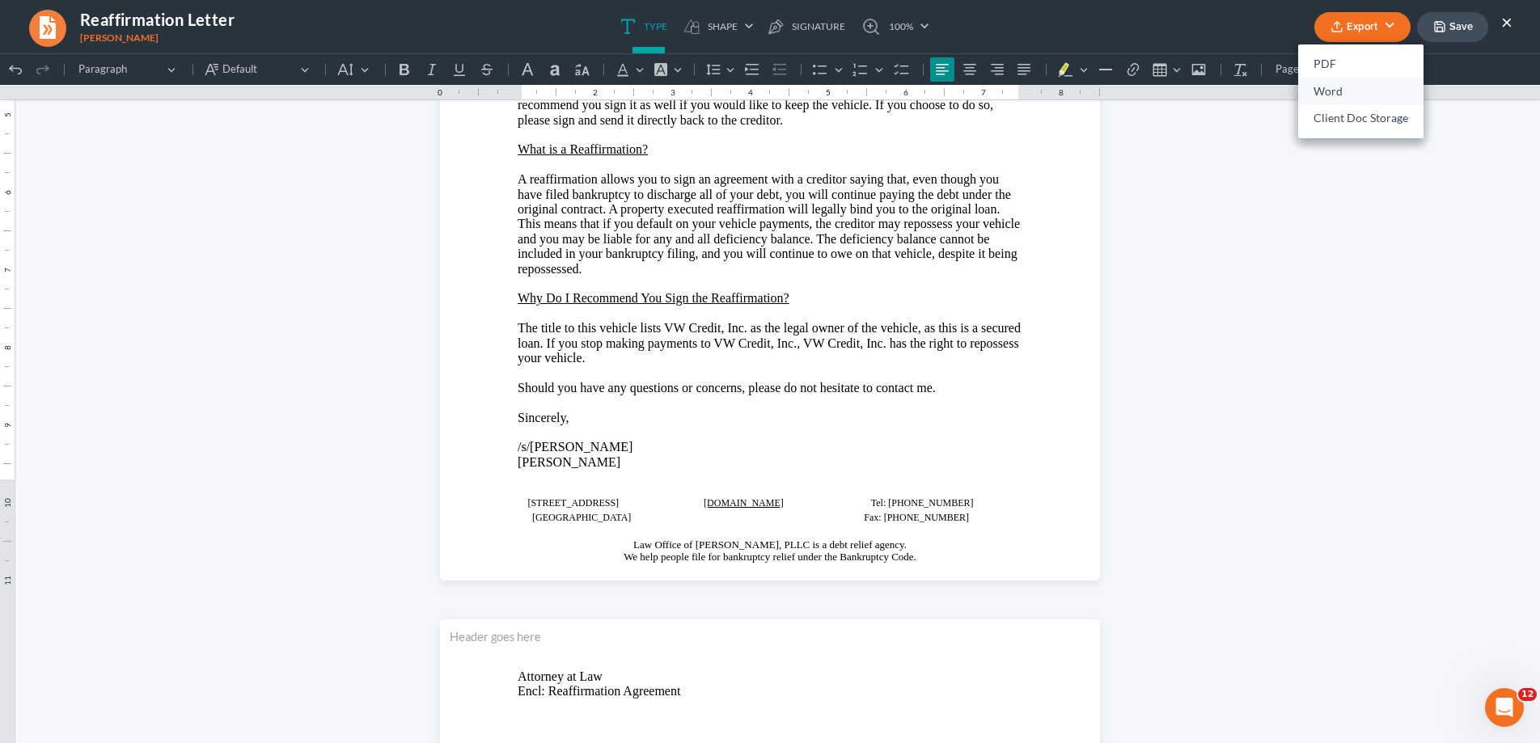
click at [1346, 84] on link "Word" at bounding box center [1360, 92] width 125 height 28
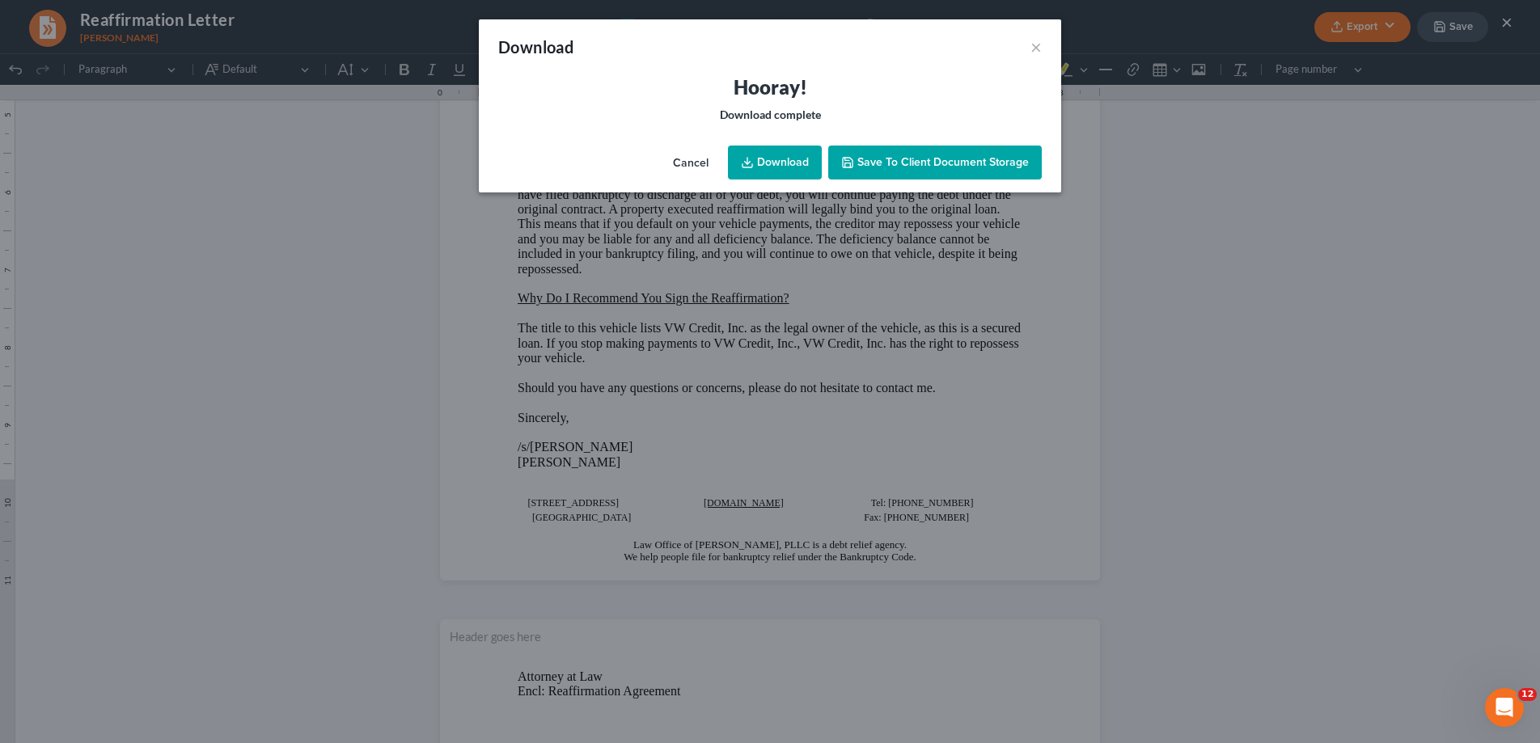
click at [774, 159] on link "Download" at bounding box center [775, 163] width 94 height 34
click at [1034, 46] on button "×" at bounding box center [1036, 46] width 11 height 19
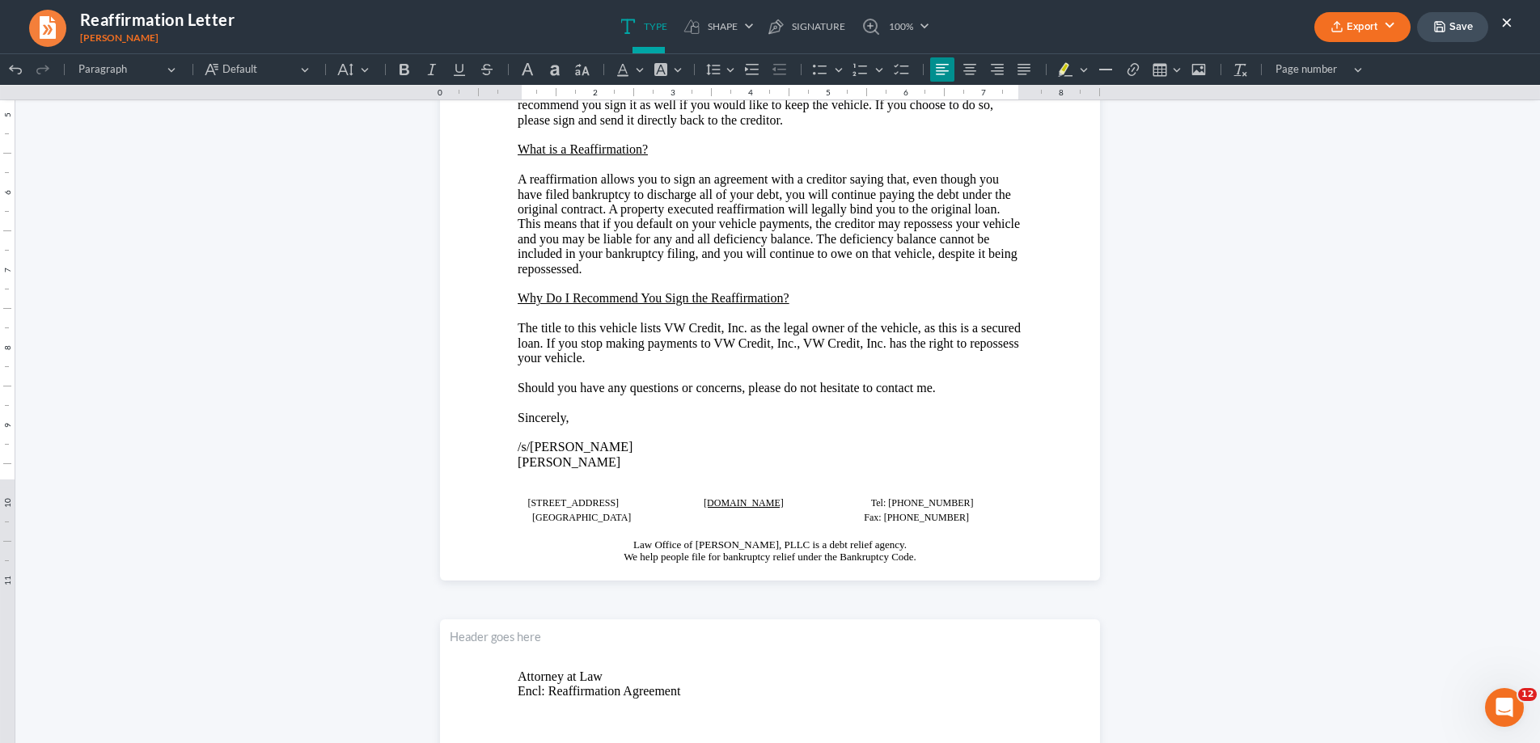
click at [1506, 19] on button "×" at bounding box center [1506, 21] width 11 height 19
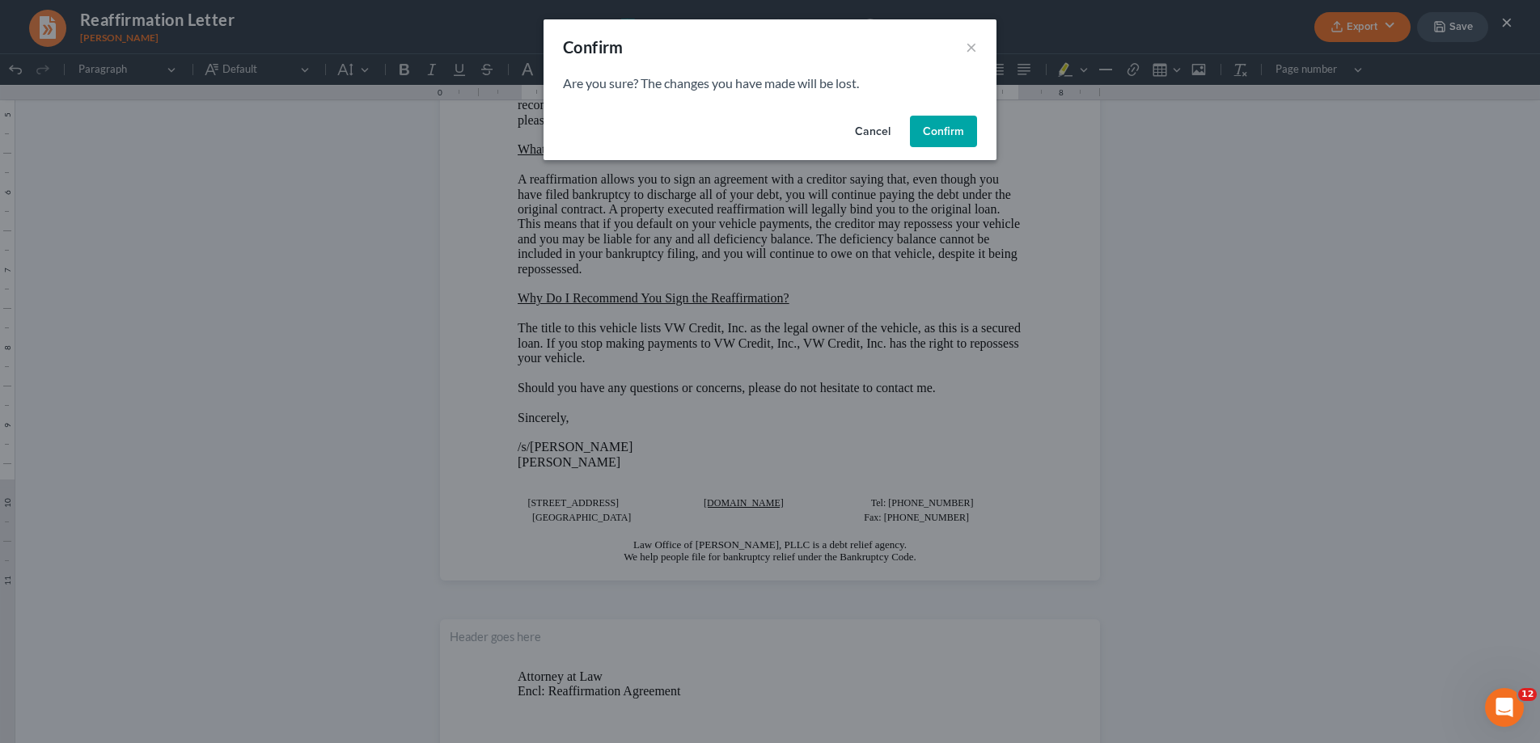
click at [948, 130] on button "Confirm" at bounding box center [943, 132] width 67 height 32
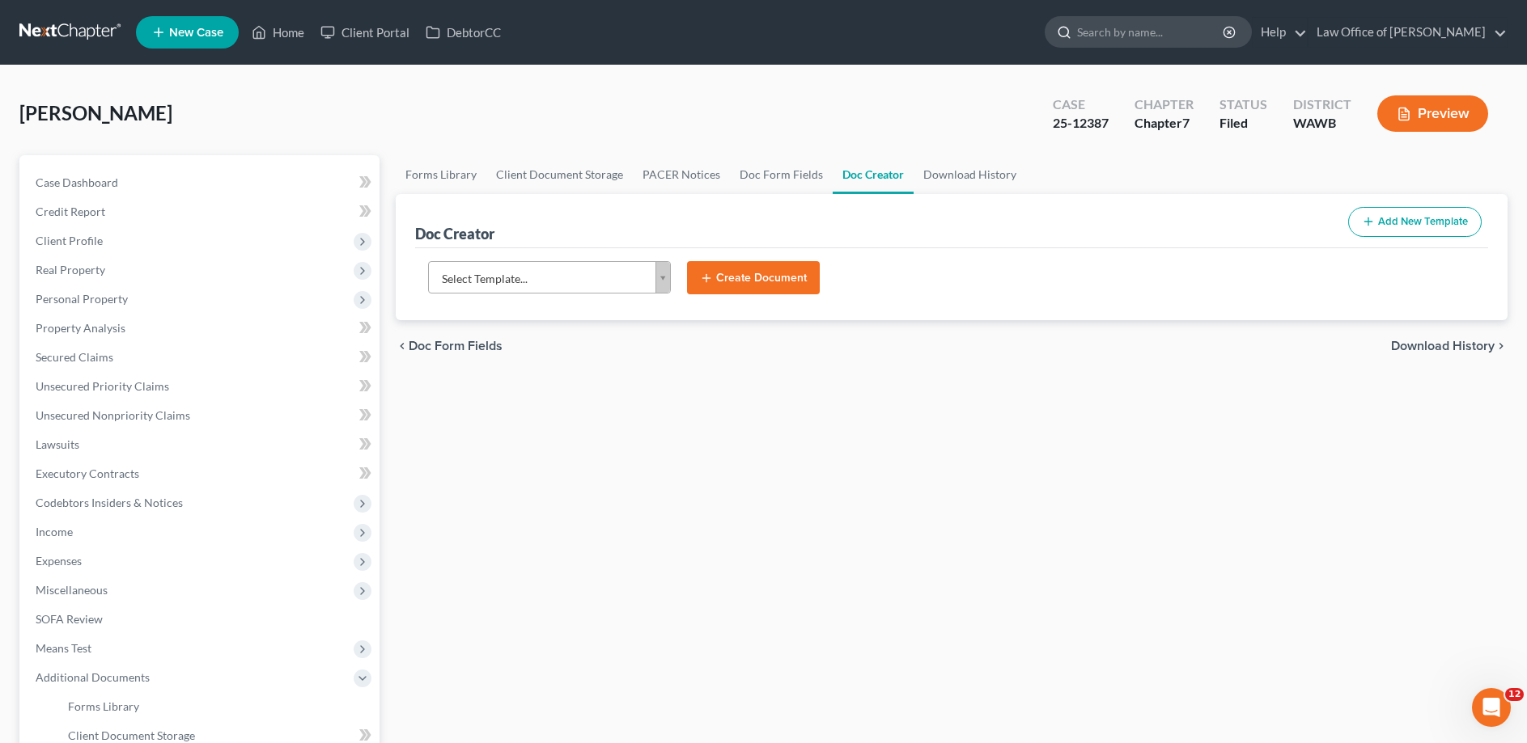
click at [1192, 37] on input "search" at bounding box center [1151, 32] width 148 height 30
type input "kaschube"
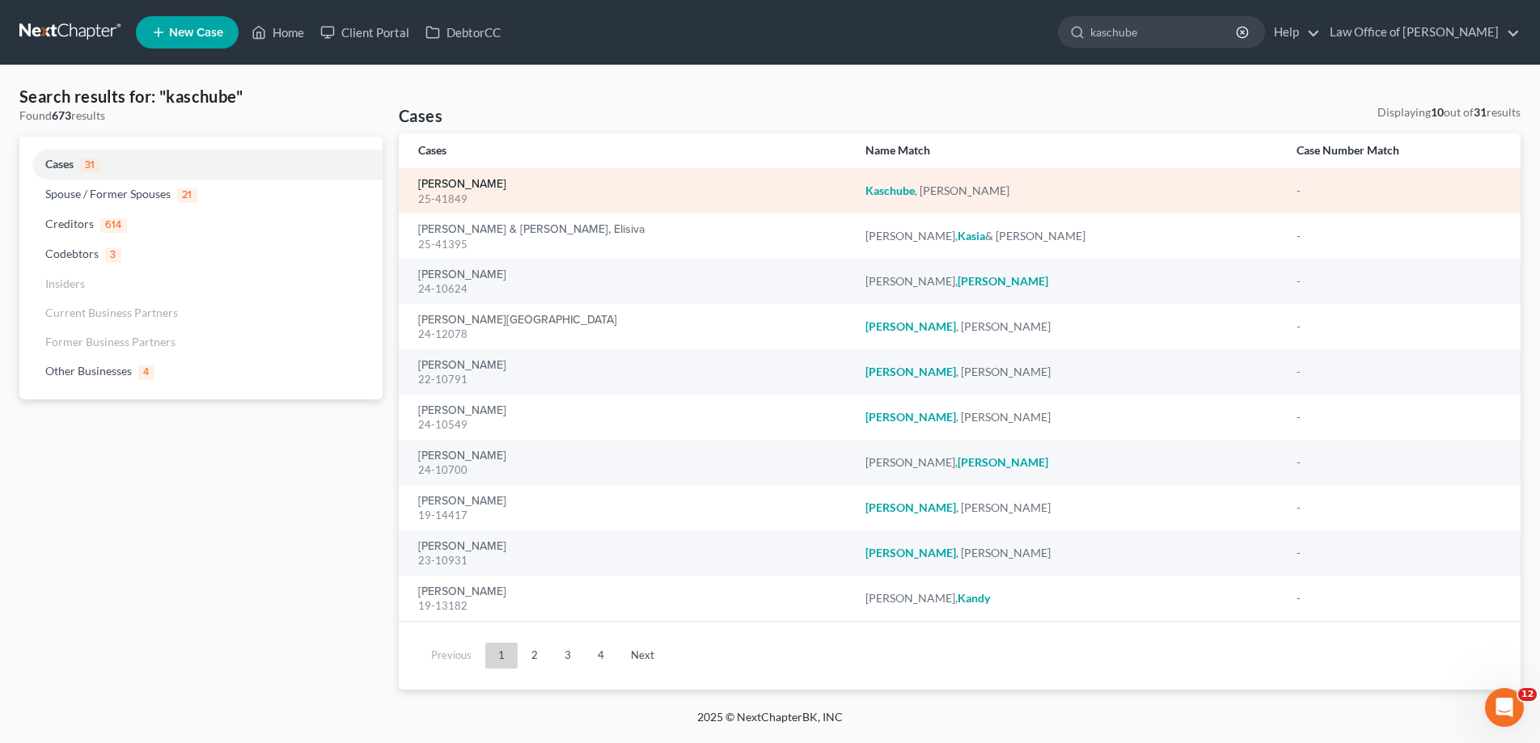
click at [490, 179] on link "[PERSON_NAME]" at bounding box center [462, 184] width 88 height 11
select select "6"
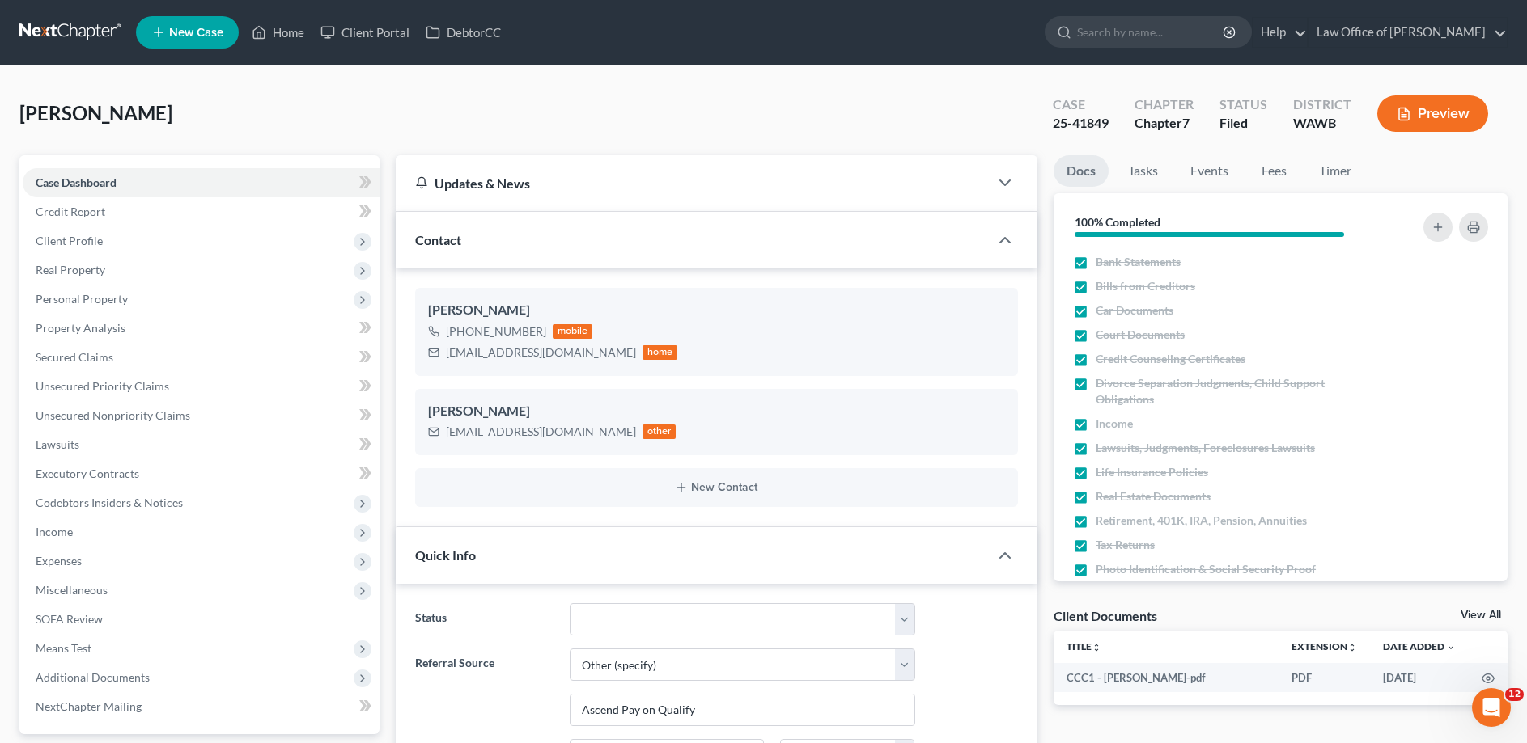
click at [1469, 111] on button "Preview" at bounding box center [1432, 113] width 111 height 36
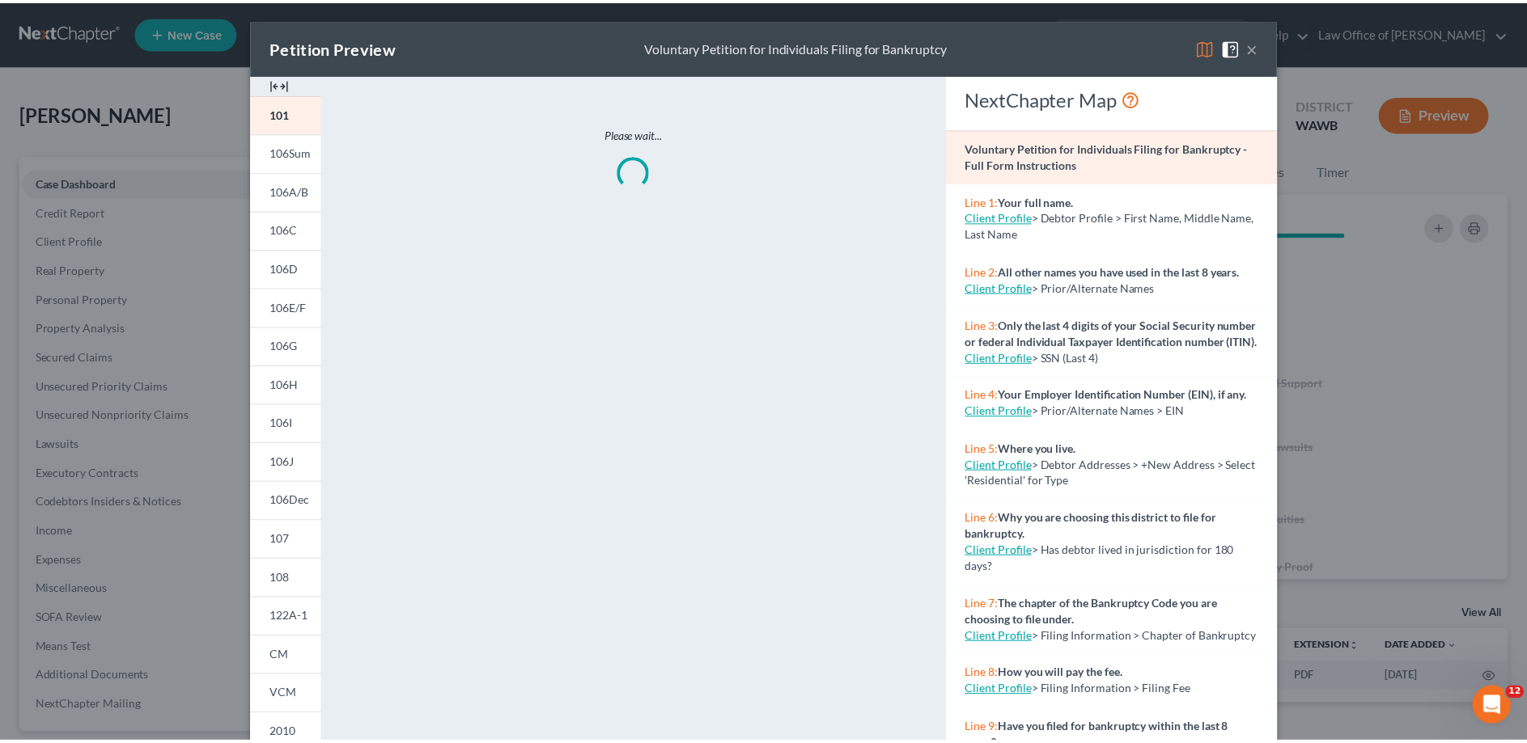
scroll to position [248, 0]
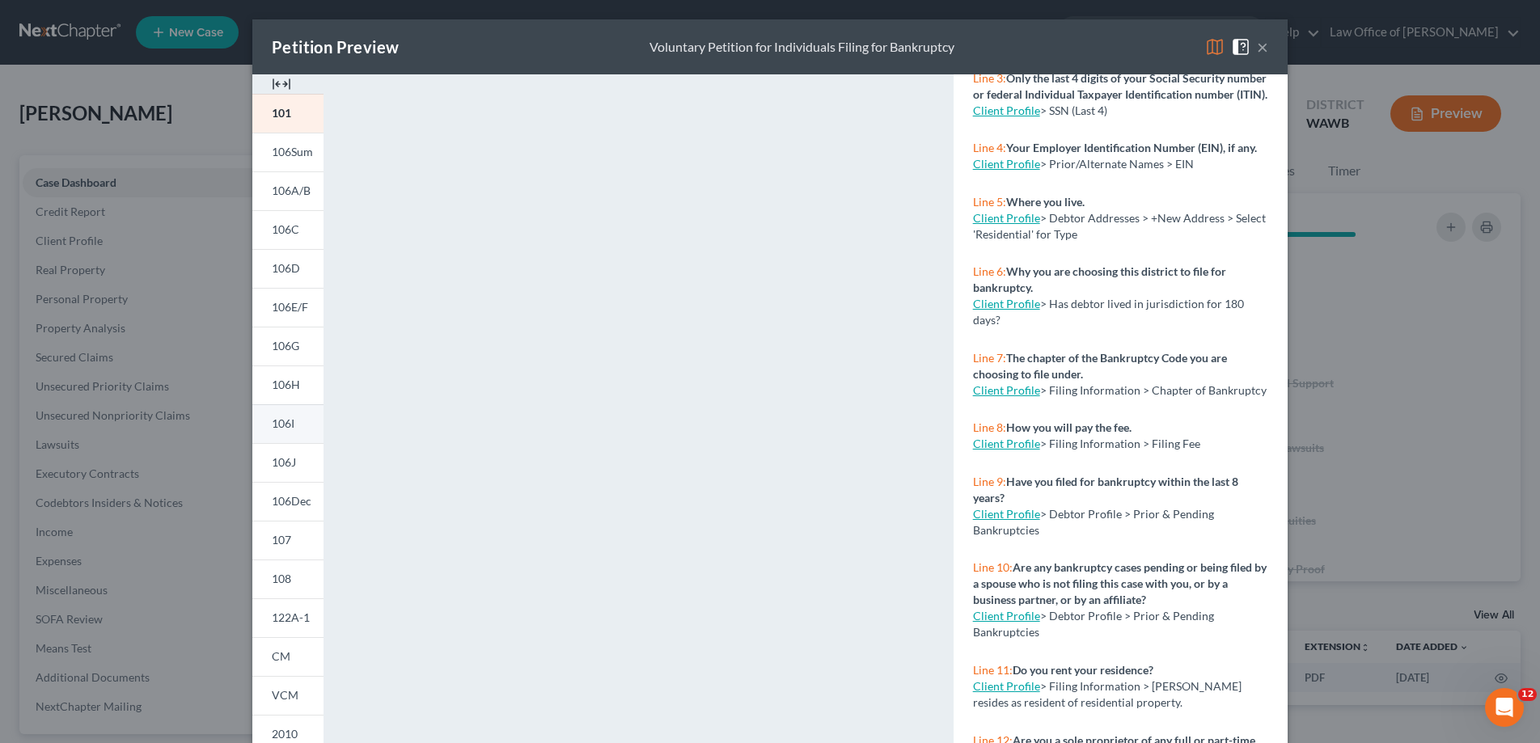
click at [272, 423] on span "106I" at bounding box center [283, 424] width 23 height 14
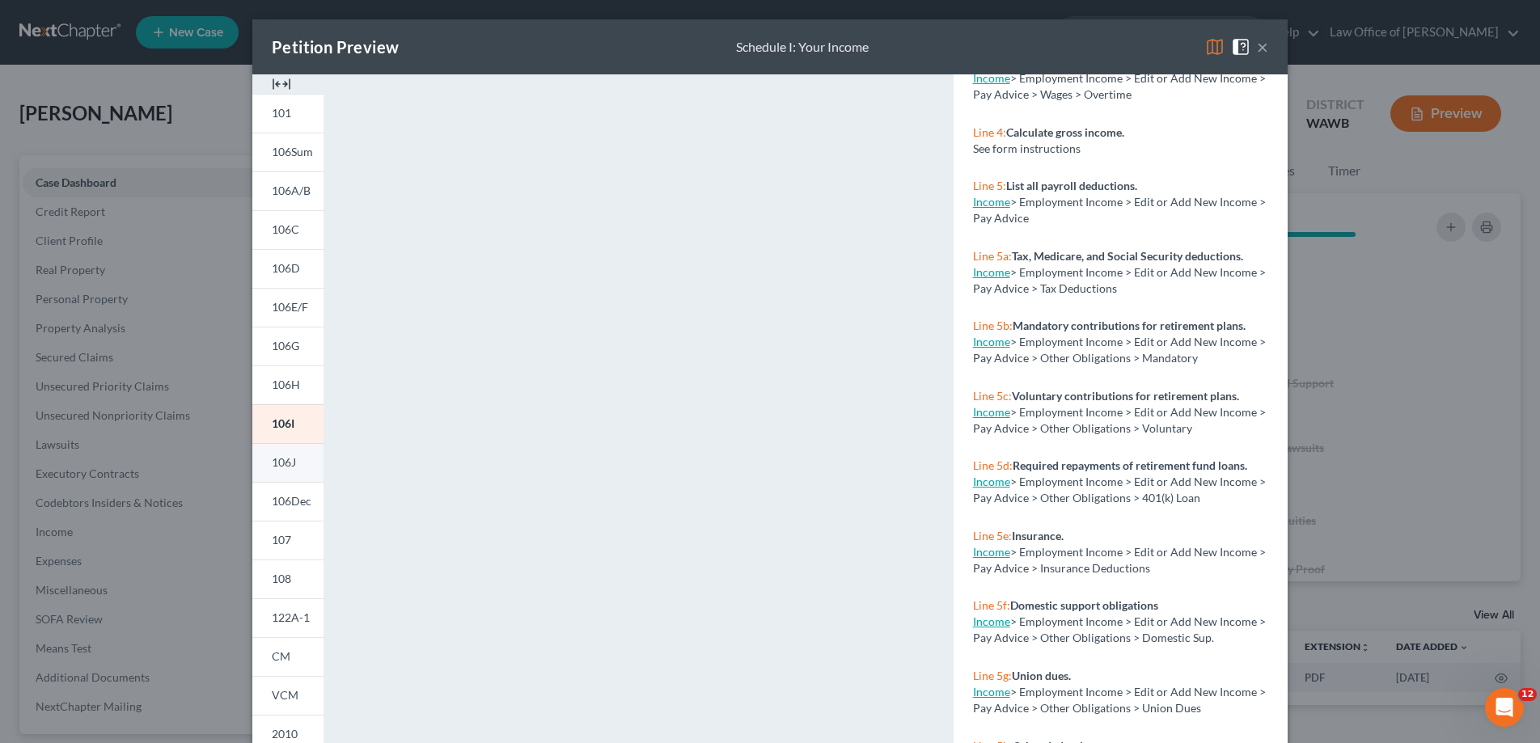
click at [285, 458] on span "106J" at bounding box center [284, 462] width 24 height 14
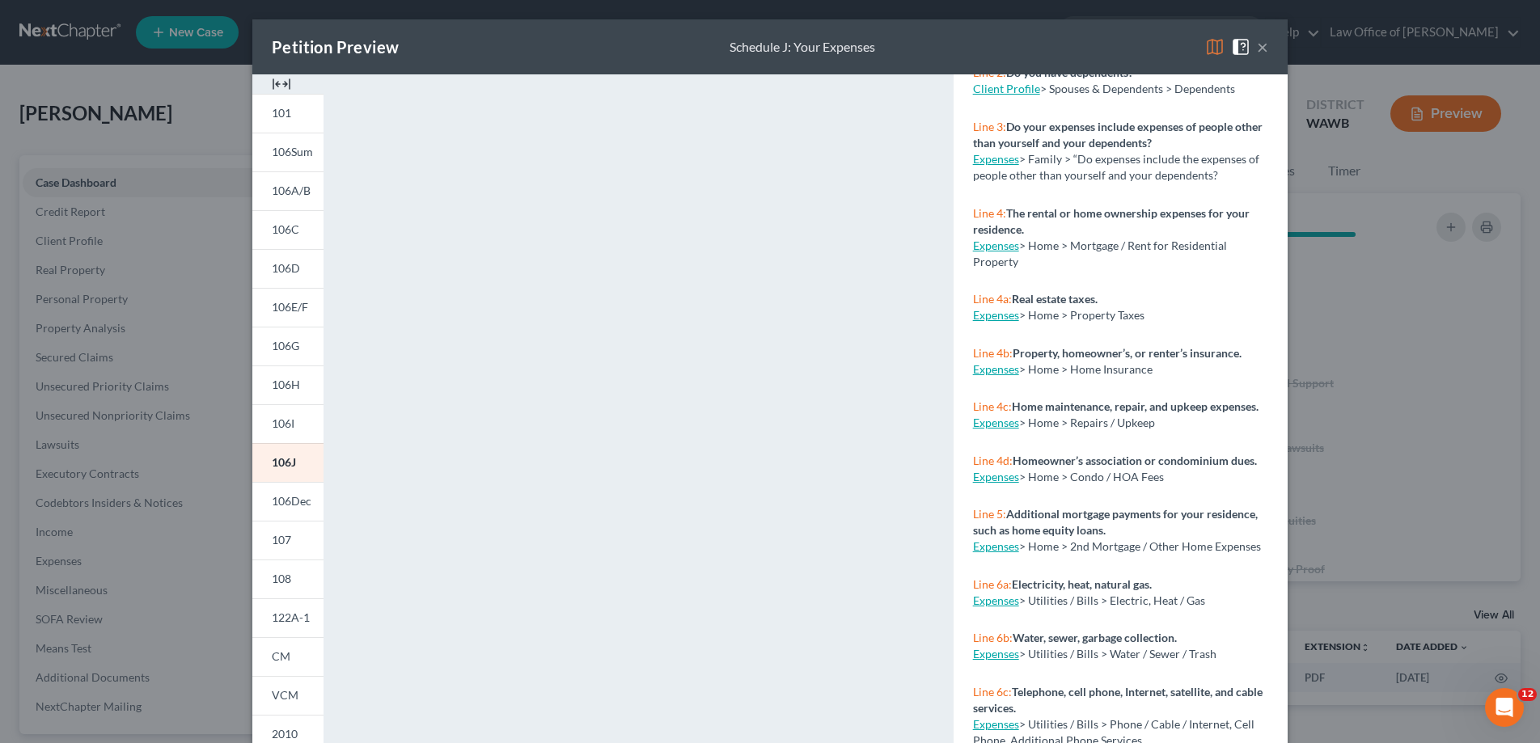
click at [1257, 45] on button "×" at bounding box center [1262, 46] width 11 height 19
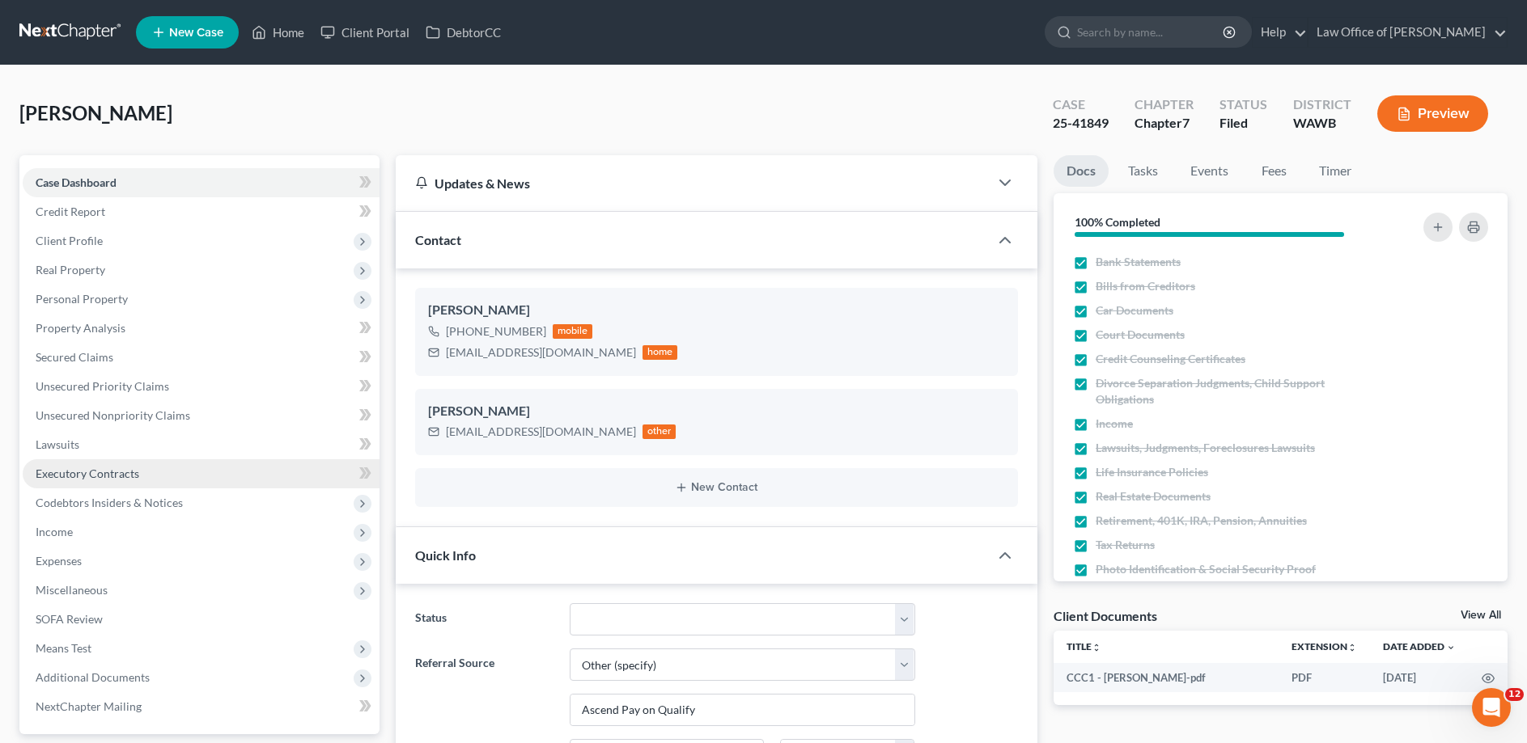
scroll to position [330, 0]
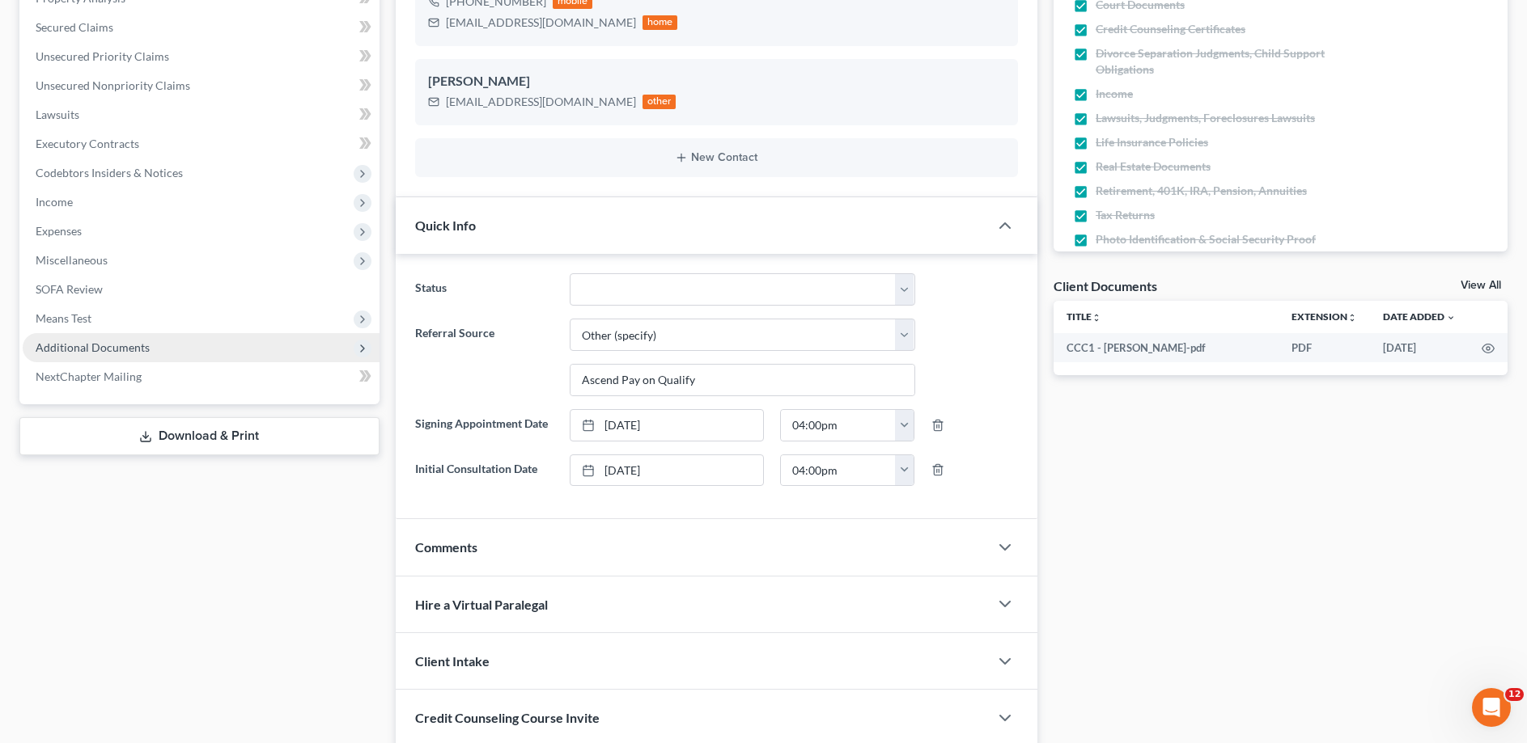
click at [102, 349] on span "Additional Documents" at bounding box center [93, 348] width 114 height 14
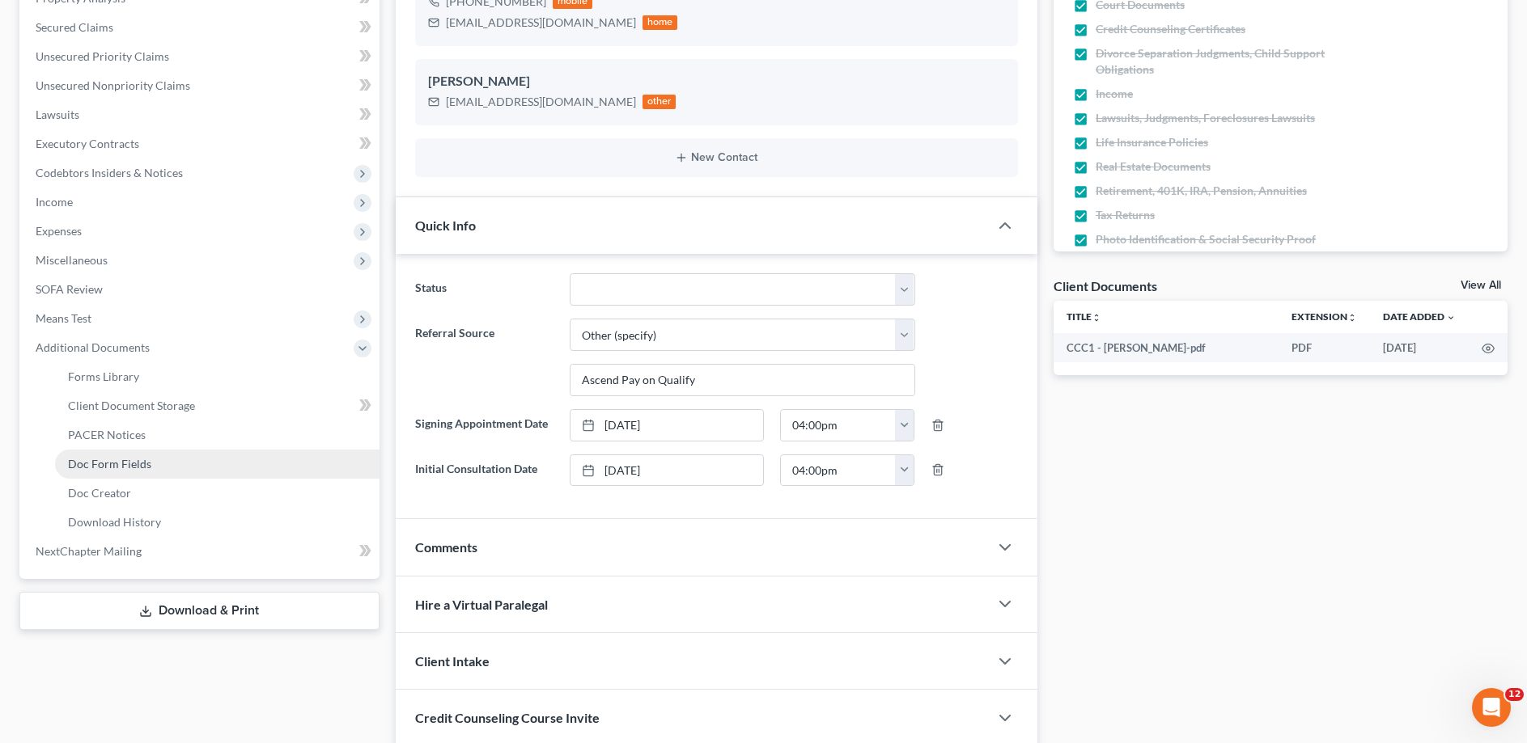
click at [98, 462] on span "Doc Form Fields" at bounding box center [109, 464] width 83 height 14
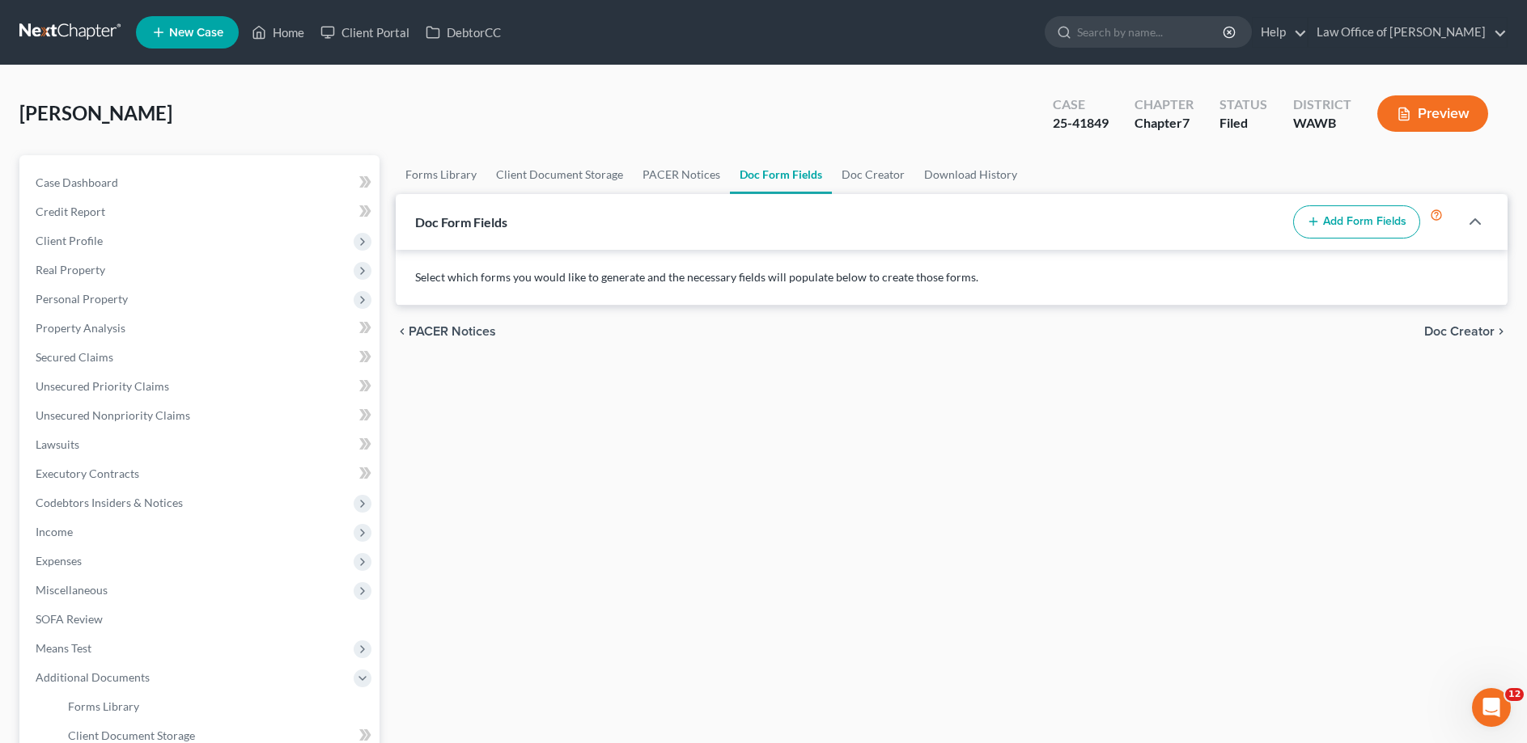
click at [1380, 219] on button "Add Form Fields" at bounding box center [1356, 222] width 127 height 34
select select
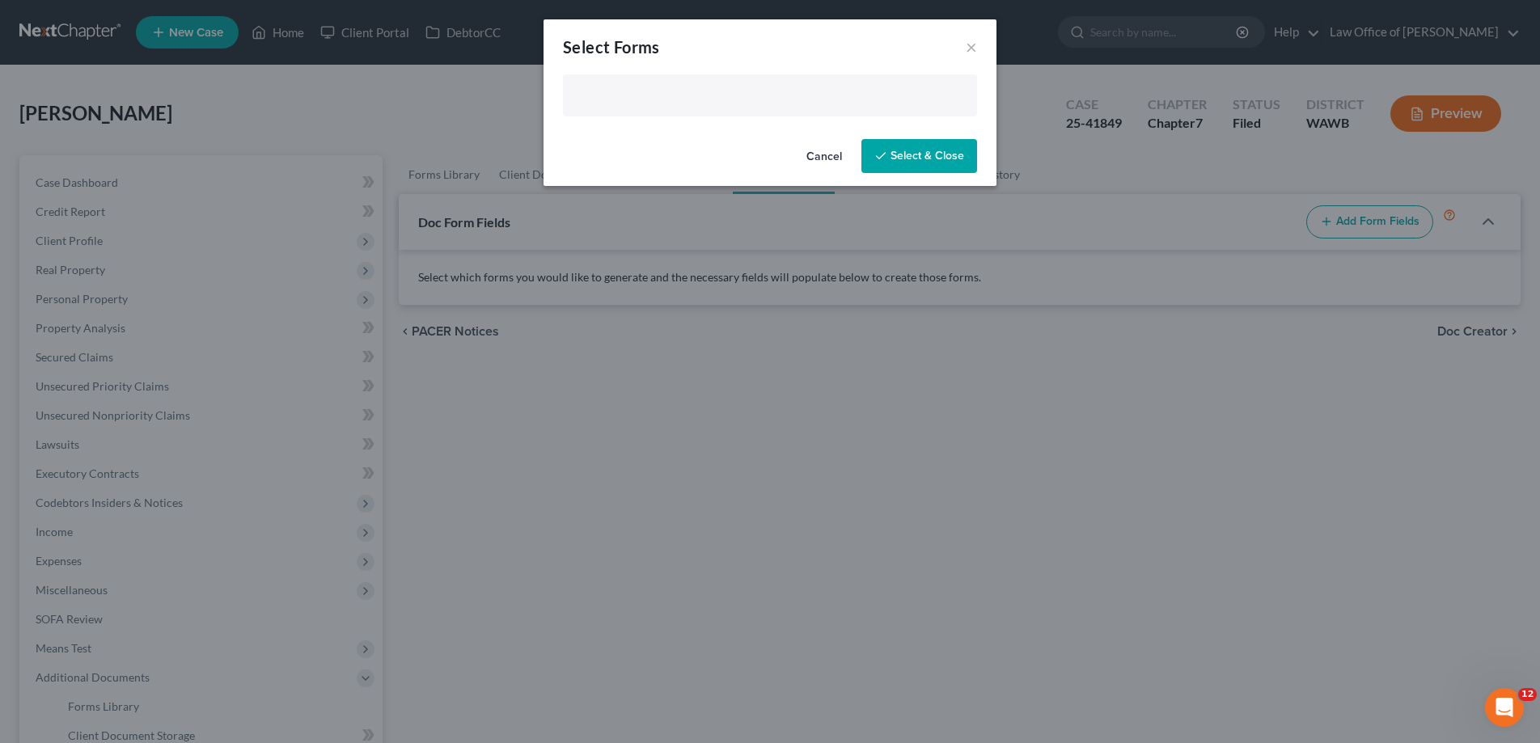
click at [663, 94] on input "text" at bounding box center [769, 97] width 392 height 24
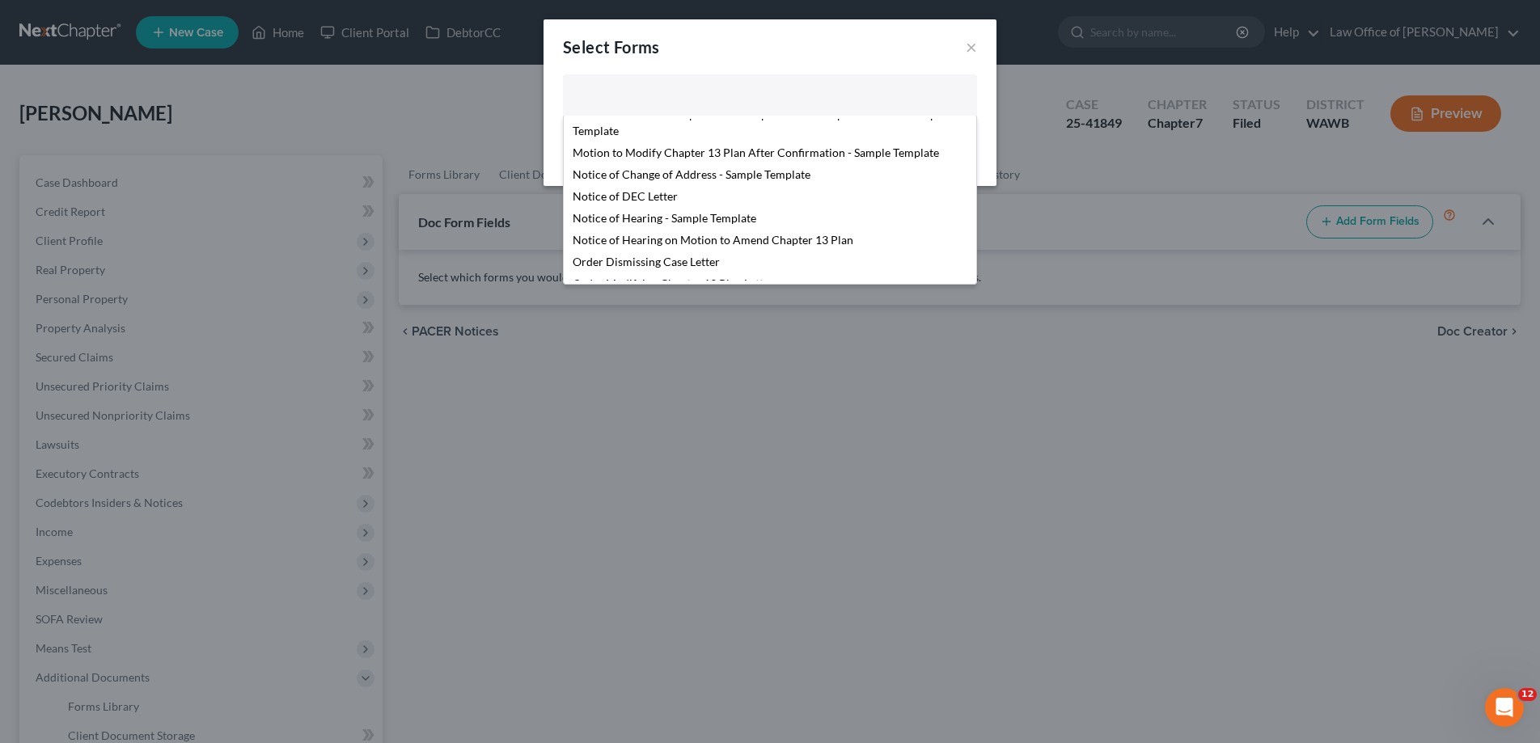
scroll to position [553, 0]
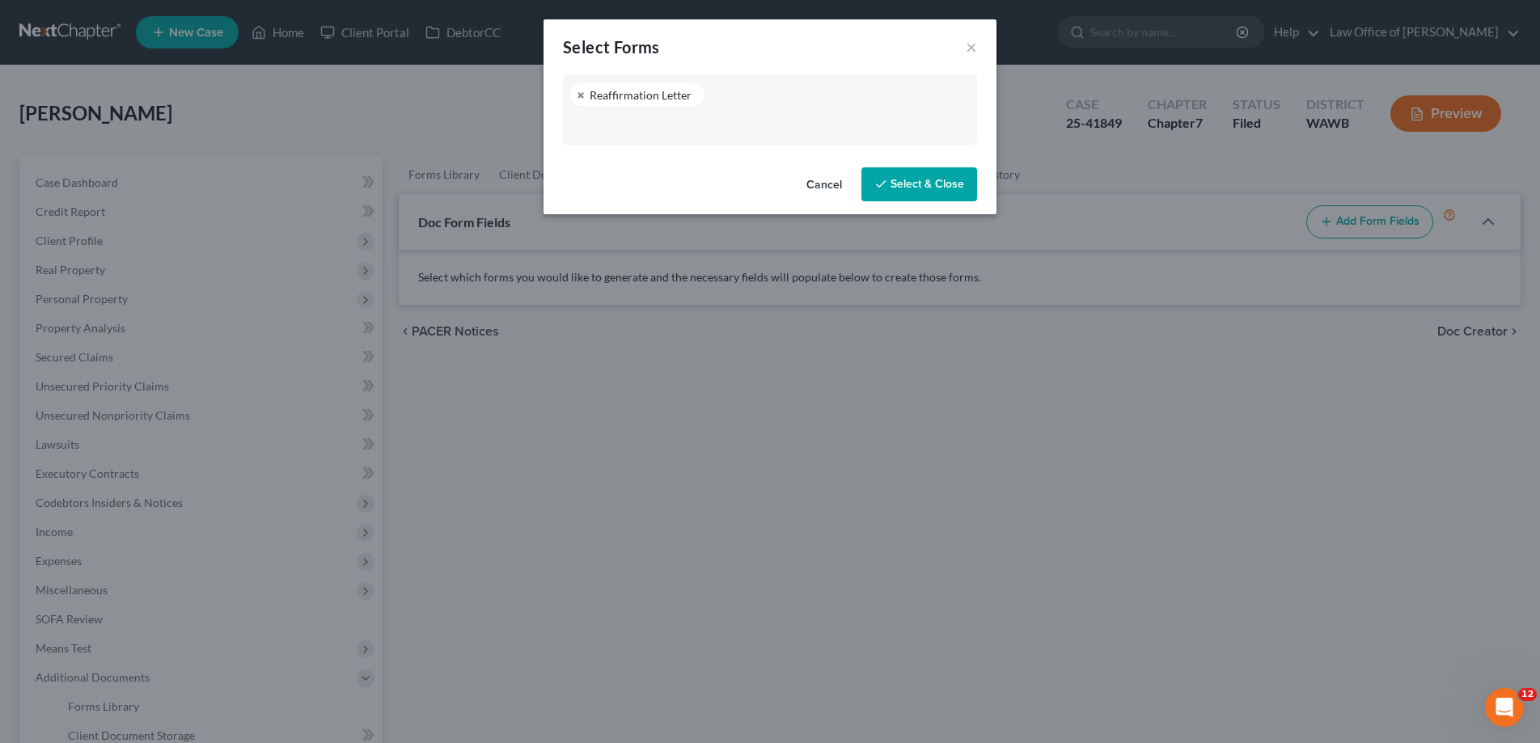
select select "104794"
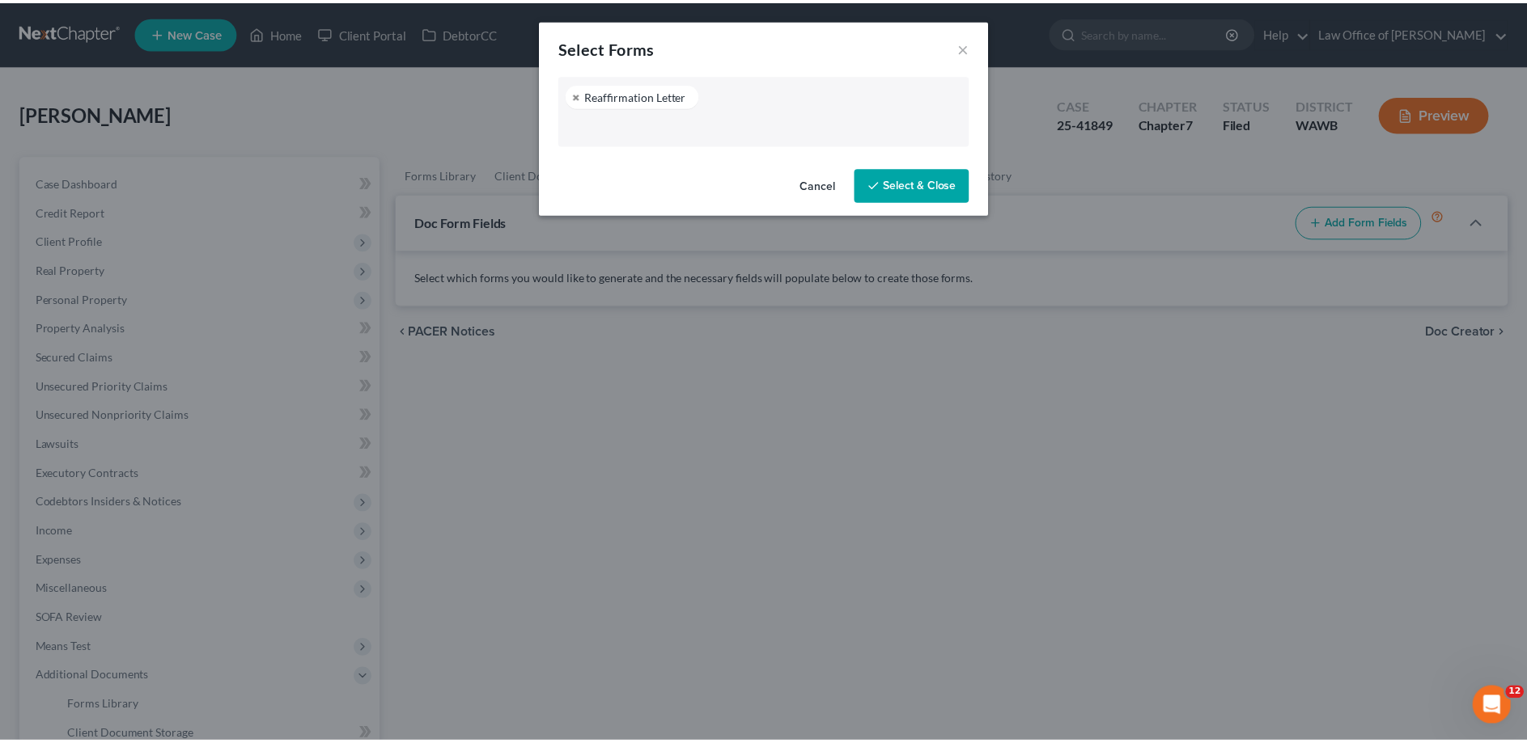
scroll to position [510, 0]
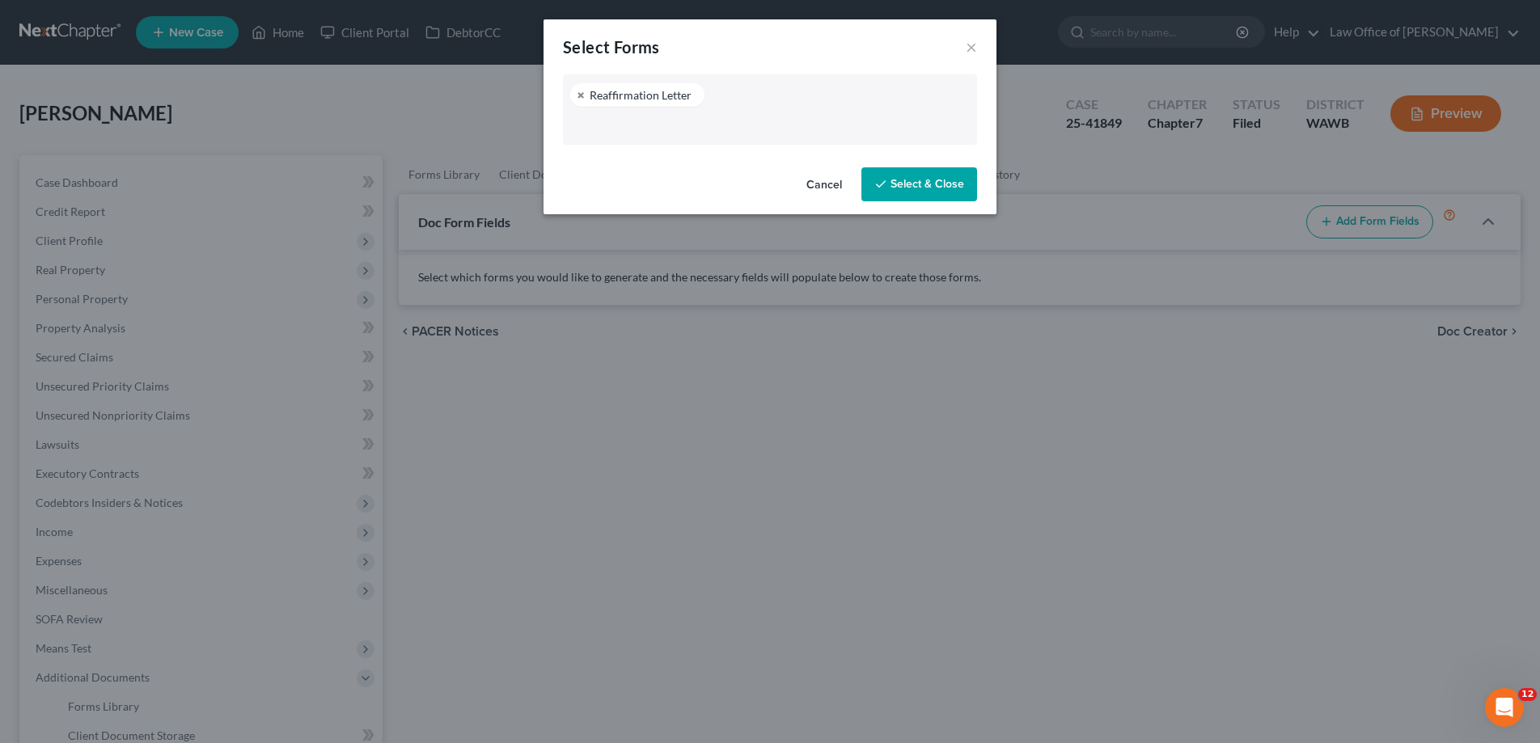
click at [928, 179] on button "Select & Close" at bounding box center [920, 184] width 116 height 34
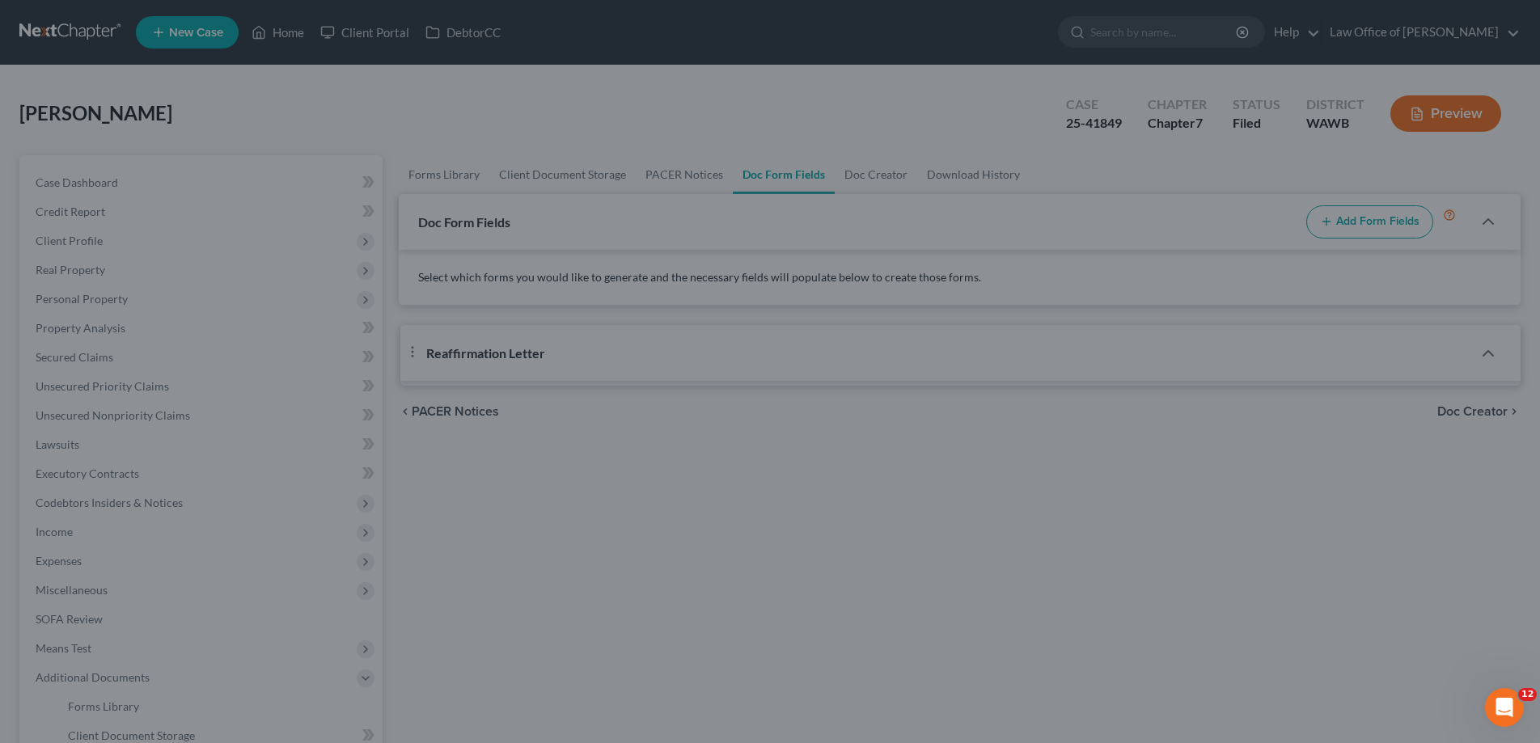
select select "0"
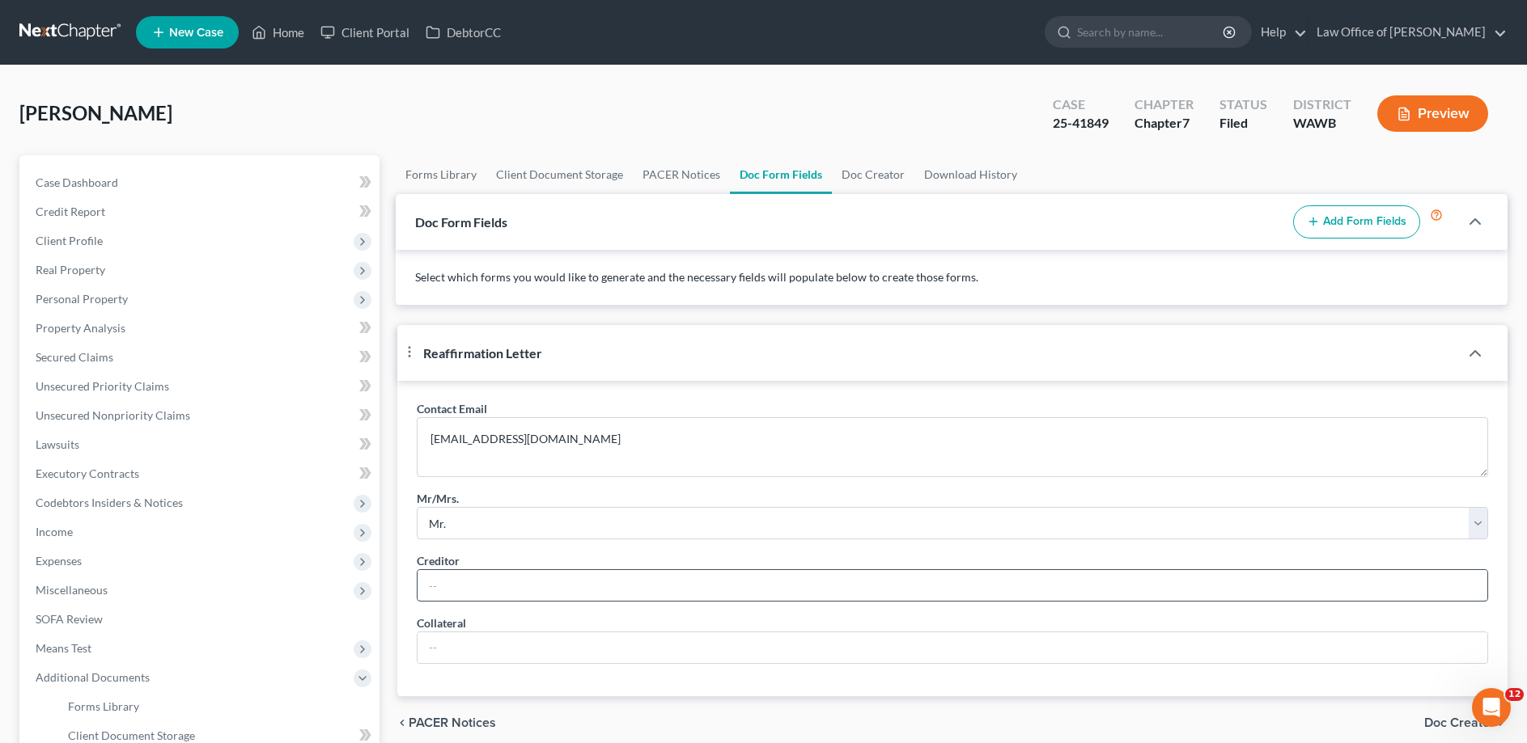
click at [451, 601] on input "text" at bounding box center [951, 585] width 1069 height 31
type input "b"
type input "Boeing Employee Credit Union"
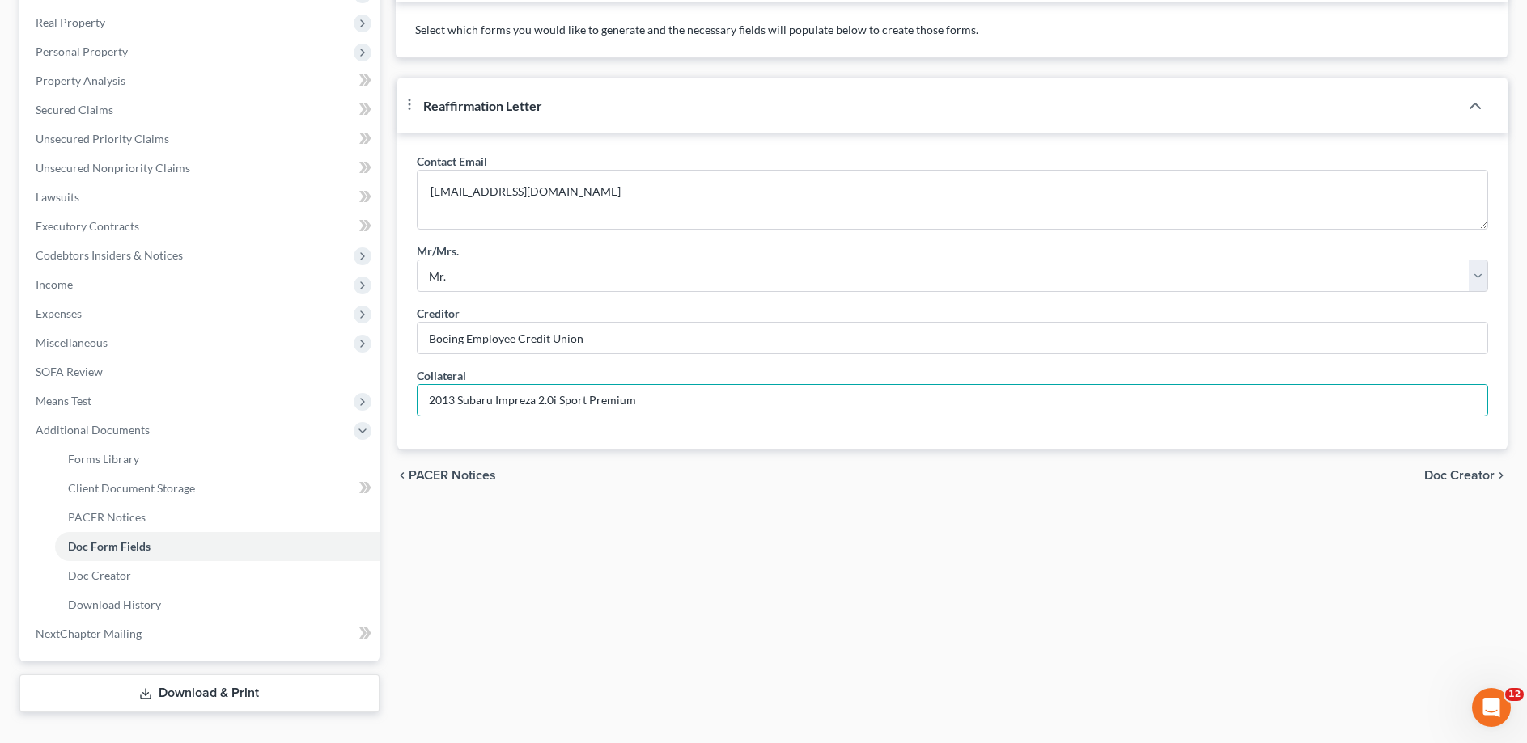
type input "2013 Subaru Impreza 2.0i Sport Premium"
click at [1453, 482] on span "Doc Creator" at bounding box center [1459, 475] width 70 height 13
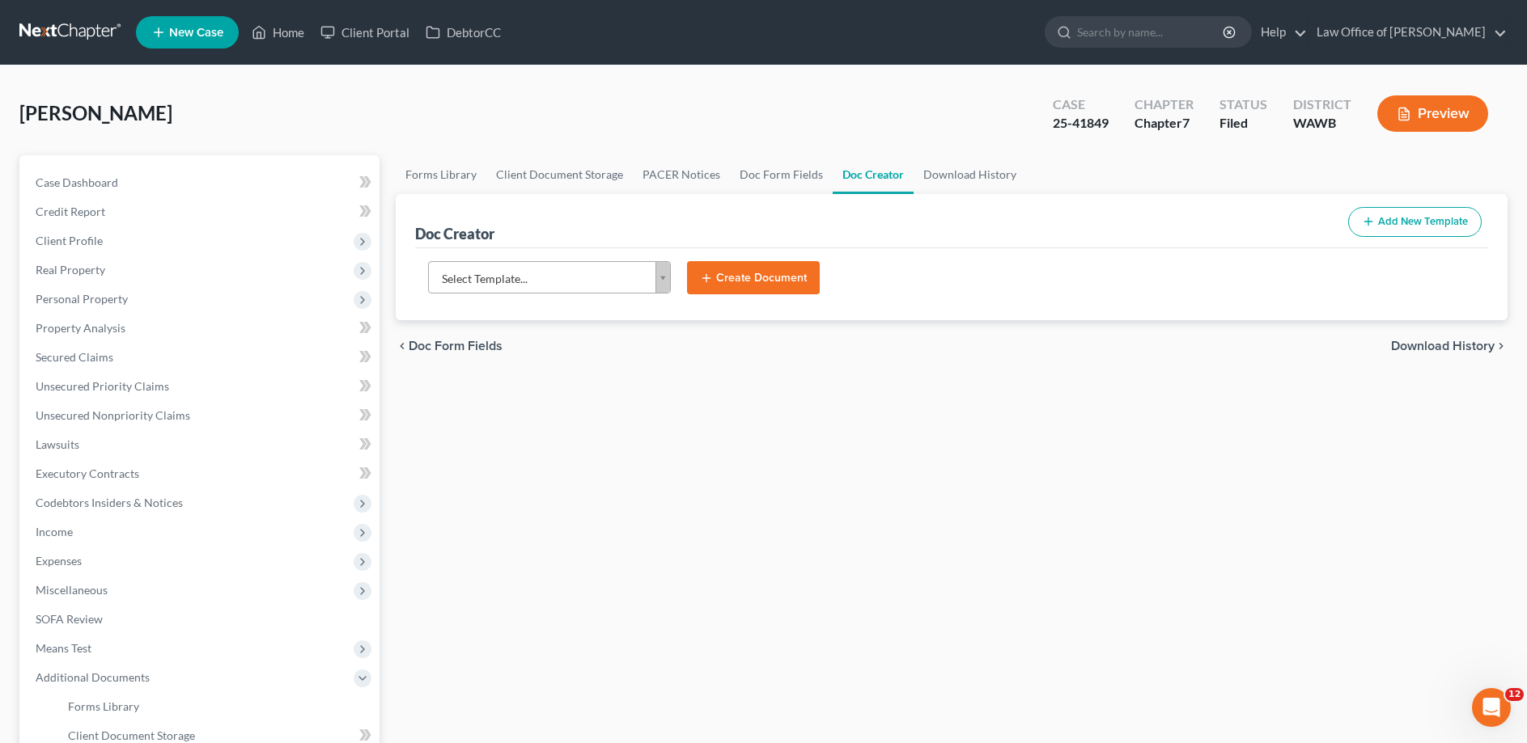
click at [453, 266] on body "Home New Case Client Portal DebtorCC Law Office of [PERSON_NAME] [EMAIL_ADDRESS…" at bounding box center [763, 511] width 1527 height 1022
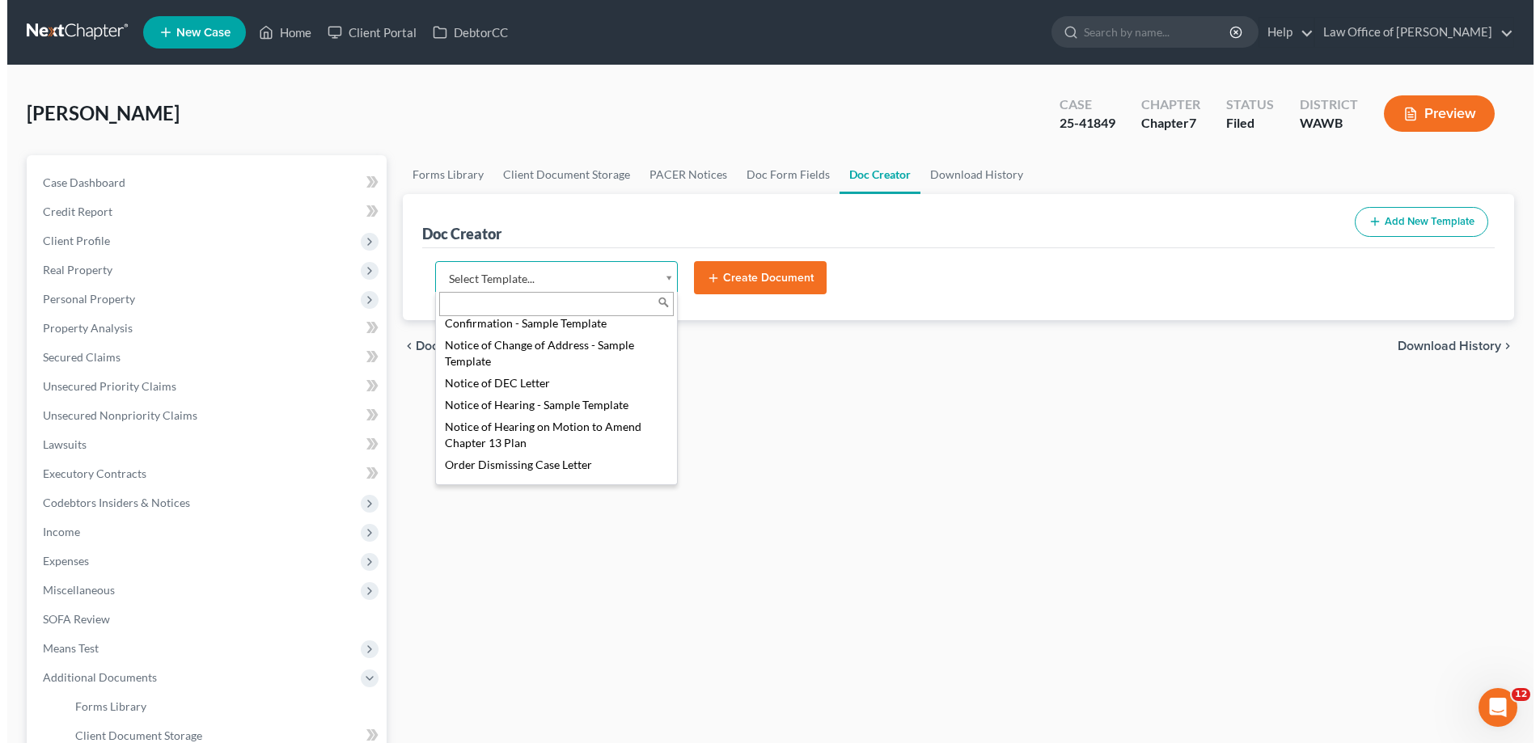
scroll to position [753, 0]
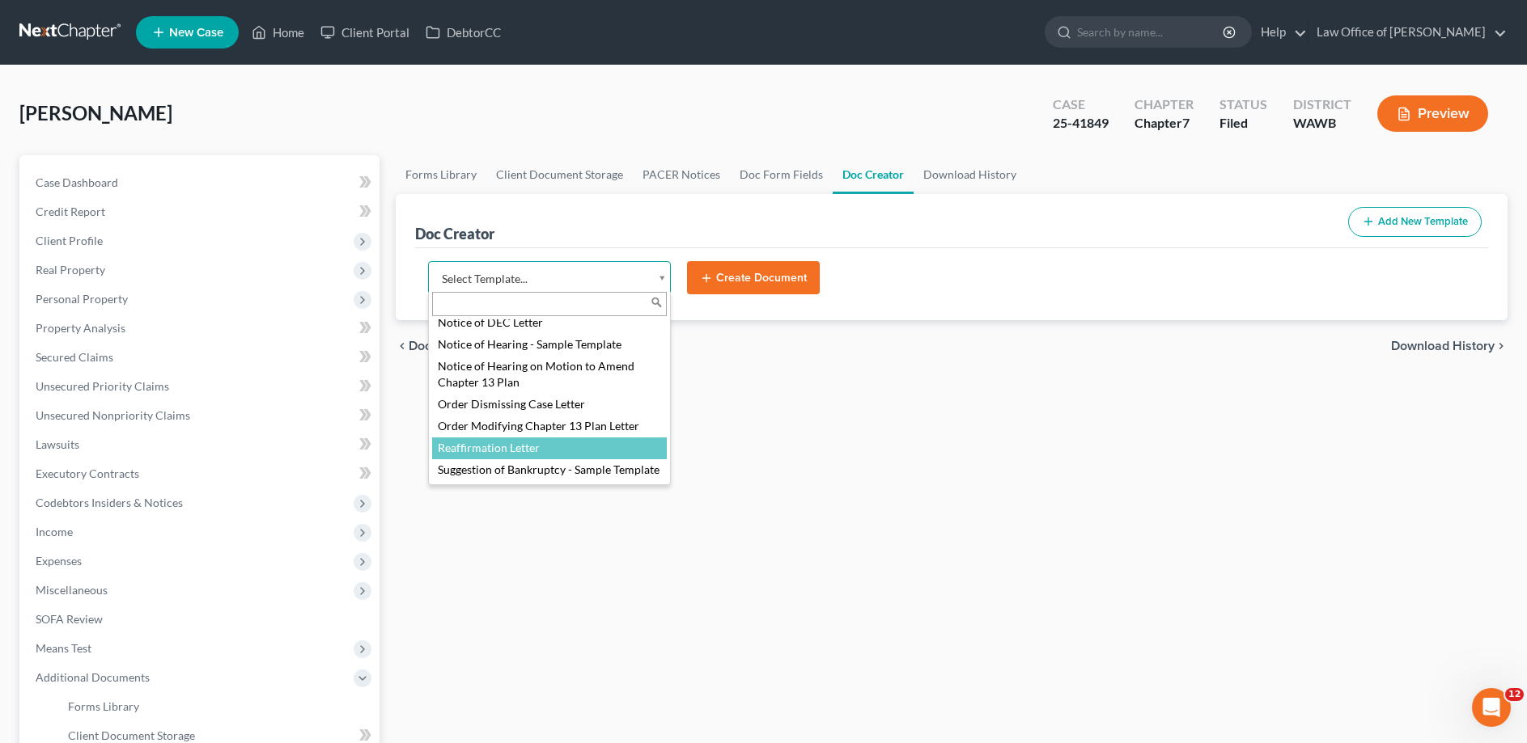
select select "104794"
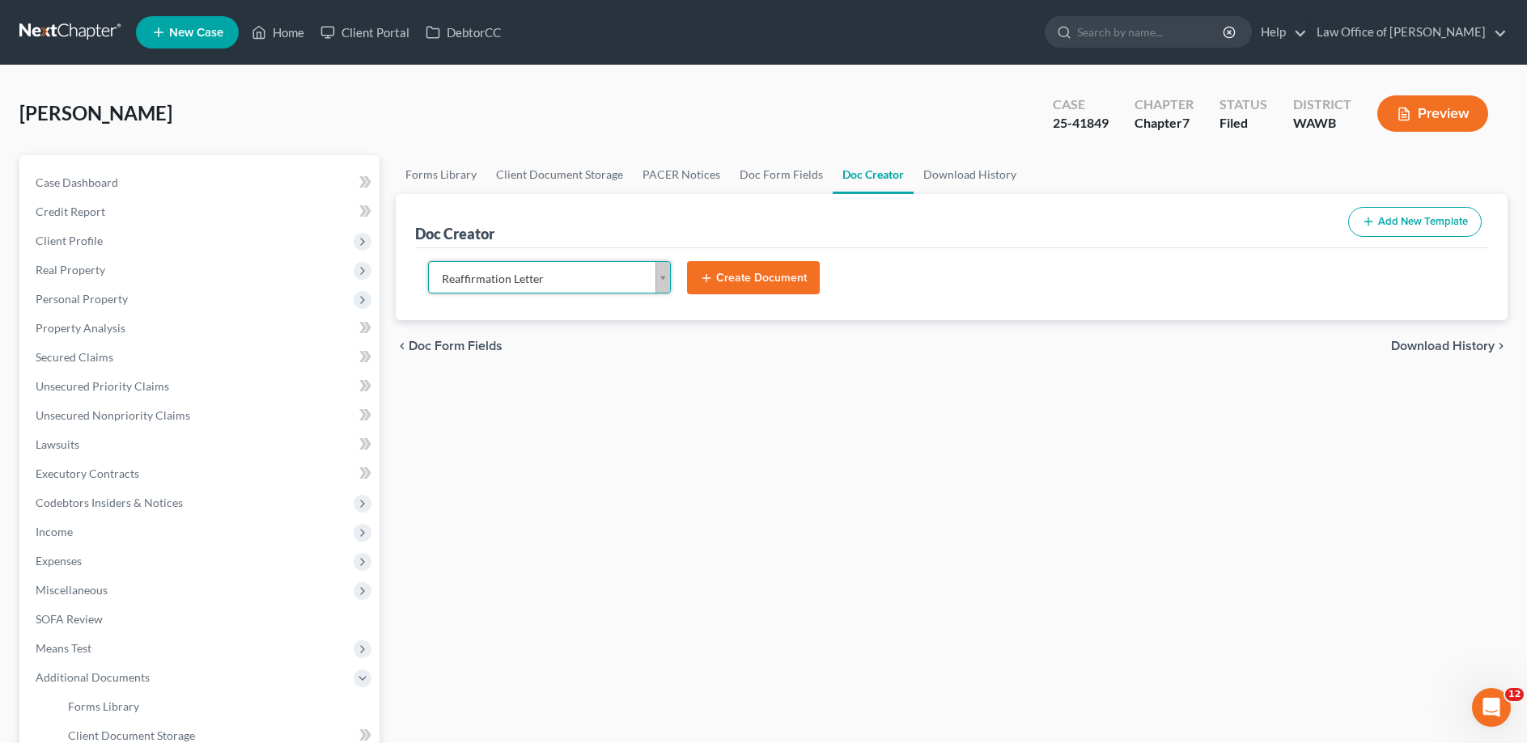
click at [754, 289] on button "Create Document" at bounding box center [753, 278] width 133 height 34
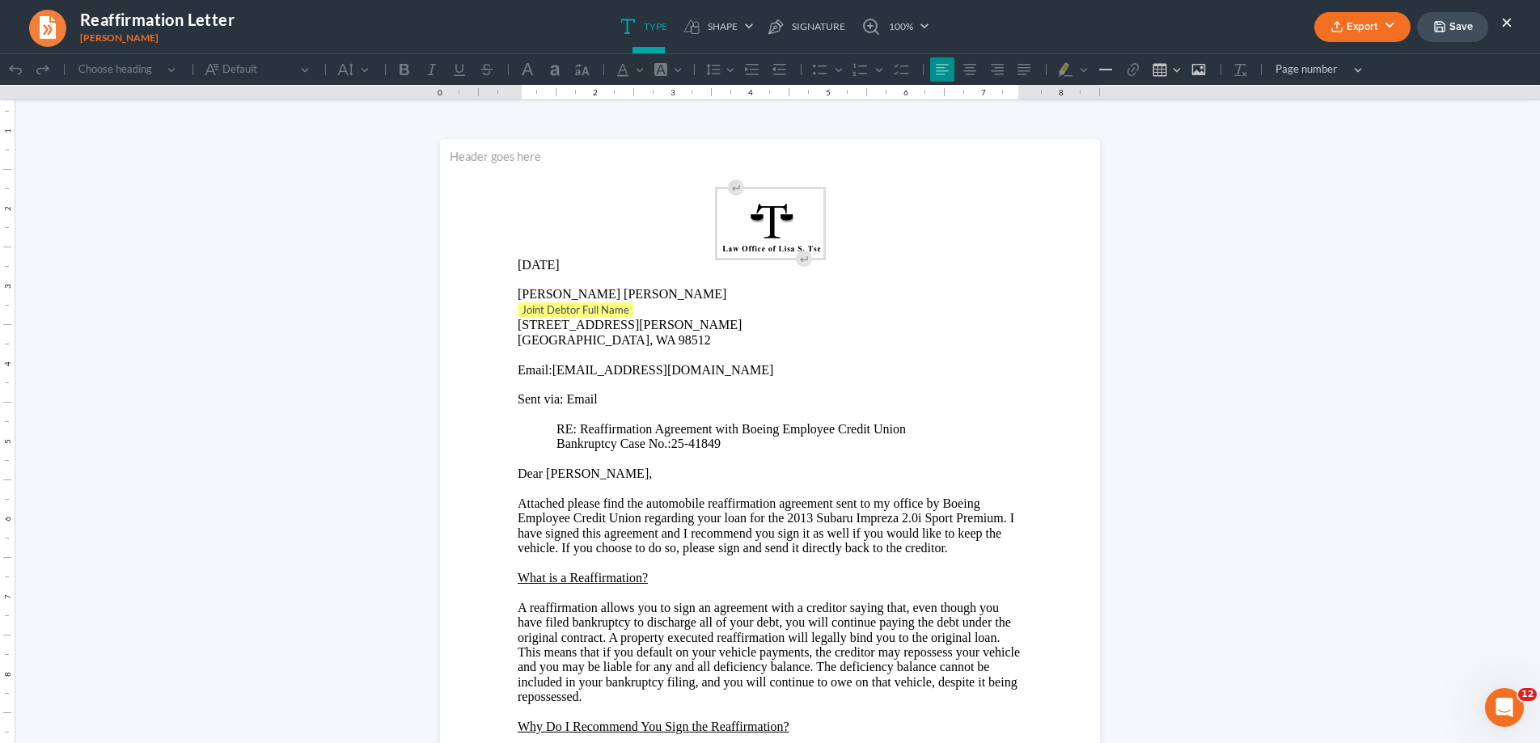
scroll to position [0, 0]
click at [635, 308] on p "Joint Debtor Full Name ⁠⁠⁠⁠⁠⁠⁠" at bounding box center [770, 311] width 505 height 16
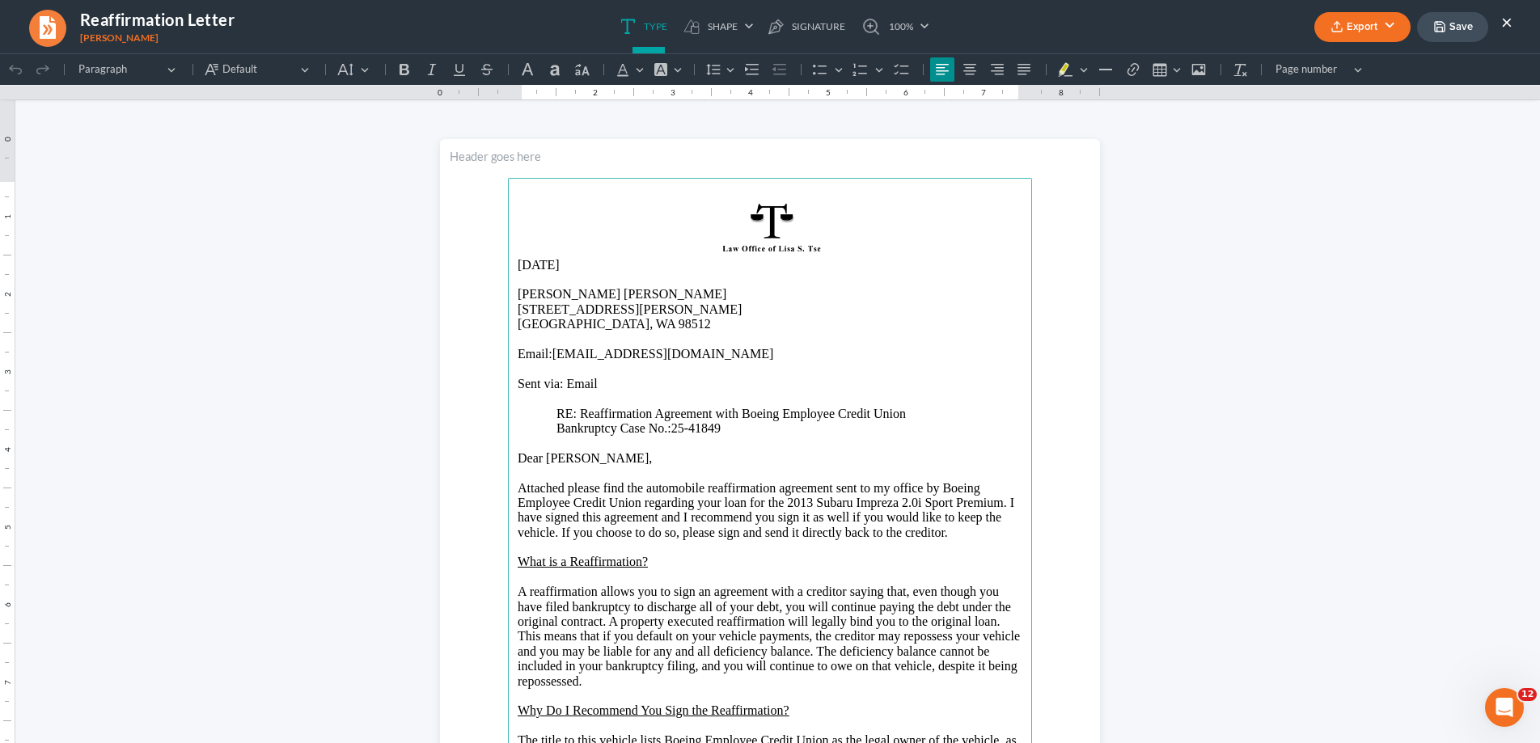
click at [563, 461] on p "Dear [PERSON_NAME]," at bounding box center [770, 458] width 505 height 15
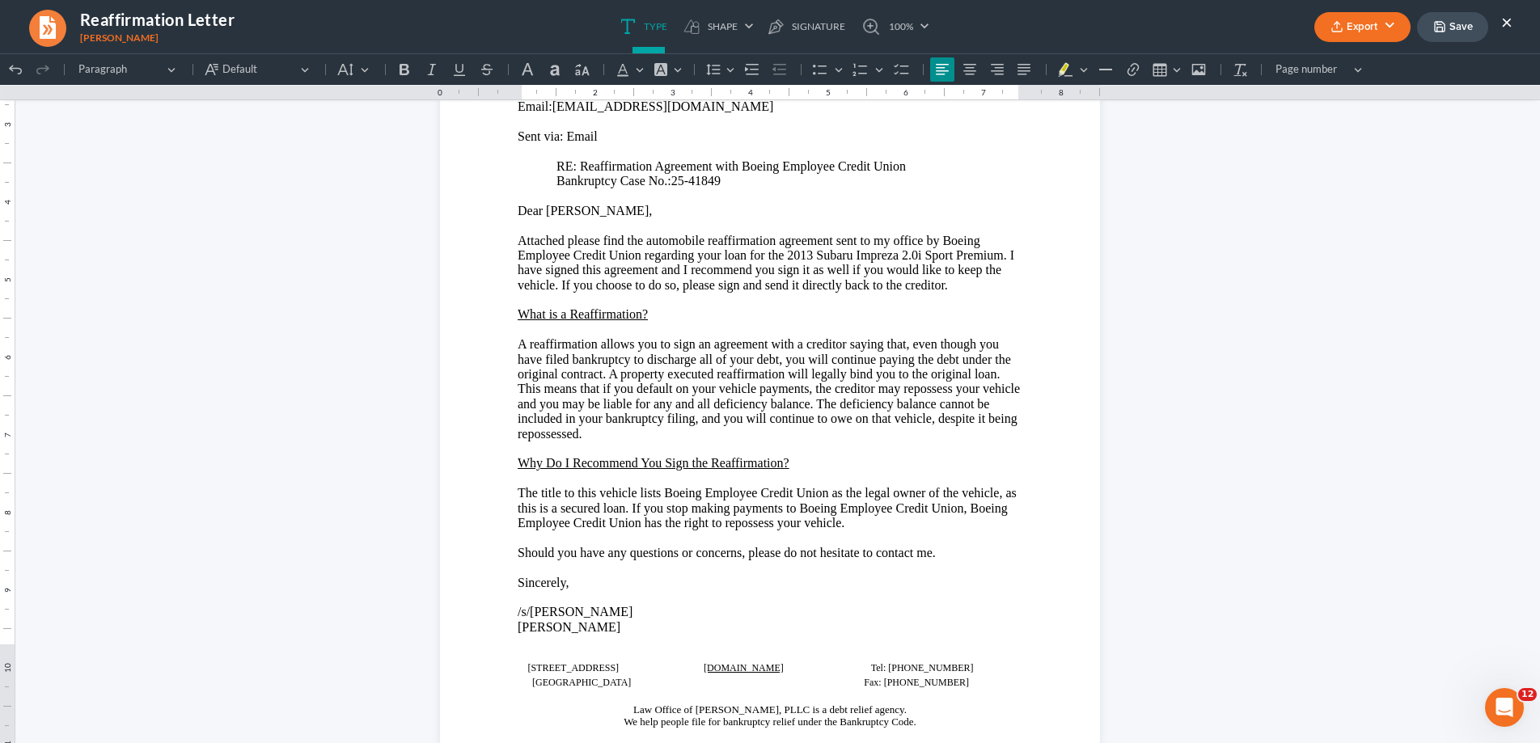
click at [1371, 26] on button "Export" at bounding box center [1363, 27] width 96 height 30
click at [1322, 93] on link "Word" at bounding box center [1360, 92] width 125 height 28
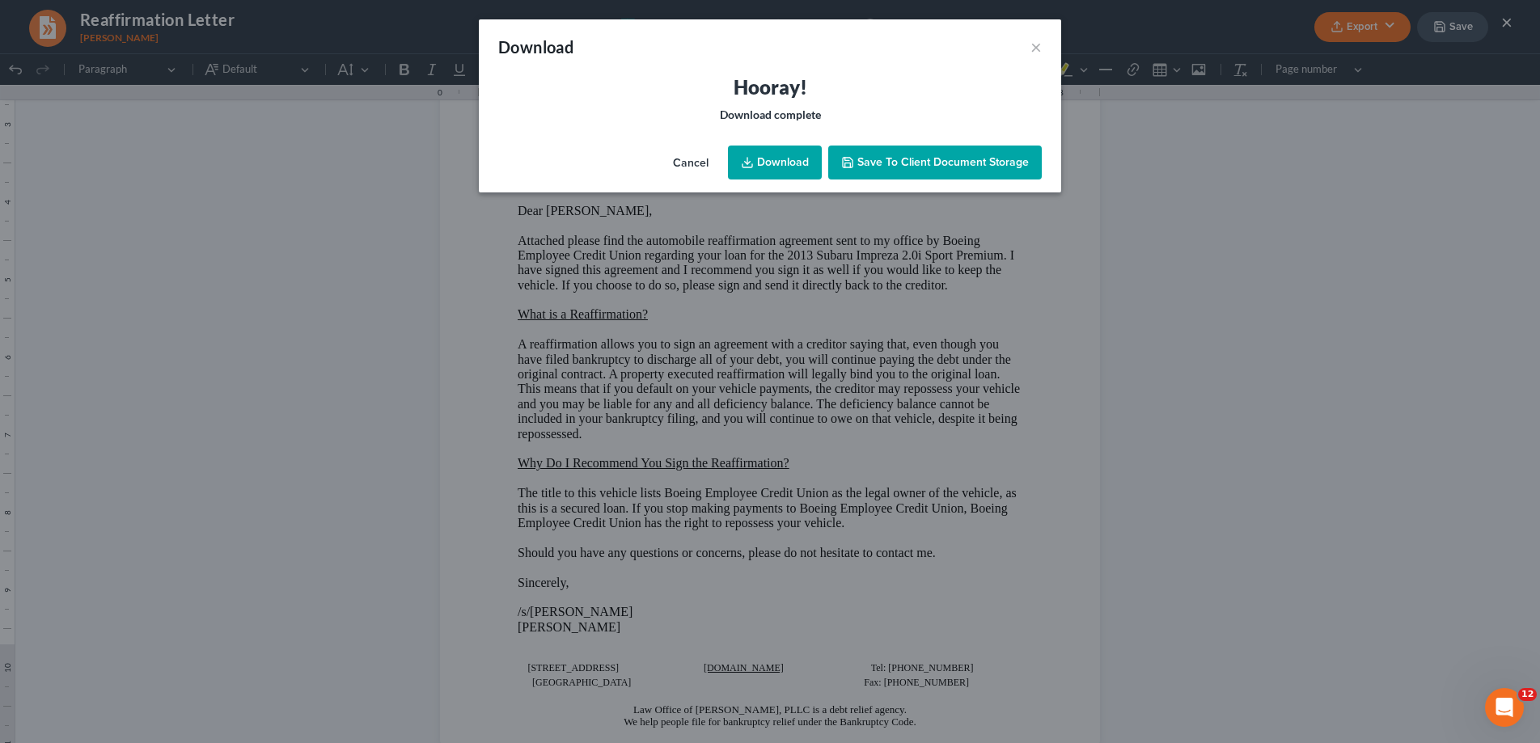
click at [764, 161] on link "Download" at bounding box center [775, 163] width 94 height 34
click at [1034, 46] on button "×" at bounding box center [1036, 46] width 11 height 19
